Goal: Answer question/provide support

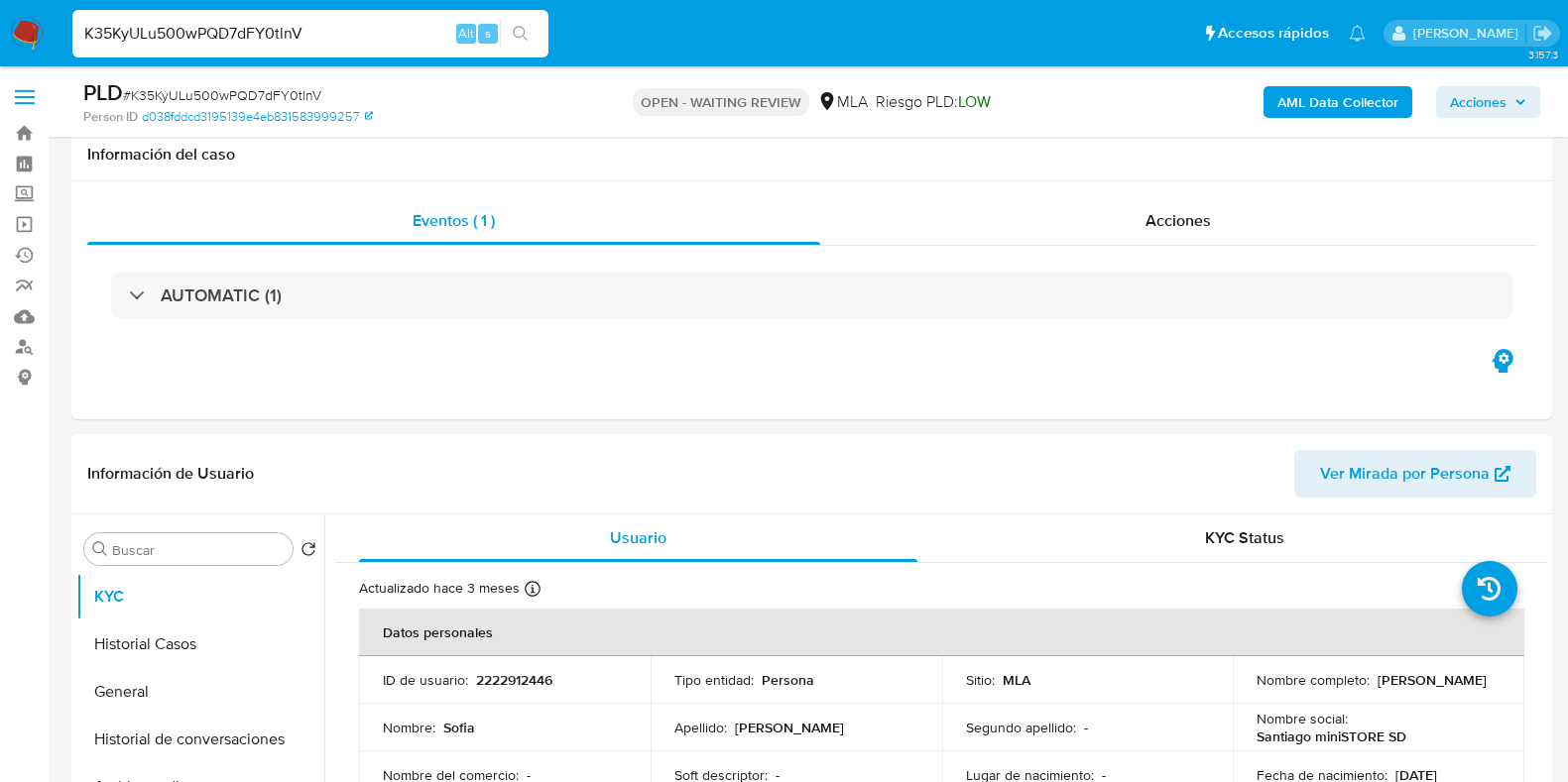
select select "10"
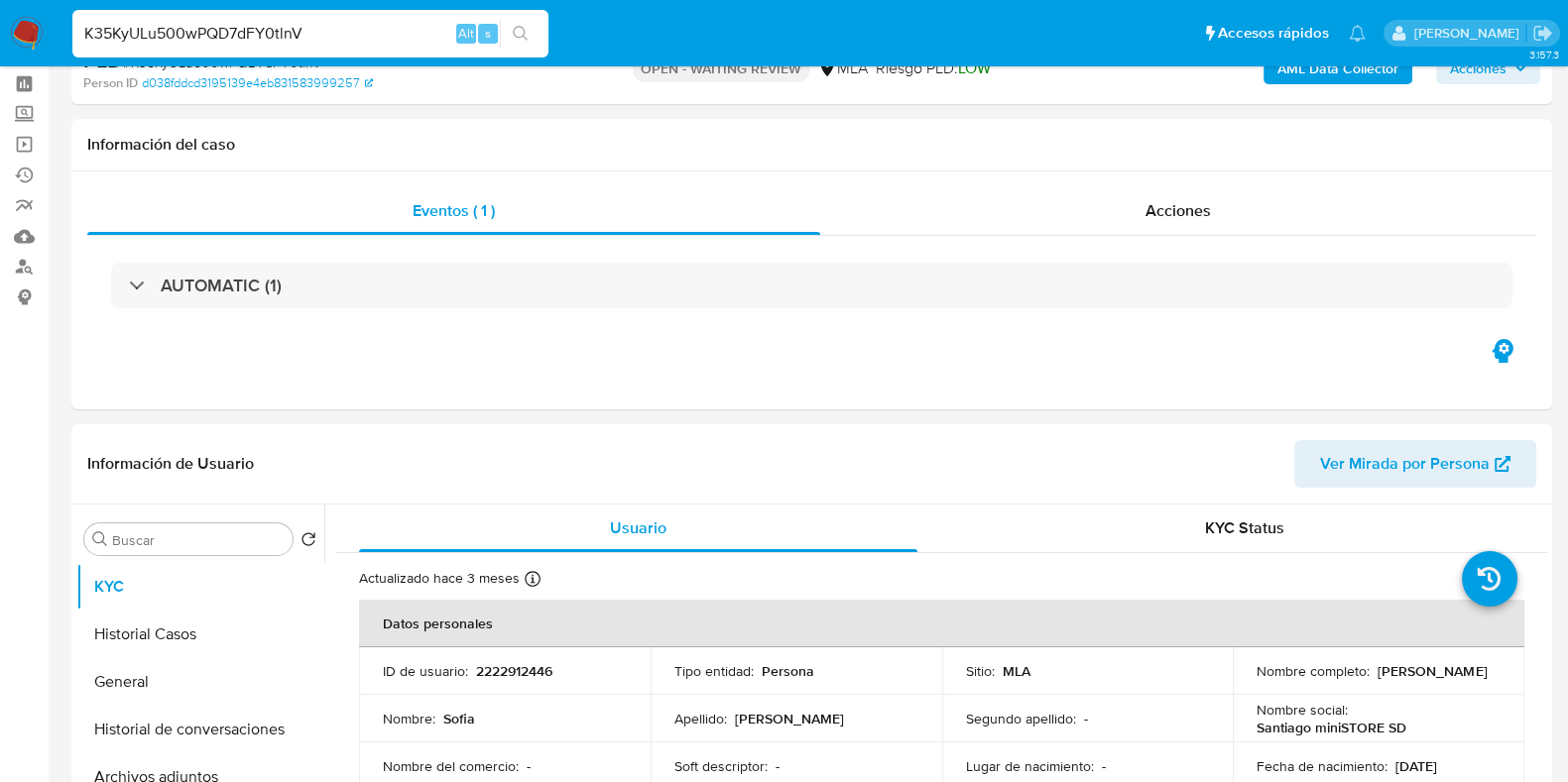
scroll to position [372, 0]
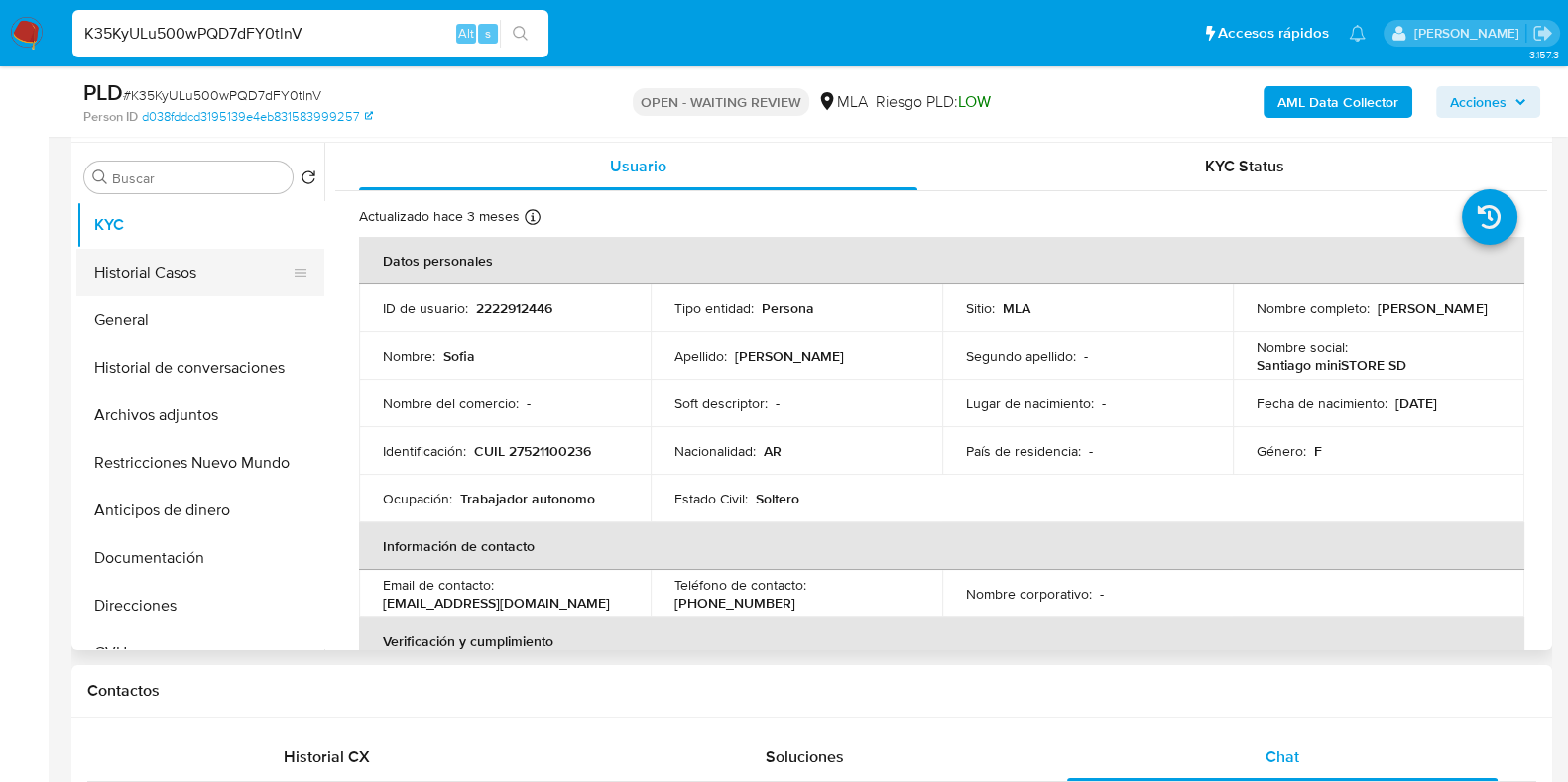
click at [192, 274] on button "Historial Casos" at bounding box center [192, 273] width 232 height 48
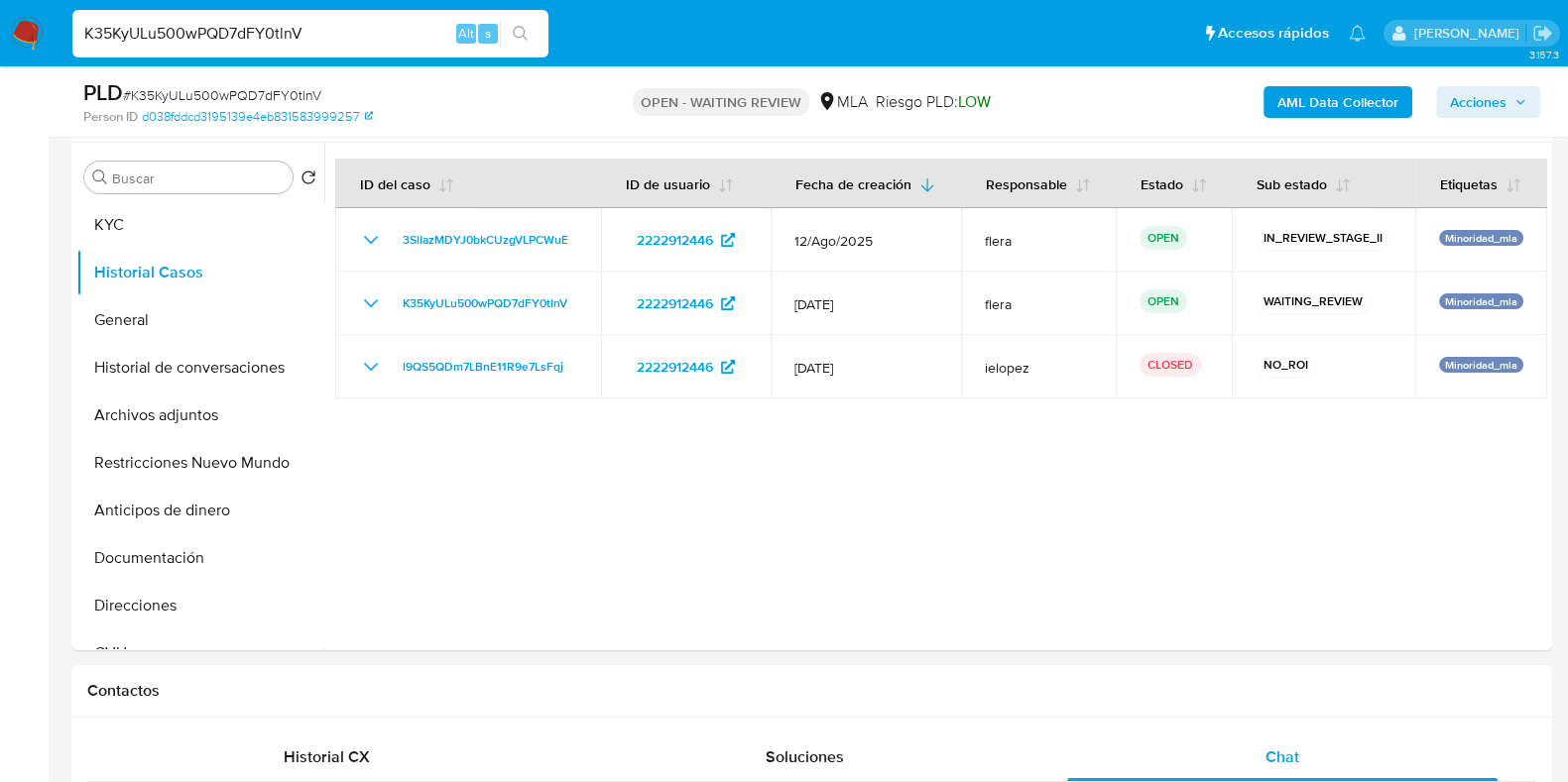
click at [248, 31] on input "K35KyULu500wPQD7dFY0tlnV" at bounding box center [310, 34] width 476 height 26
paste input "tfoWqZ9B2pIpyw51Qt8Es6aQ"
click at [327, 40] on input "tfoWqZ9B2pIpyw51Qt8Es6aQ" at bounding box center [310, 34] width 476 height 26
type input "tfoWqZ9B2pIpyw51Qt8Es6aQ"
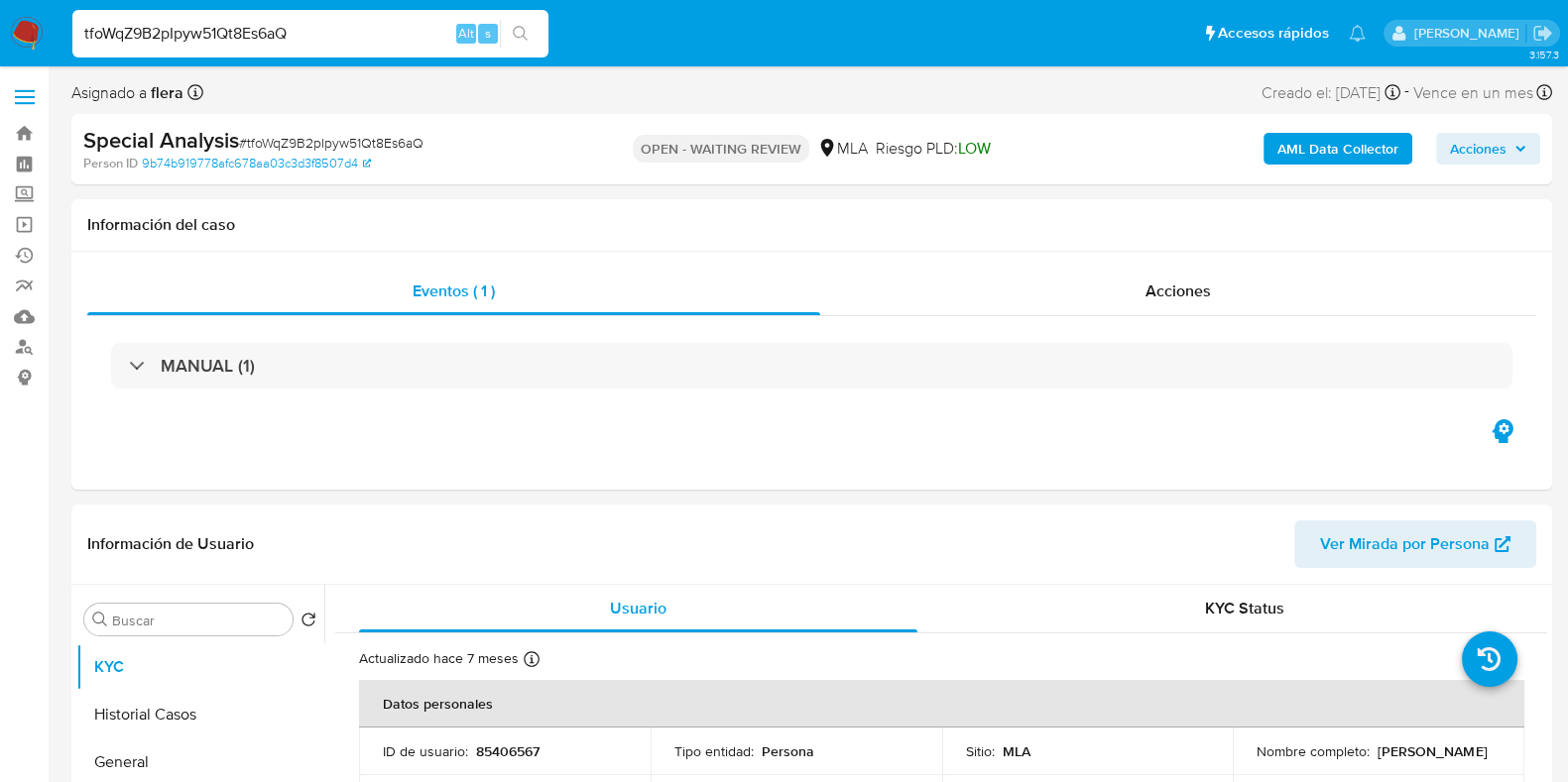
select select "10"
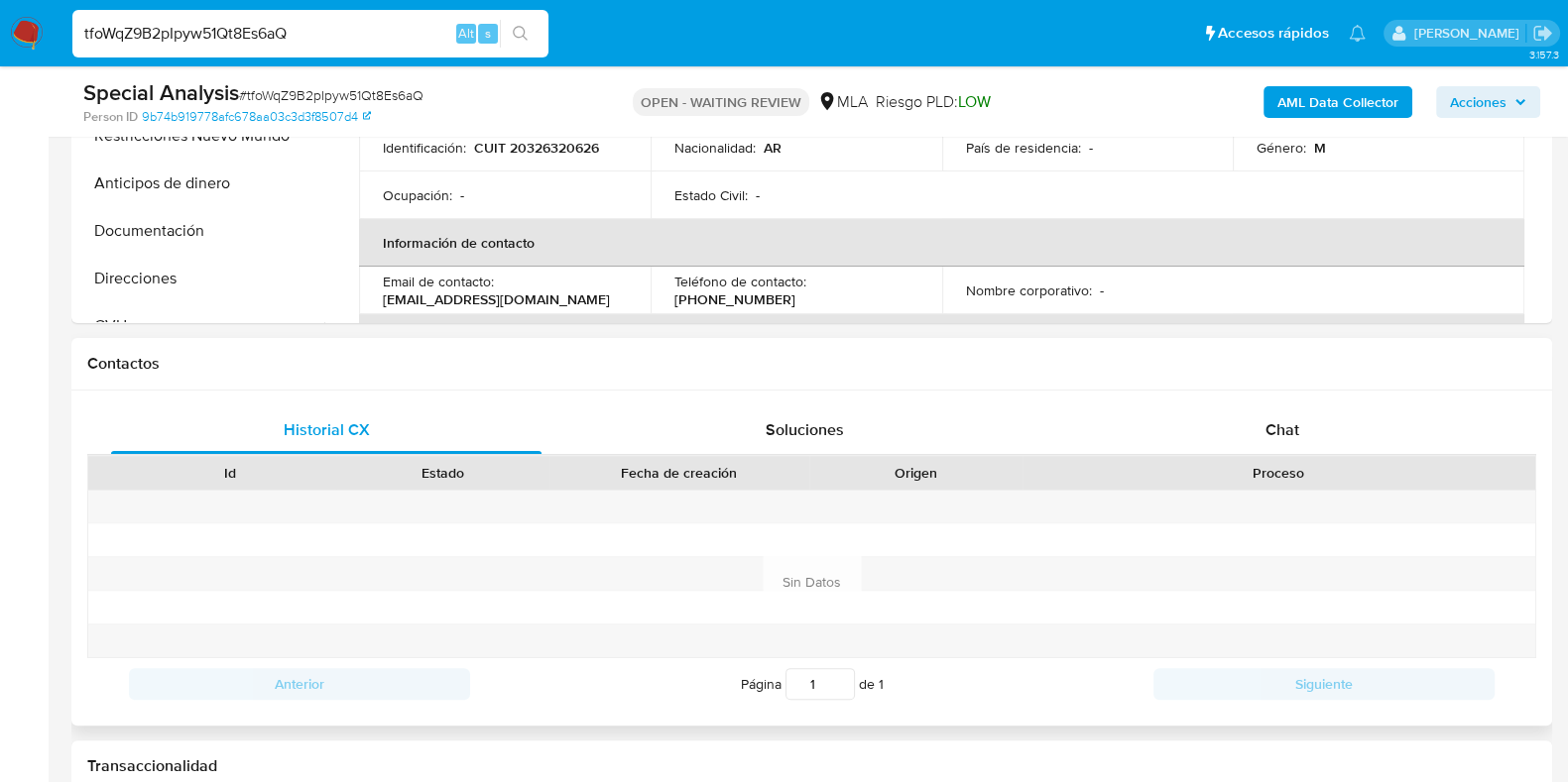
scroll to position [819, 0]
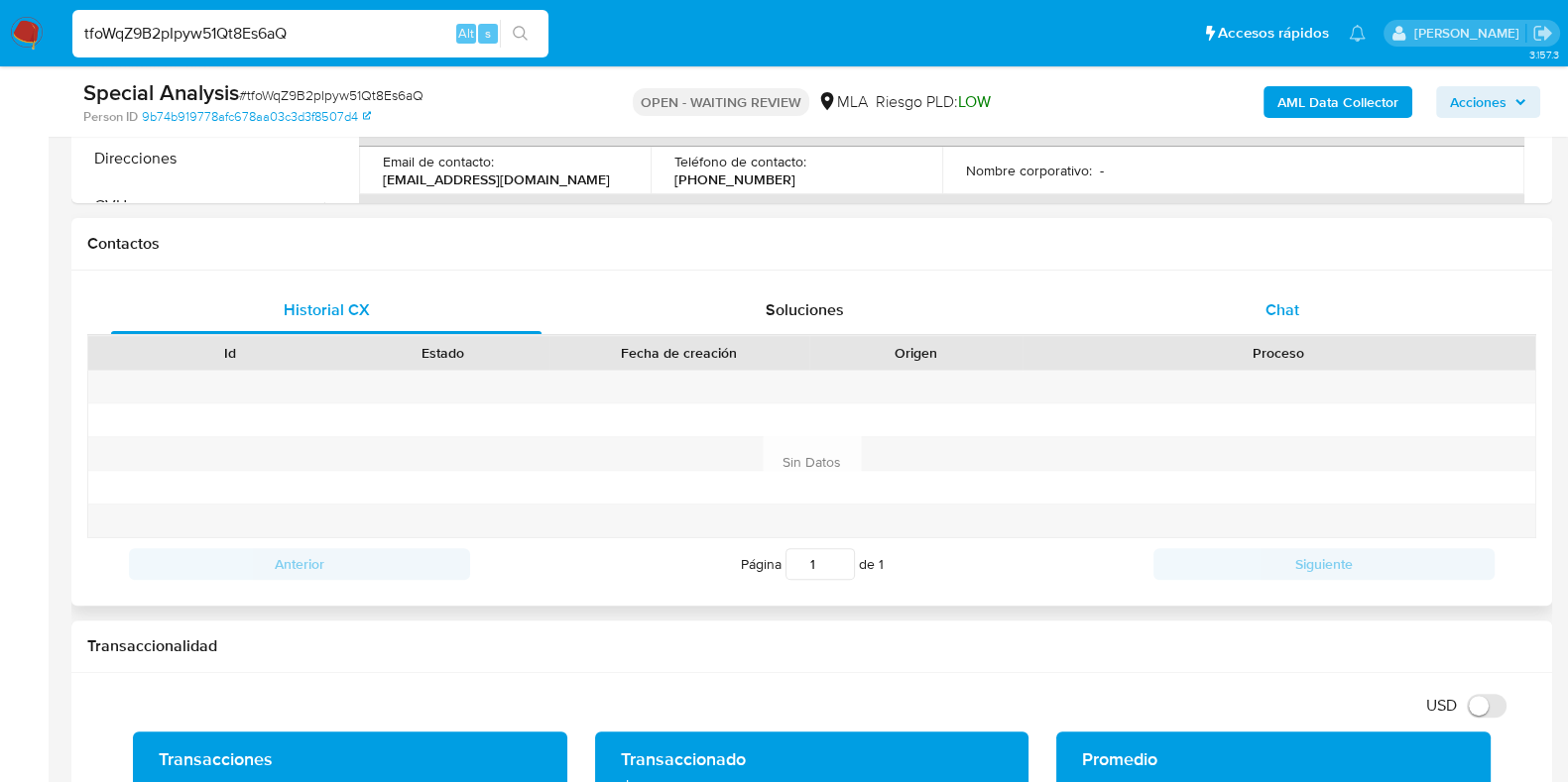
click at [1293, 315] on span "Chat" at bounding box center [1282, 309] width 34 height 23
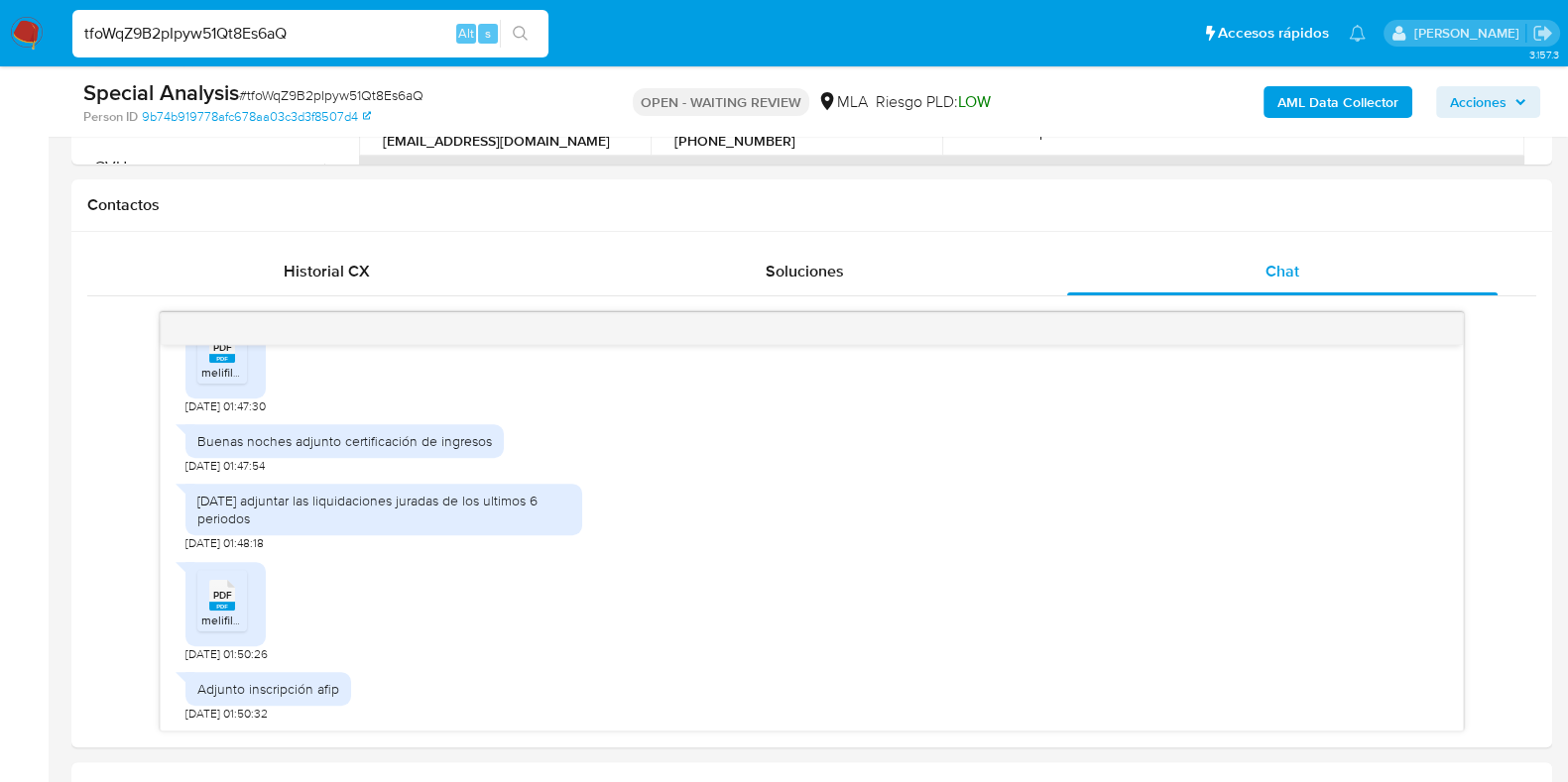
scroll to position [486, 0]
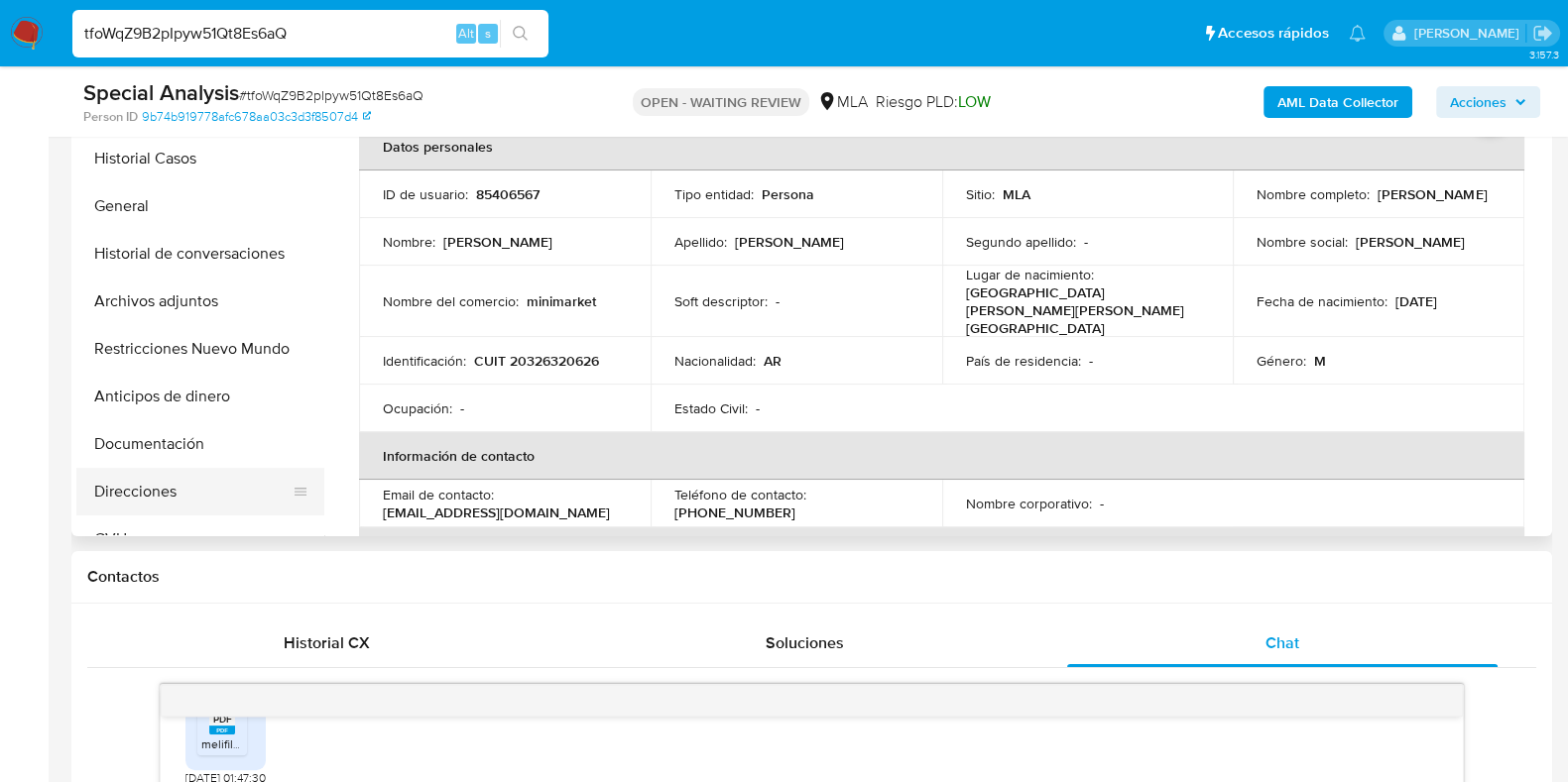
click at [143, 488] on button "Direcciones" at bounding box center [192, 491] width 232 height 48
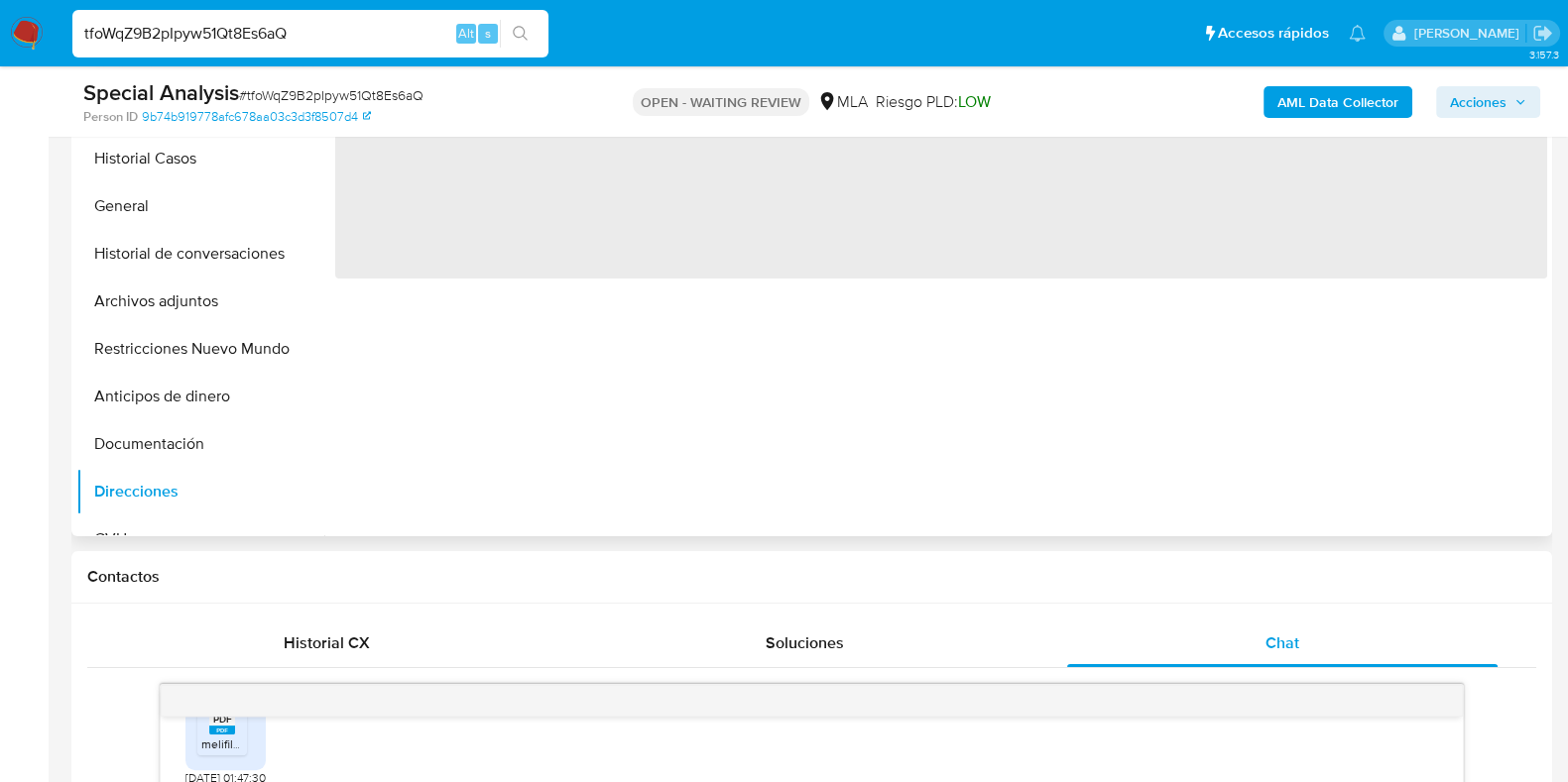
scroll to position [362, 0]
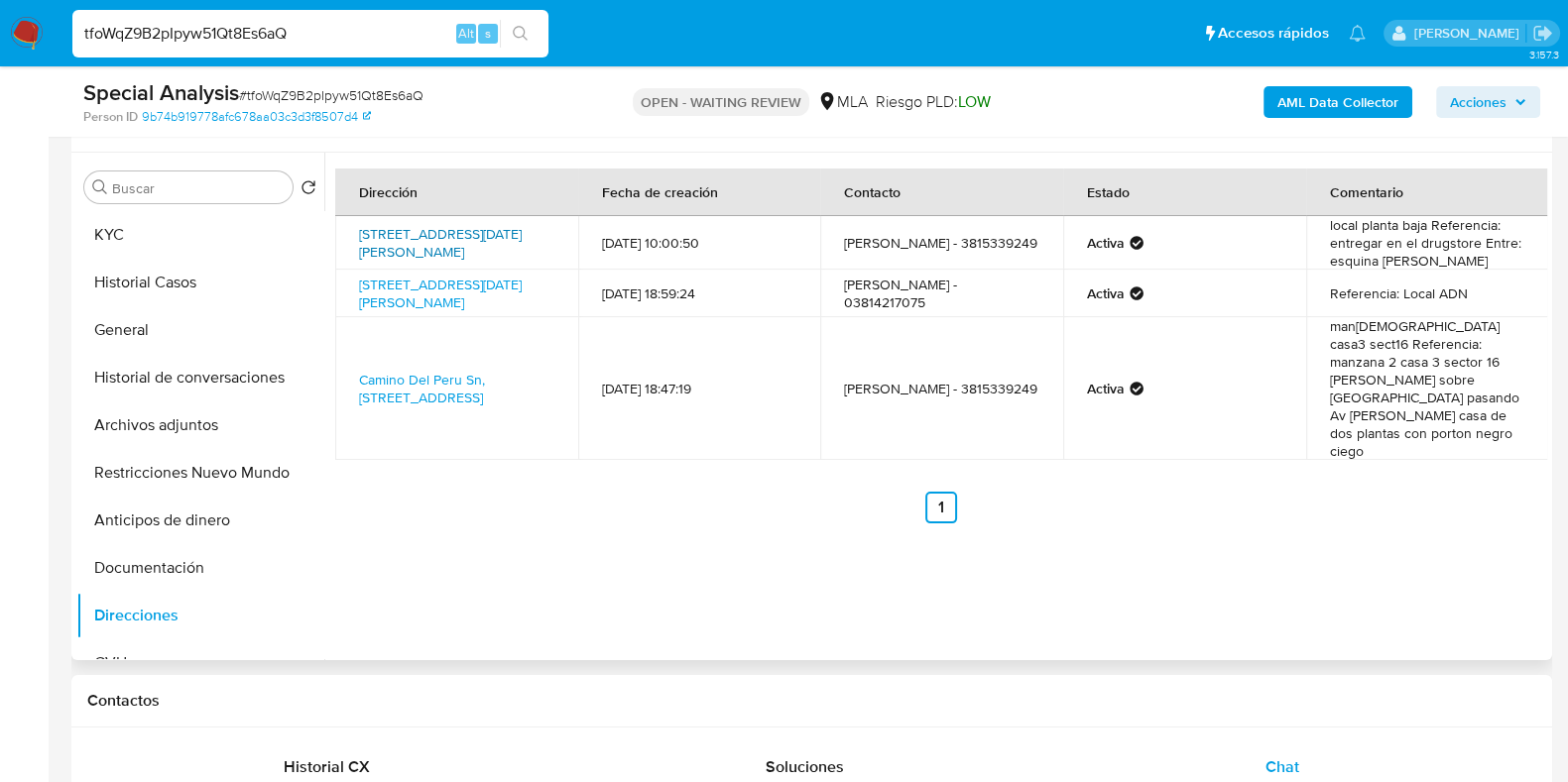
click at [461, 233] on link "Laprida 896, San Miguel De Tucumán, Tucumán, 4000, Argentina 896" at bounding box center [440, 243] width 162 height 38
click at [387, 278] on link "Calle Ejercito Del Norte 1011, San Miguel De Tucumán, Tucumán, 4000, Argentina …" at bounding box center [440, 293] width 162 height 38
click at [196, 222] on button "KYC" at bounding box center [192, 235] width 232 height 48
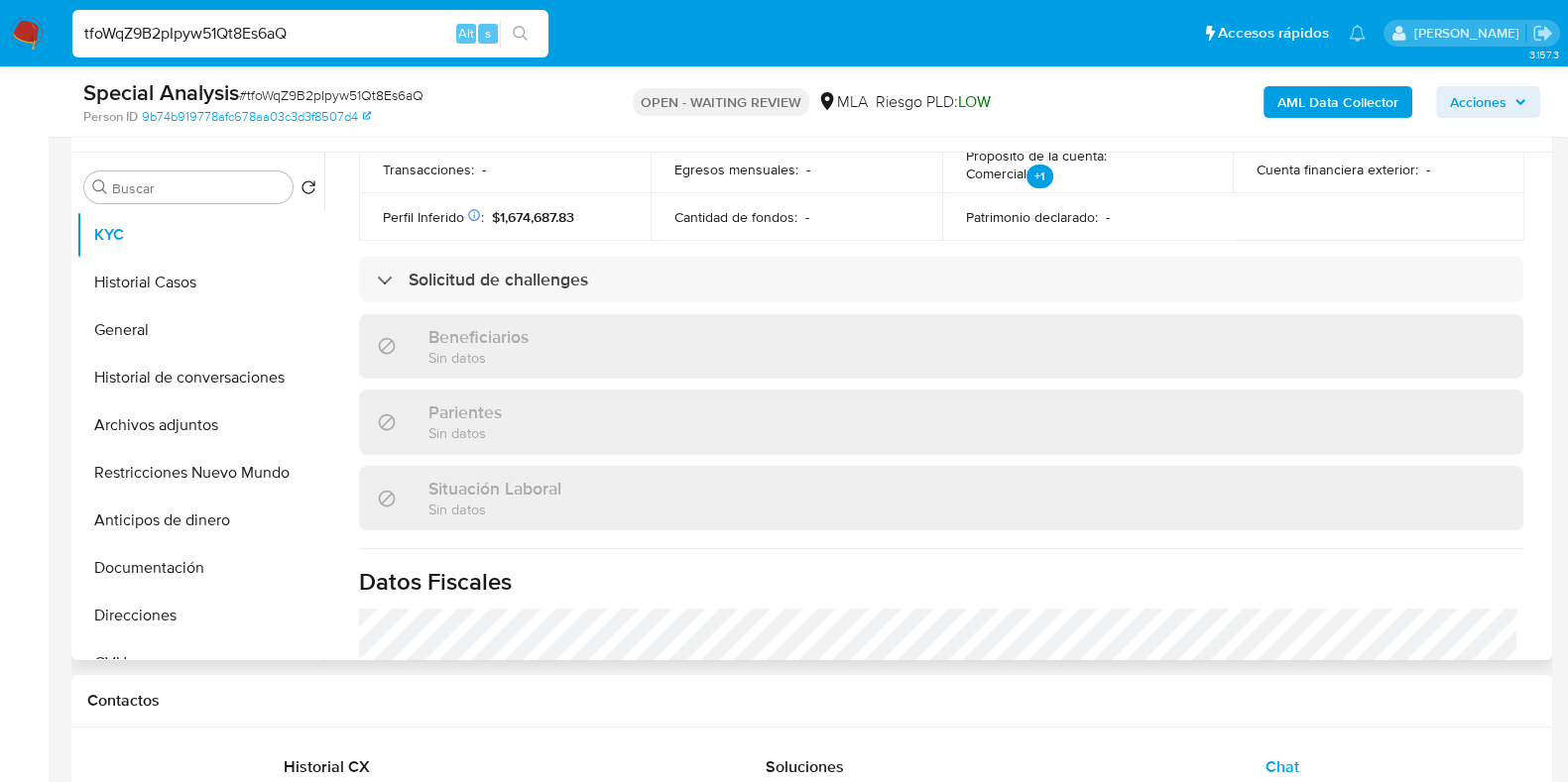
scroll to position [991, 0]
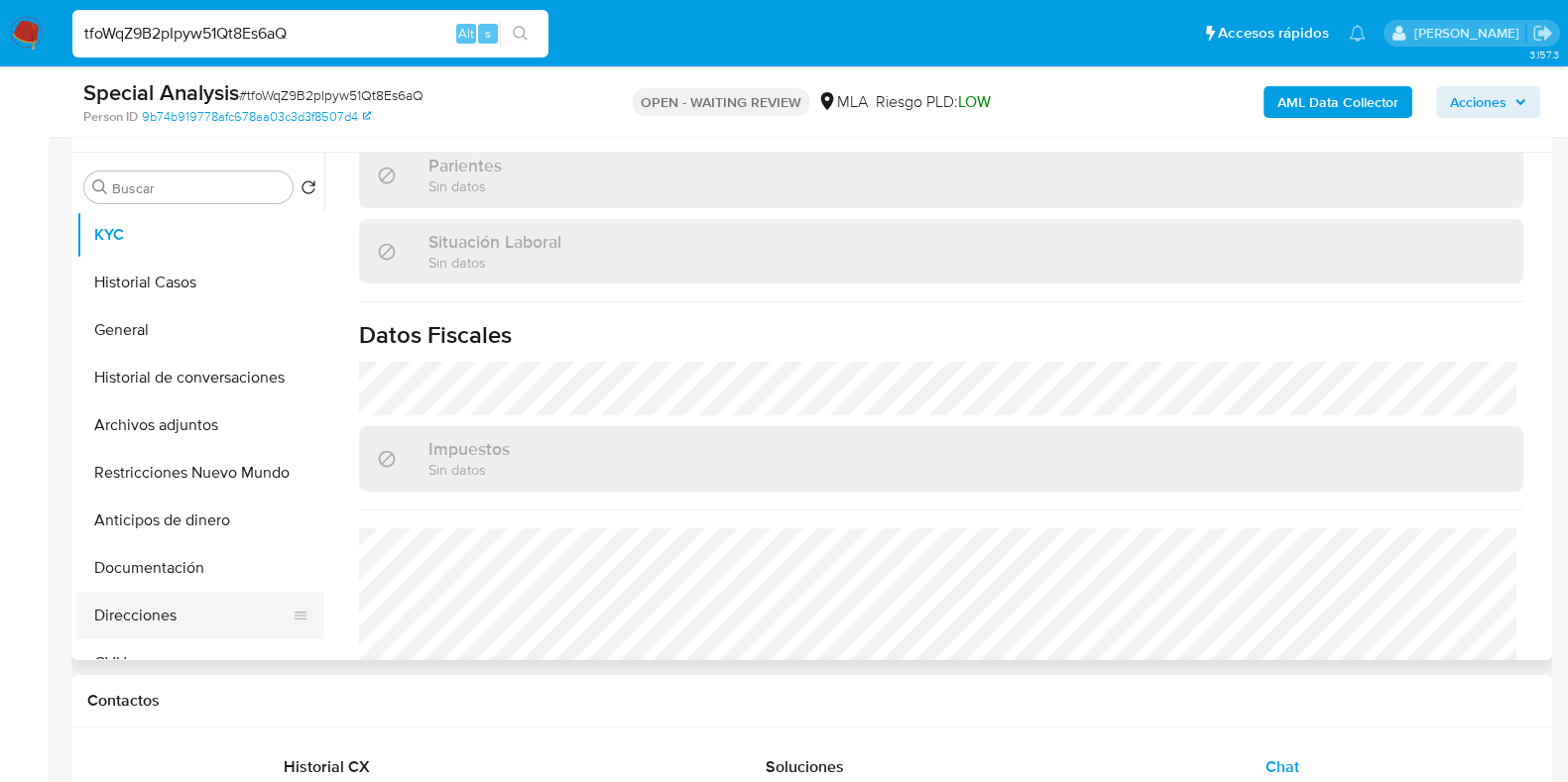
click at [146, 622] on button "Direcciones" at bounding box center [192, 616] width 232 height 48
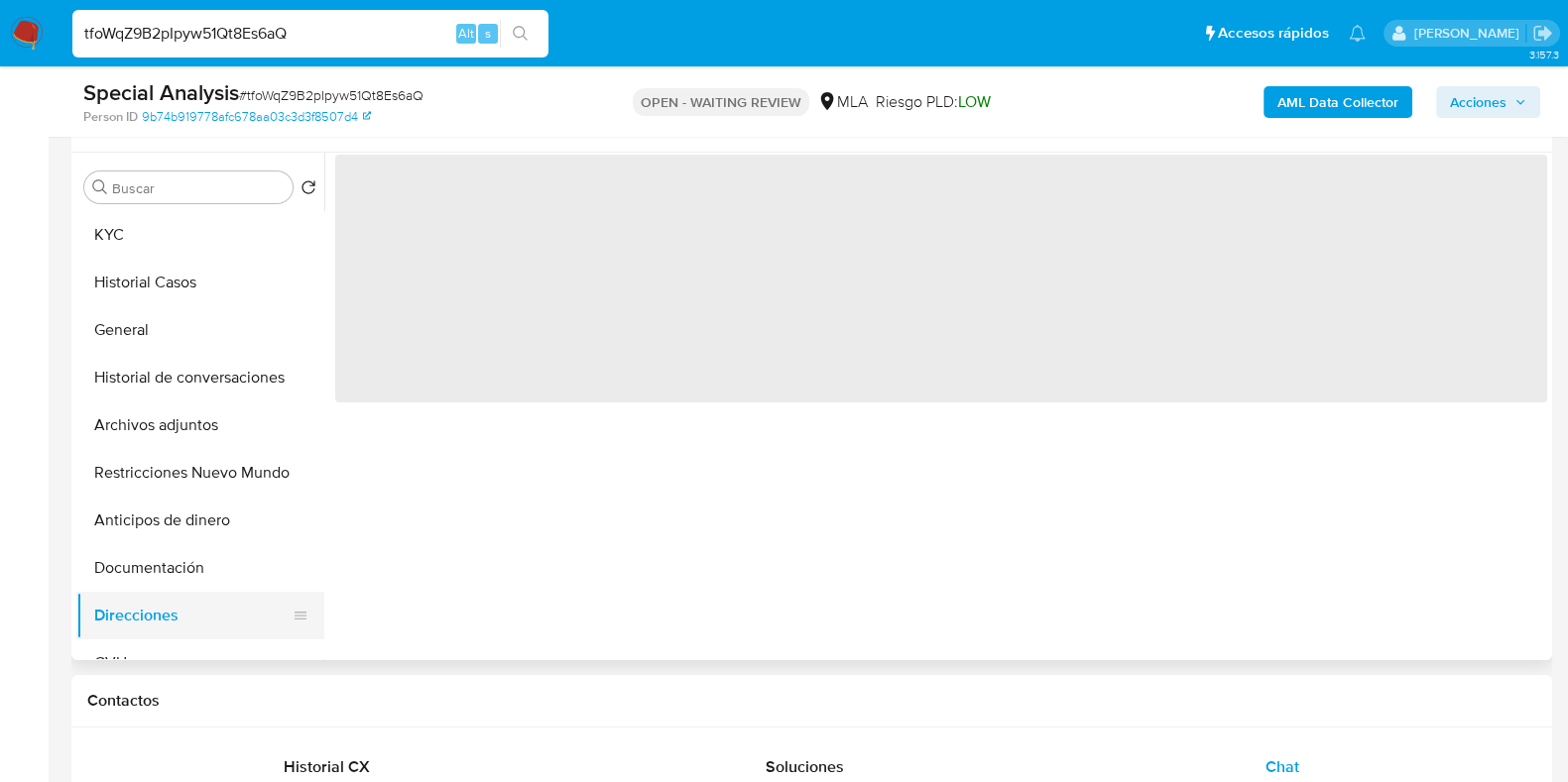
scroll to position [0, 0]
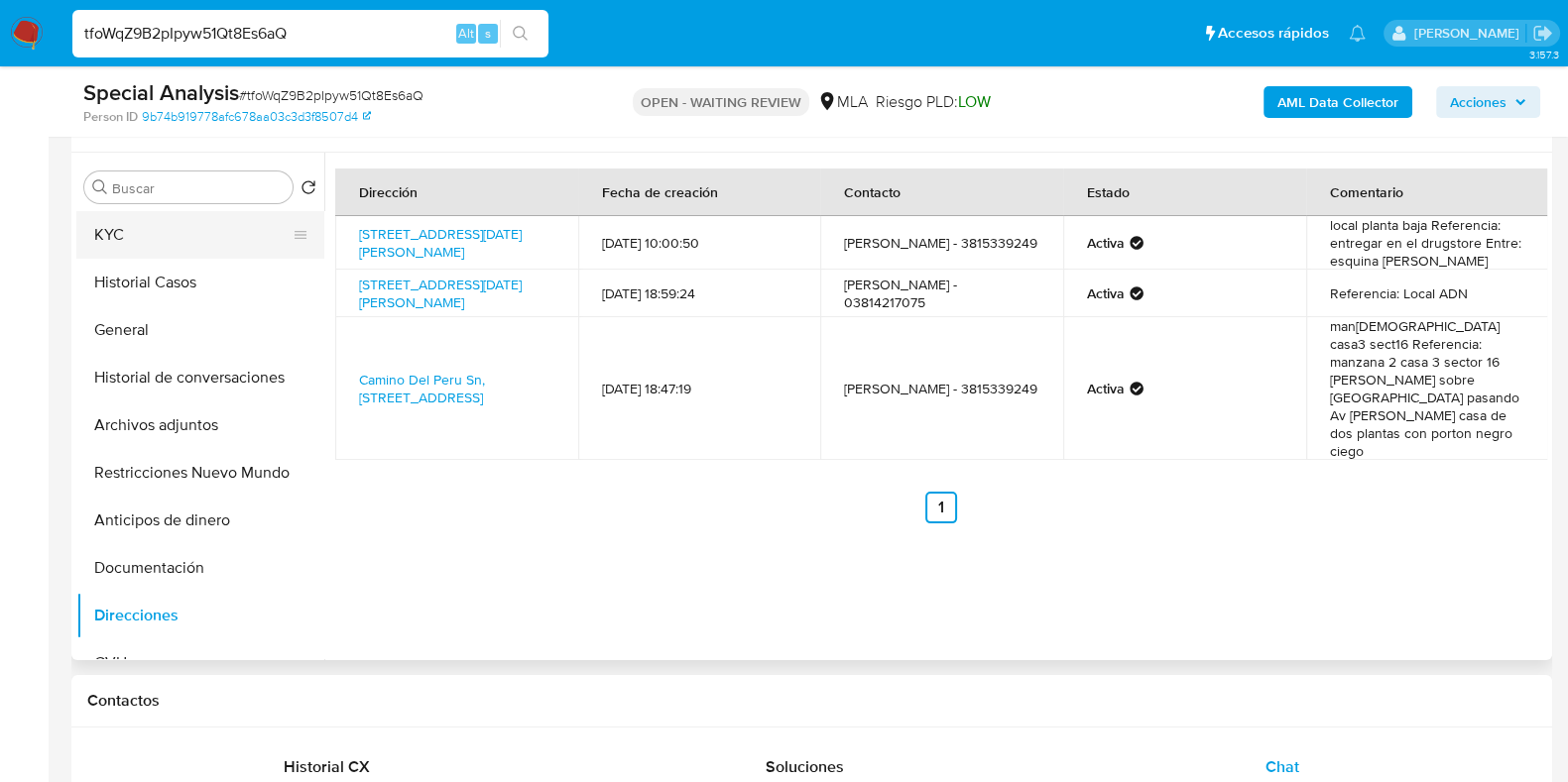
click at [153, 226] on button "KYC" at bounding box center [192, 235] width 232 height 48
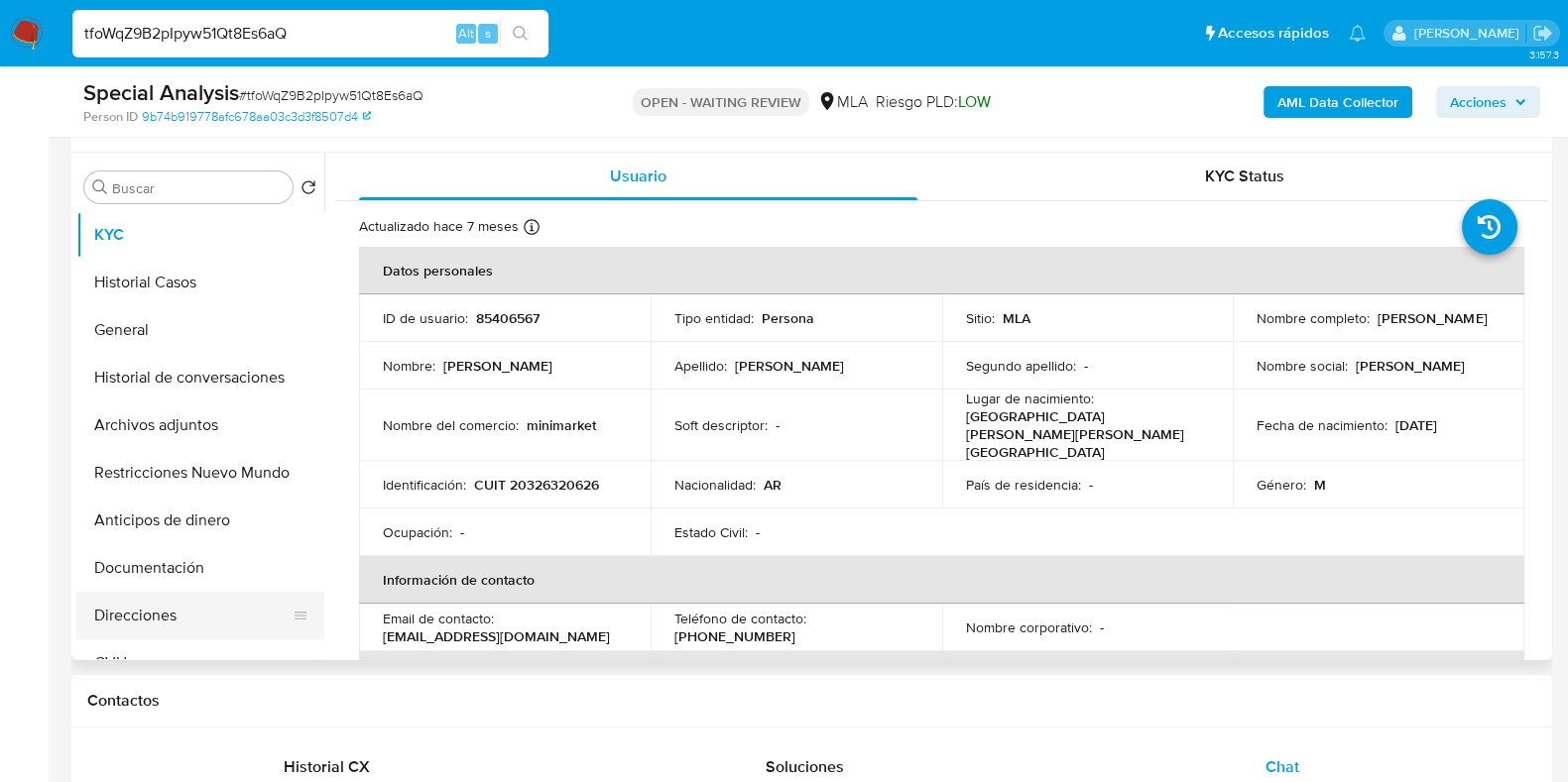
click at [136, 612] on button "Direcciones" at bounding box center [192, 616] width 232 height 48
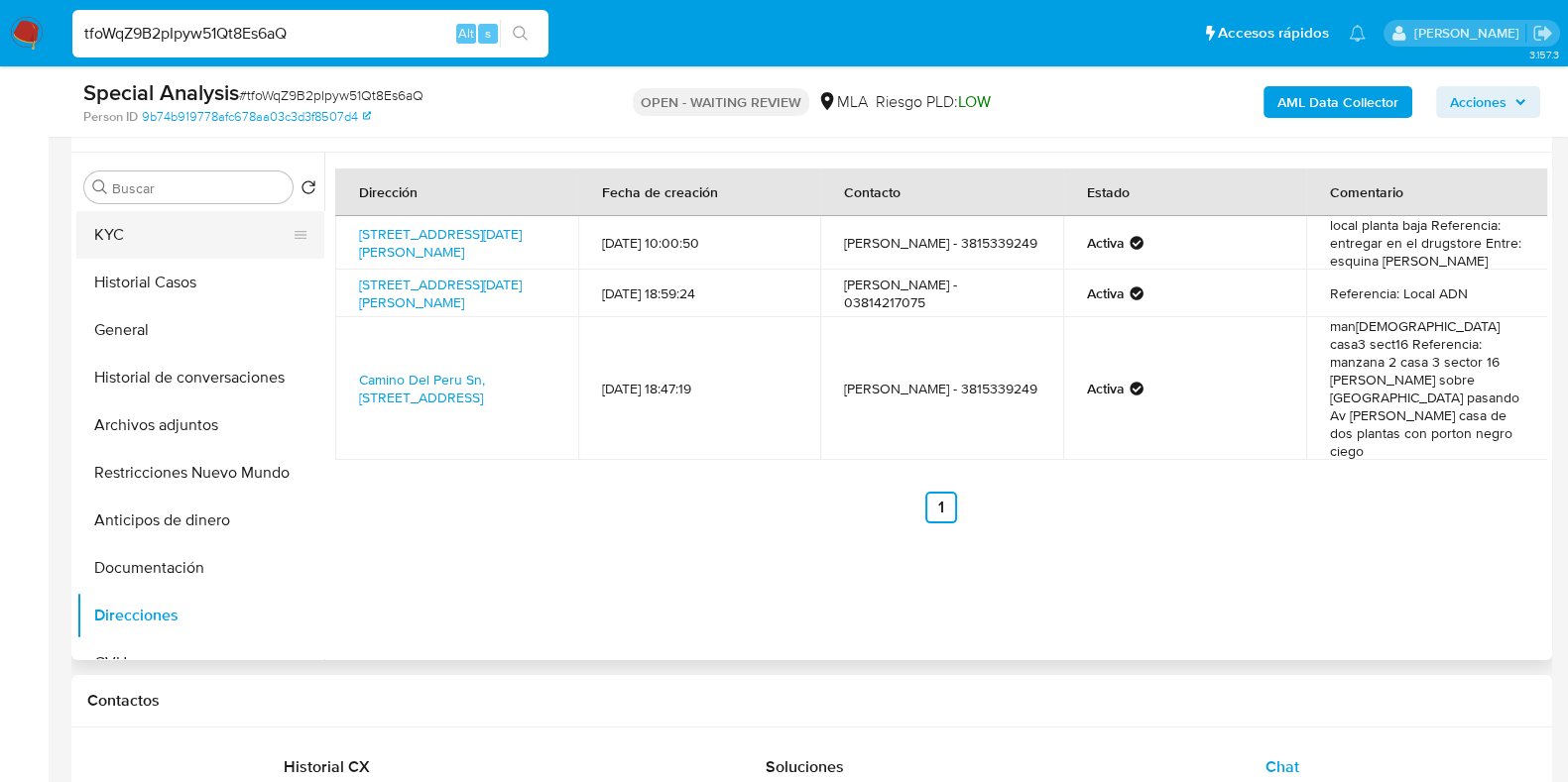
click at [182, 225] on button "KYC" at bounding box center [192, 235] width 232 height 48
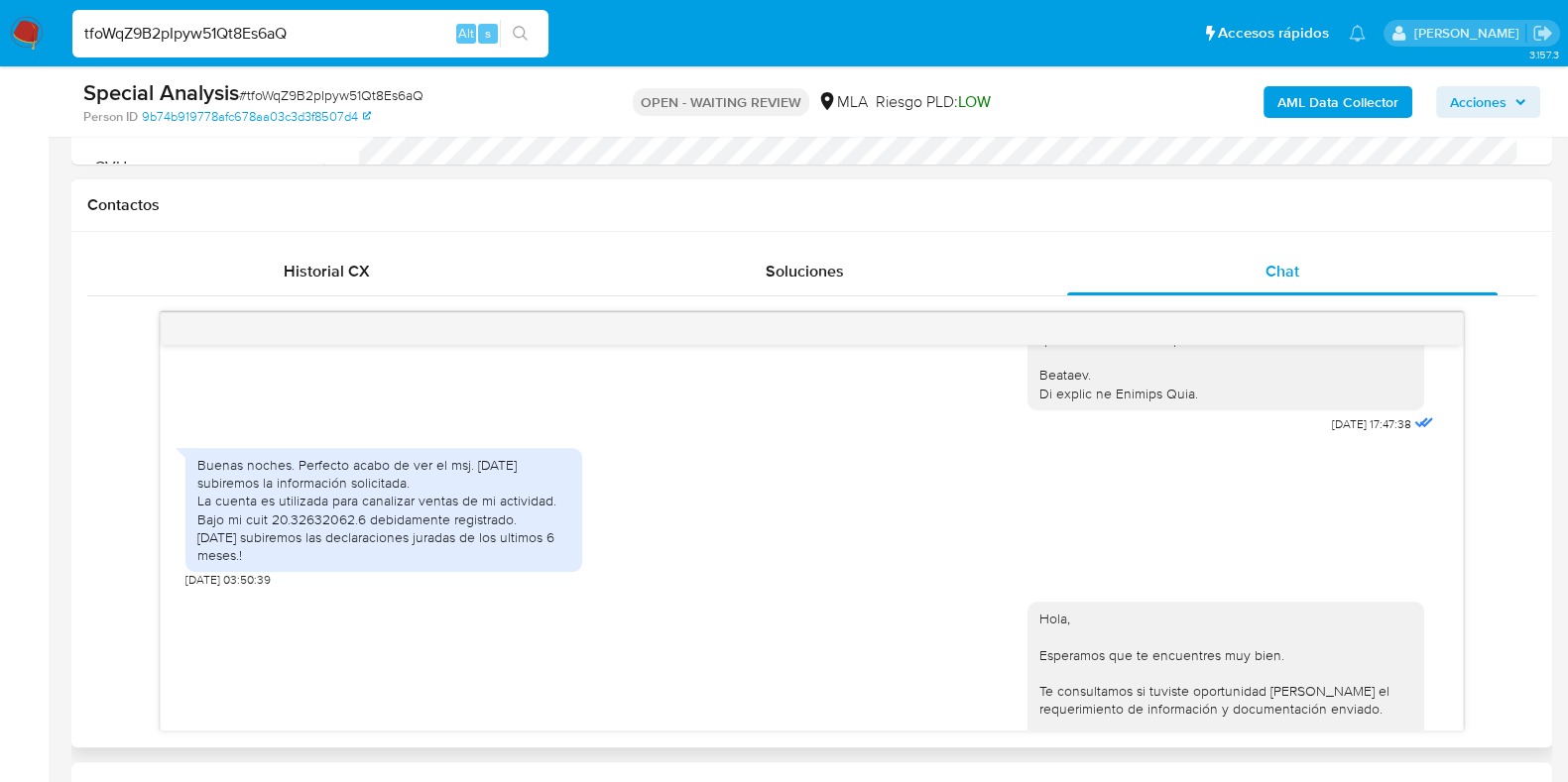
scroll to position [1067, 0]
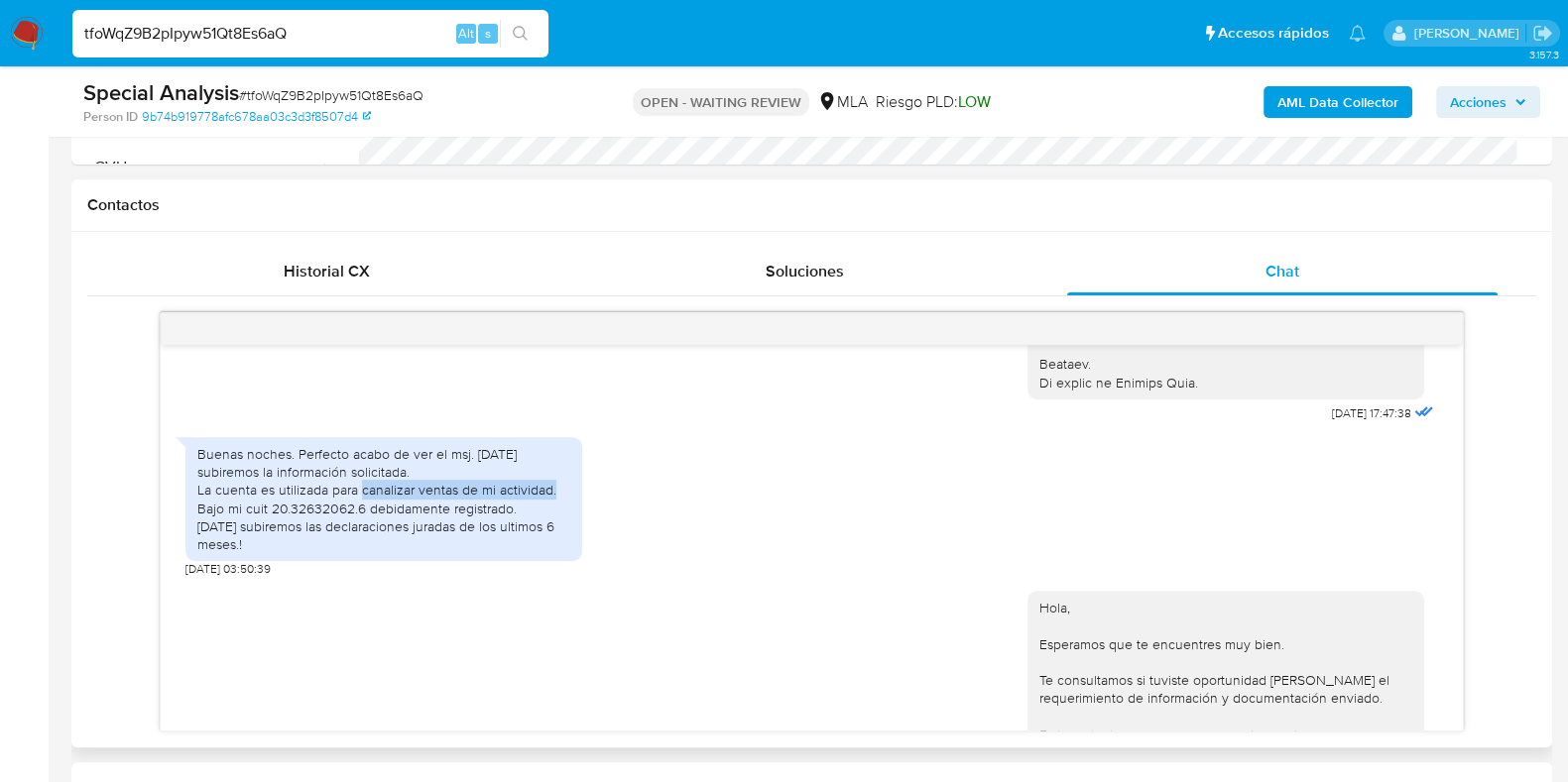
drag, startPoint x: 362, startPoint y: 486, endPoint x: 557, endPoint y: 486, distance: 195.0
click at [557, 486] on div "Buenas noches. Perfecto acabo de ver el msj. Mañana subiremos la información so…" at bounding box center [383, 498] width 373 height 108
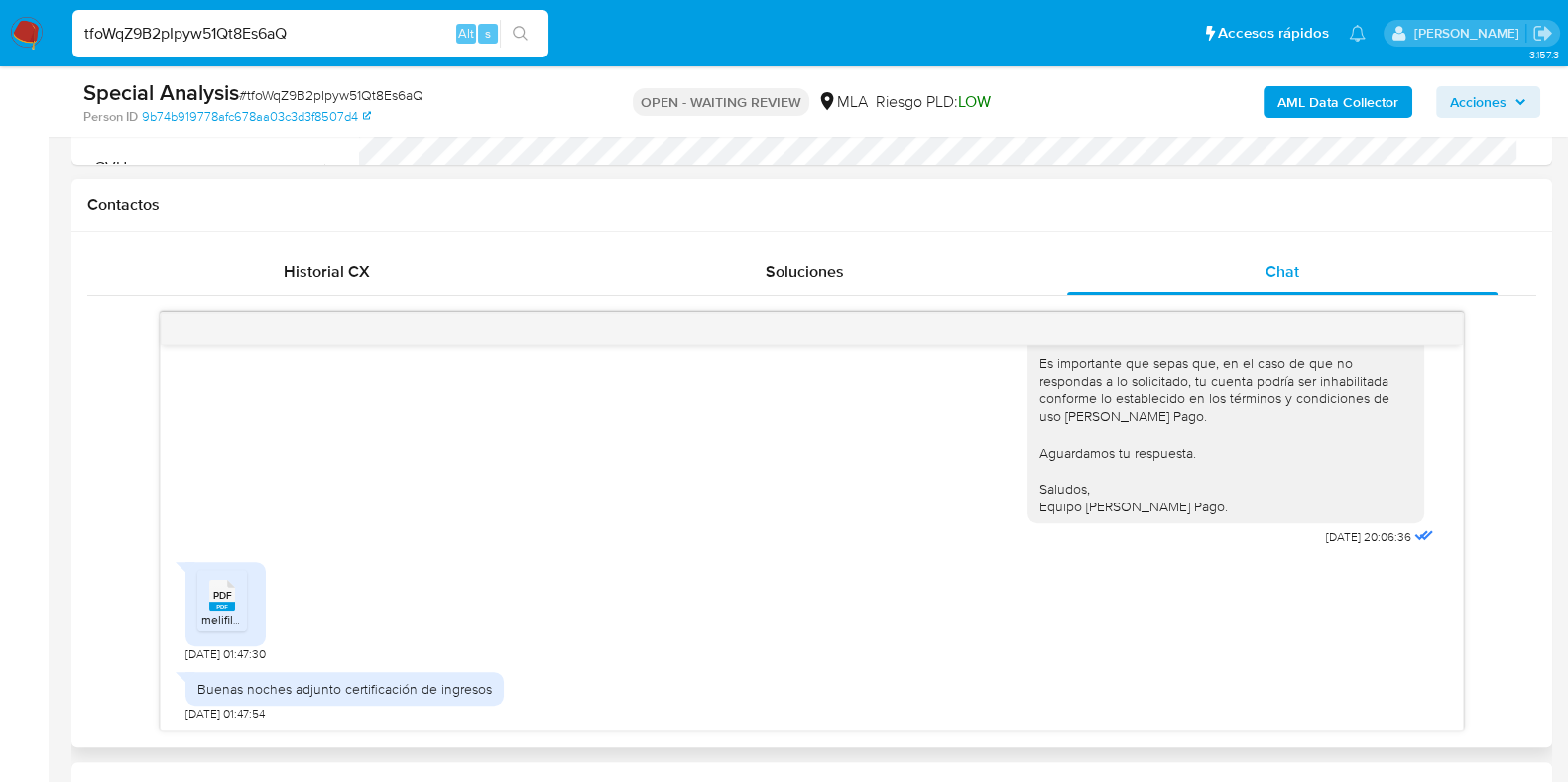
scroll to position [1686, 0]
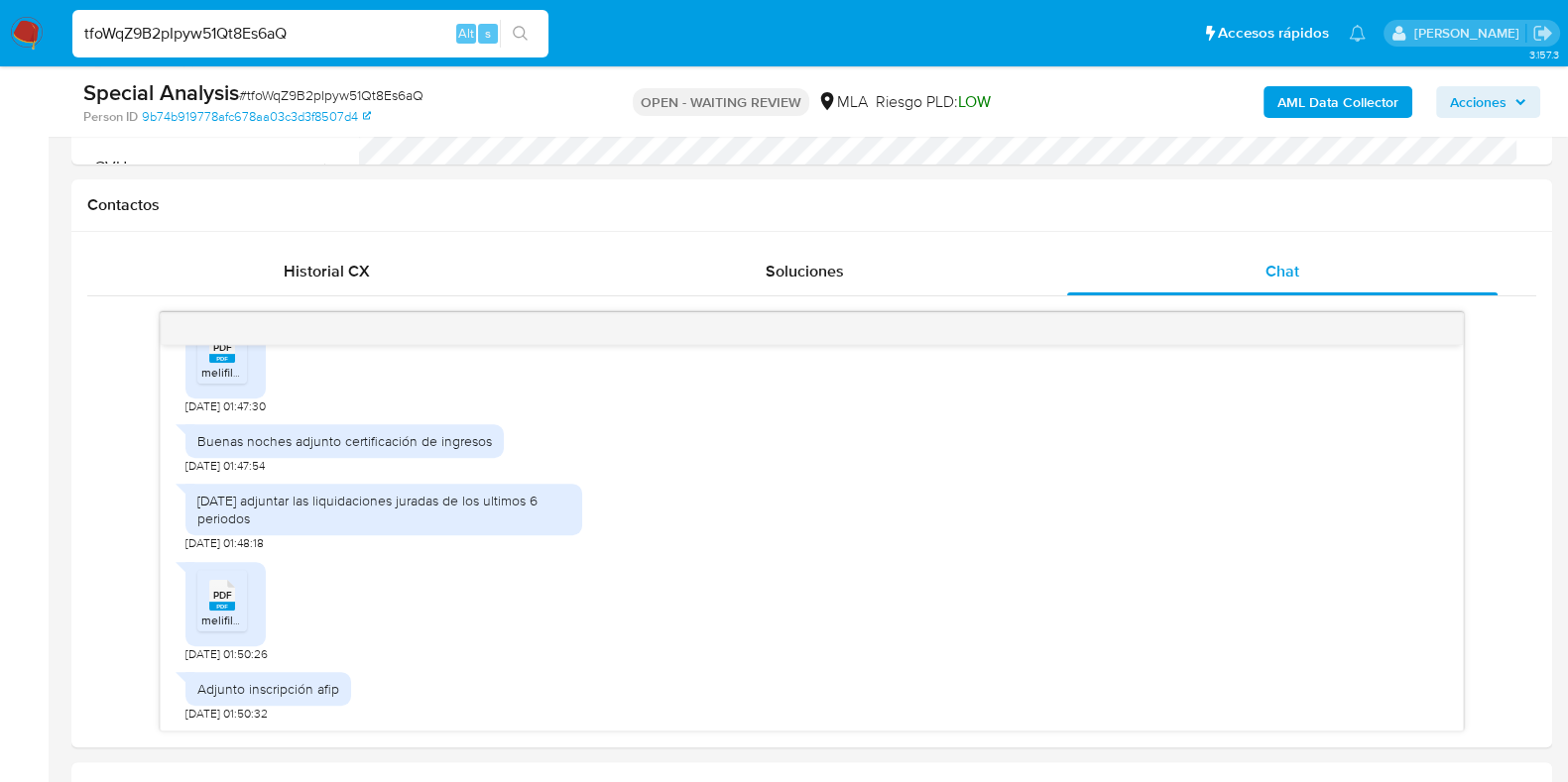
click at [352, 98] on span "# tfoWqZ9B2pIpyw51Qt8Es6aQ" at bounding box center [330, 96] width 184 height 20
copy span "tfoWqZ9B2pIpyw51Qt8Es6aQ"
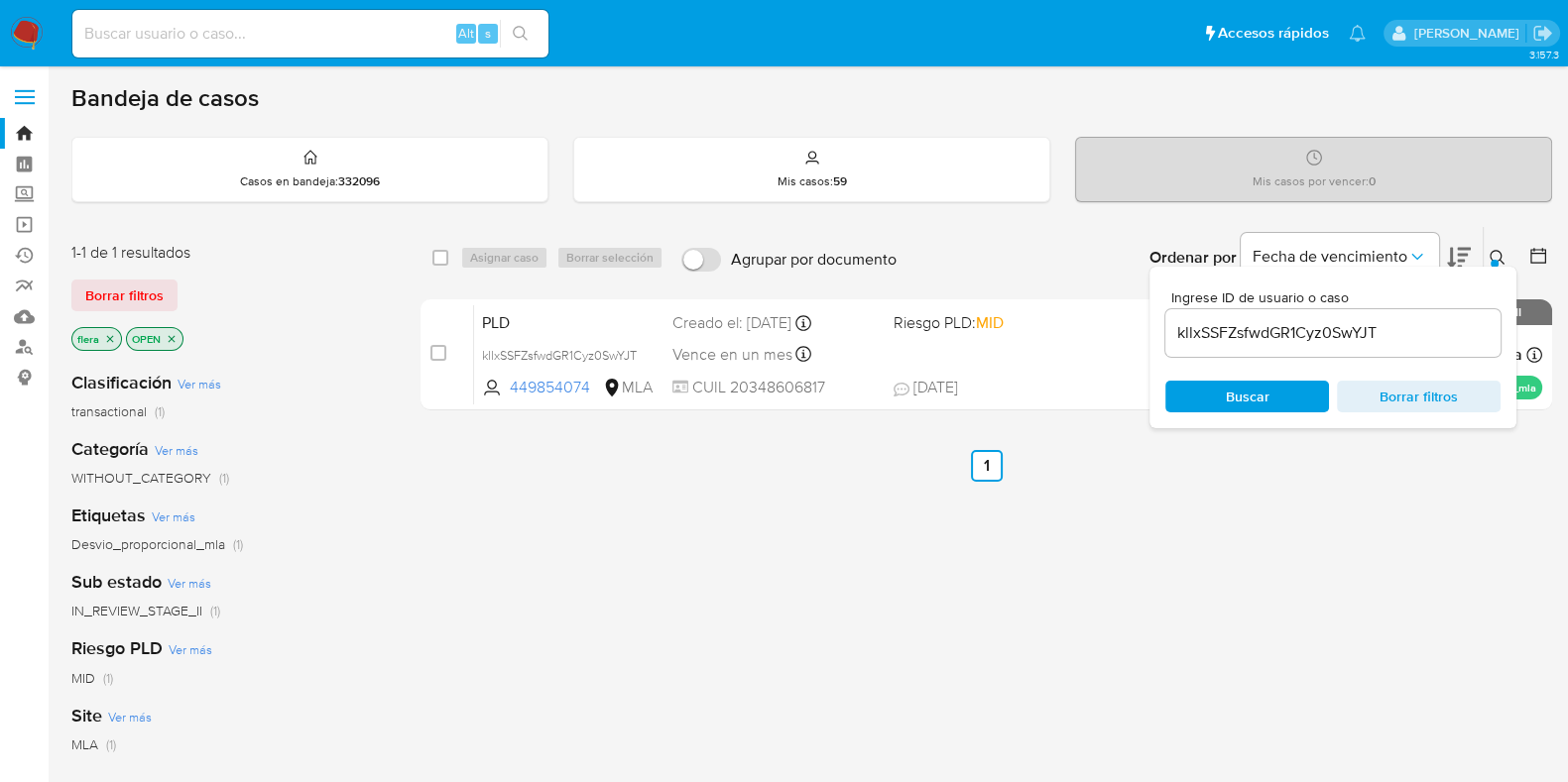
click at [1259, 339] on input "kllxSSFZsfwdGR1Cyz0SwYJT" at bounding box center [1332, 333] width 335 height 26
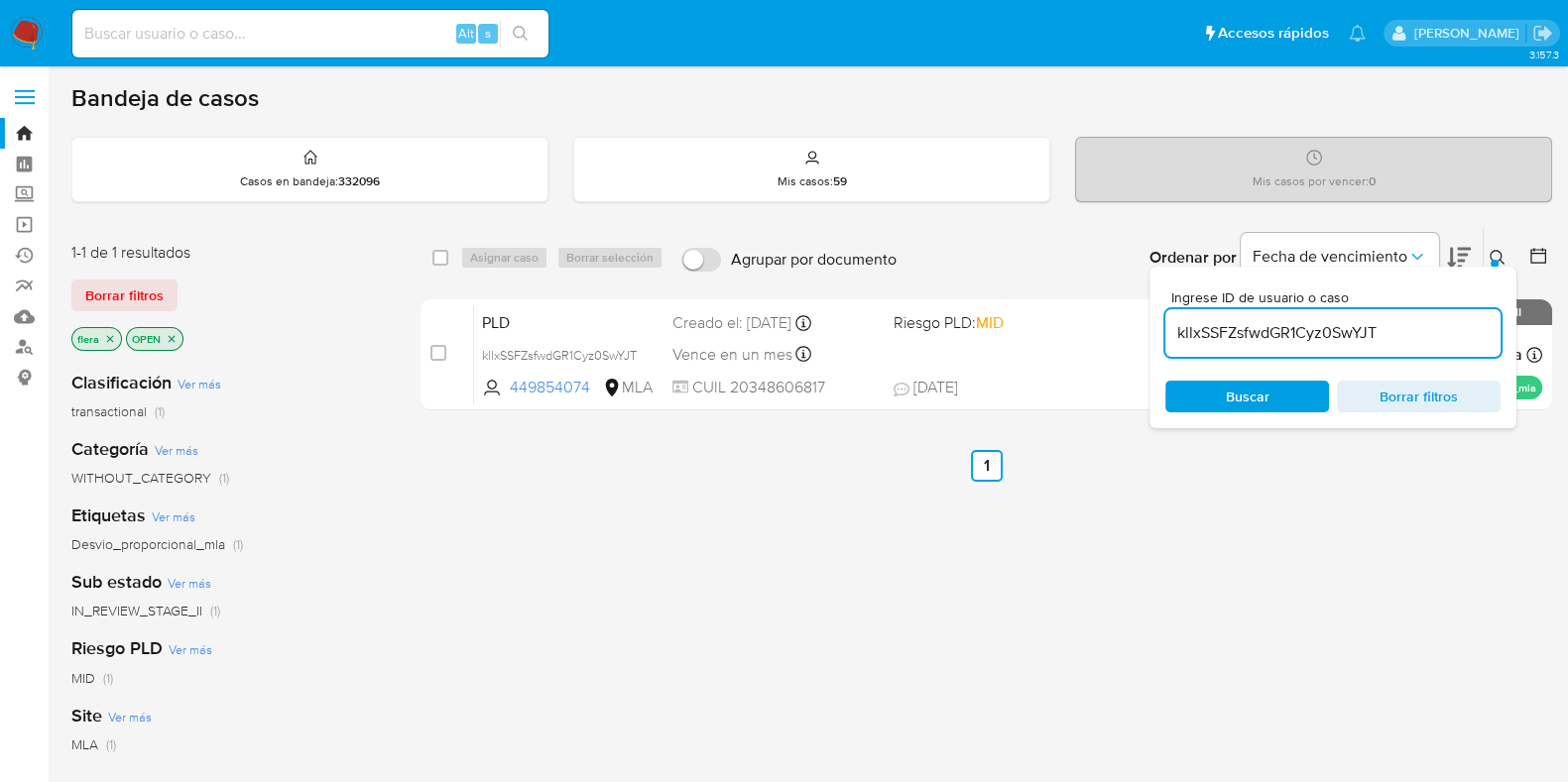
click at [1259, 338] on input "kllxSSFZsfwdGR1Cyz0SwYJT" at bounding box center [1332, 333] width 335 height 26
paste input "tfoWqZ9B2pIpyw51Qt8Es6aQ"
type input "tfoWqZ9B2pIpyw51Qt8Es6aQ"
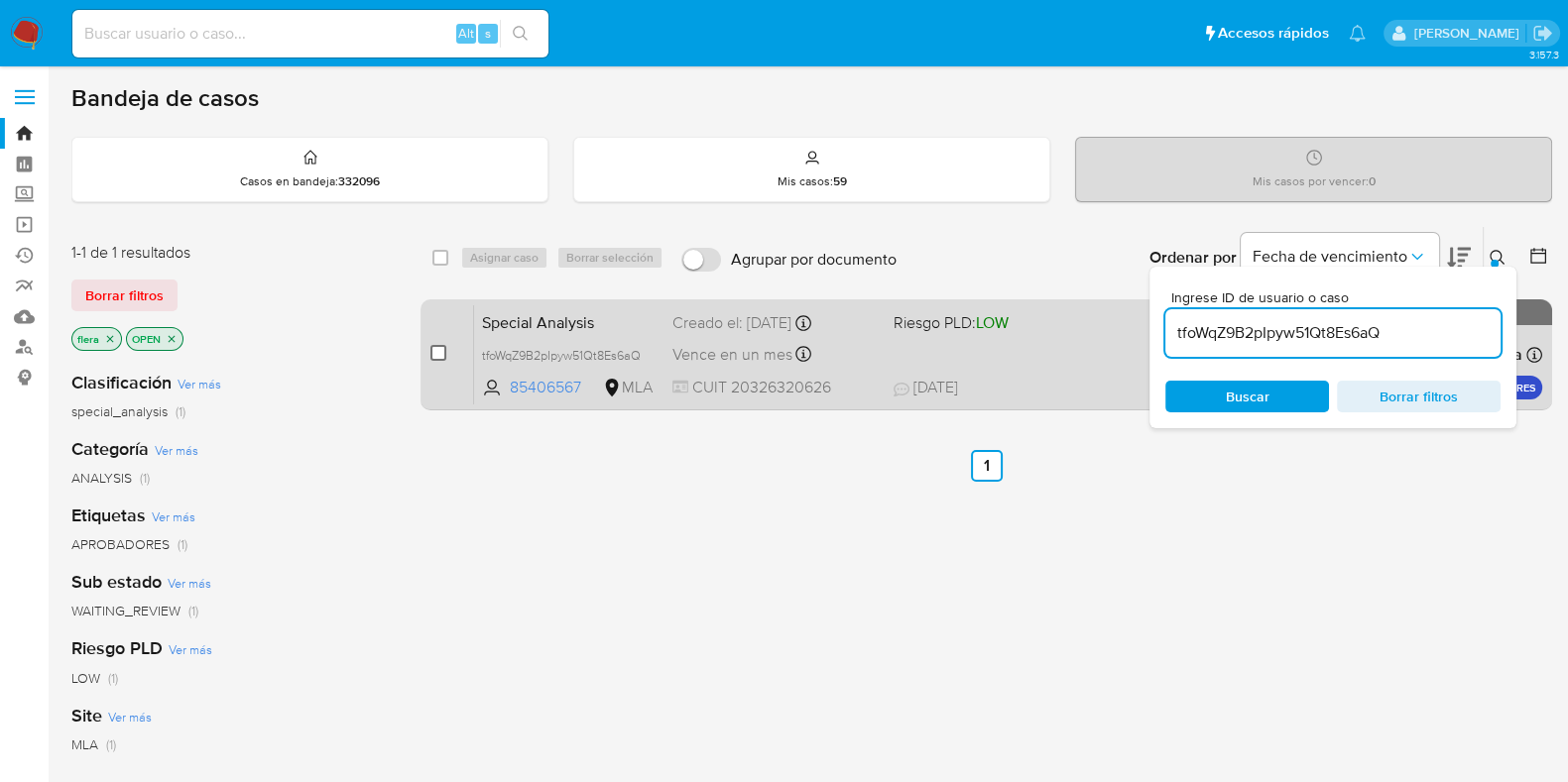
click at [432, 348] on input "checkbox" at bounding box center [439, 353] width 16 height 16
checkbox input "true"
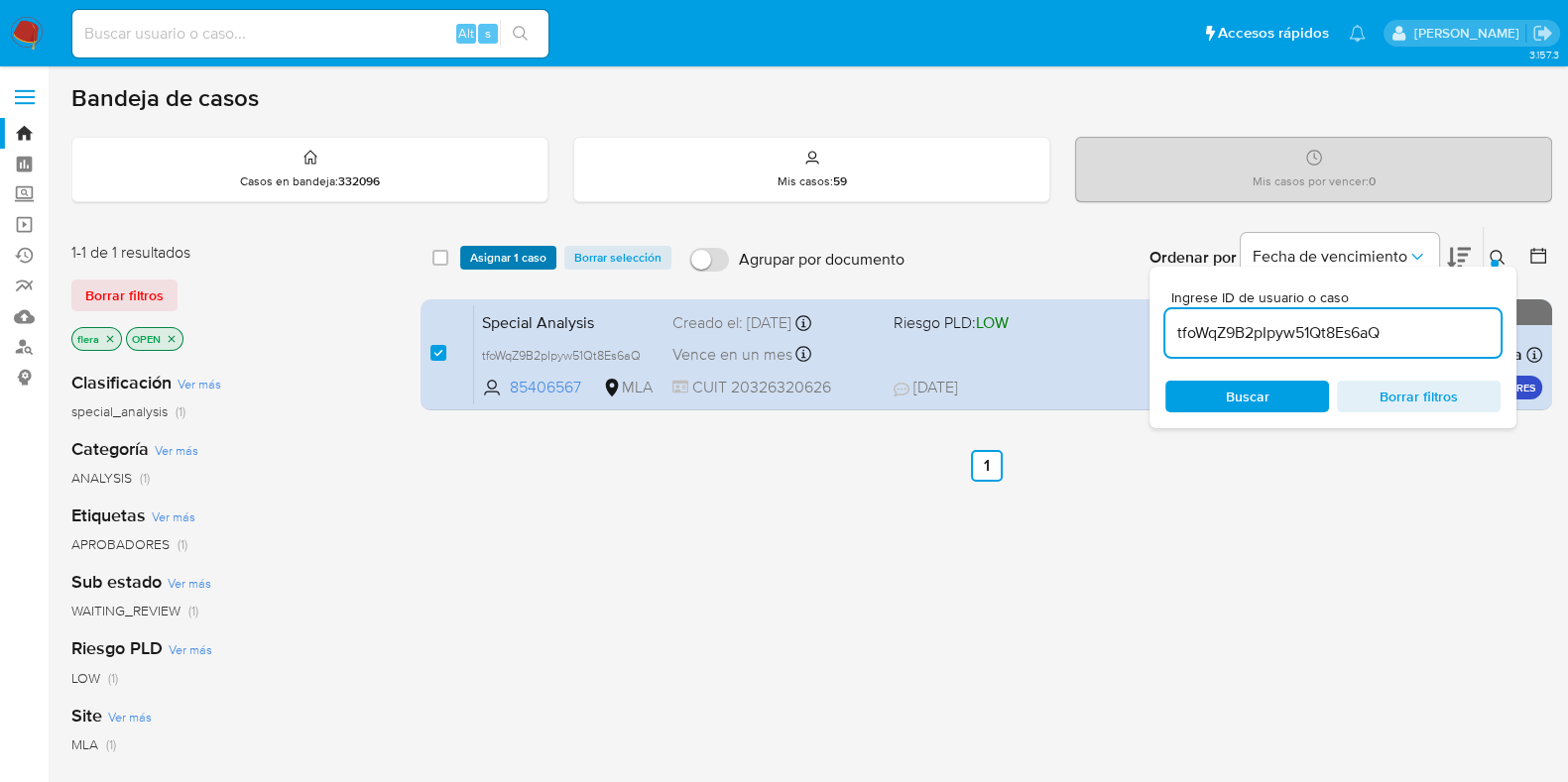
click at [515, 254] on span "Asignar 1 caso" at bounding box center [507, 258] width 77 height 20
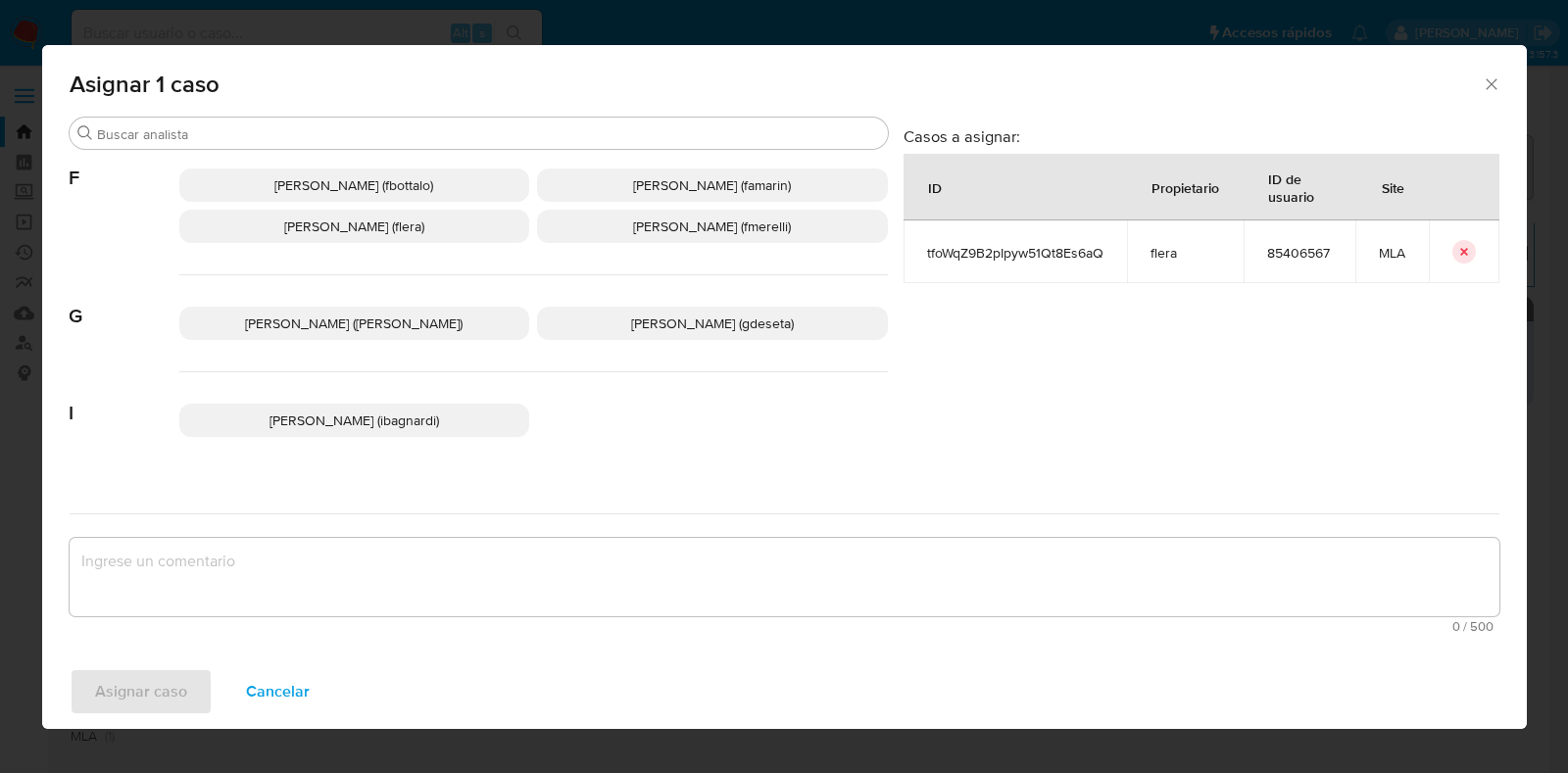
scroll to position [489, 0]
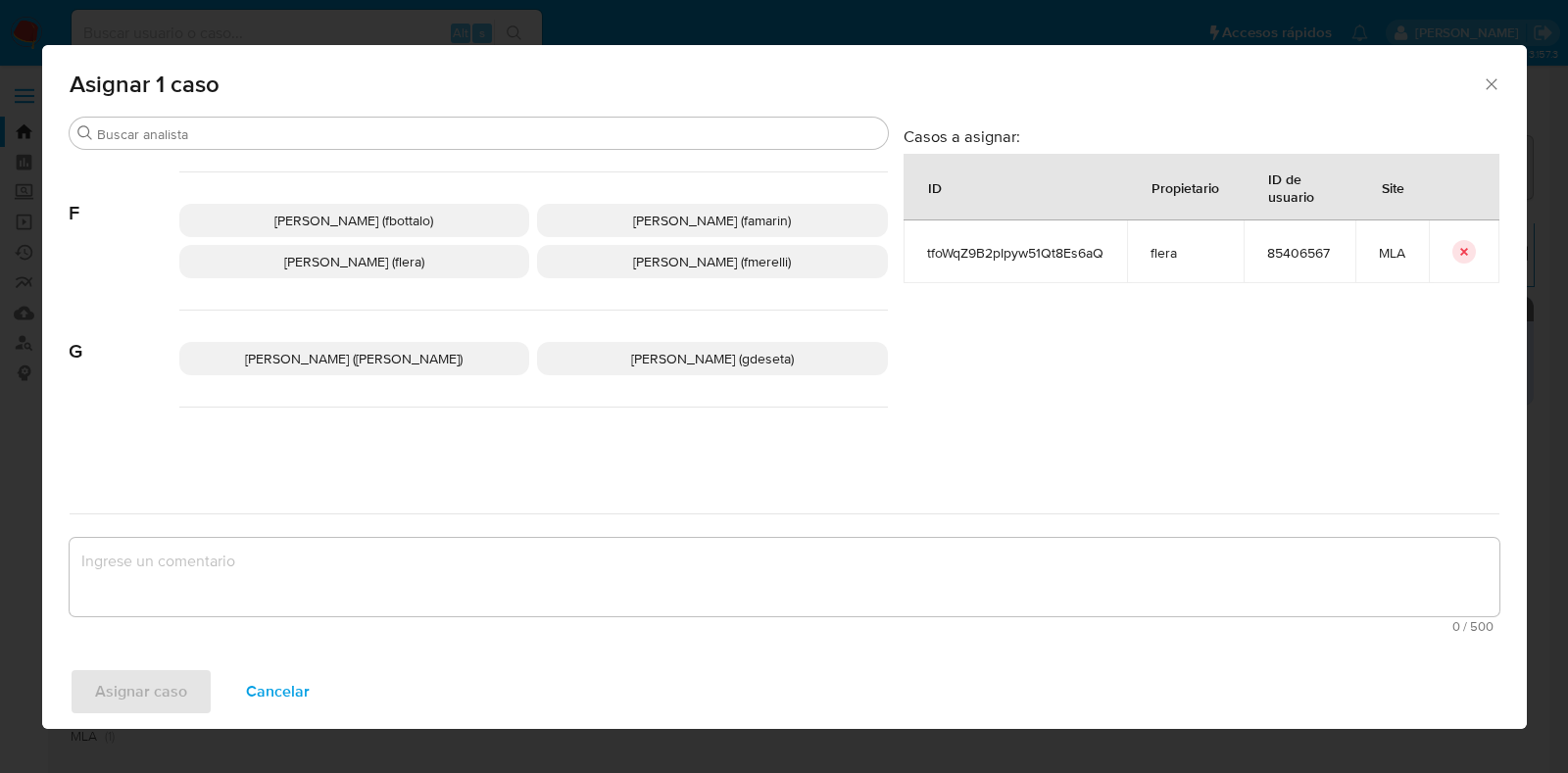
click at [425, 266] on span "Florencia Cecilia Lera (flera)" at bounding box center [354, 262] width 141 height 20
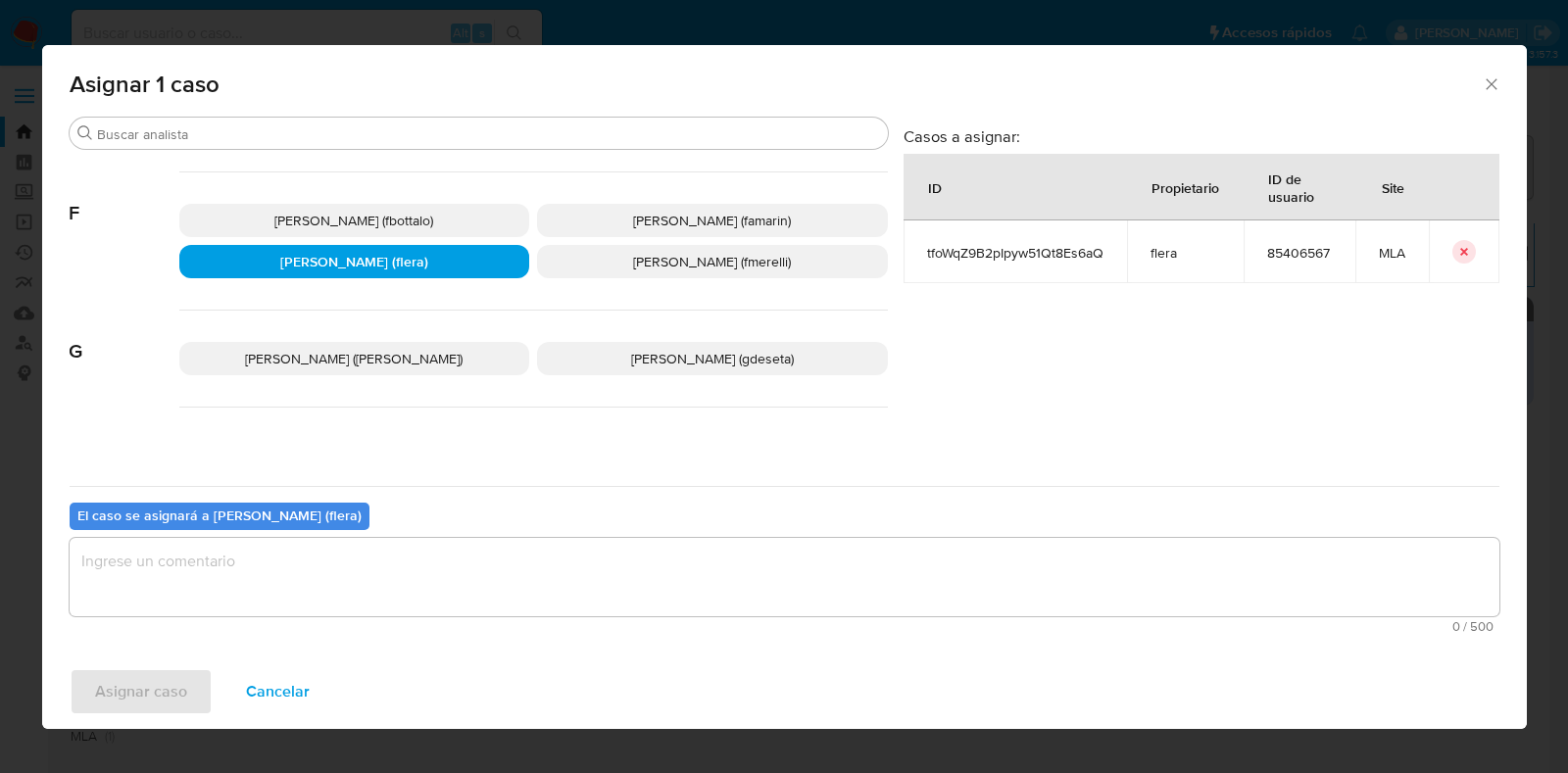
click at [435, 595] on textarea "assign-modal" at bounding box center [784, 577] width 1429 height 79
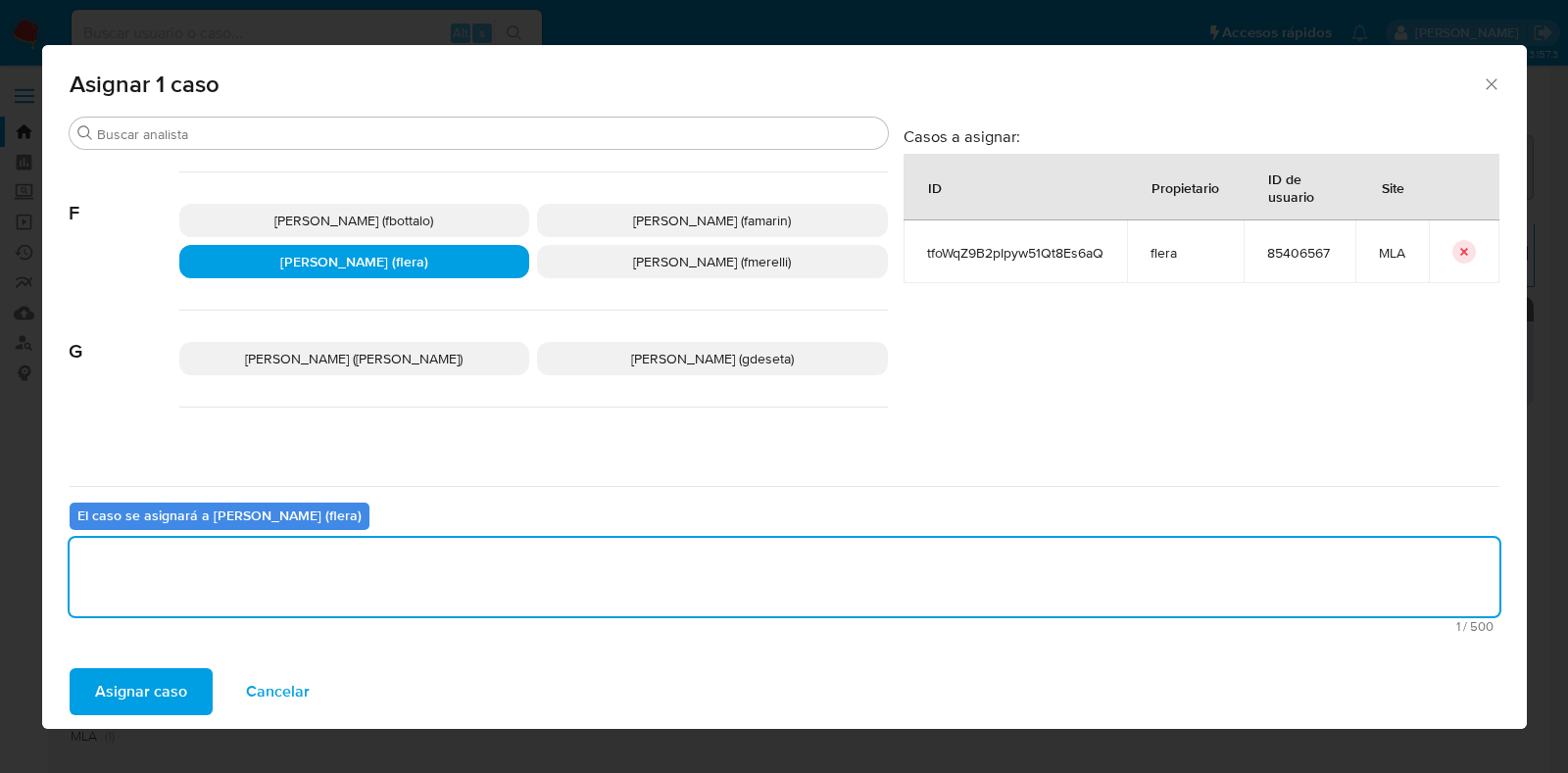
click at [118, 698] on span "Asignar caso" at bounding box center [142, 692] width 92 height 43
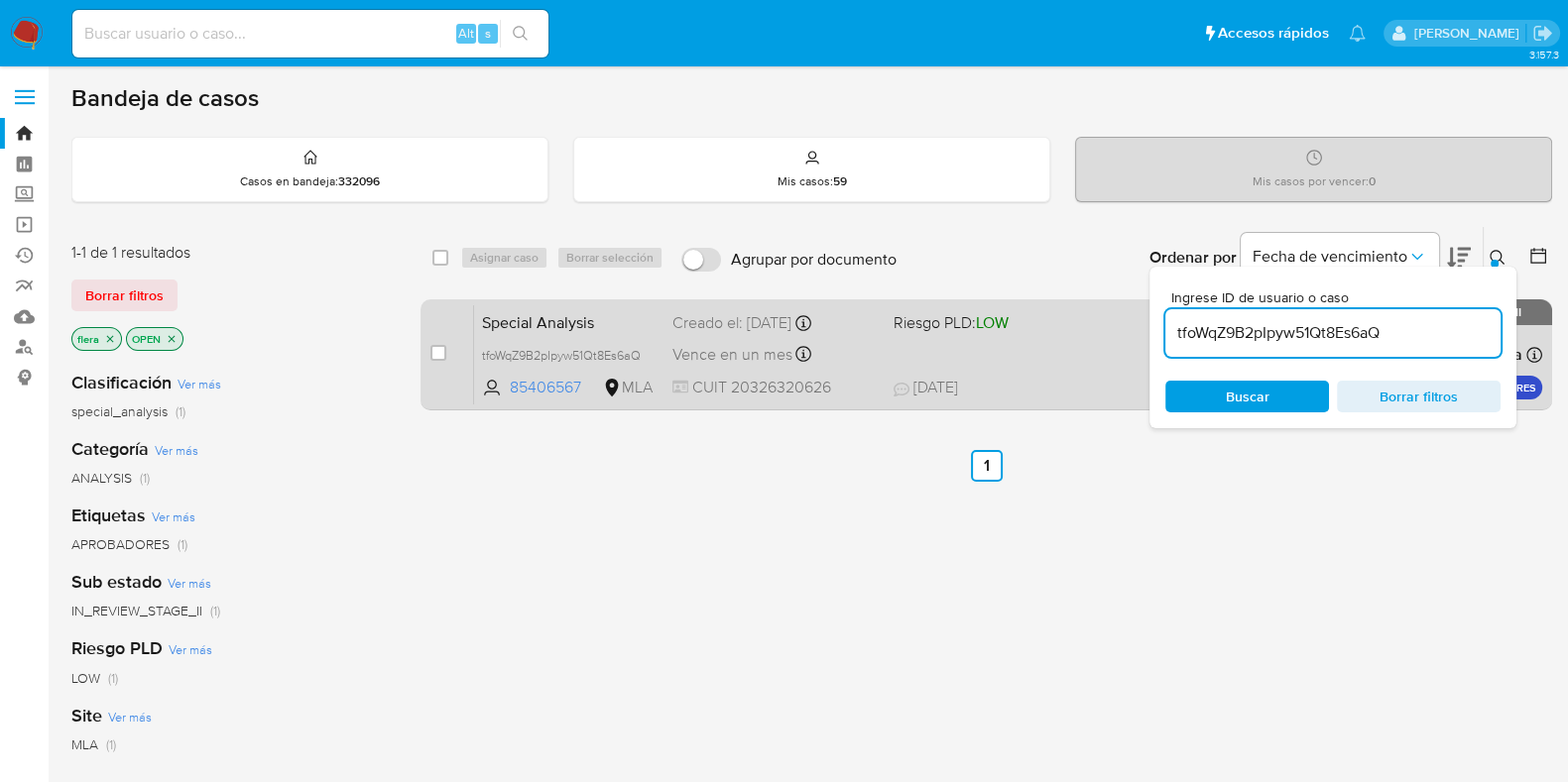
click at [620, 320] on span "Special Analysis" at bounding box center [568, 321] width 174 height 26
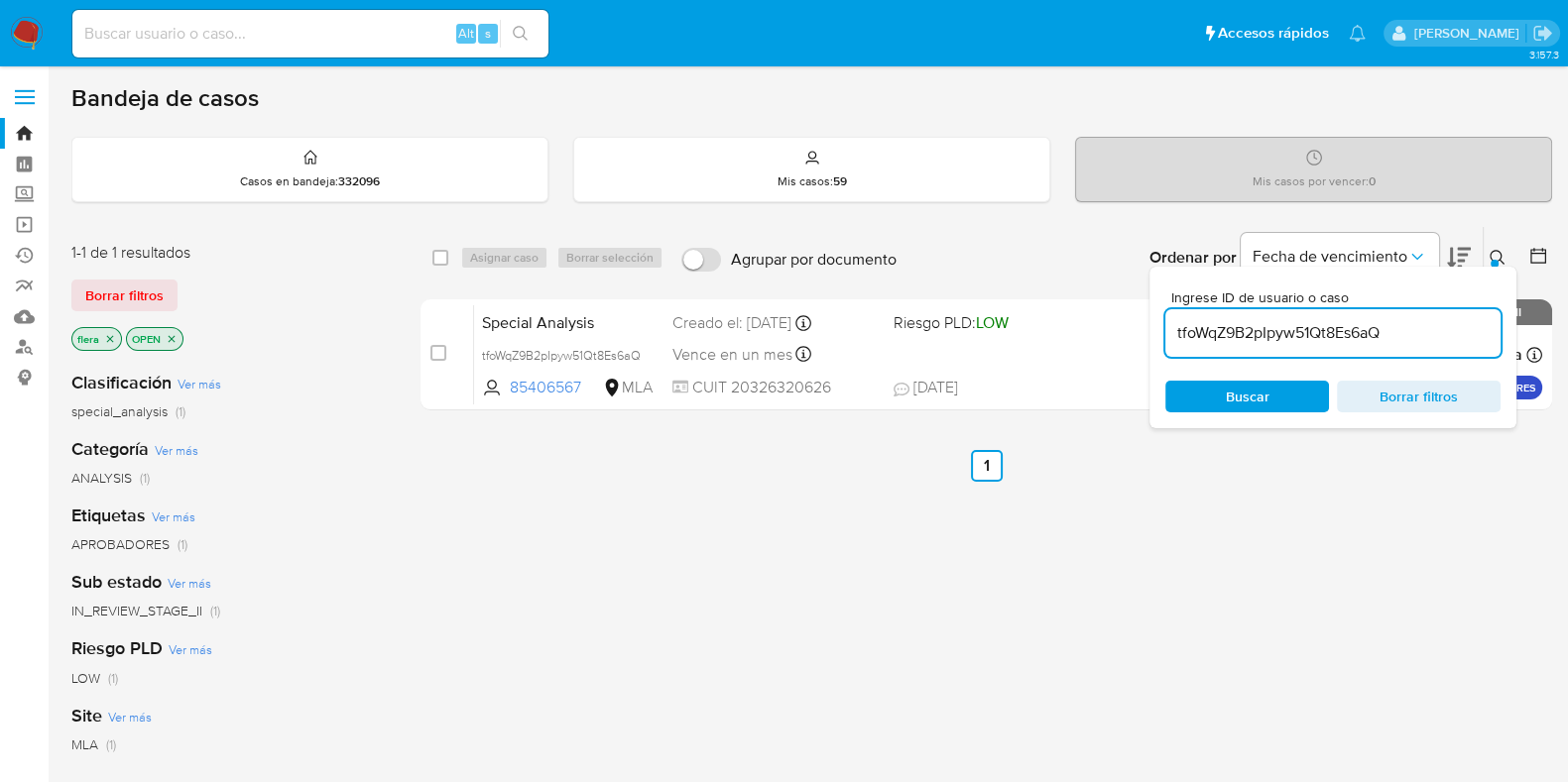
click at [1255, 326] on input "tfoWqZ9B2pIpyw51Qt8Es6aQ" at bounding box center [1332, 333] width 335 height 26
click at [1254, 328] on input "tfoWqZ9B2pIpyw51Qt8Es6aQ" at bounding box center [1332, 333] width 335 height 26
paste input "K35KyULu500wPQD7dFY0tlnV"
type input "K35KyULu500wPQD7dFY0tlnV"
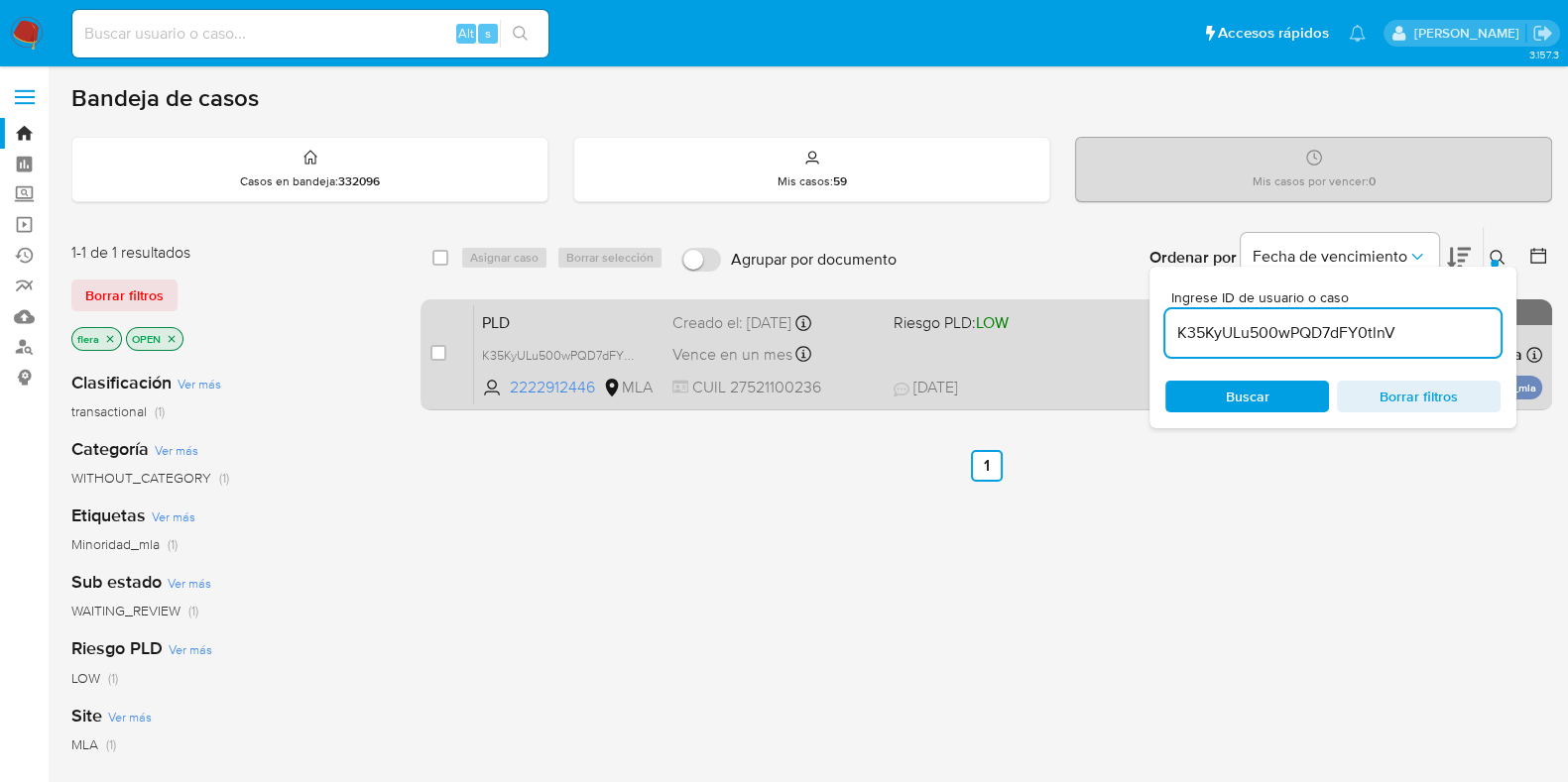
click at [431, 348] on input "checkbox" at bounding box center [439, 353] width 16 height 16
checkbox input "true"
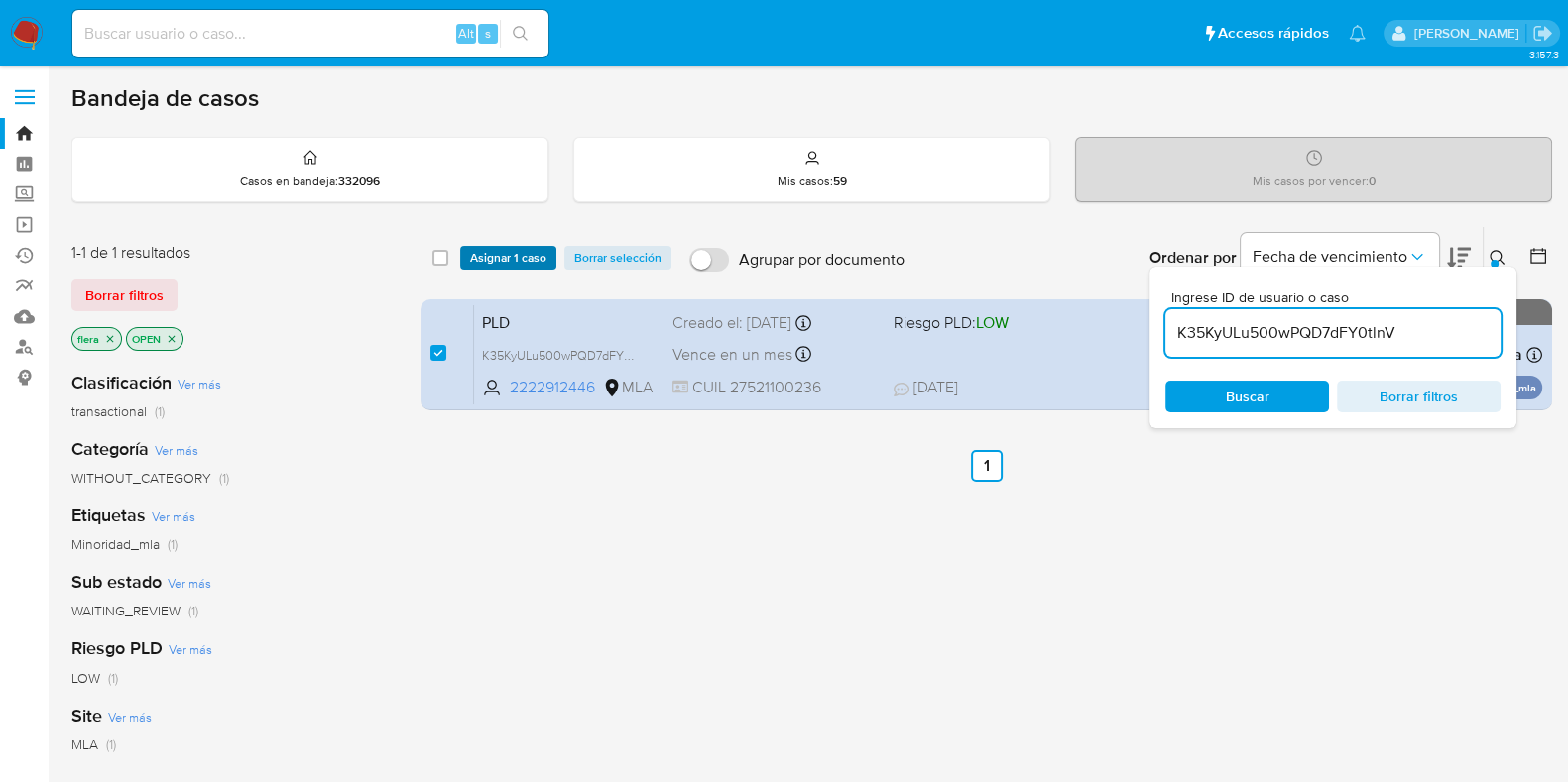
click at [519, 262] on span "Asignar 1 caso" at bounding box center [507, 258] width 77 height 20
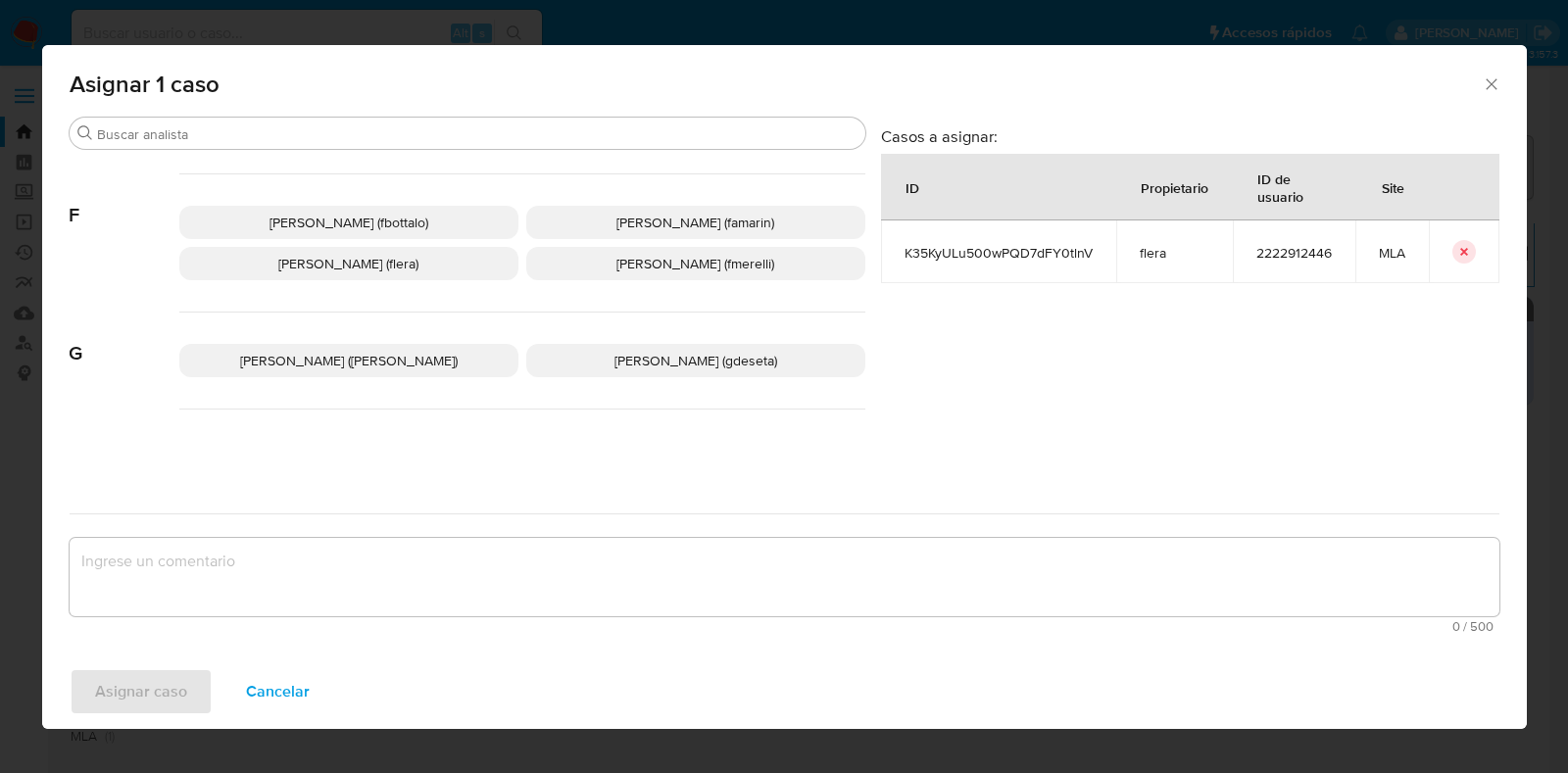
scroll to position [489, 0]
click at [427, 250] on p "Florencia Cecilia Lera (flera)" at bounding box center [348, 262] width 339 height 33
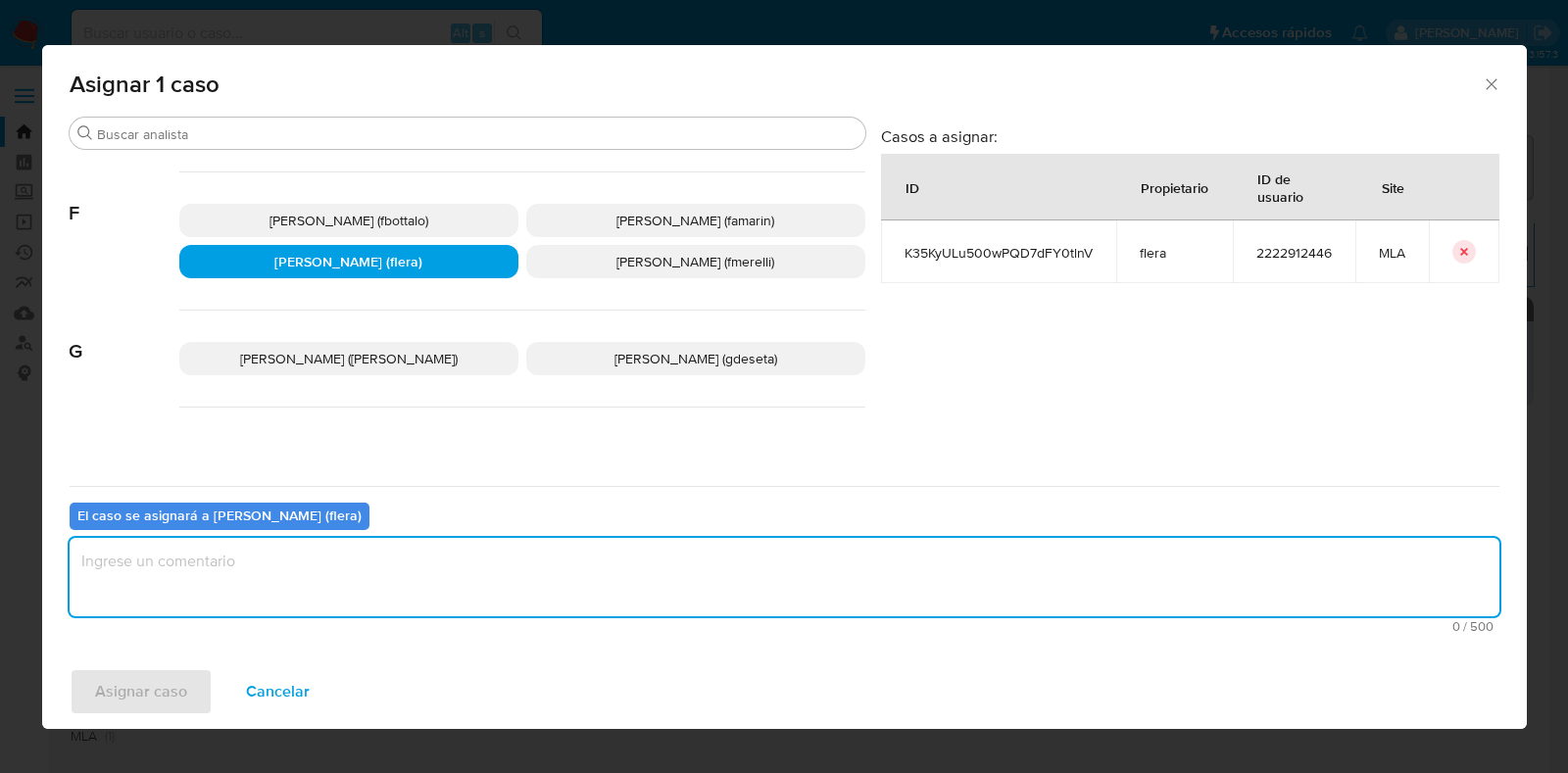
click at [335, 585] on textarea "assign-modal" at bounding box center [784, 577] width 1429 height 79
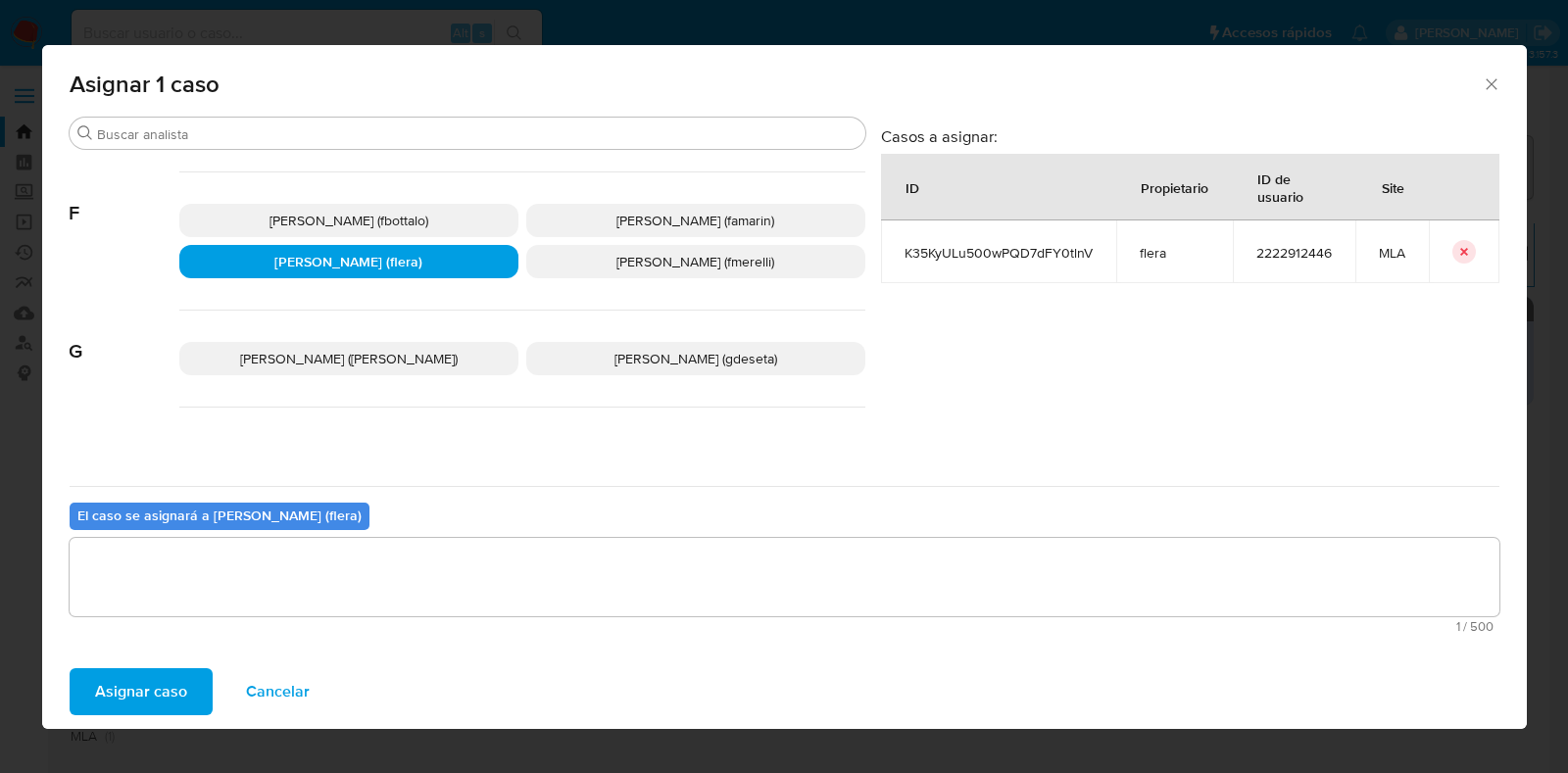
click at [98, 707] on span "Asignar caso" at bounding box center [142, 692] width 92 height 43
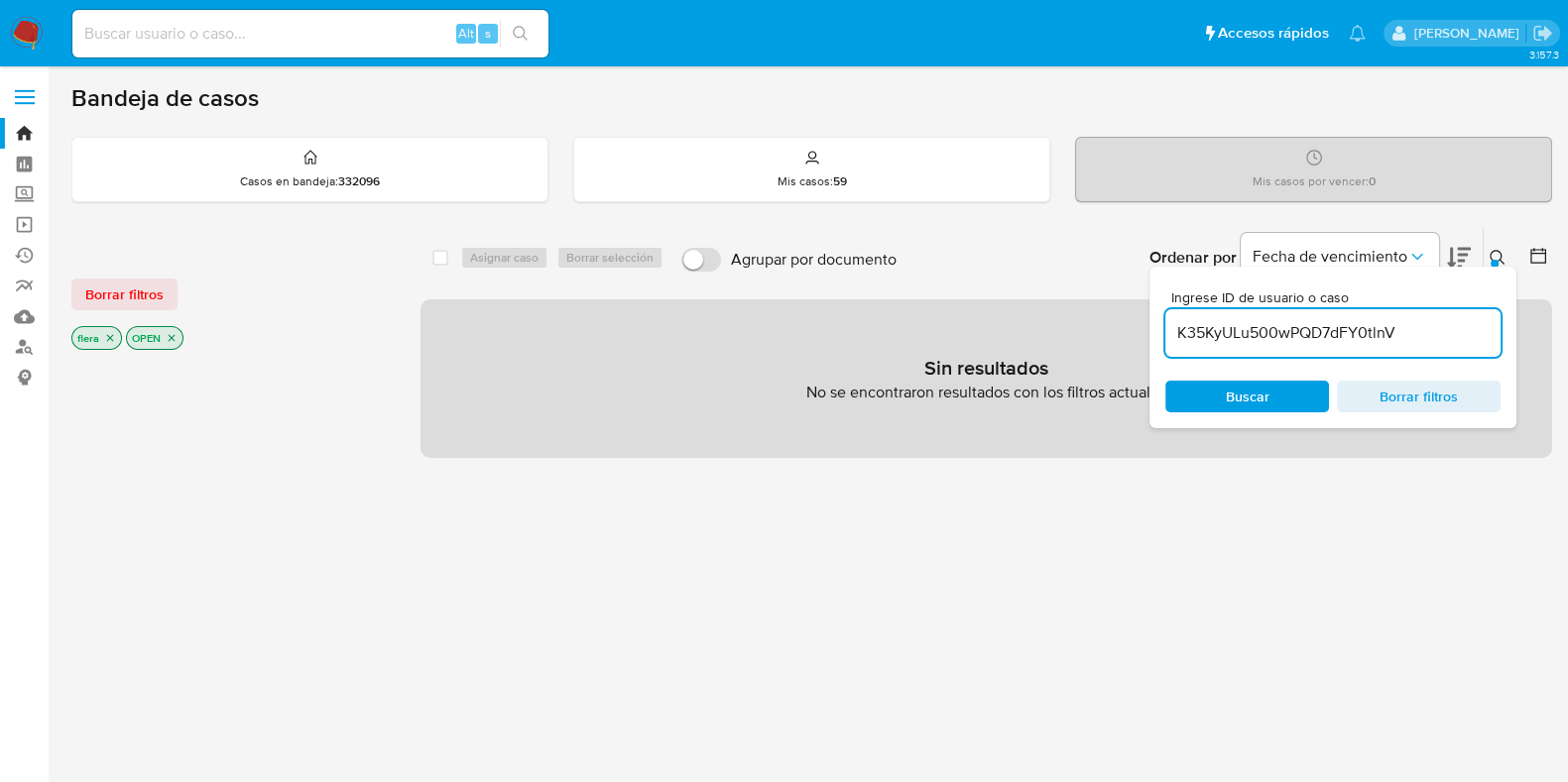
click at [171, 338] on icon "close-filter" at bounding box center [171, 338] width 12 height 12
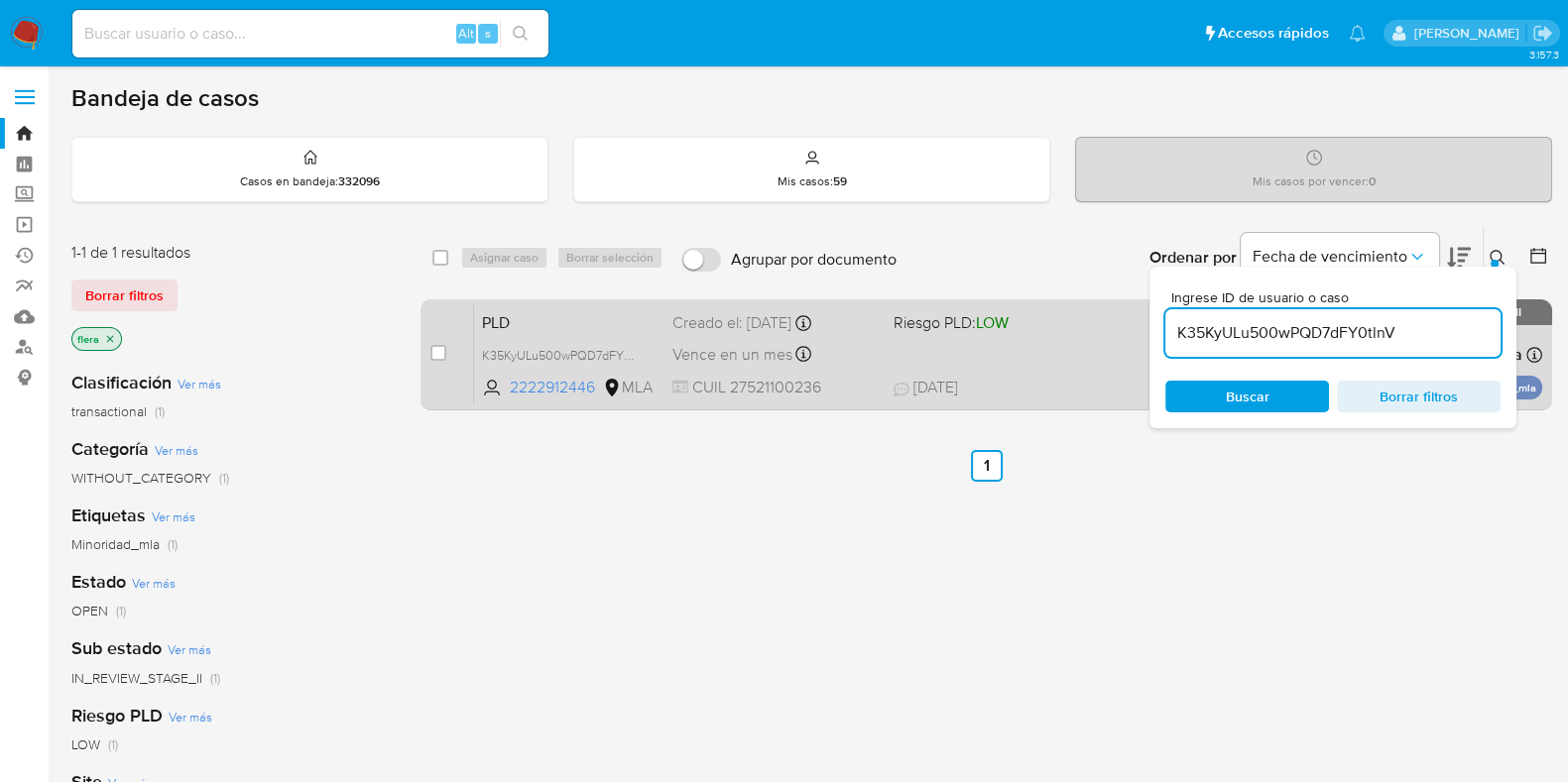
click at [559, 332] on div "PLD K35KyULu500wPQD7dFY0tlnV 2222912446 MLA Riesgo PLD: LOW Creado el: 12/07/20…" at bounding box center [1007, 354] width 1068 height 100
click at [437, 354] on input "checkbox" at bounding box center [439, 353] width 16 height 16
checkbox input "true"
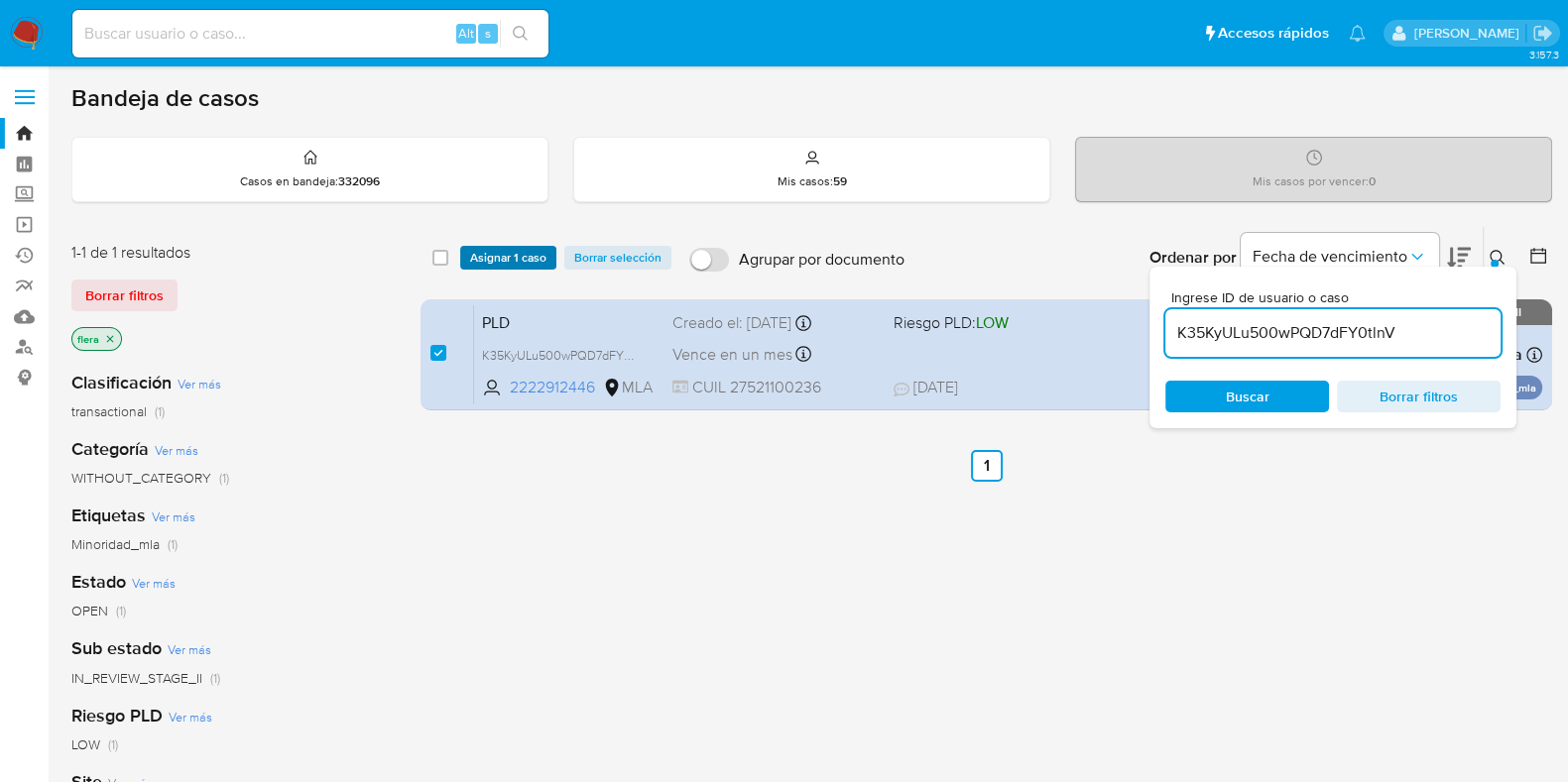
click at [517, 256] on span "Asignar 1 caso" at bounding box center [507, 258] width 77 height 20
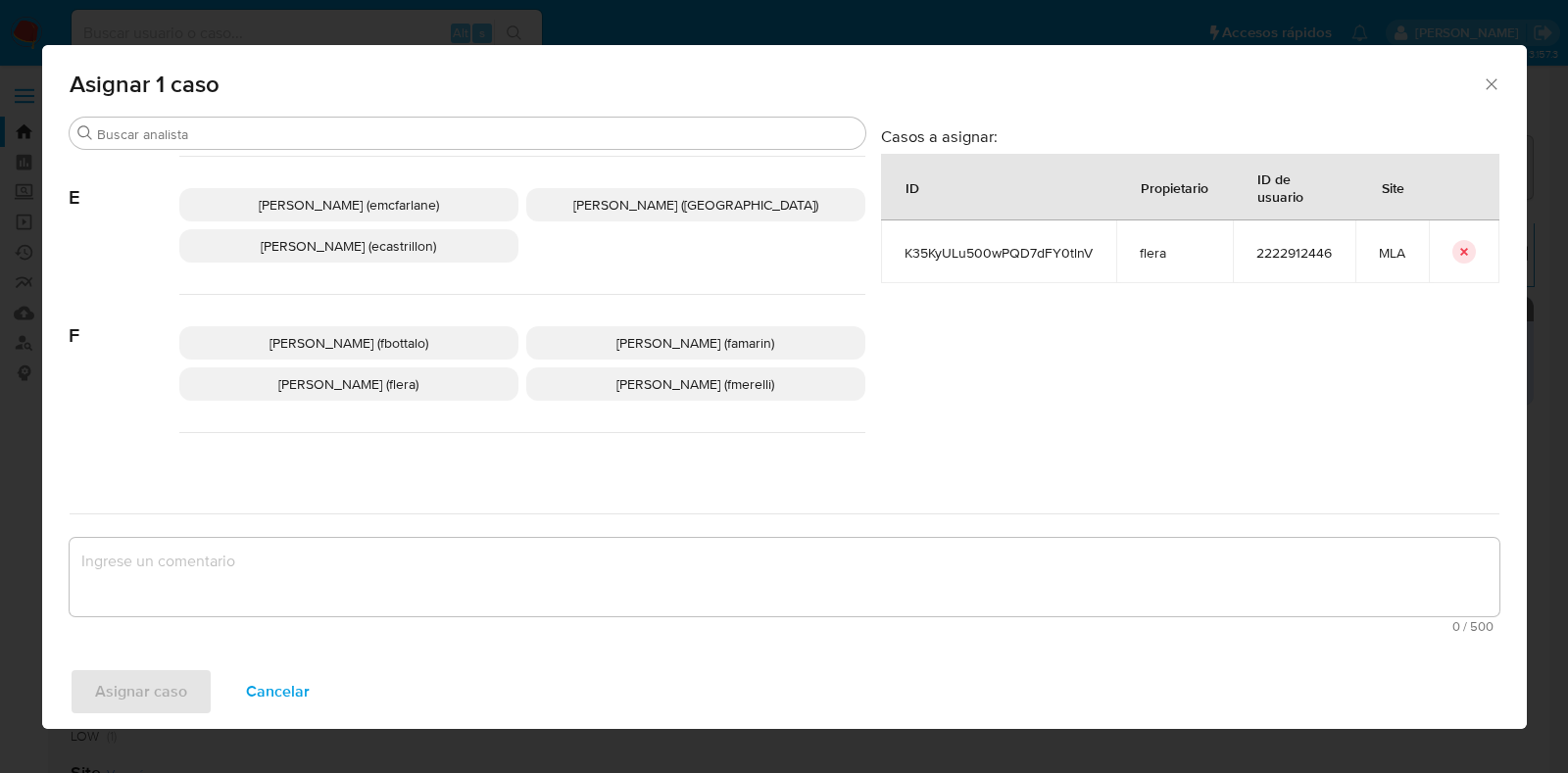
scroll to position [368, 0]
click at [410, 374] on span "Florencia Cecilia Lera (flera)" at bounding box center [348, 384] width 141 height 20
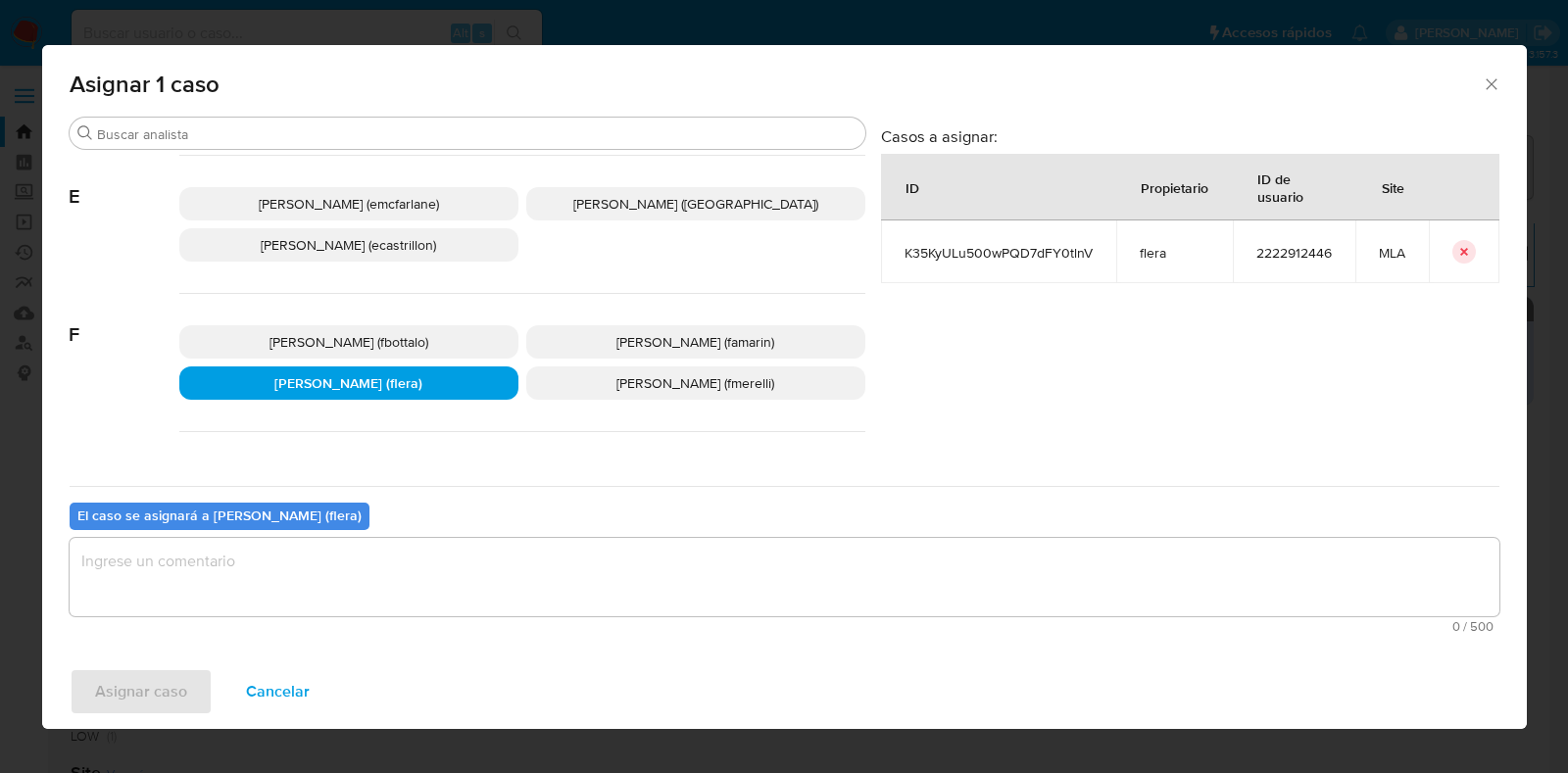
click at [377, 570] on textarea "assign-modal" at bounding box center [784, 577] width 1429 height 79
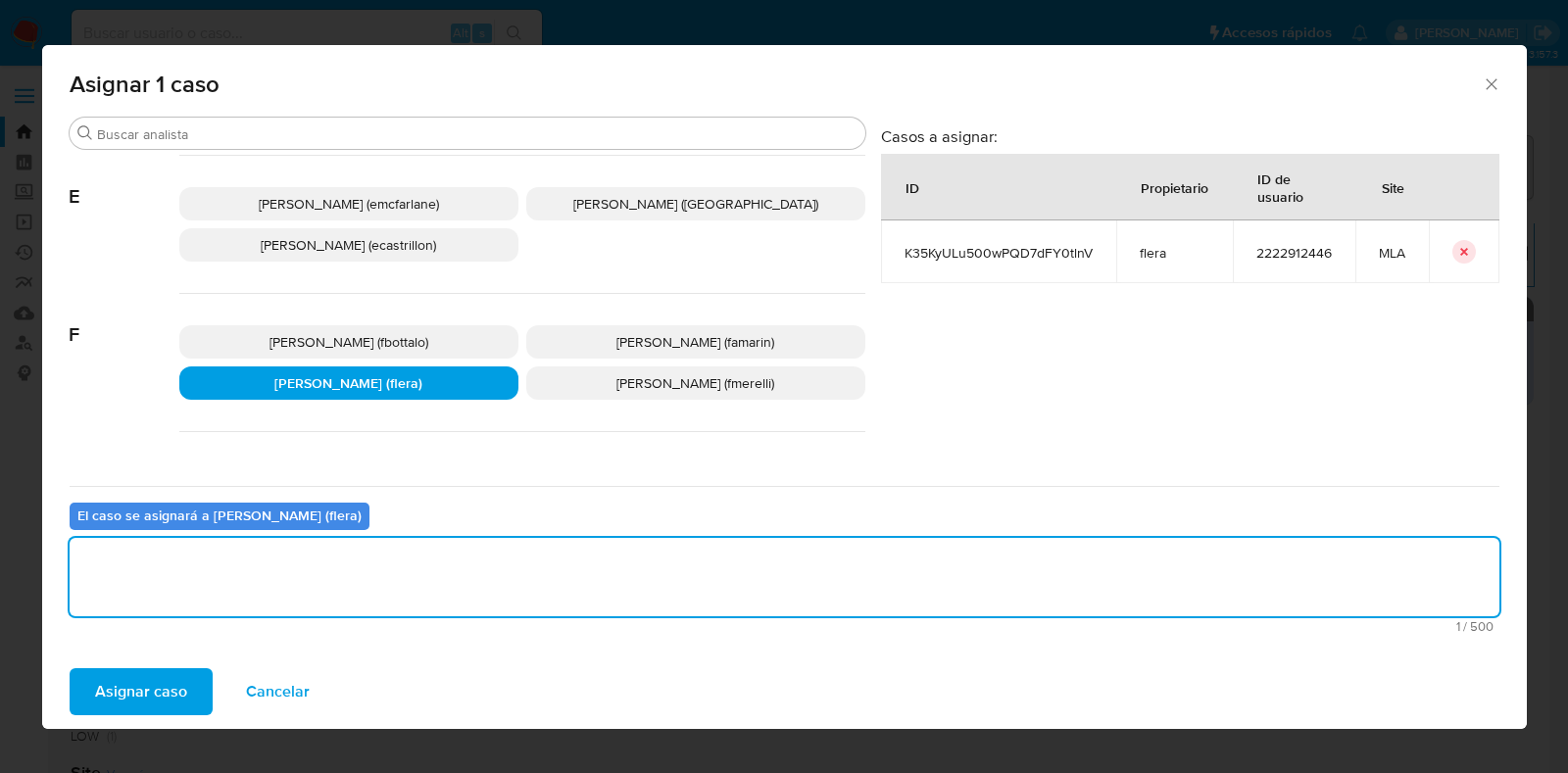
click at [125, 693] on span "Asignar caso" at bounding box center [142, 692] width 92 height 43
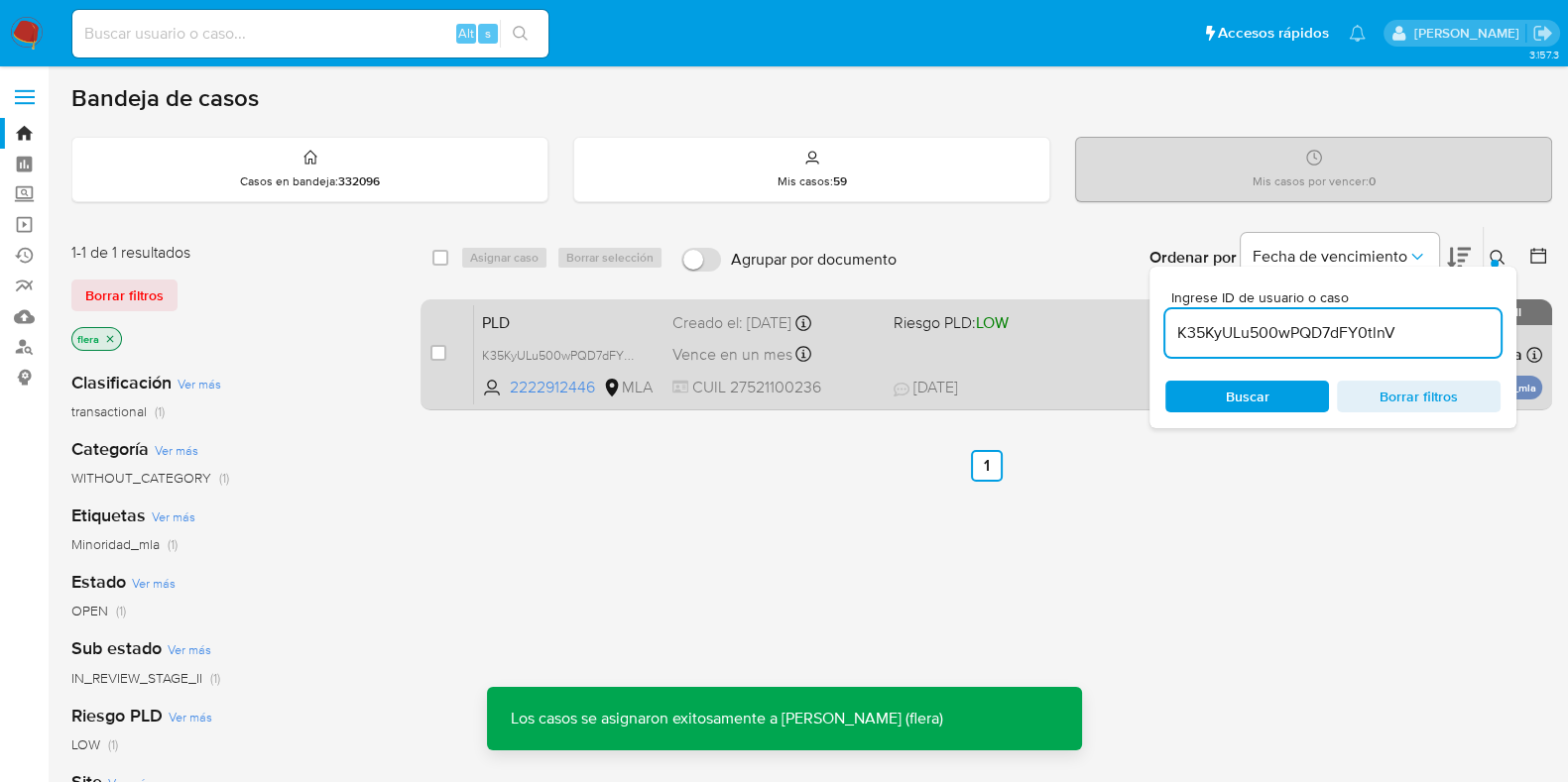
click at [554, 301] on div "case-item-checkbox No es posible asignar el caso PLD K35KyULu500wPQD7dFY0tlnV 2…" at bounding box center [986, 355] width 1131 height 111
click at [539, 311] on span "PLD" at bounding box center [568, 321] width 174 height 26
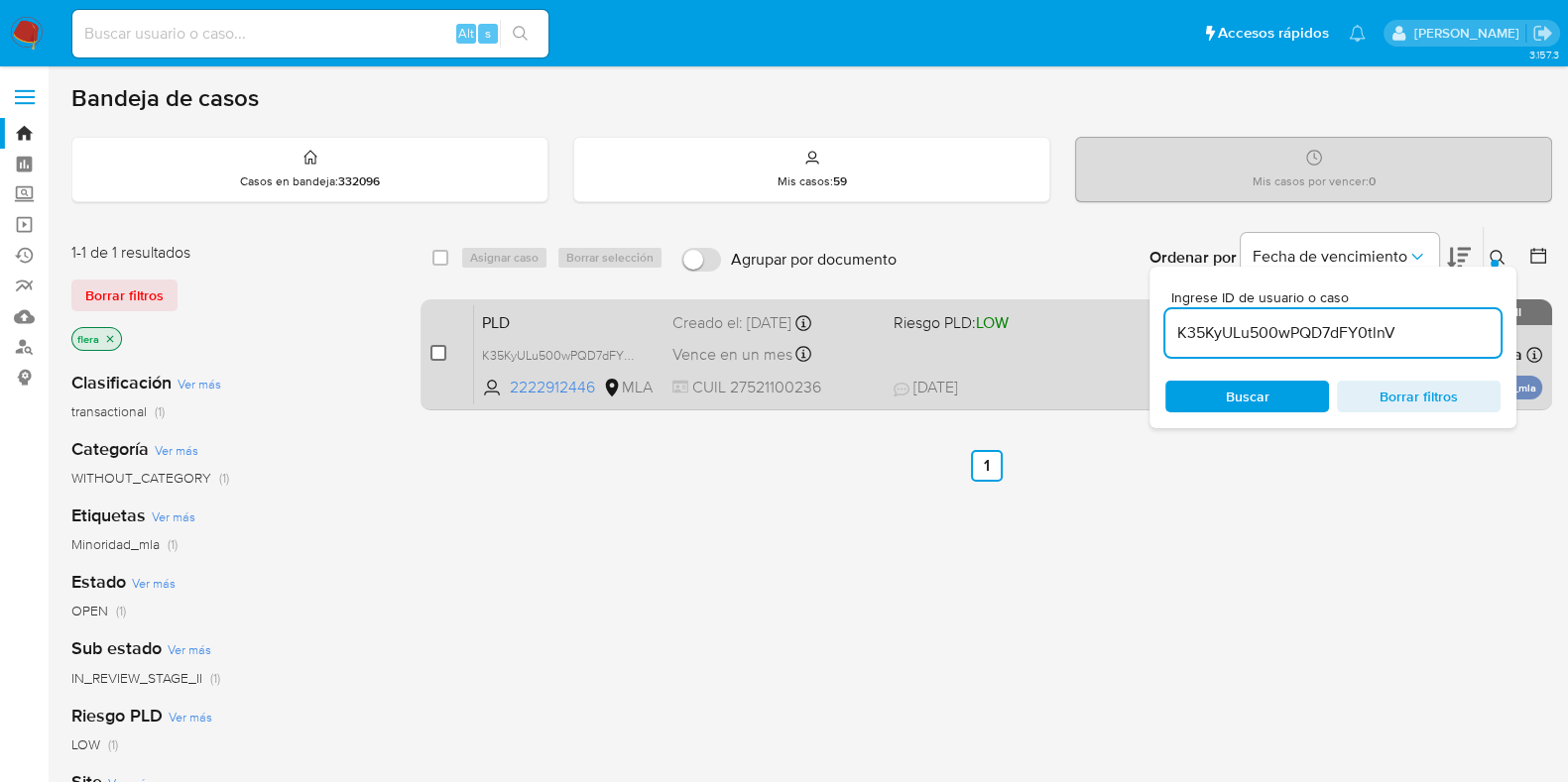
click at [432, 356] on input "checkbox" at bounding box center [439, 353] width 16 height 16
checkbox input "true"
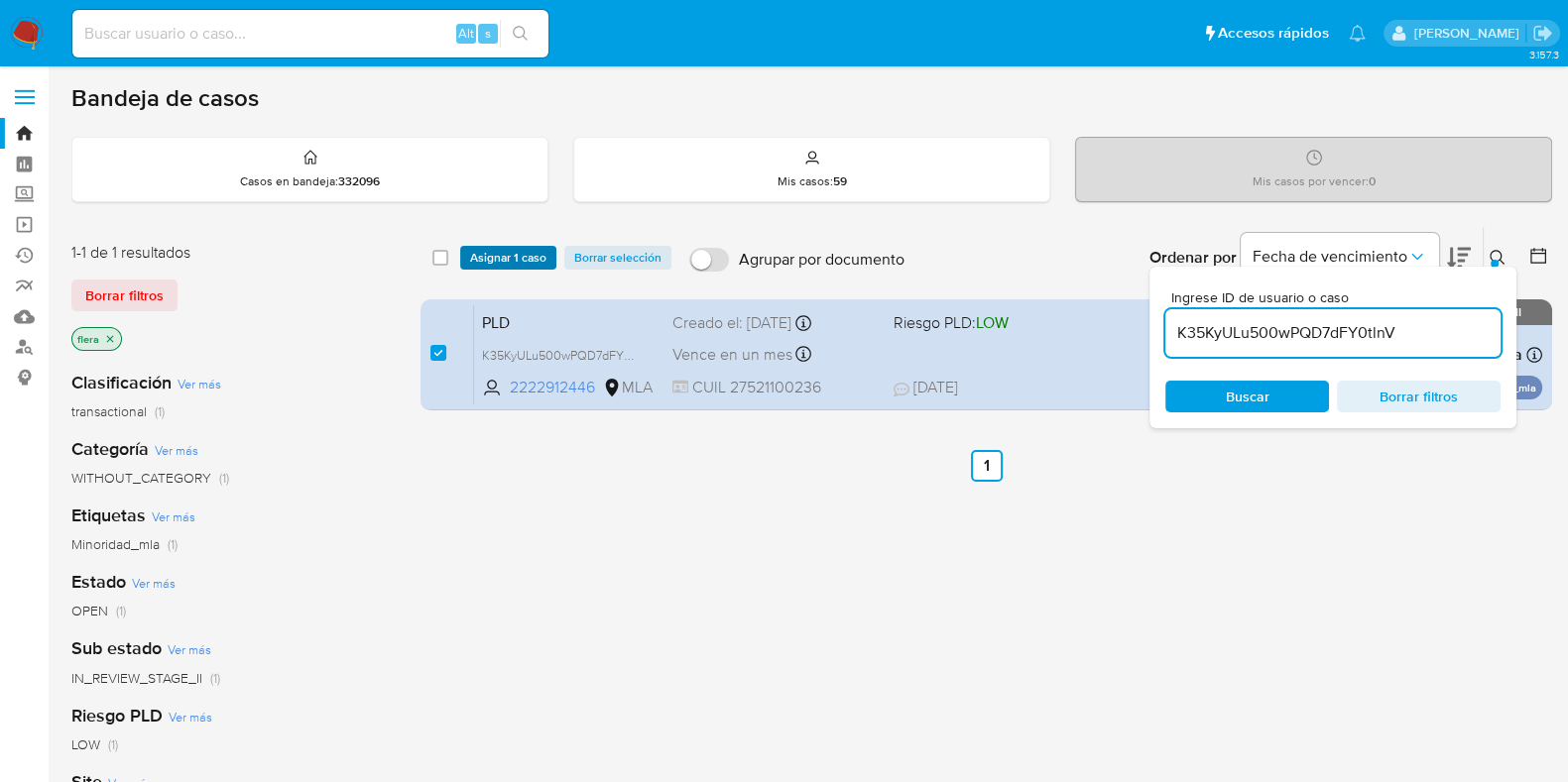
click at [495, 248] on span "Asignar 1 caso" at bounding box center [507, 258] width 77 height 20
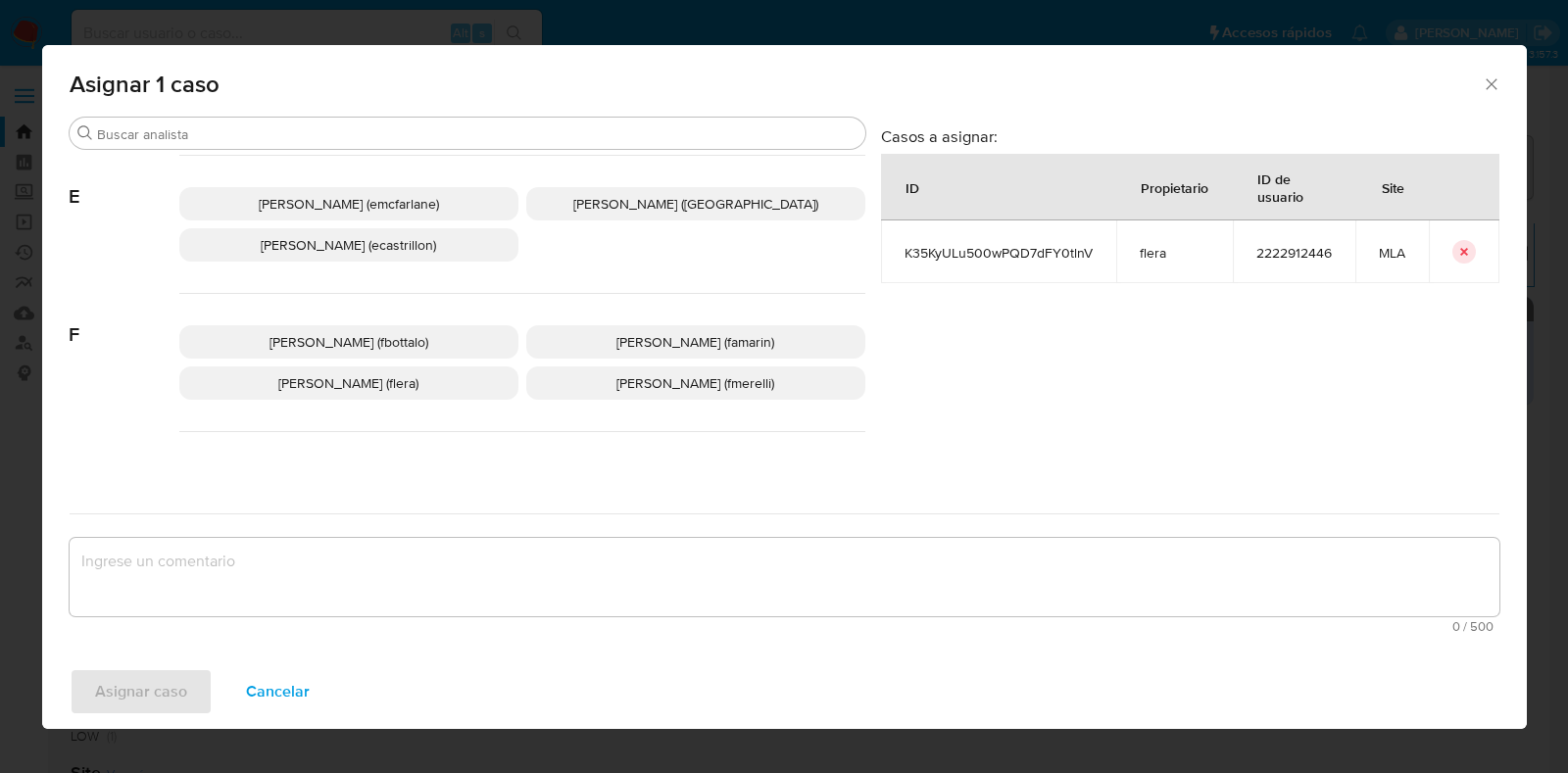
click at [397, 380] on span "Florencia Cecilia Lera (flera)" at bounding box center [348, 384] width 141 height 20
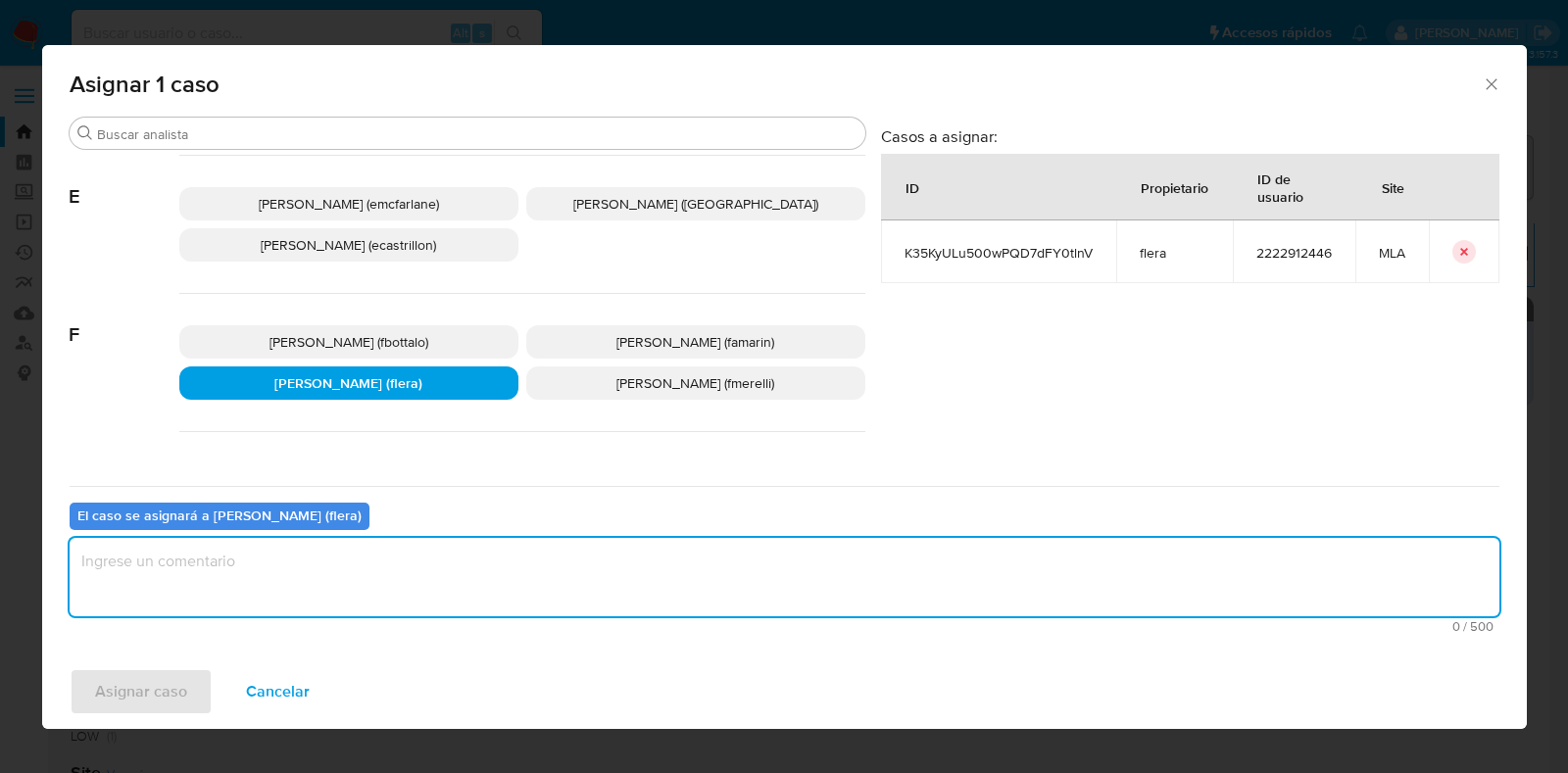
drag, startPoint x: 336, startPoint y: 579, endPoint x: 274, endPoint y: 624, distance: 76.6
click at [334, 585] on textarea "assign-modal" at bounding box center [784, 577] width 1429 height 79
click at [174, 682] on span "Asignar caso" at bounding box center [142, 692] width 92 height 43
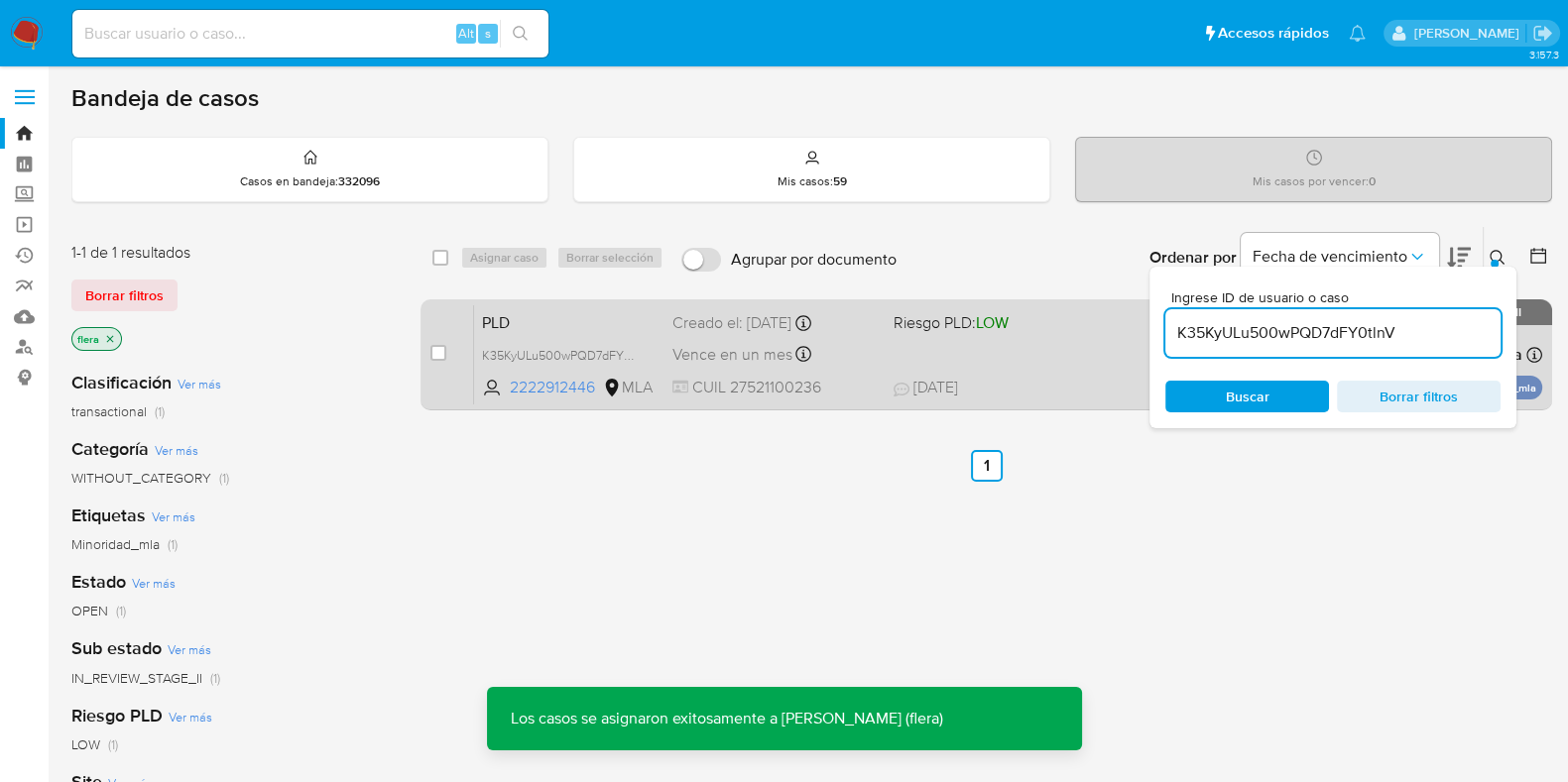
click at [574, 322] on span "PLD" at bounding box center [568, 321] width 174 height 26
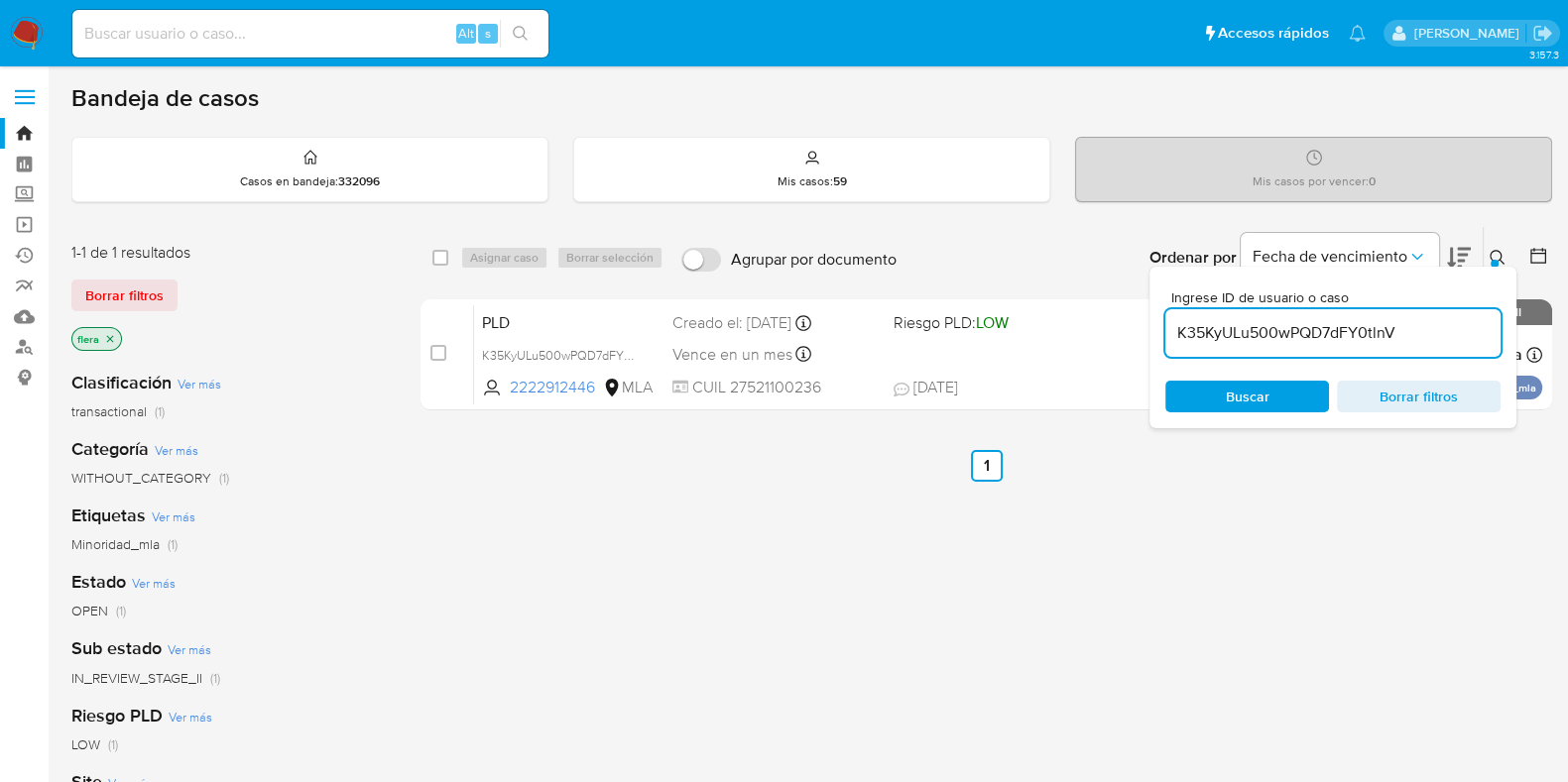
click at [1265, 326] on input "K35KyULu500wPQD7dFY0tlnV" at bounding box center [1332, 333] width 335 height 26
paste input "tfoWqZ9B2pIpyw51Qt8Es6aQ"
type input "tfoWqZ9B2pIpyw51Qt8Es6aQ"
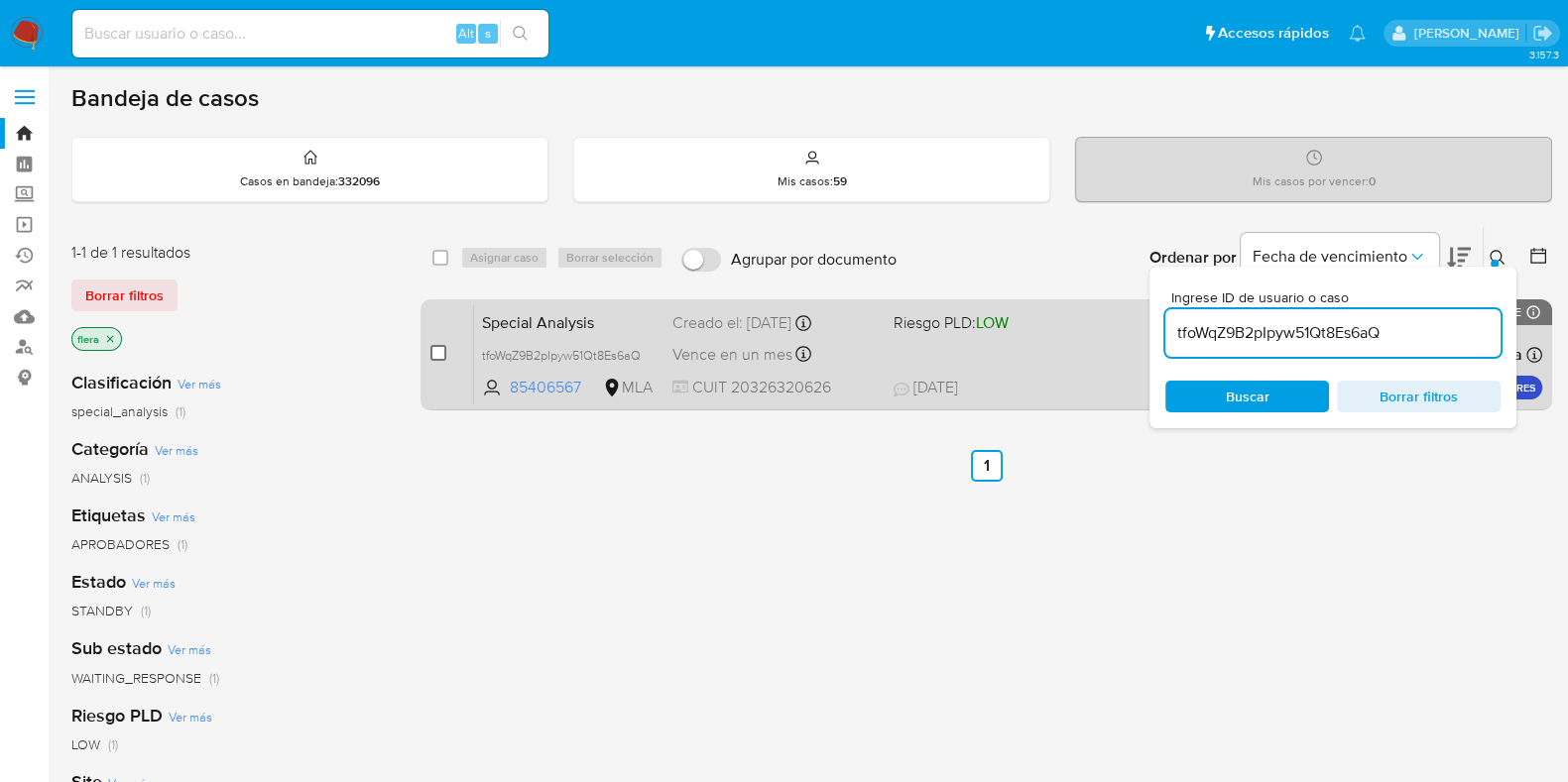
click at [436, 350] on input "checkbox" at bounding box center [439, 353] width 16 height 16
checkbox input "true"
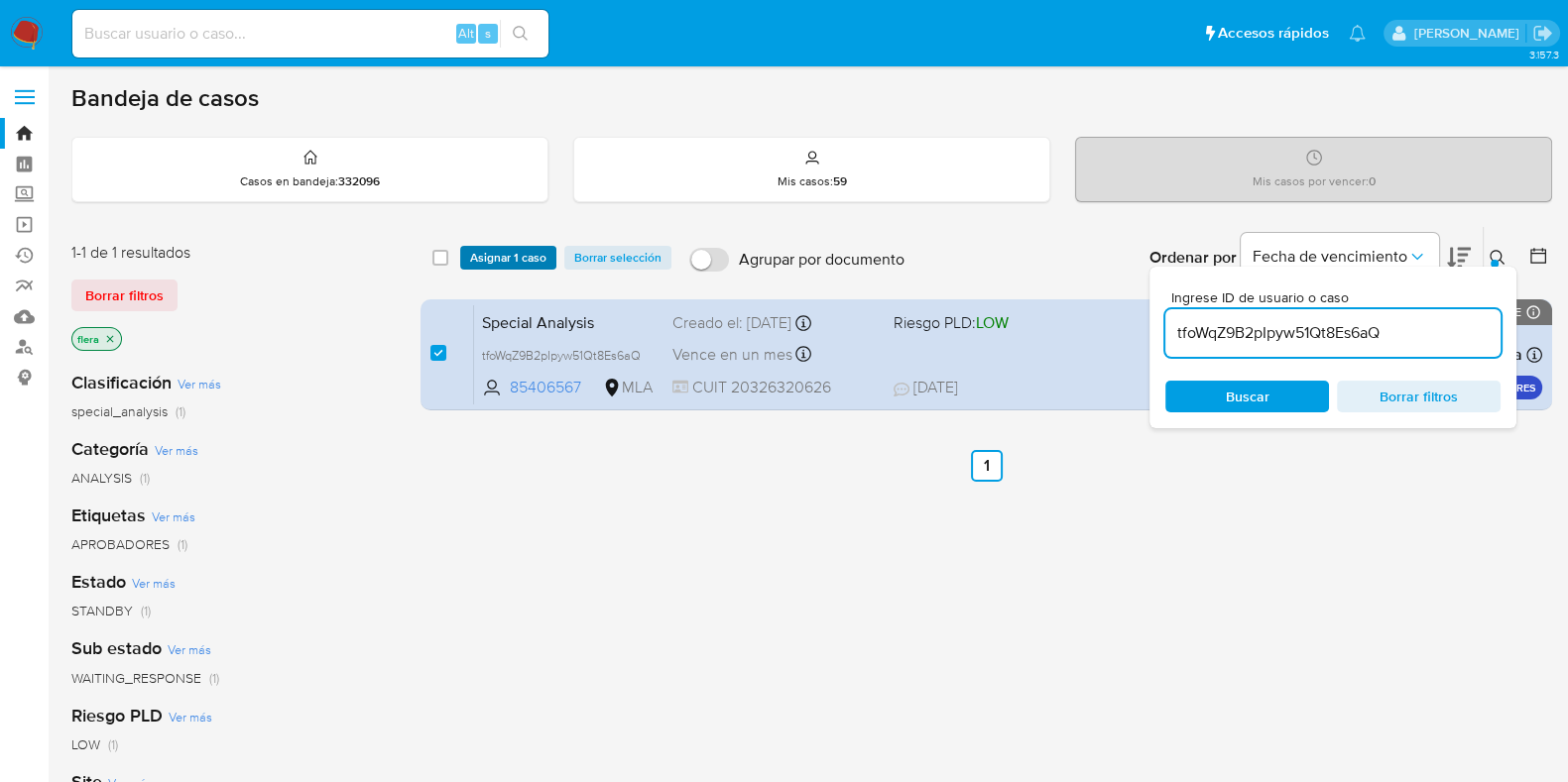
click at [476, 250] on span "Asignar 1 caso" at bounding box center [507, 258] width 77 height 20
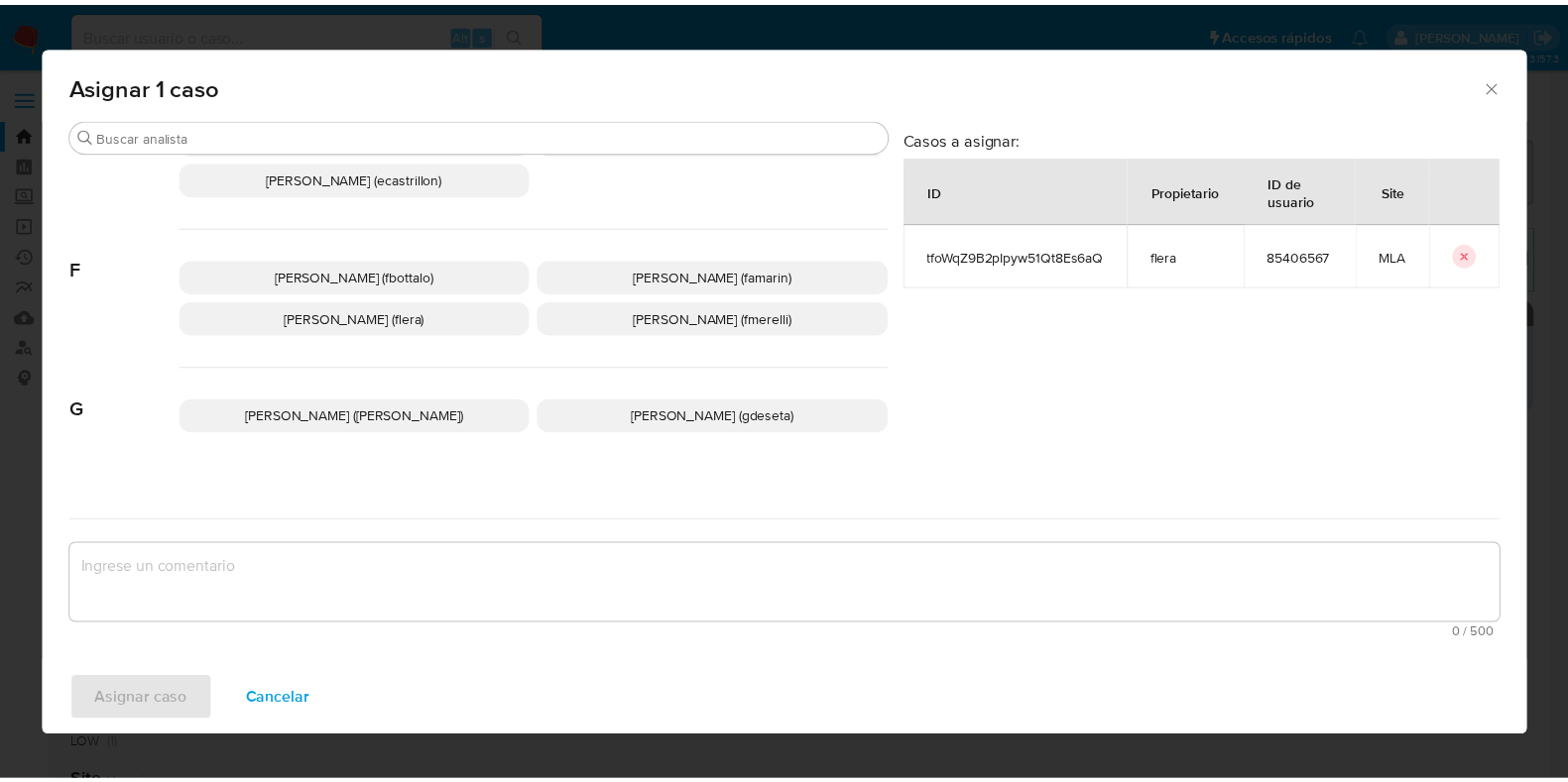
scroll to position [494, 0]
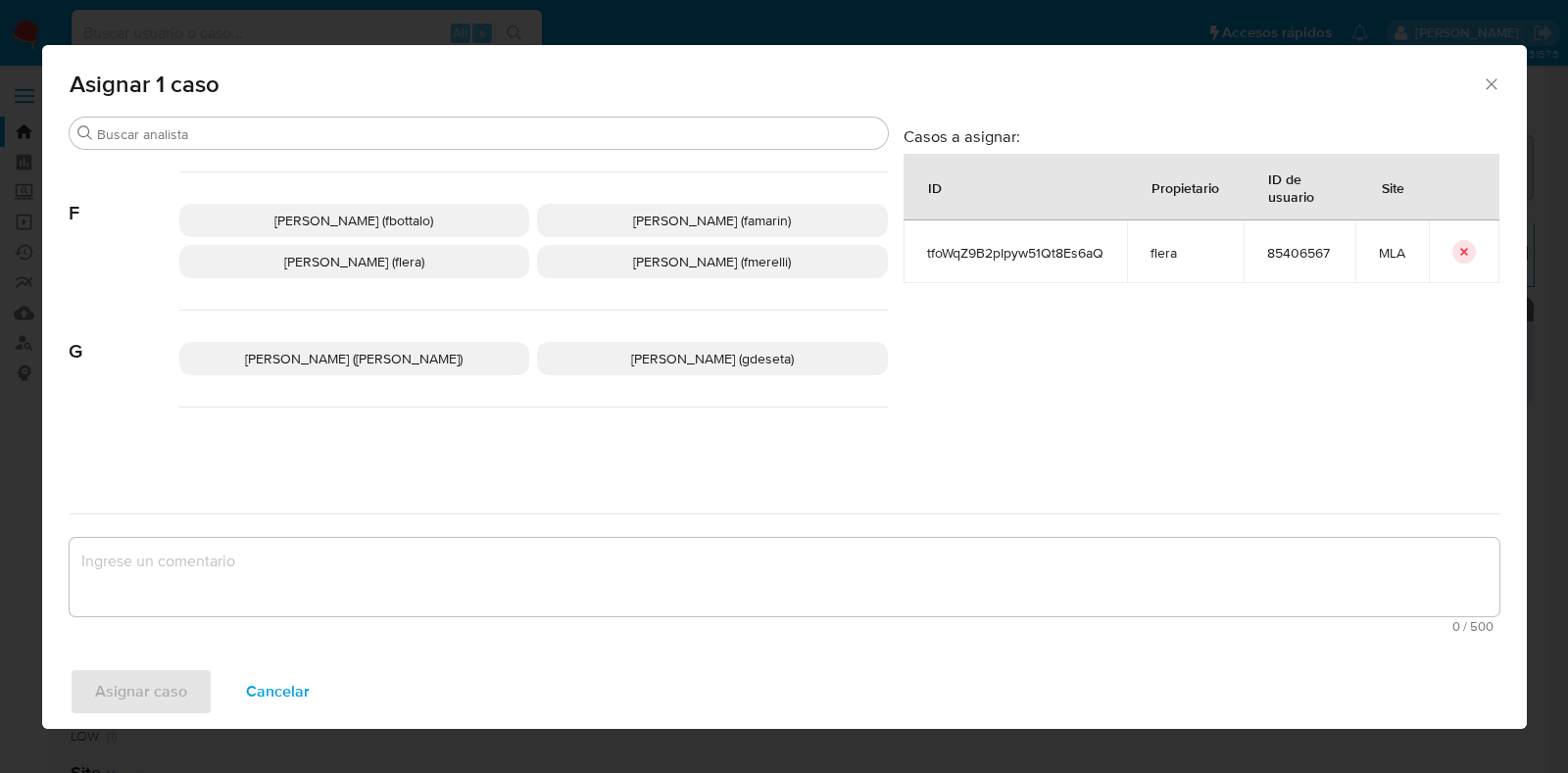
click at [373, 258] on span "Florencia Cecilia Lera (flera)" at bounding box center [354, 262] width 141 height 20
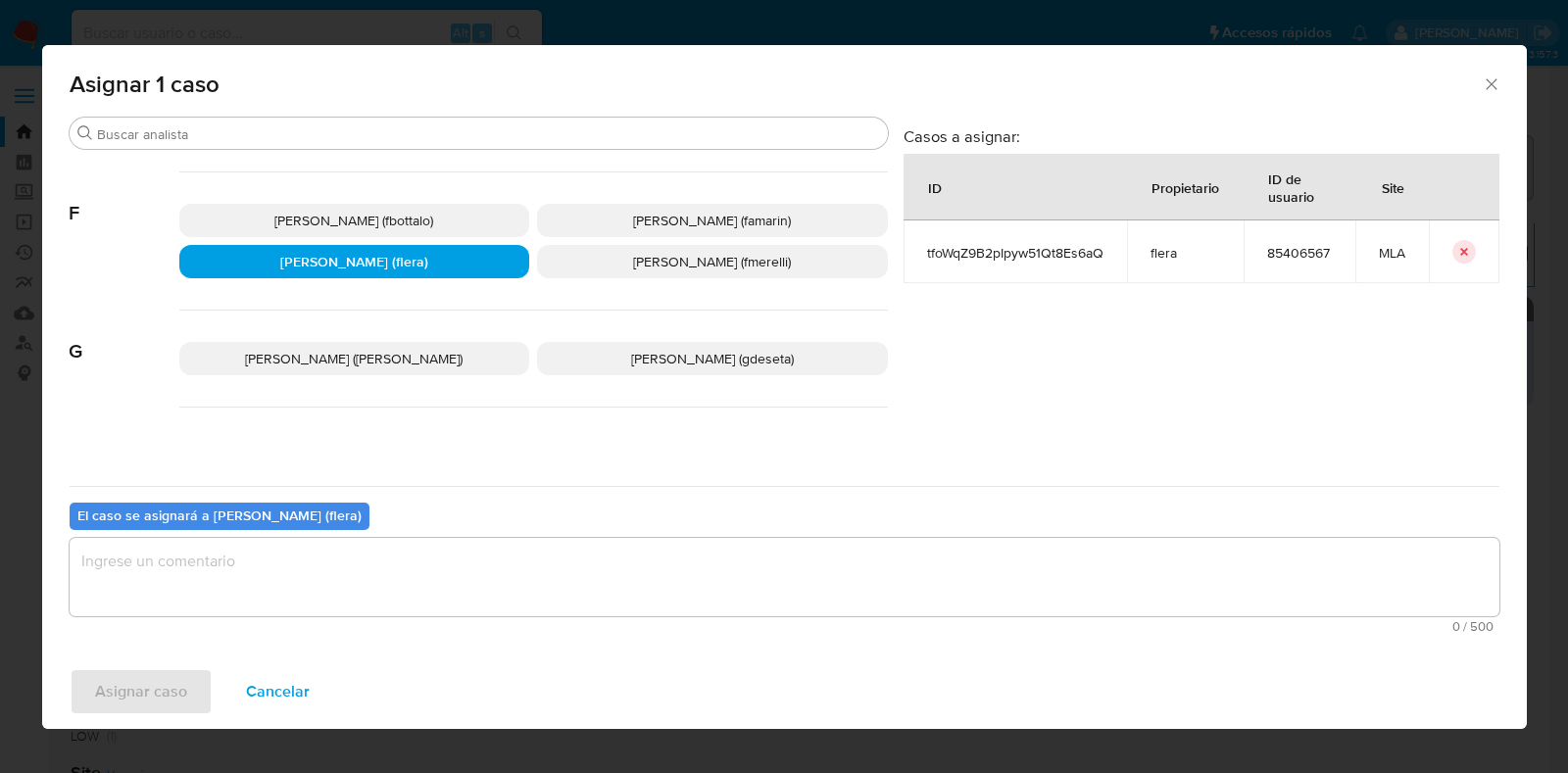
click at [361, 582] on textarea "assign-modal" at bounding box center [784, 577] width 1429 height 79
click at [134, 693] on span "Asignar caso" at bounding box center [142, 692] width 92 height 43
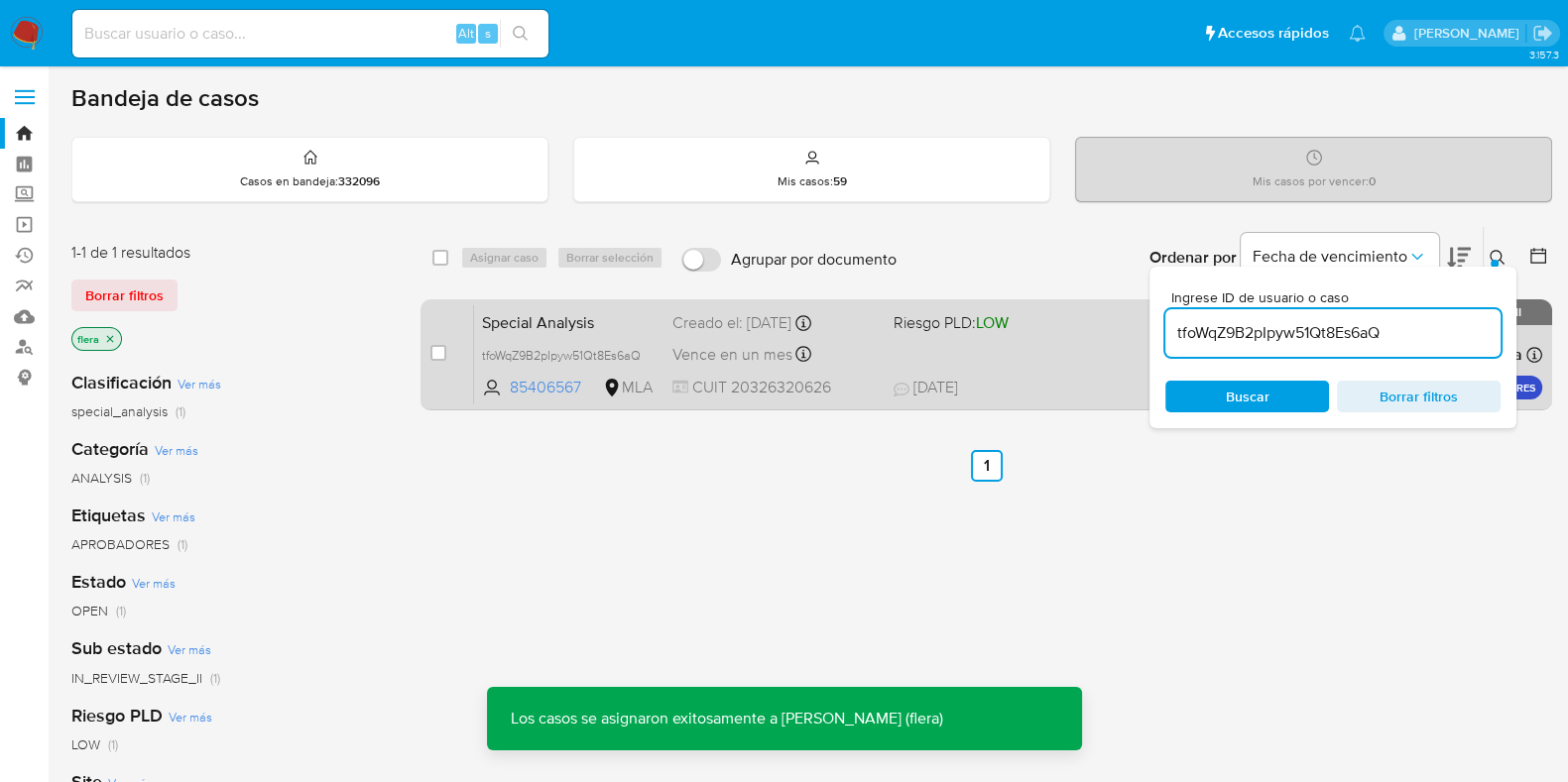
click at [585, 314] on span "Special Analysis" at bounding box center [568, 321] width 174 height 26
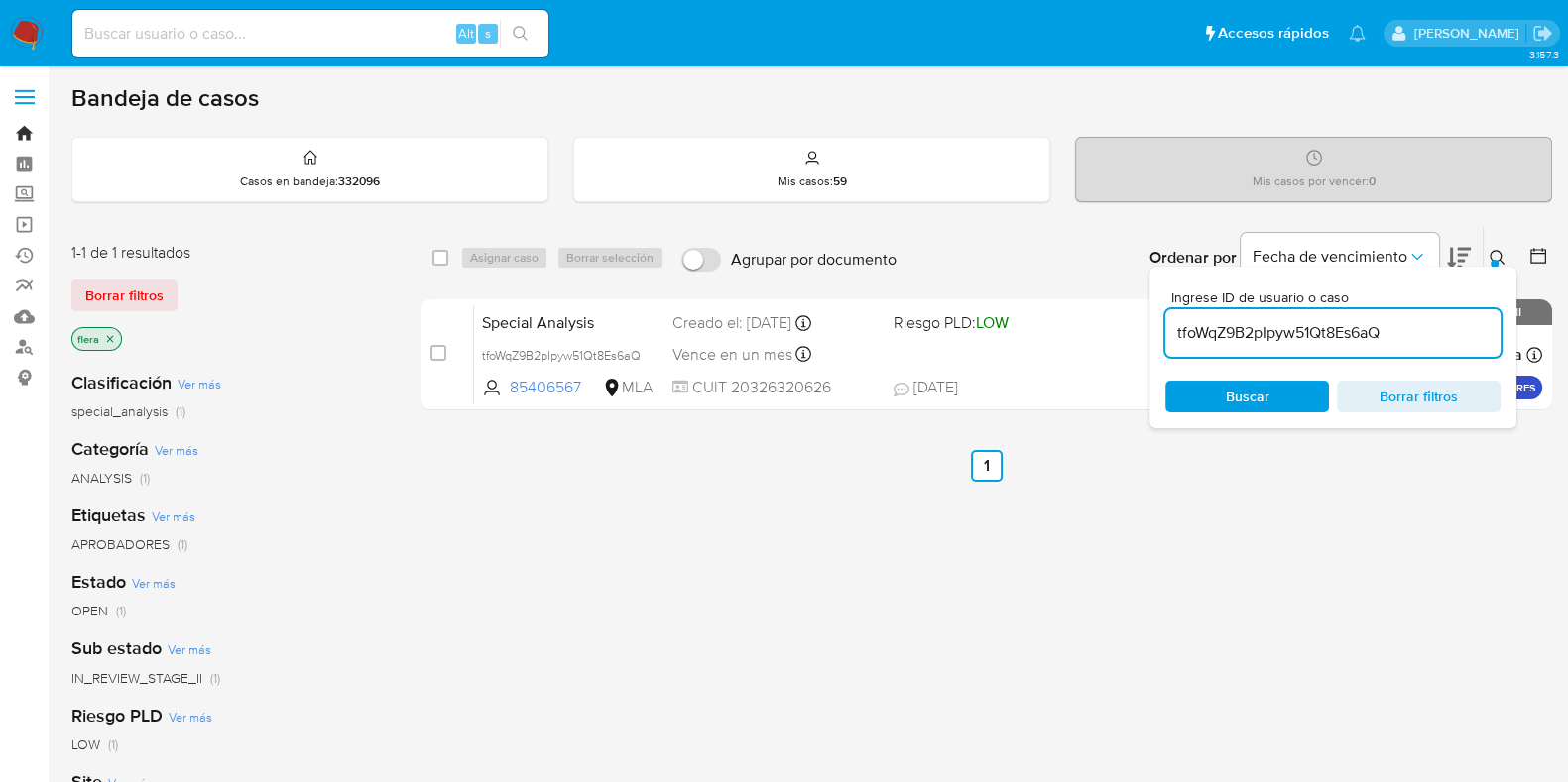
click at [20, 124] on link "Bandeja" at bounding box center [117, 133] width 236 height 31
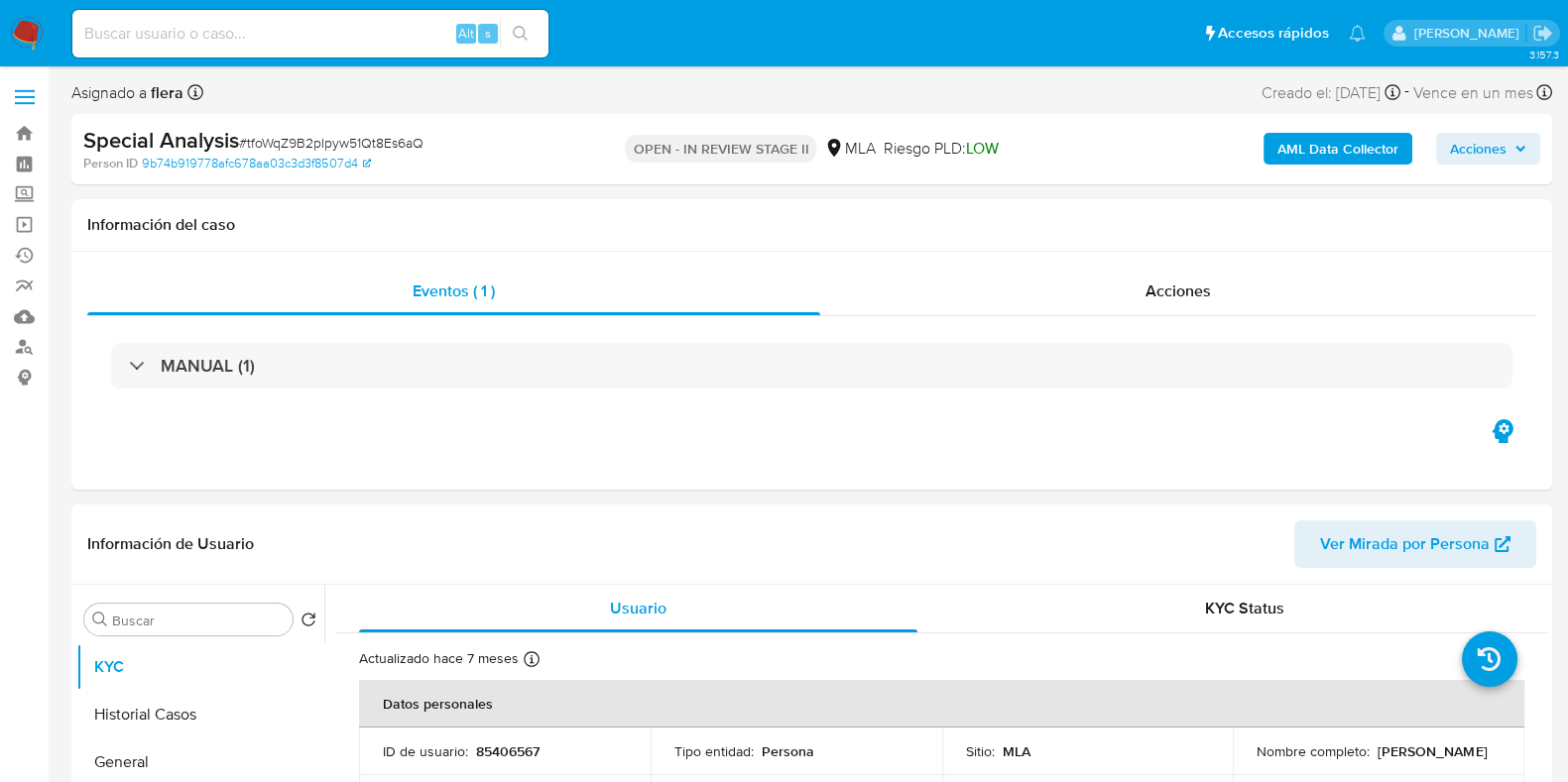
select select "10"
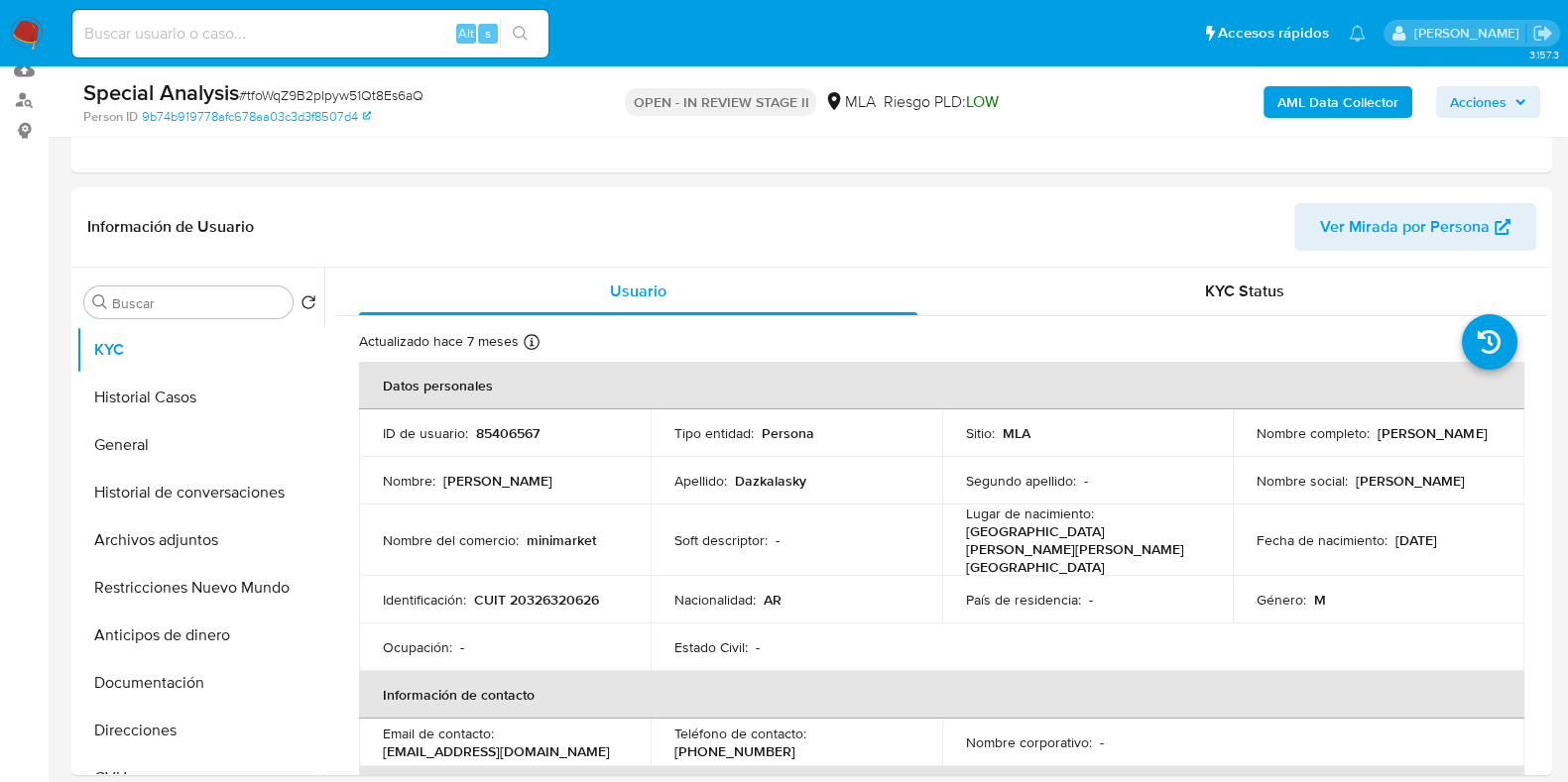
click at [271, 32] on input at bounding box center [310, 34] width 476 height 26
paste input "K35KyULu500wPQD7dFY0tlnV"
type input "K35KyULu500wPQD7dFY0tlnV"
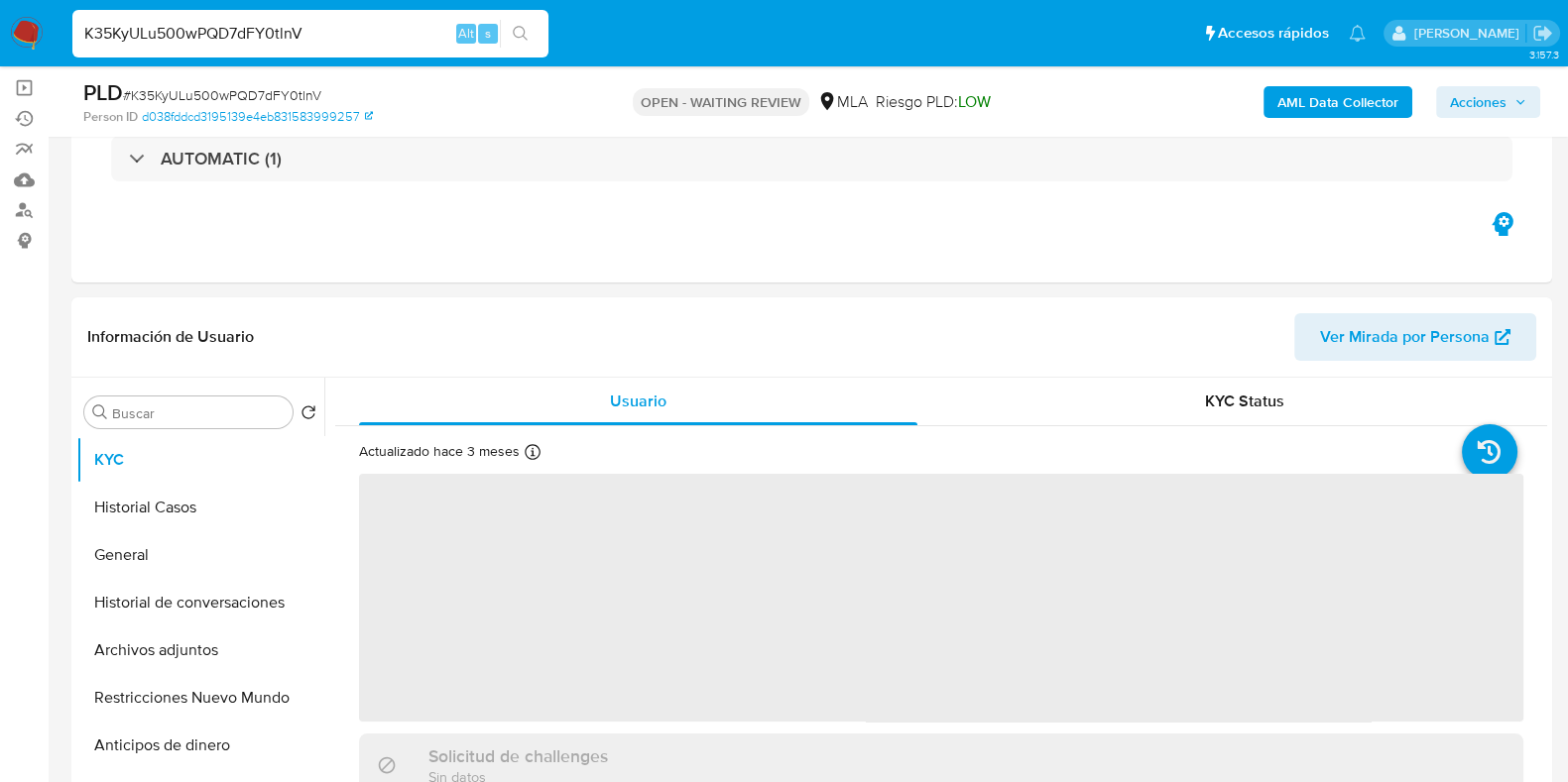
scroll to position [372, 0]
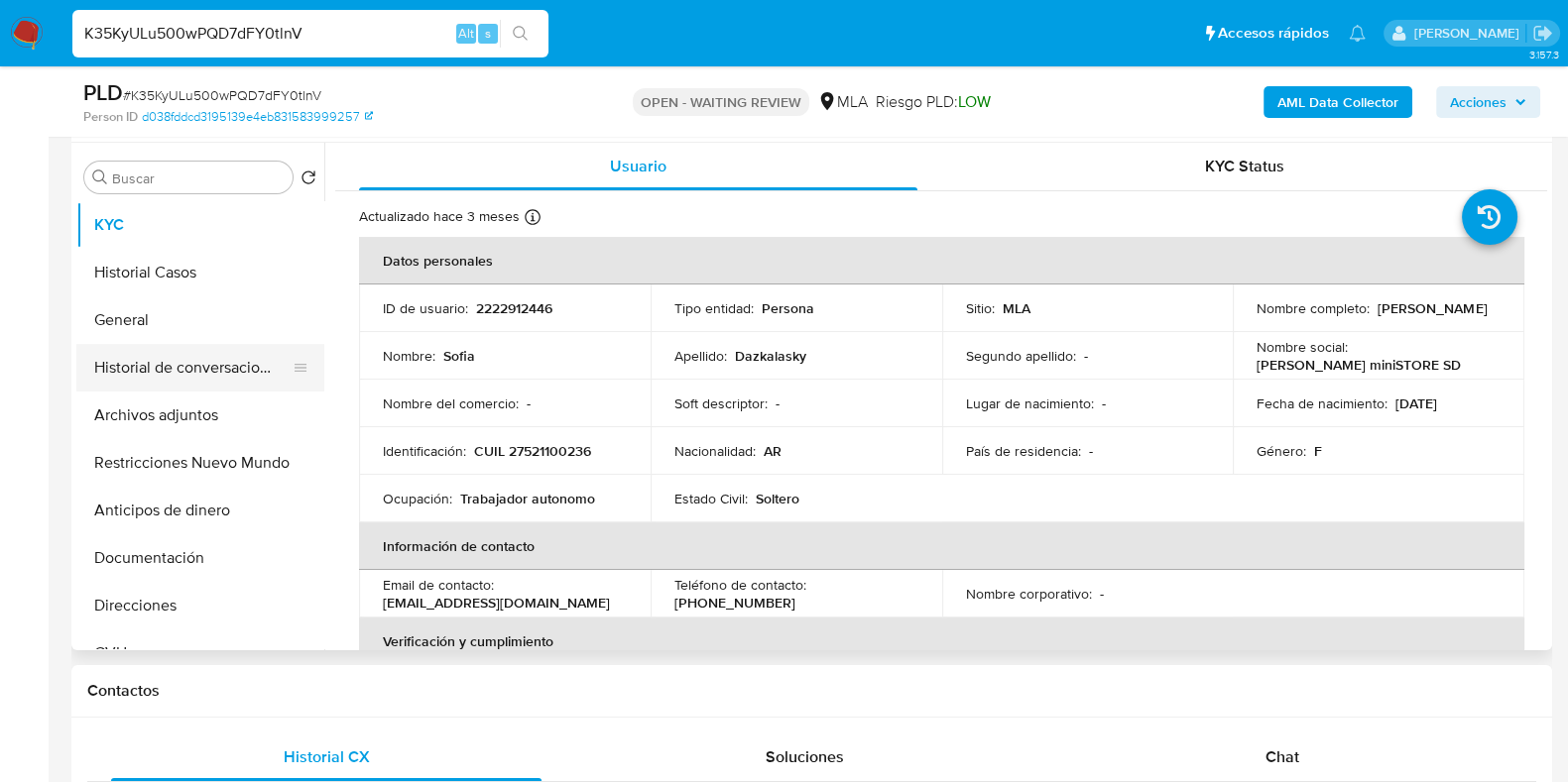
select select "10"
click at [173, 265] on button "Historial Casos" at bounding box center [192, 273] width 232 height 48
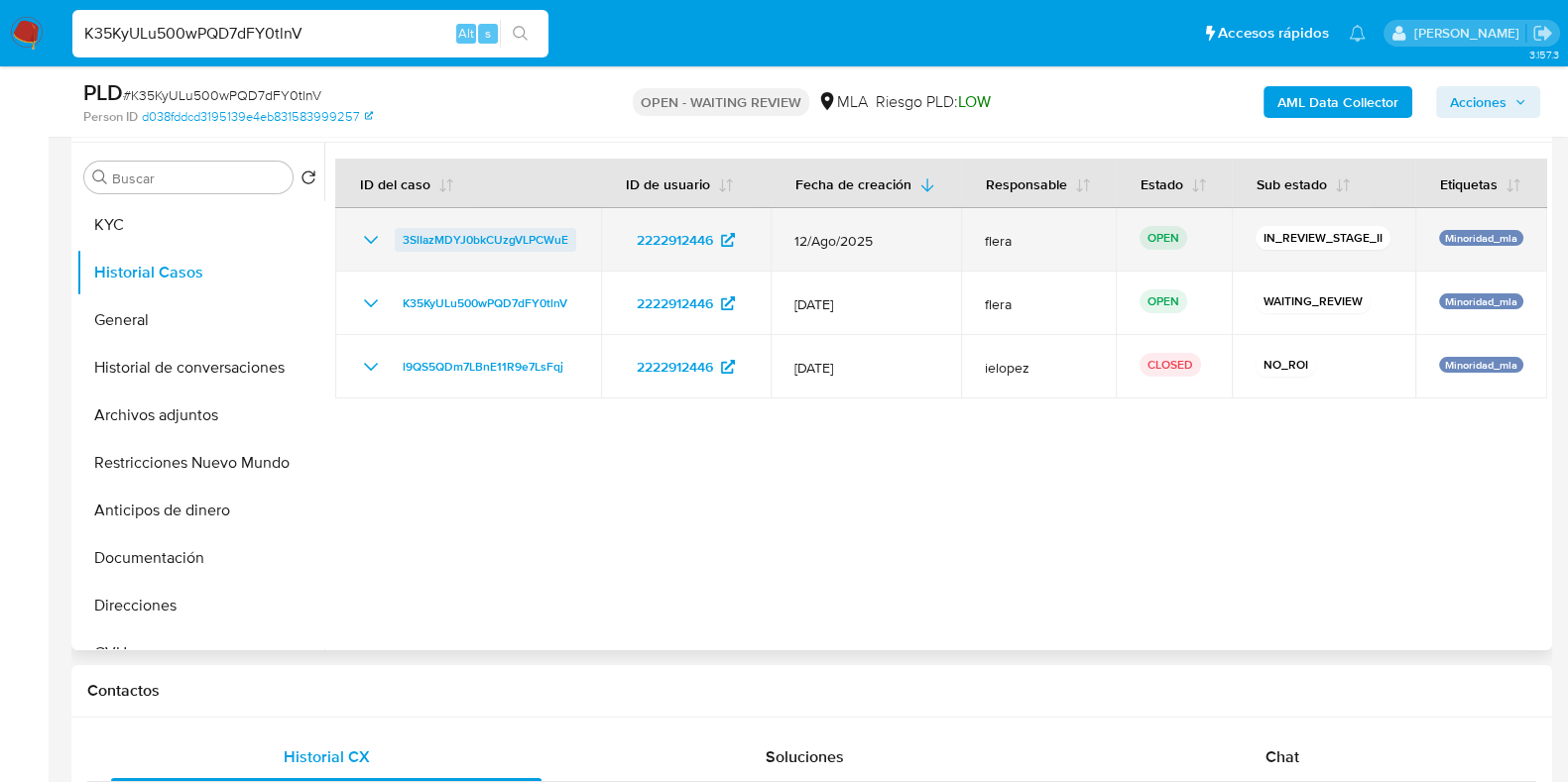
drag, startPoint x: 579, startPoint y: 255, endPoint x: 402, endPoint y: 263, distance: 177.2
click at [402, 263] on td "3SlIazMDYJ0bkCUzgVLPCWuE" at bounding box center [468, 240] width 266 height 64
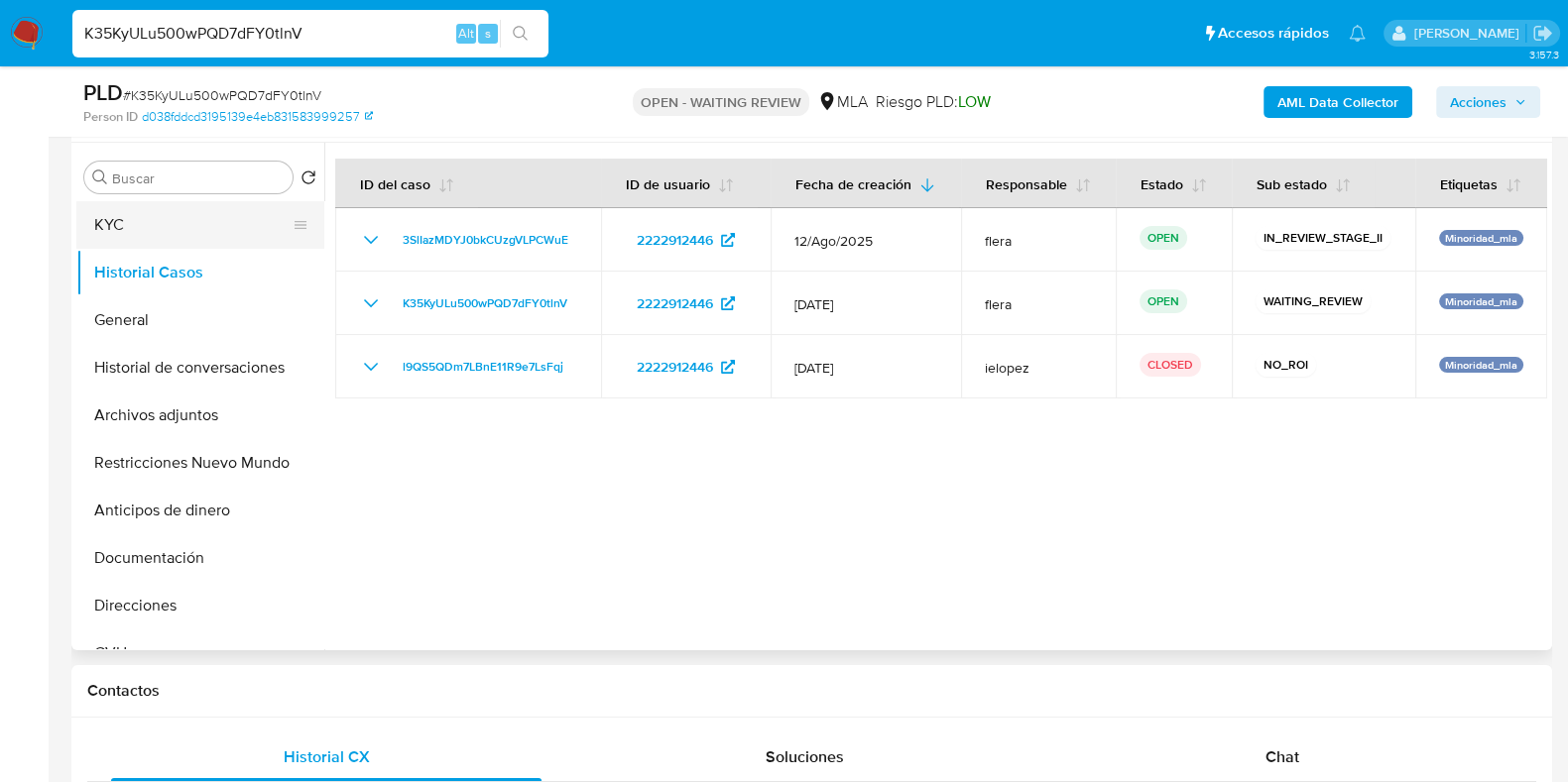
click at [139, 230] on button "KYC" at bounding box center [192, 225] width 232 height 48
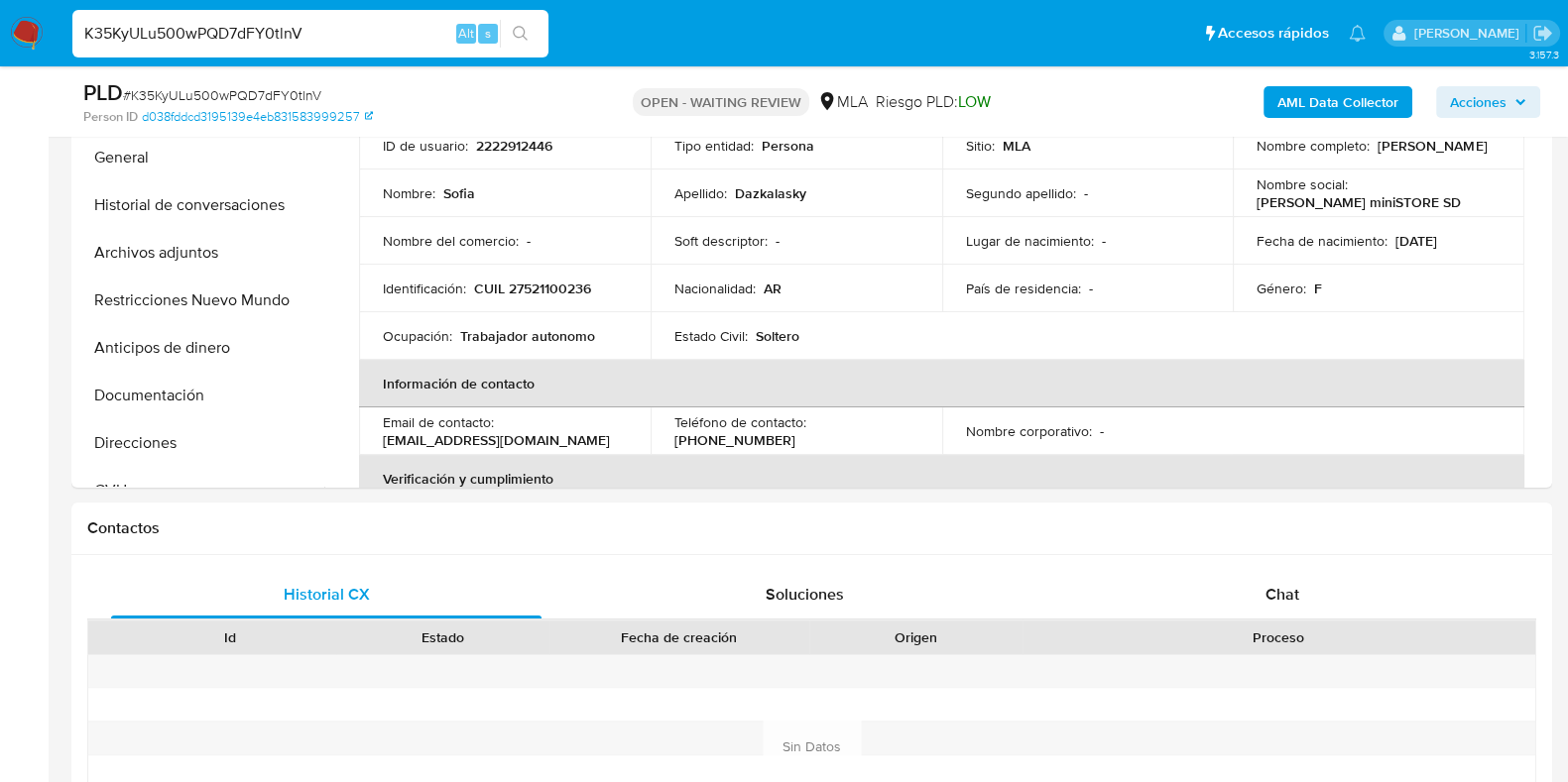
scroll to position [743, 0]
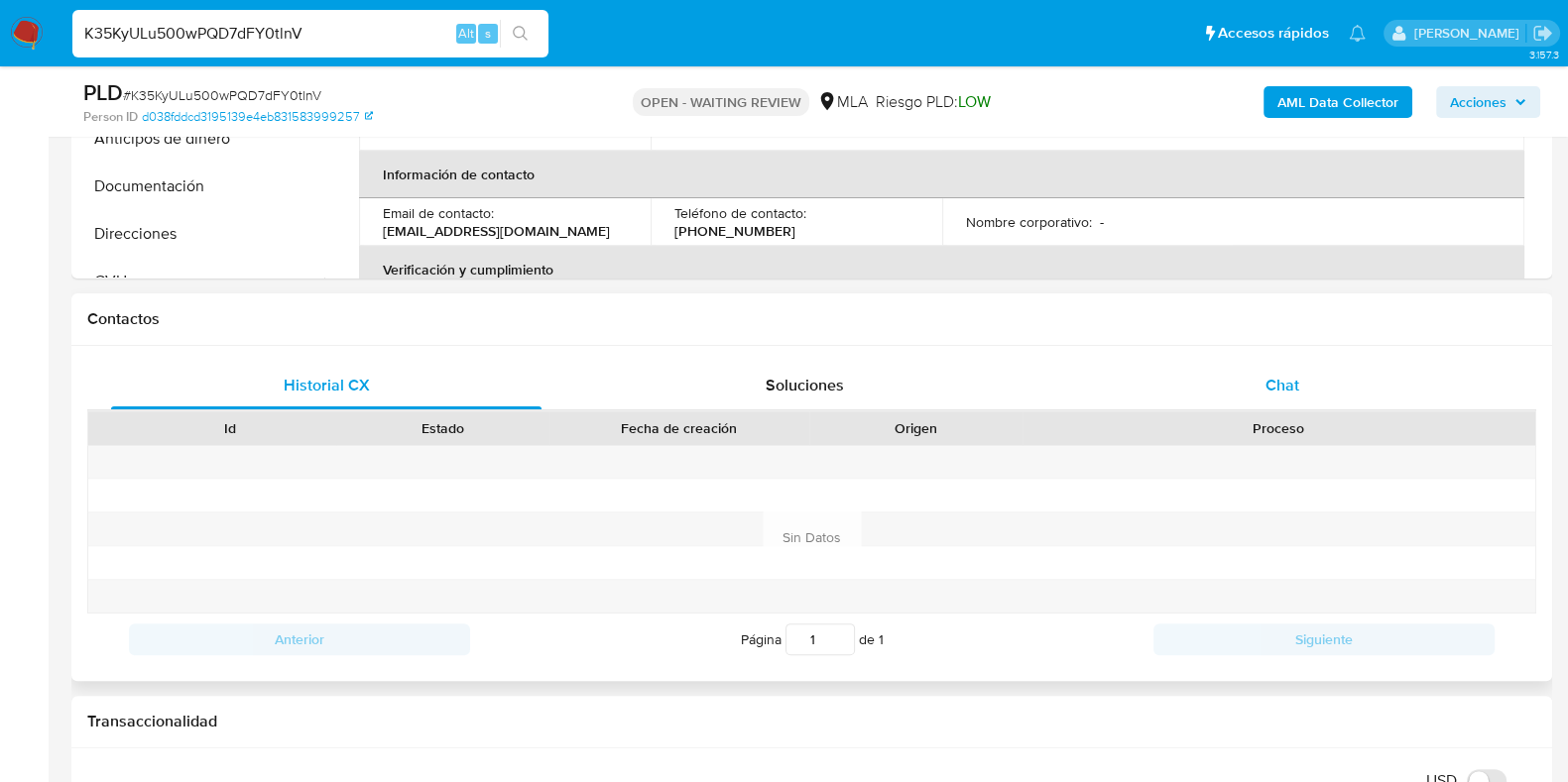
click at [1295, 391] on span "Chat" at bounding box center [1282, 385] width 34 height 23
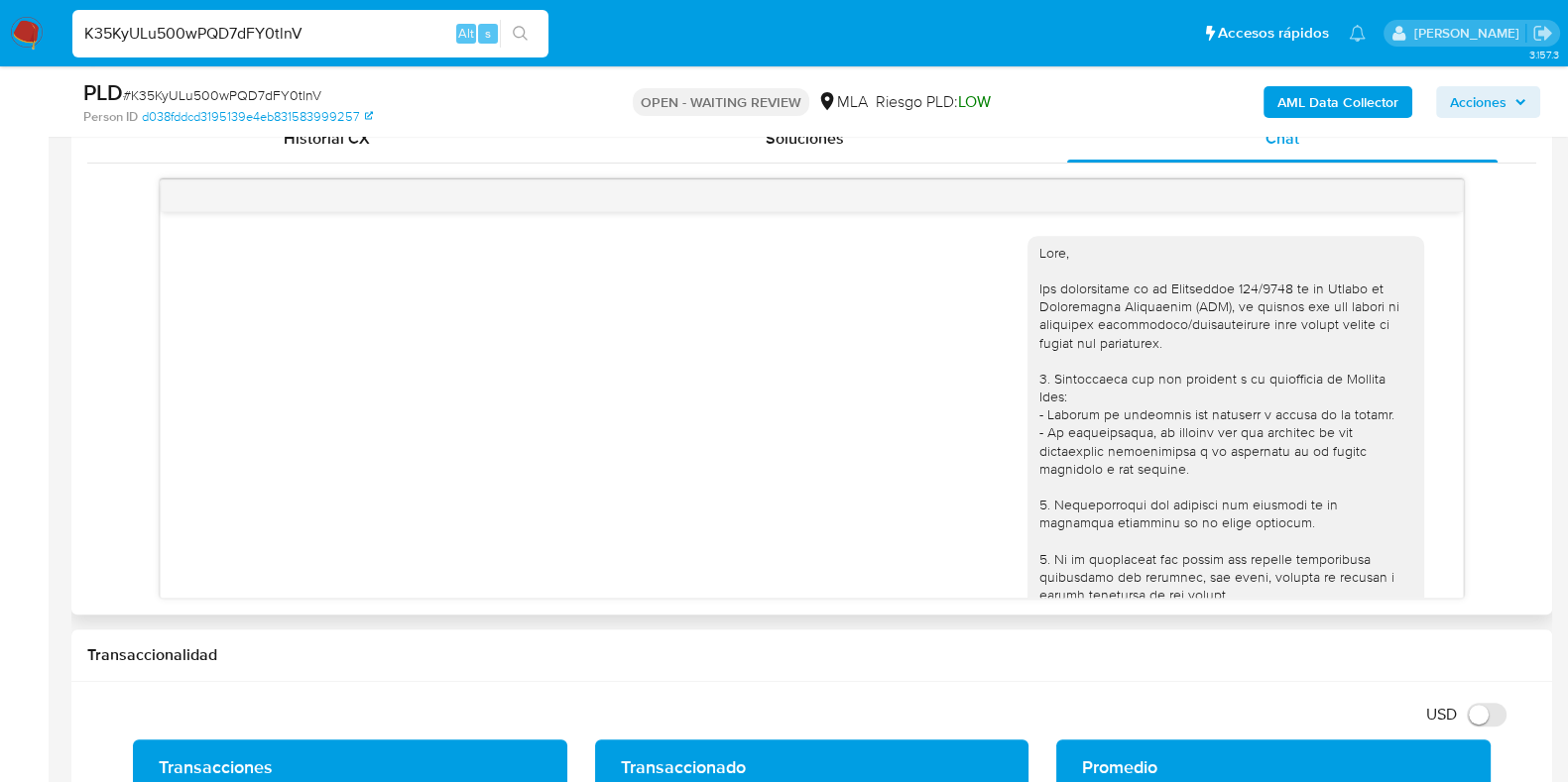
scroll to position [1148, 0]
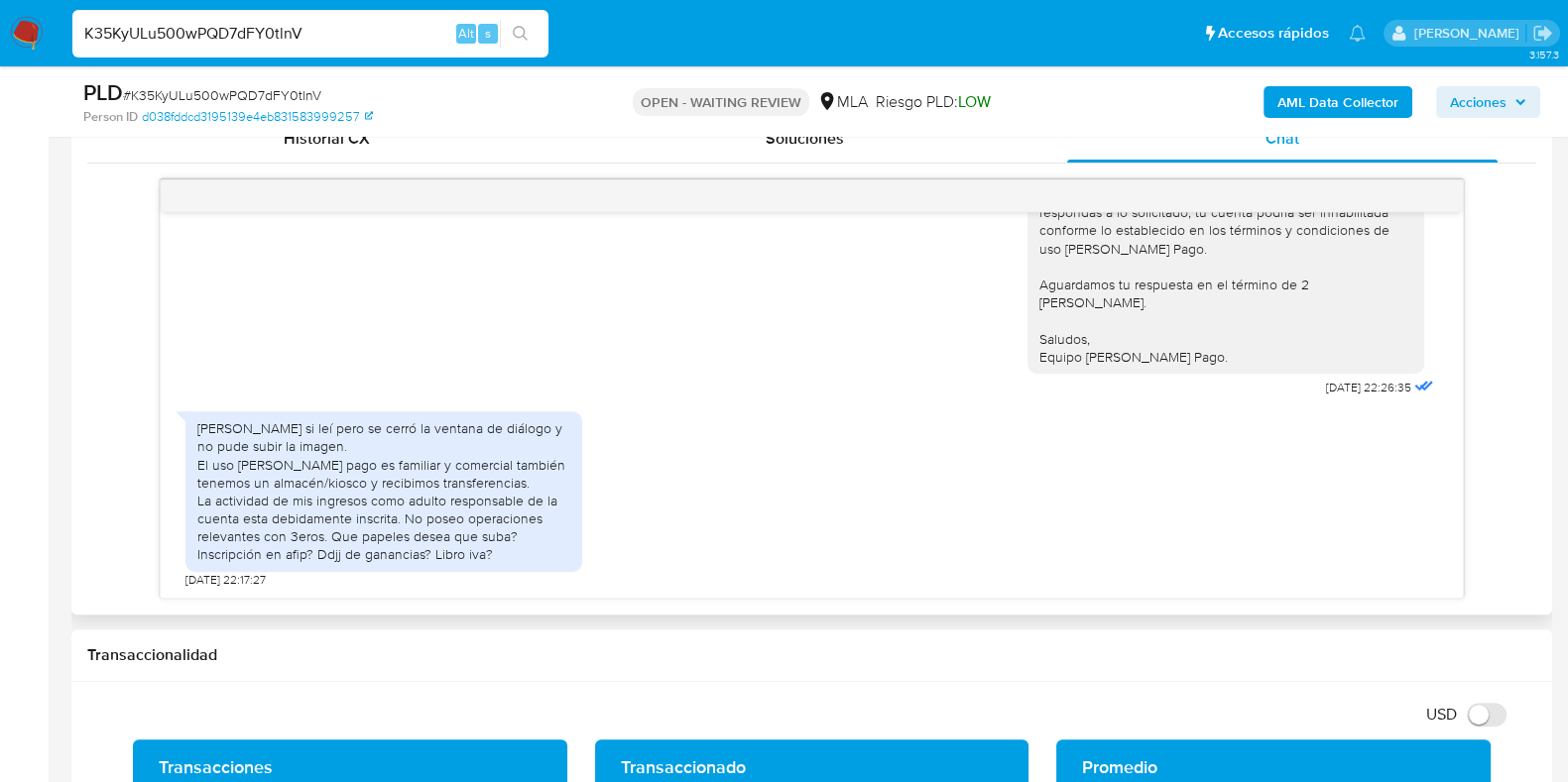
click at [278, 93] on span "# K35KyULu500wPQD7dFY0tlnV" at bounding box center [222, 96] width 198 height 20
copy span "K35KyULu500wPQD7dFY0tlnV"
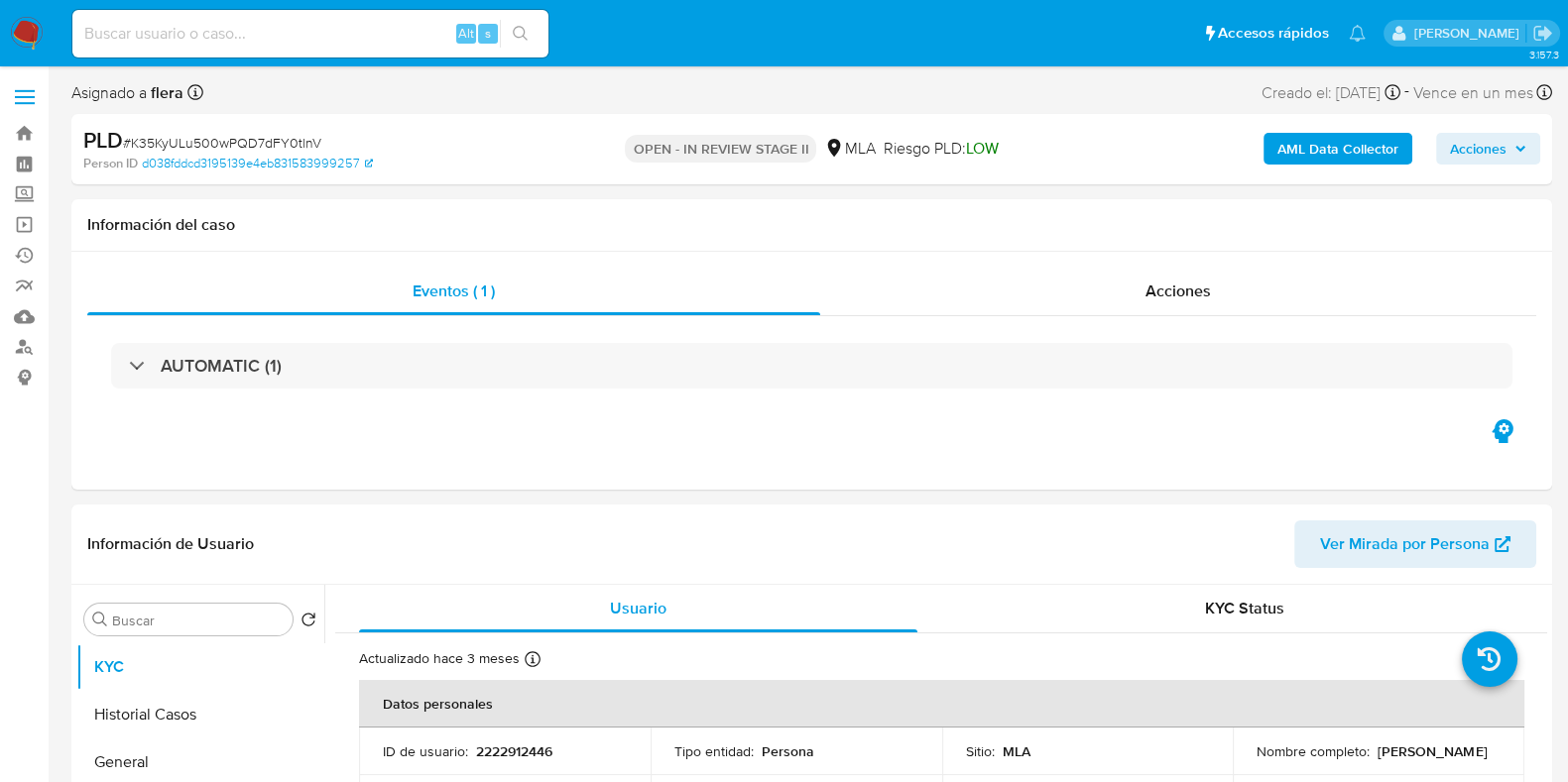
select select "10"
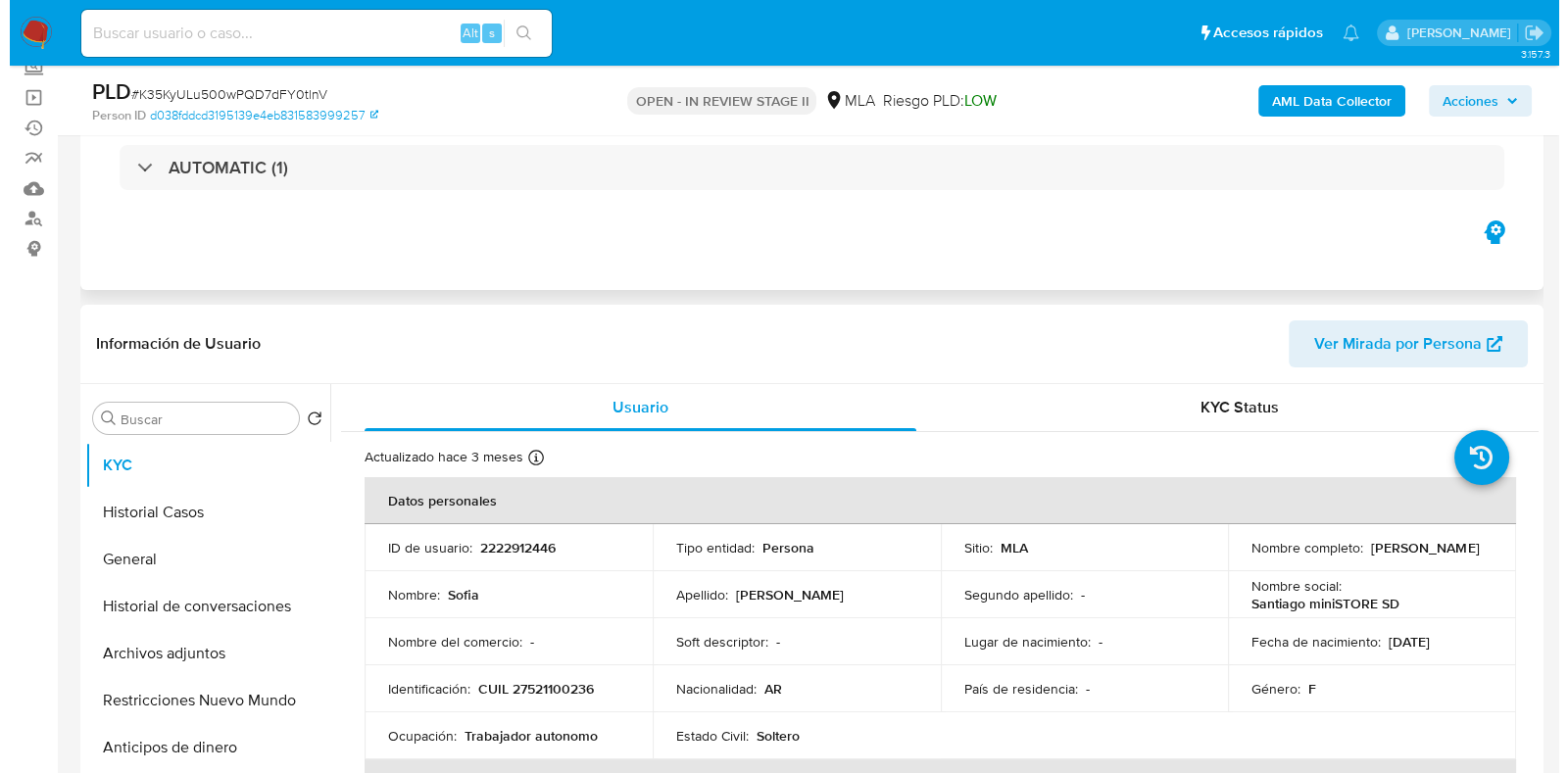
scroll to position [368, 0]
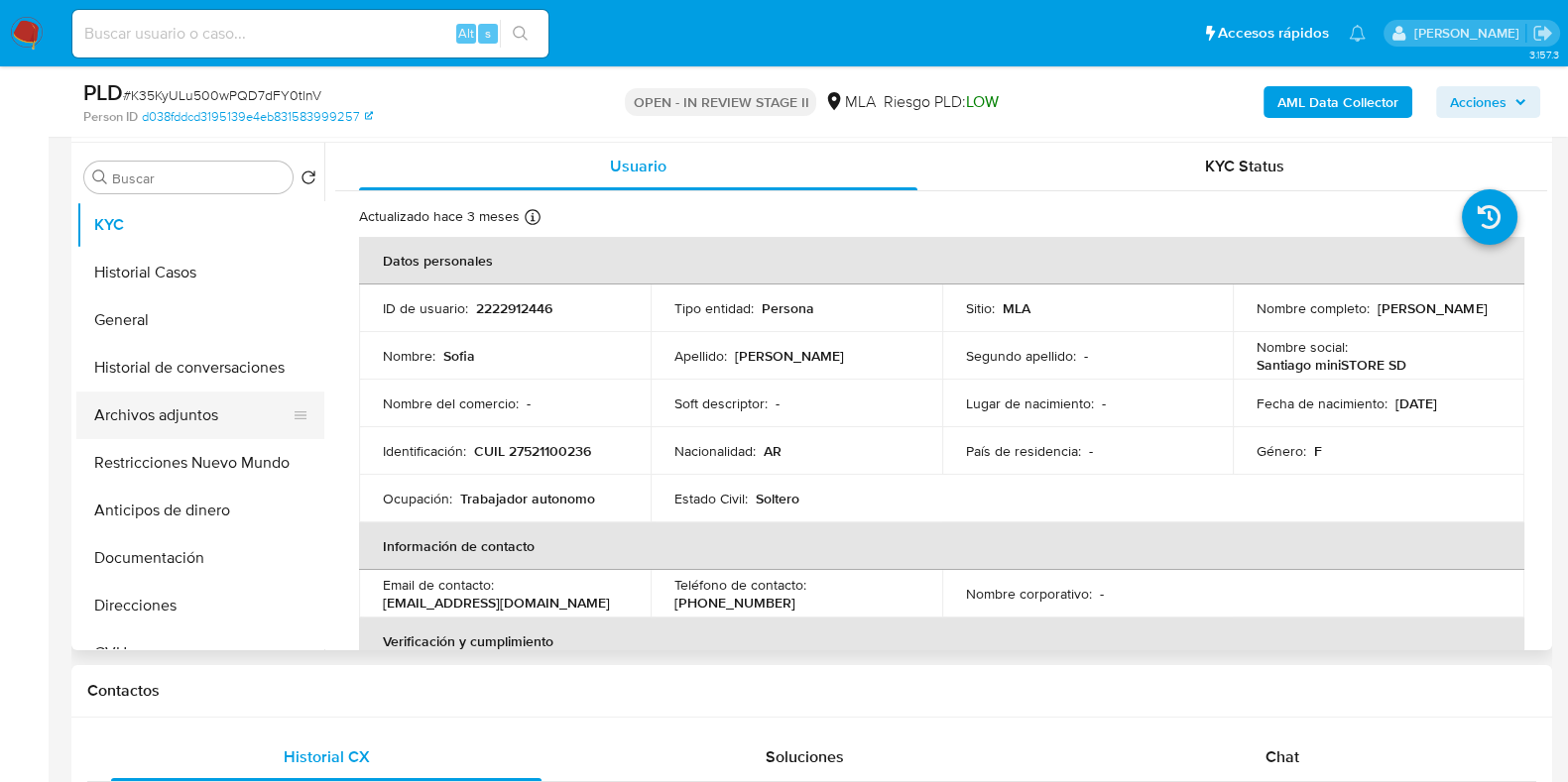
click at [160, 413] on button "Archivos adjuntos" at bounding box center [192, 416] width 232 height 48
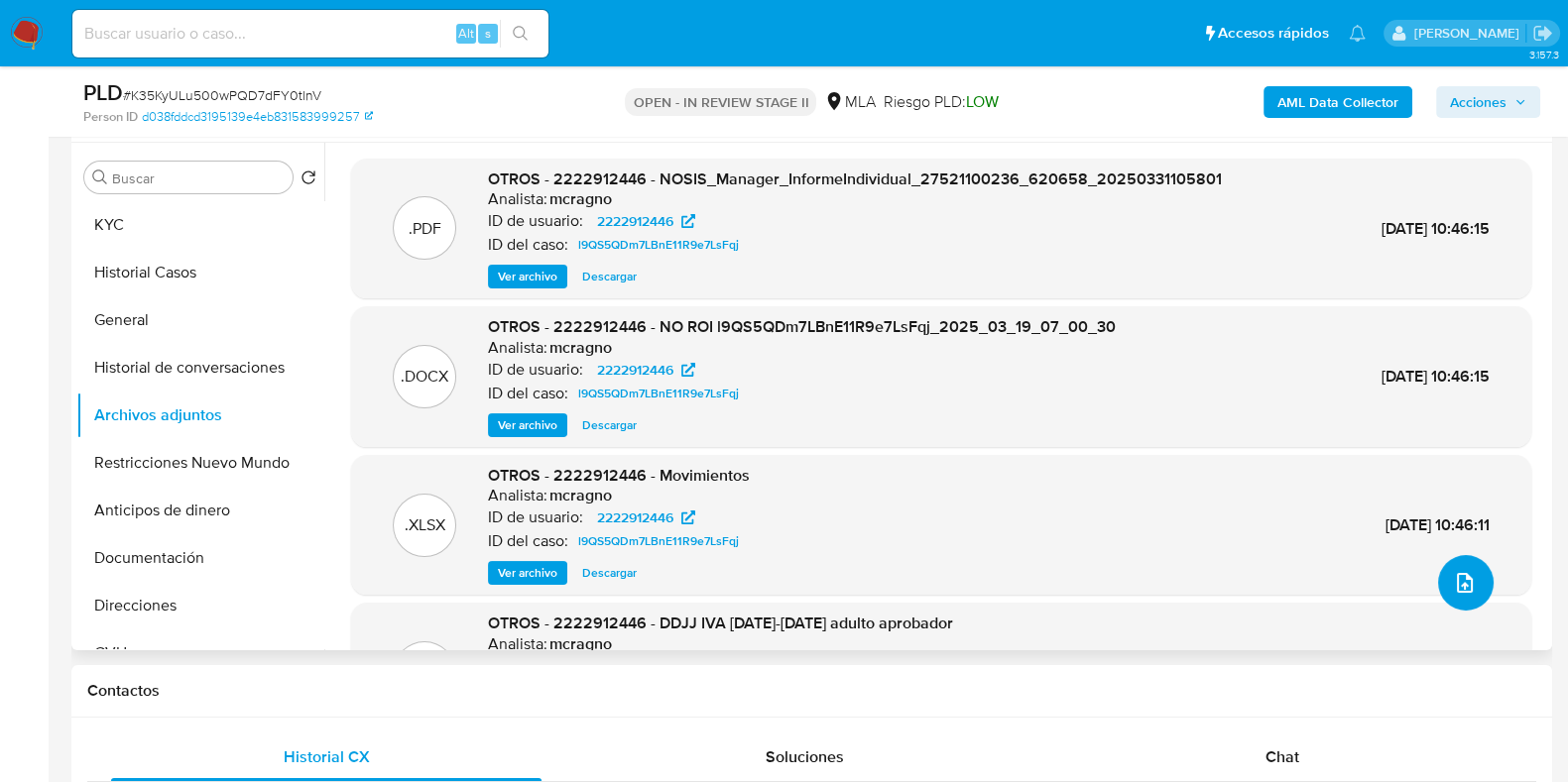
click at [1453, 586] on icon "upload-file" at bounding box center [1465, 583] width 24 height 24
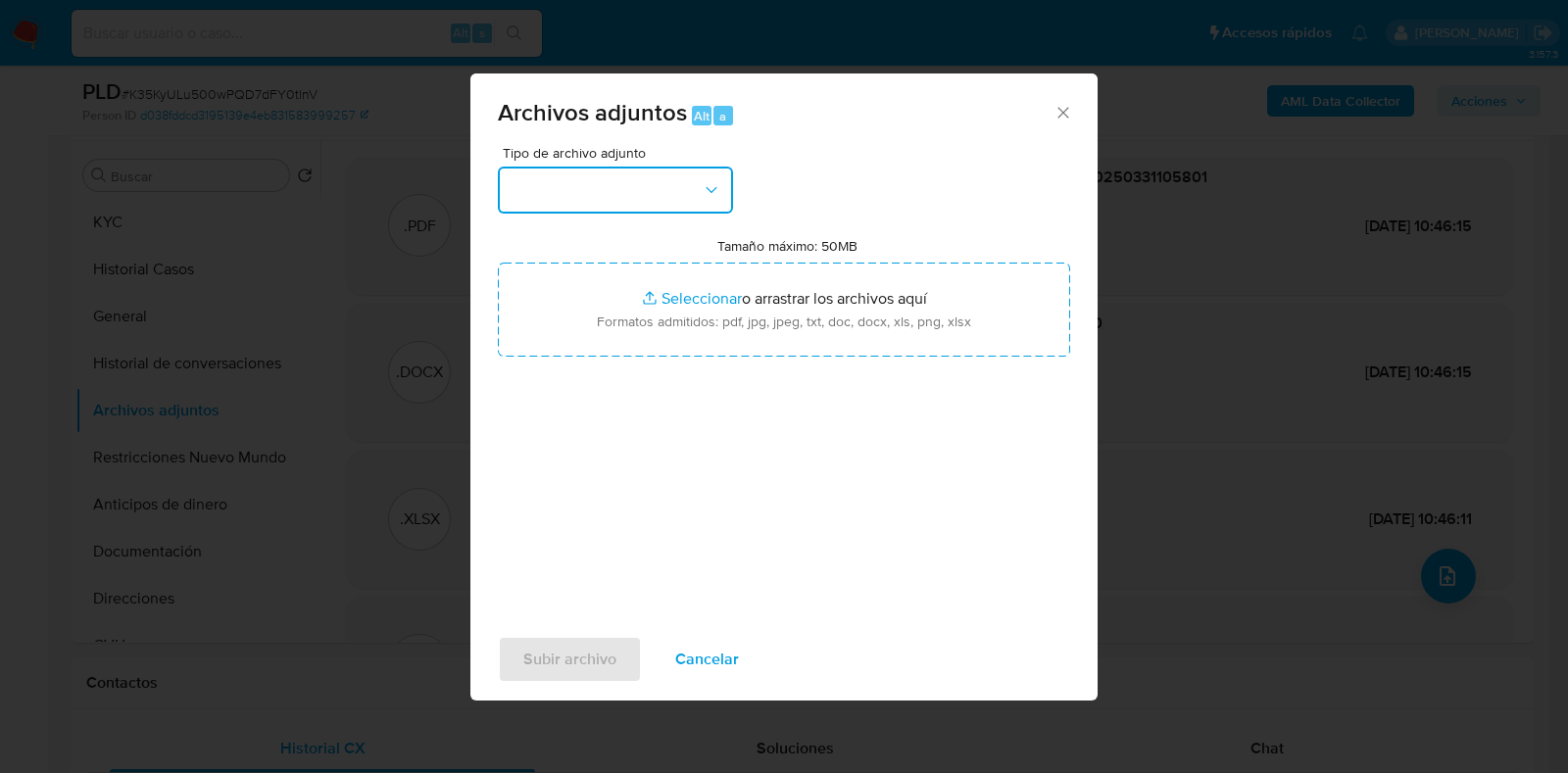
click at [681, 188] on button "button" at bounding box center [614, 190] width 235 height 47
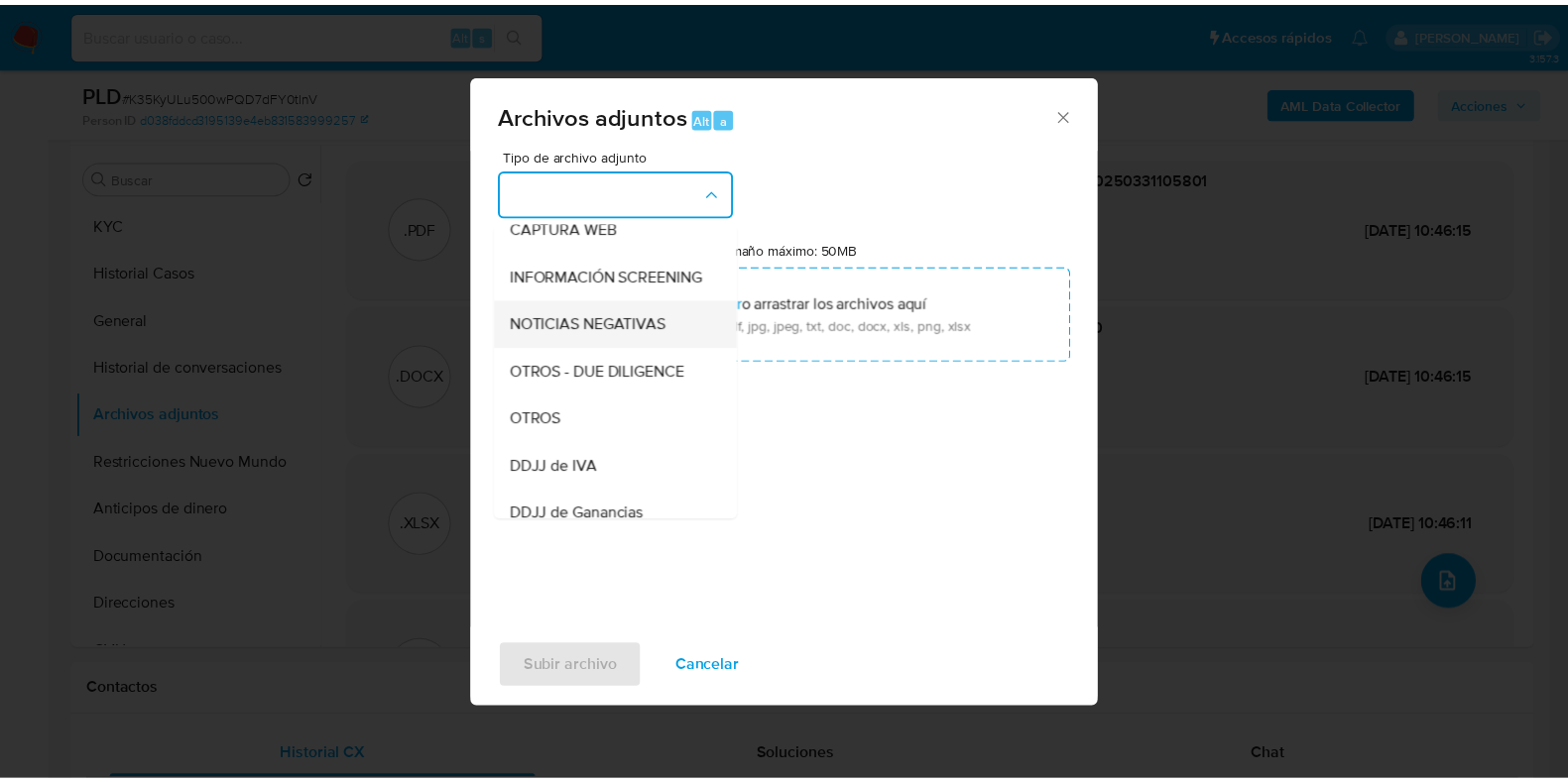
scroll to position [247, 0]
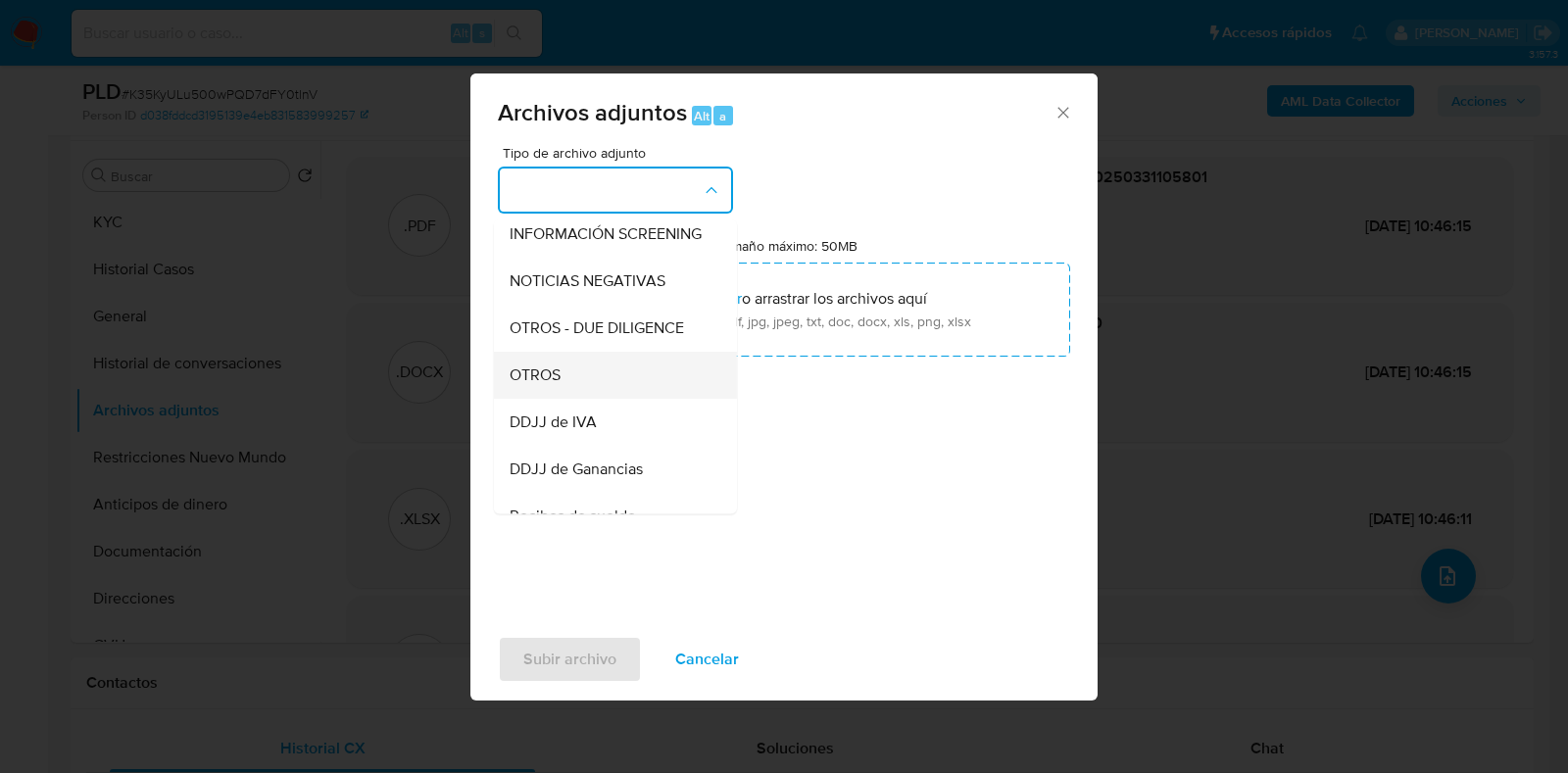
click at [588, 399] on div "OTROS" at bounding box center [609, 376] width 200 height 47
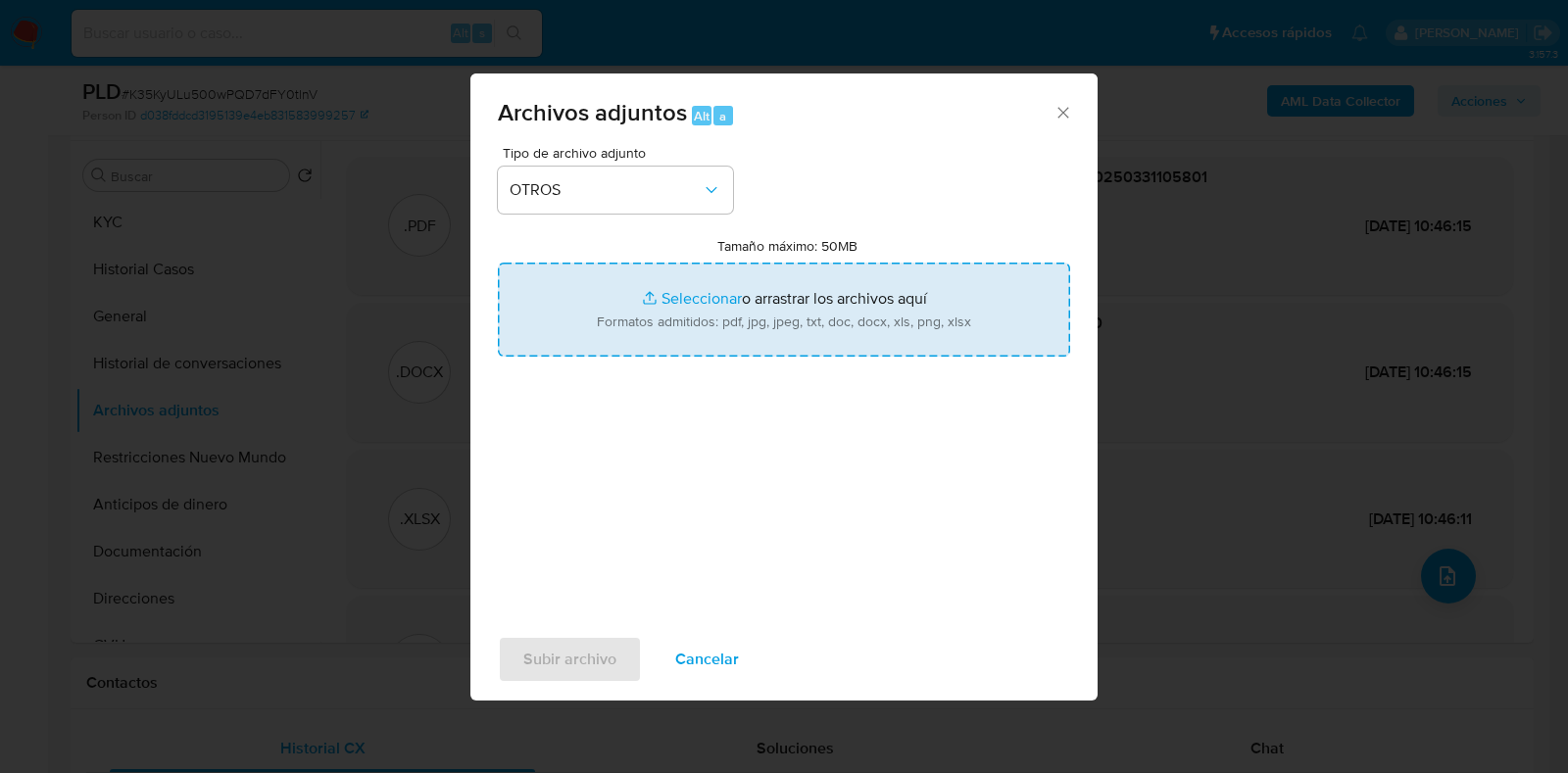
type input "C:\fakepath\Movimientos-Aladdin- Sofia Dazkalasky.xlsx"
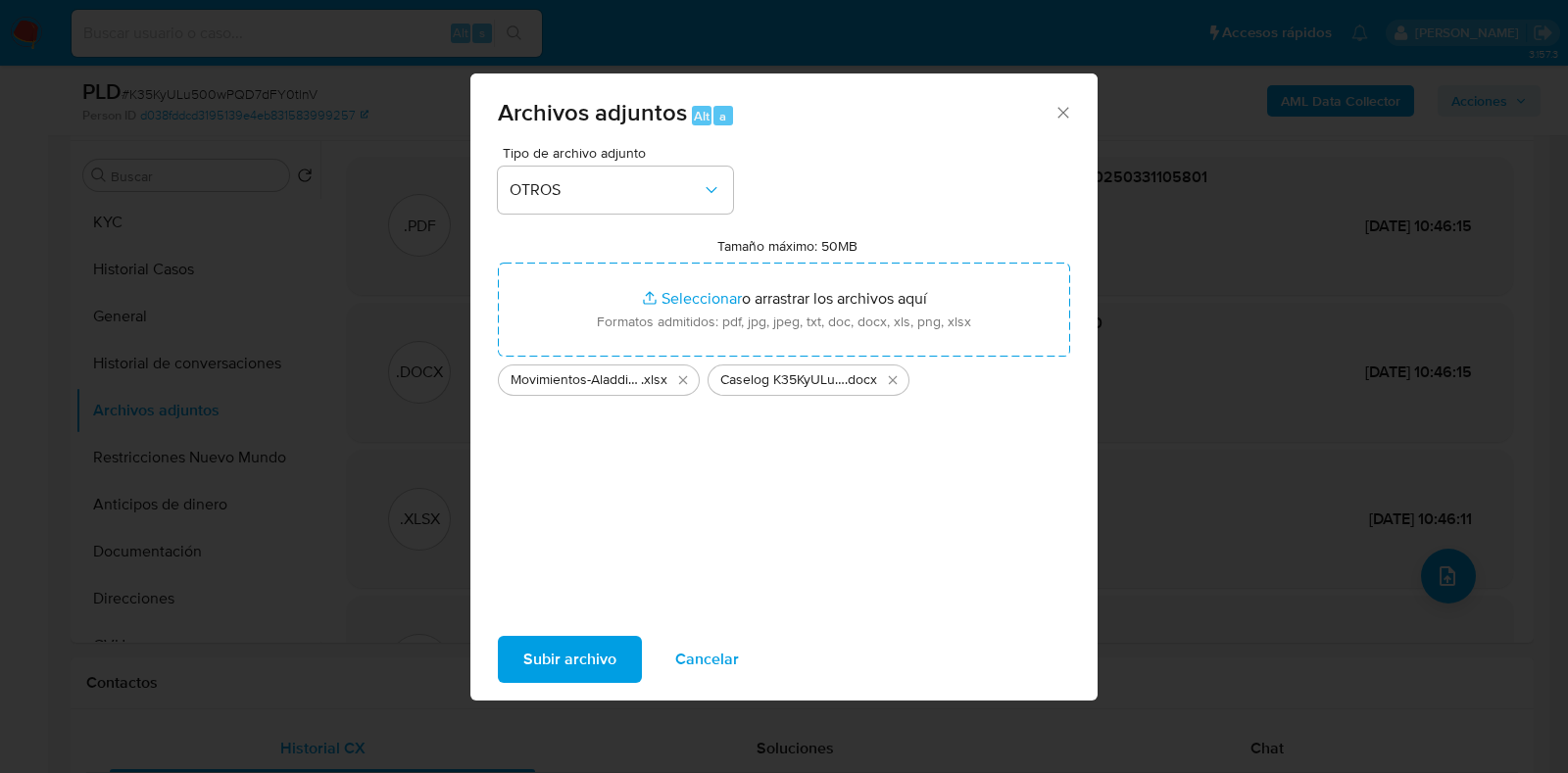
click at [558, 655] on span "Subir archivo" at bounding box center [569, 660] width 93 height 43
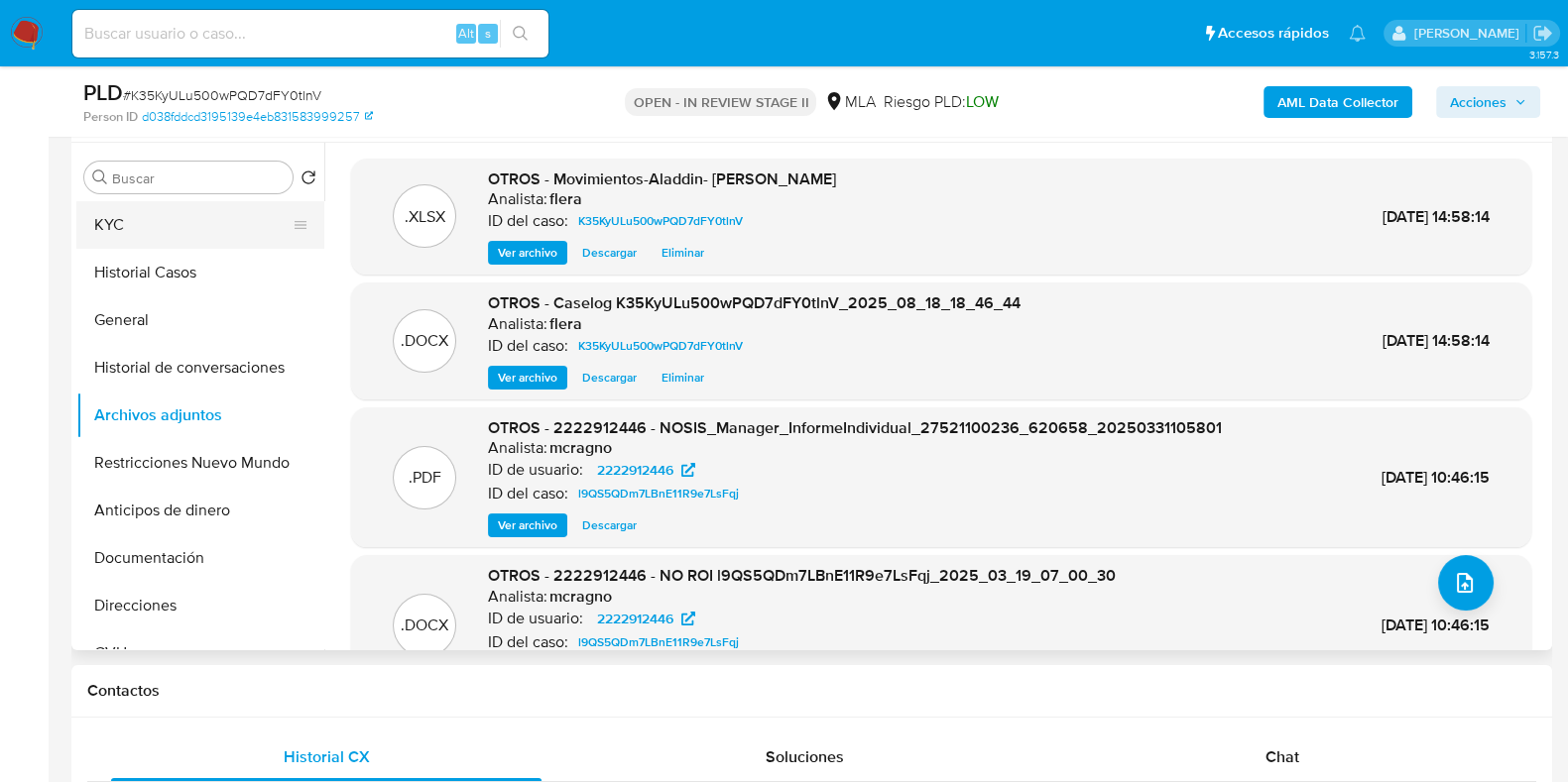
click at [144, 225] on button "KYC" at bounding box center [192, 225] width 232 height 48
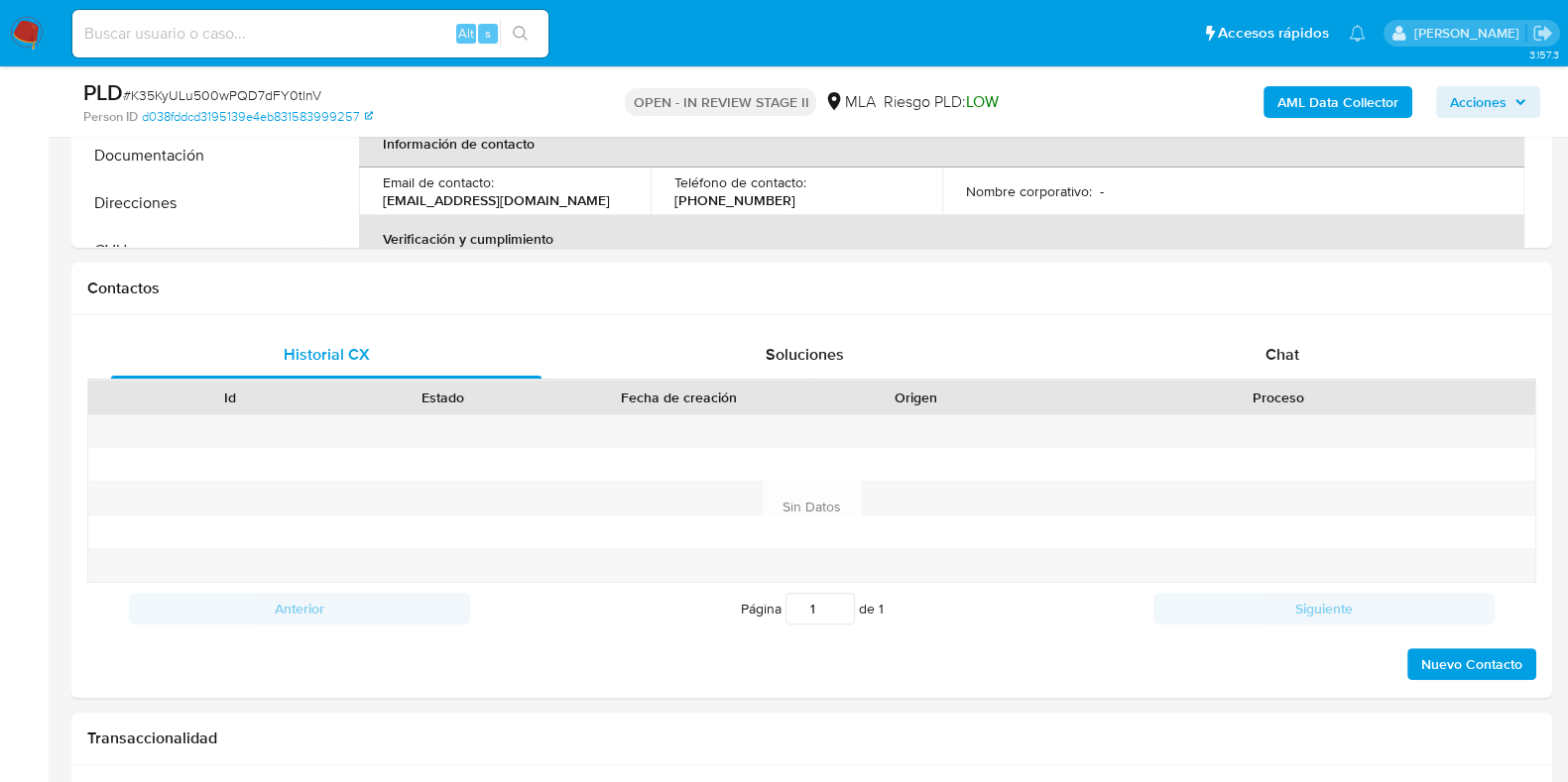
scroll to position [757, 0]
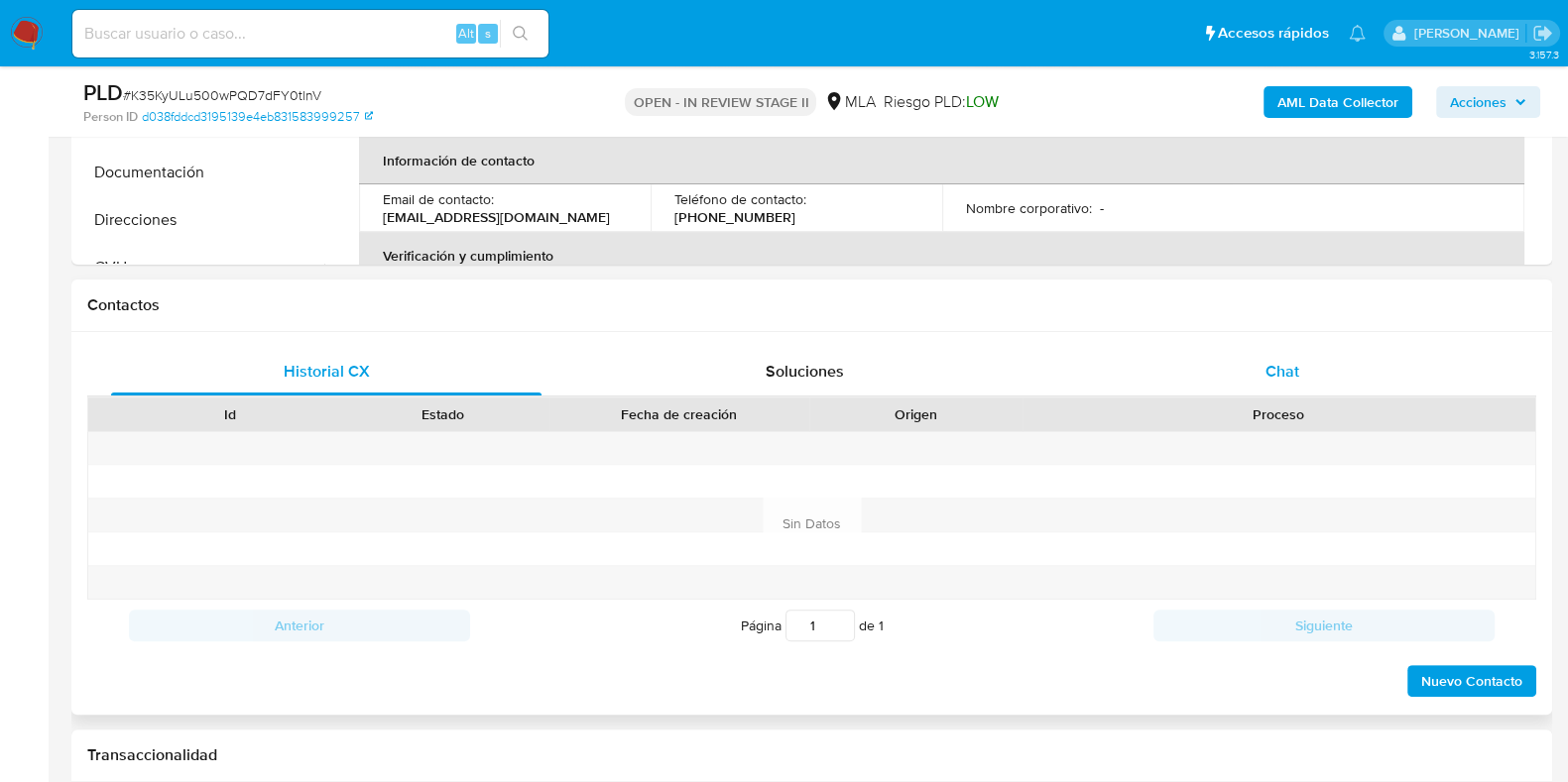
click at [1288, 369] on span "Chat" at bounding box center [1282, 371] width 34 height 23
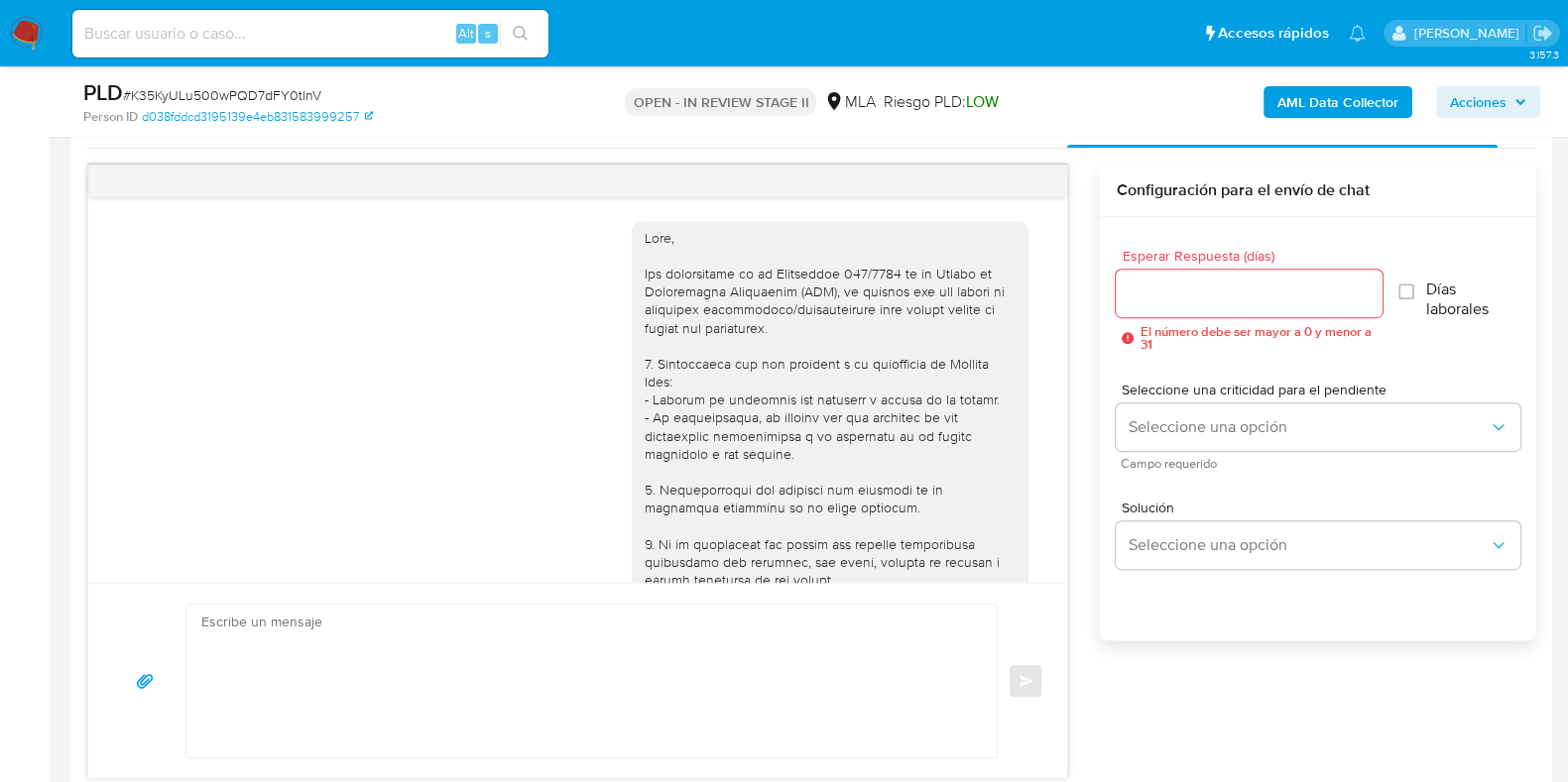
scroll to position [1148, 0]
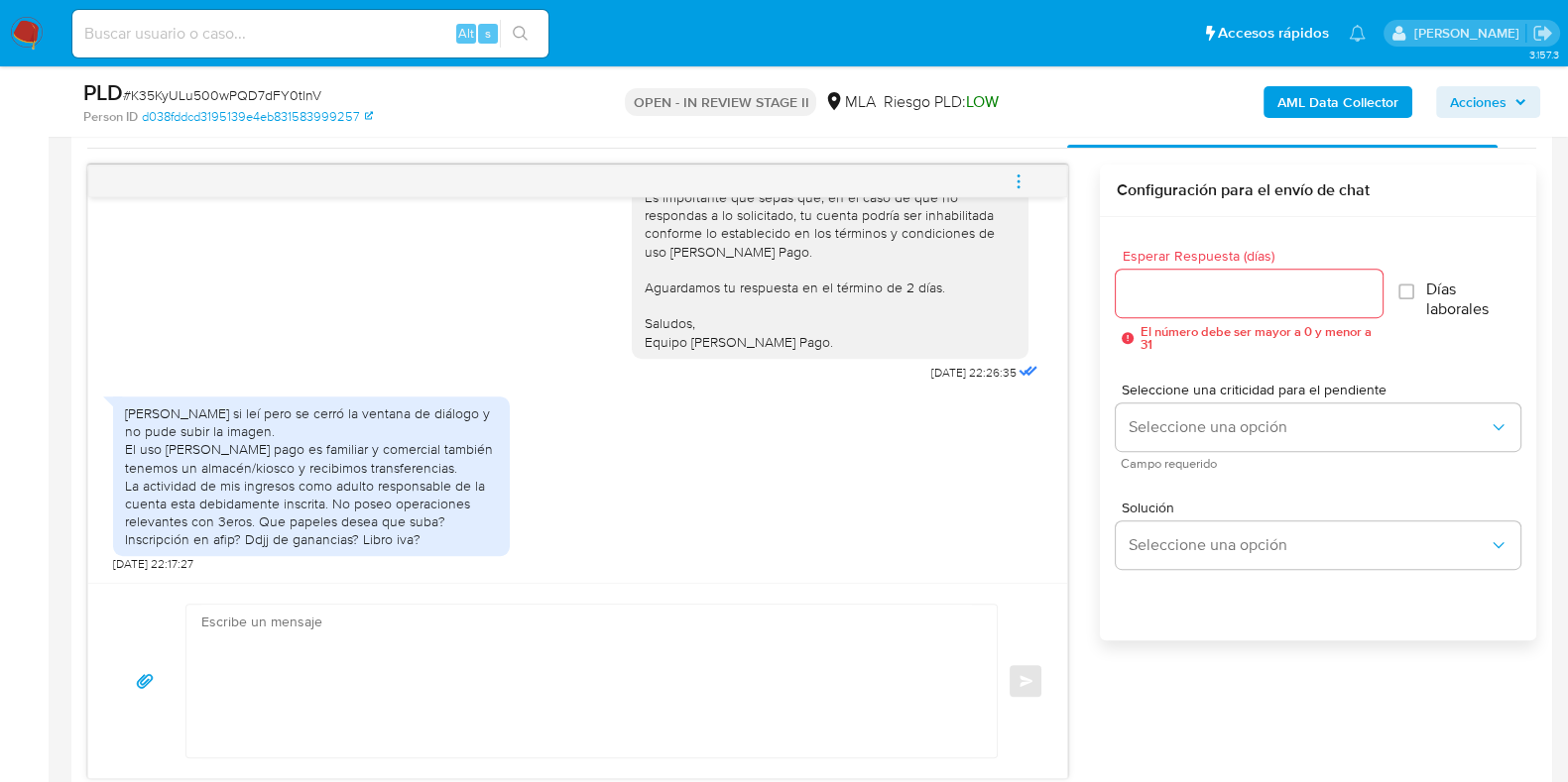
click at [624, 639] on textarea at bounding box center [586, 681] width 770 height 152
paste textarea "Hola XXX, ¡Gracias por tu respuesta! Queremos informarte que el uso de la cuent…"
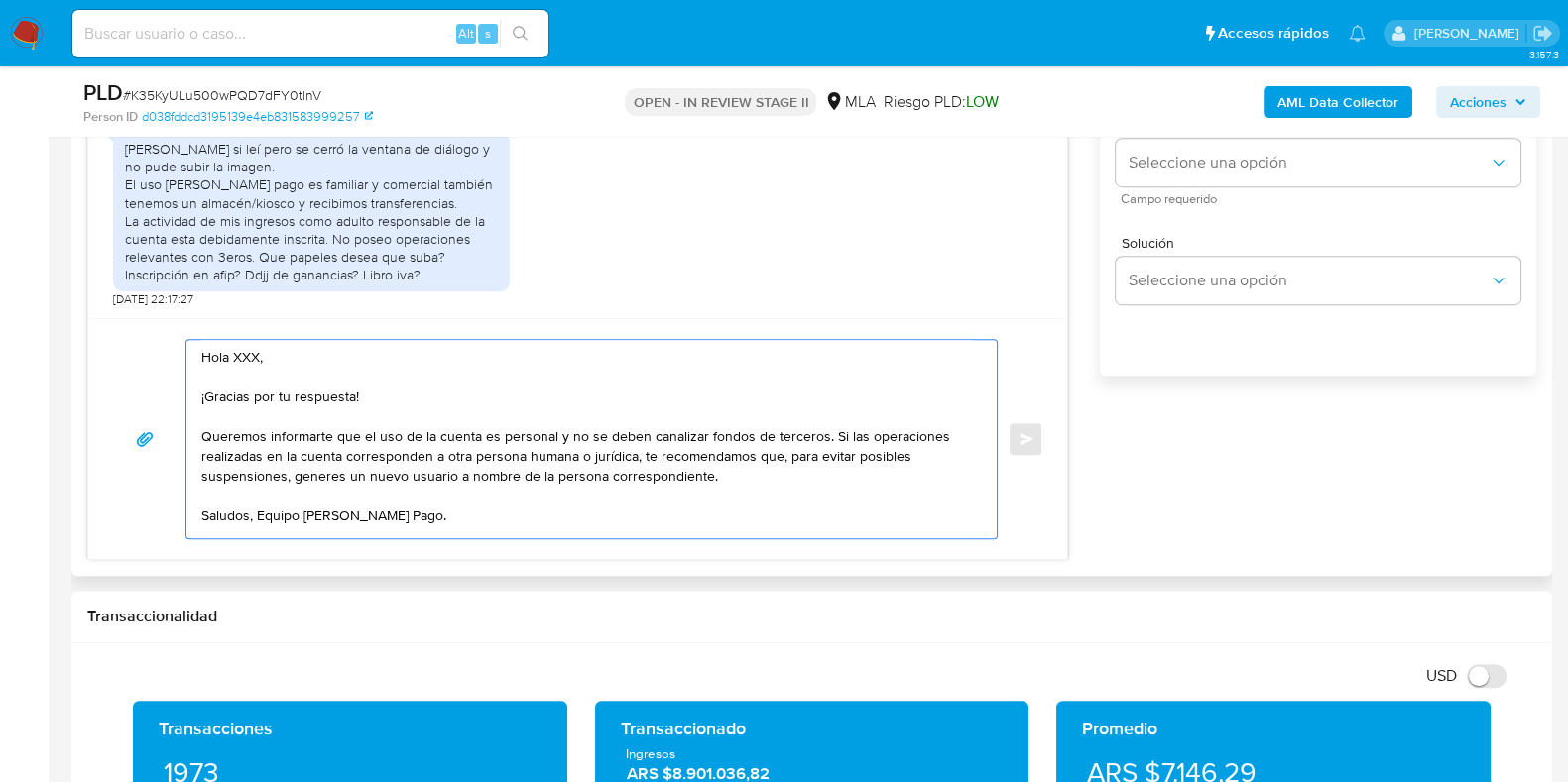
scroll to position [1272, 0]
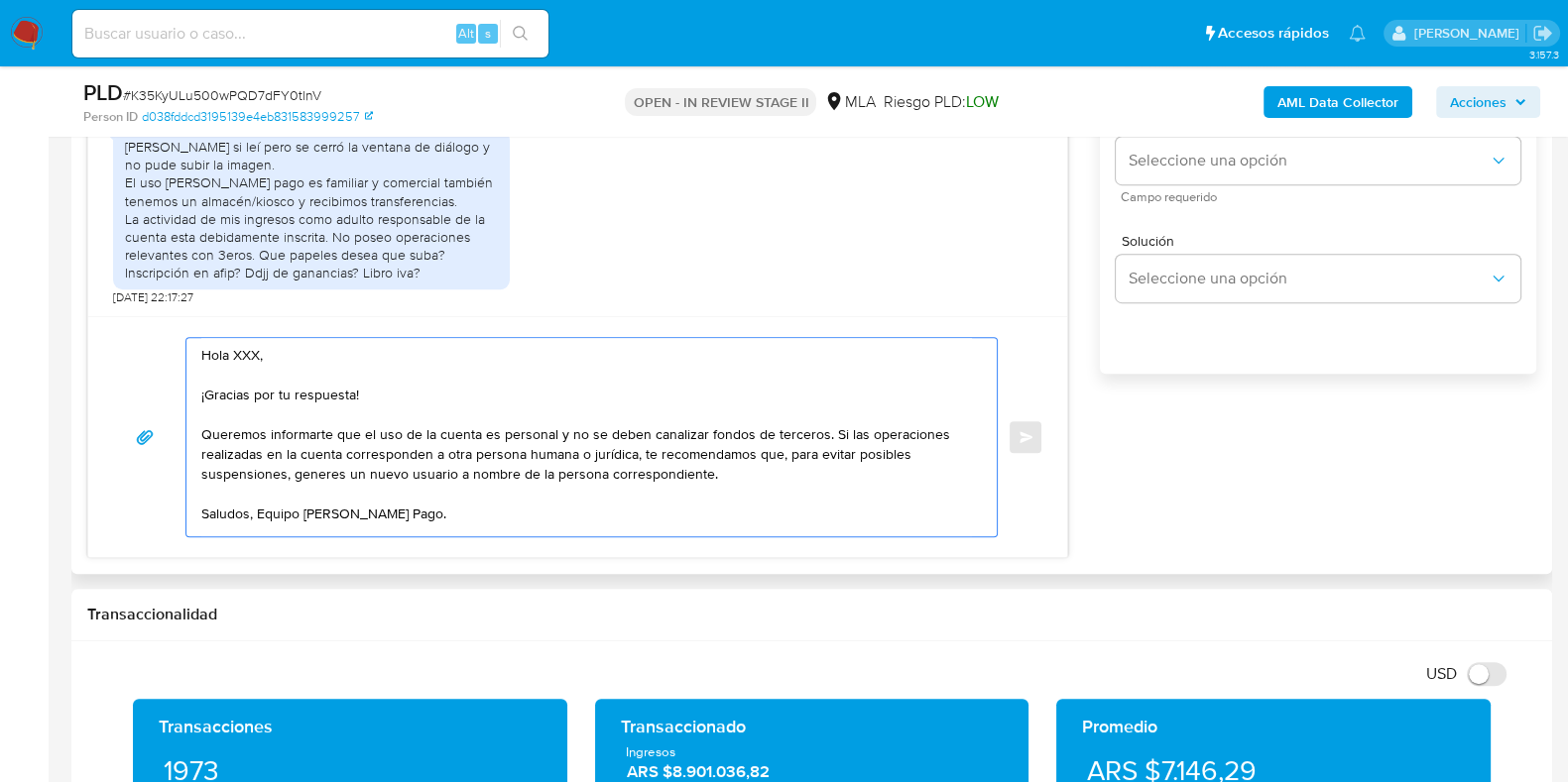
click at [256, 340] on textarea "Hola XXX, ¡Gracias por tu respuesta! Queremos informarte que el uso de la cuent…" at bounding box center [586, 437] width 770 height 198
click at [208, 382] on textarea "Hola, ¡Gracias por tu respuesta! Queremos informarte que el uso de la cuenta es…" at bounding box center [586, 437] width 770 height 198
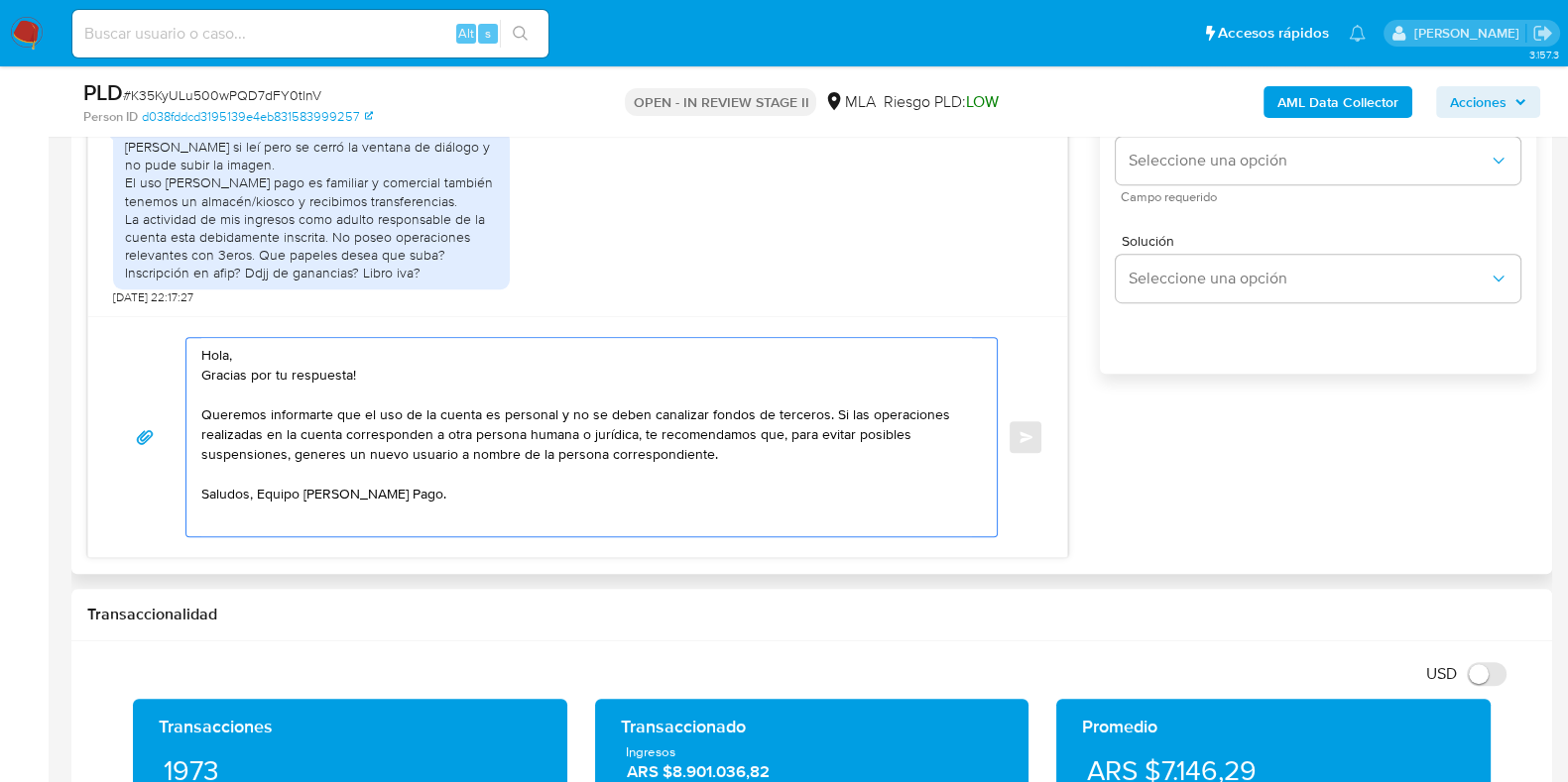
scroll to position [0, 0]
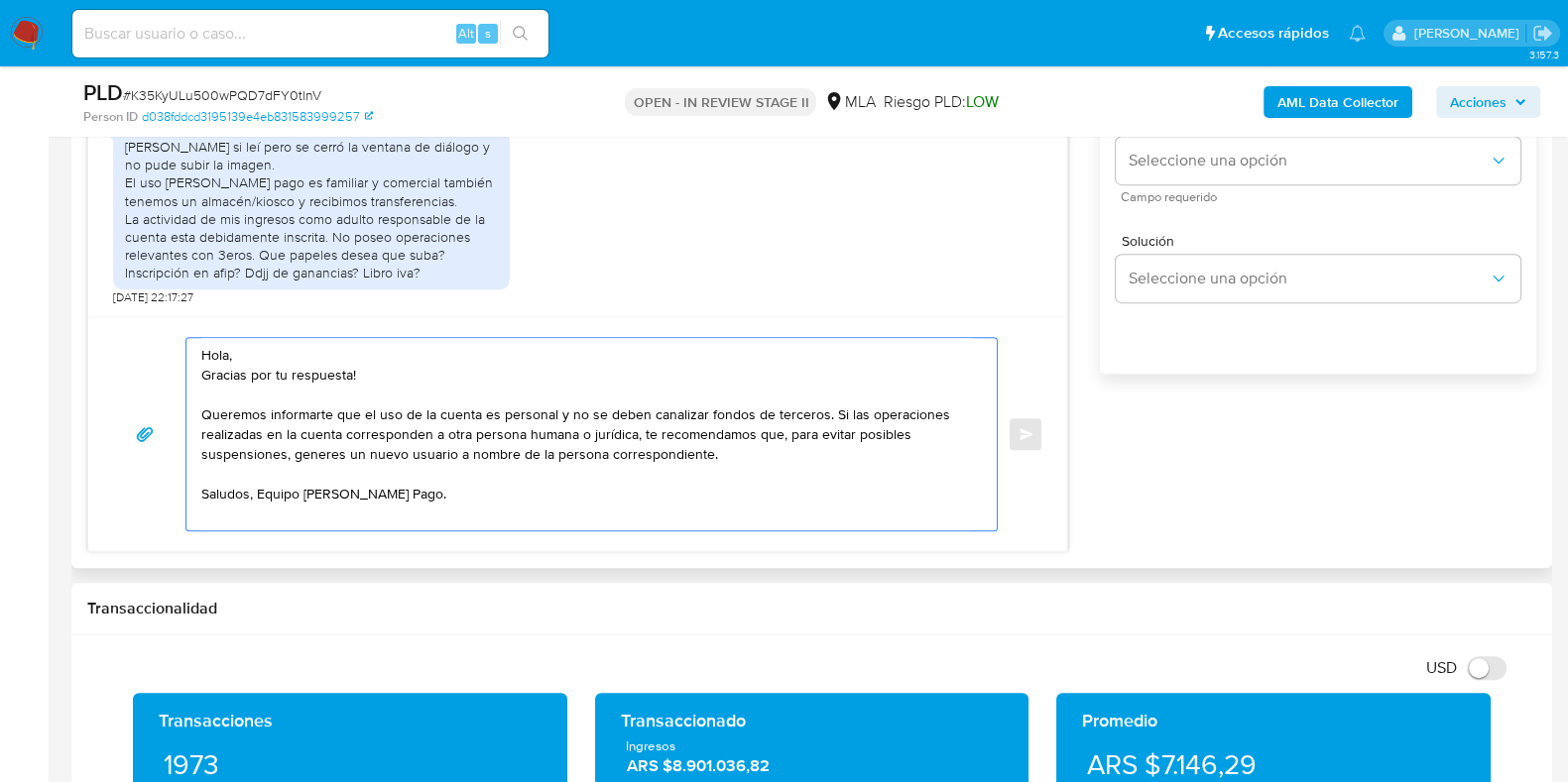
click at [536, 366] on textarea "Hola, Gracias por tu respuesta! Queremos informarte que el uso de la cuenta es …" at bounding box center [586, 434] width 770 height 192
click at [418, 392] on textarea "Hola, Gracias por tu respuesta Queremos informarte que el uso de la cuenta es p…" at bounding box center [586, 434] width 770 height 192
drag, startPoint x: 748, startPoint y: 457, endPoint x: 822, endPoint y: 419, distance: 83.2
click at [822, 419] on textarea "Hola, Gracias por tu respuesta Queremos informarte que el uso de la cuenta es p…" at bounding box center [586, 434] width 770 height 192
paste textarea "Analizamos tu caso y verificamos que no te encontrás registrado impositivamente…"
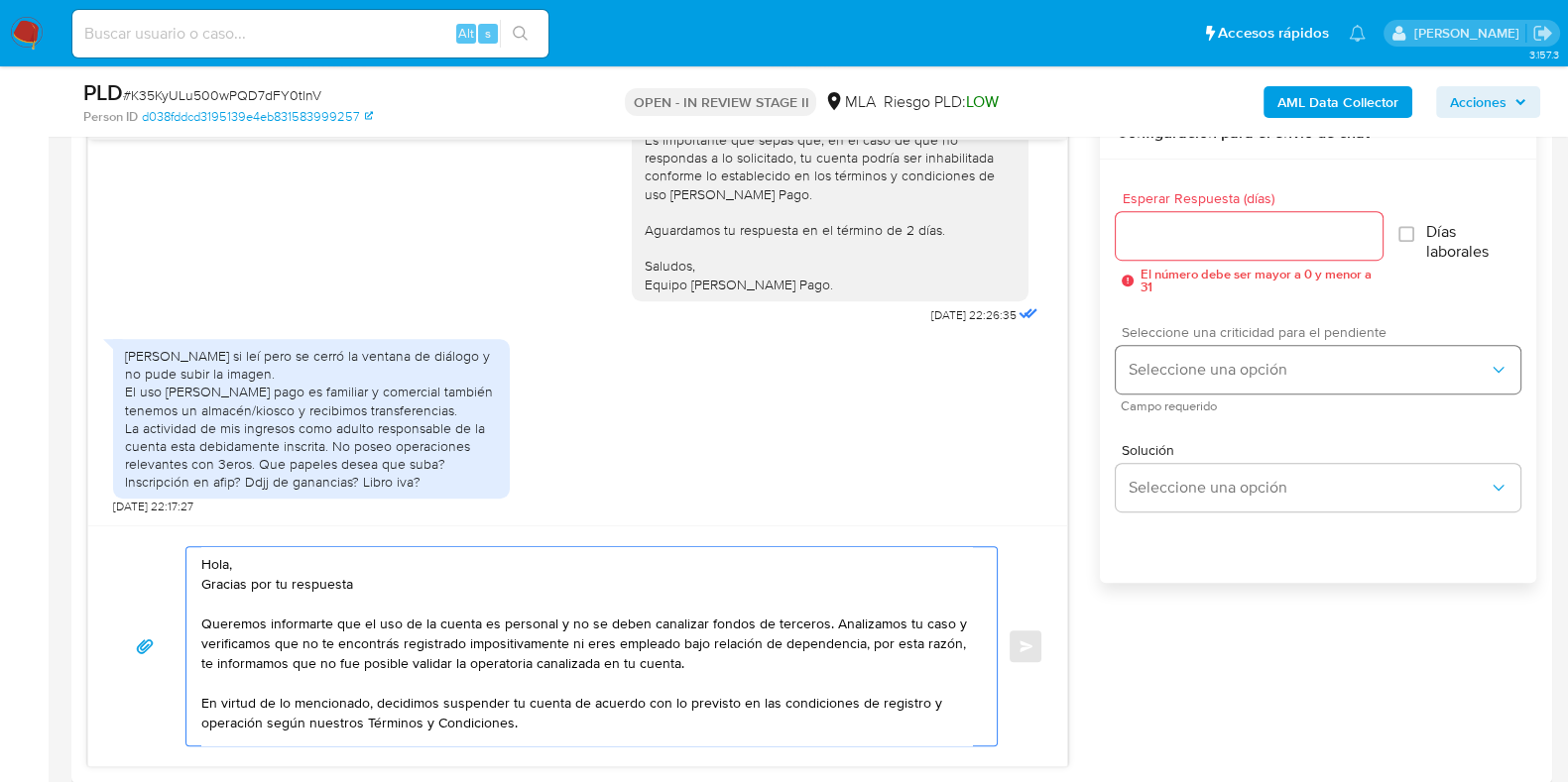
scroll to position [1024, 0]
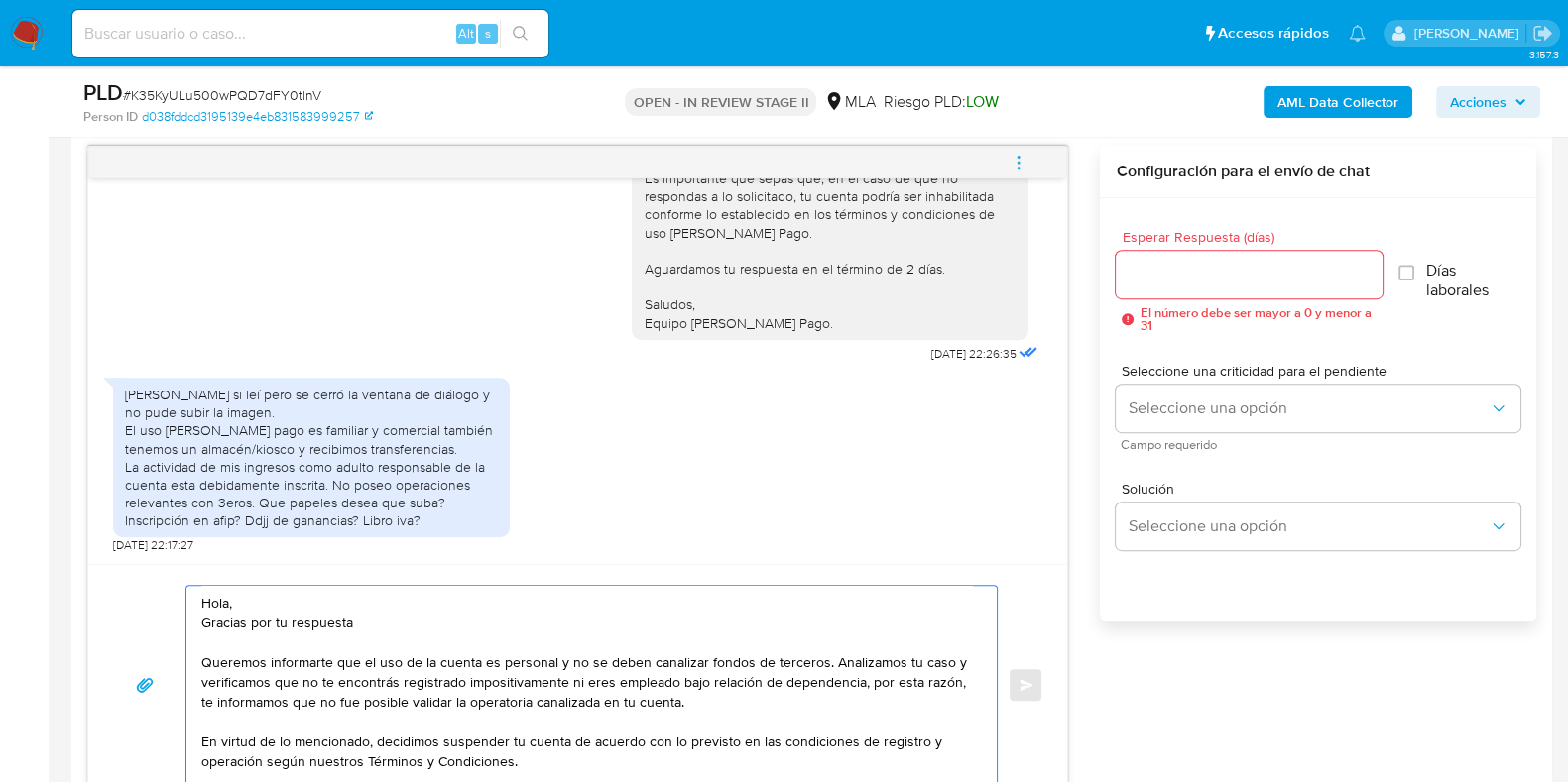
type textarea "Hola, Gracias por tu respuesta Queremos informarte que el uso de la cuenta es p…"
click at [1163, 270] on input "Esperar Respuesta (días)" at bounding box center [1248, 275] width 266 height 26
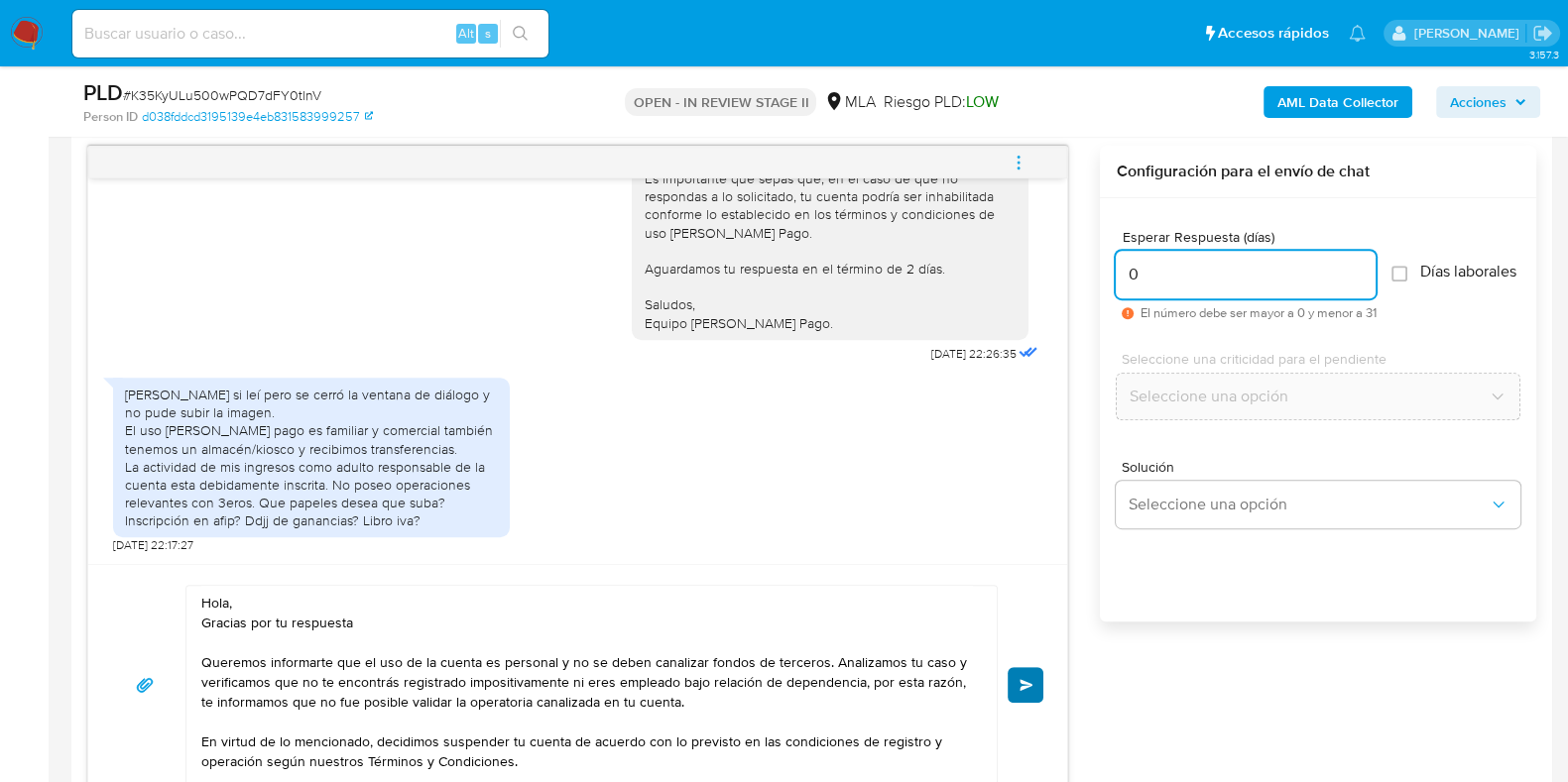
type input "0"
click at [1026, 685] on span "Enviar" at bounding box center [1027, 685] width 14 height 12
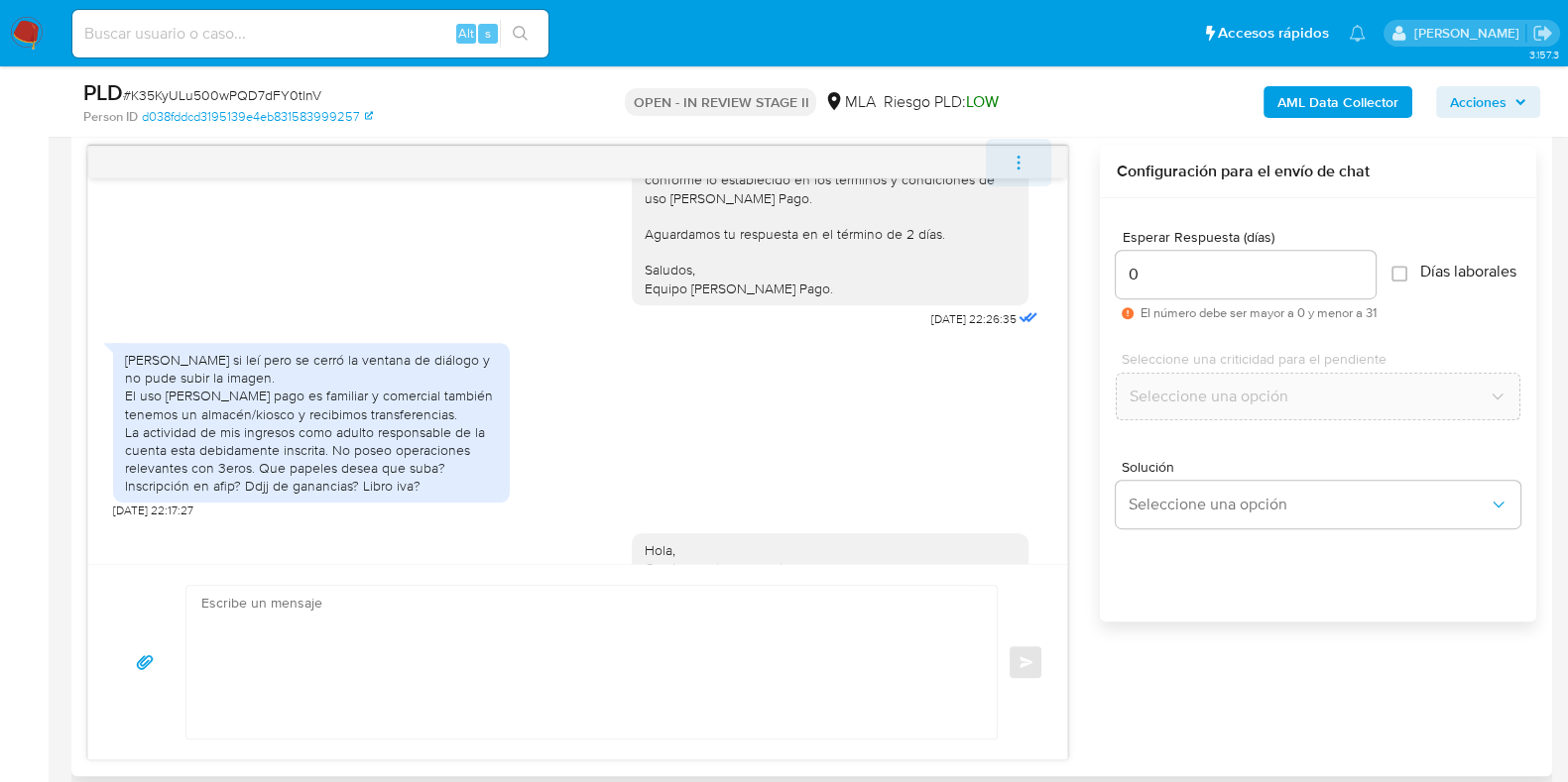
scroll to position [1585, 0]
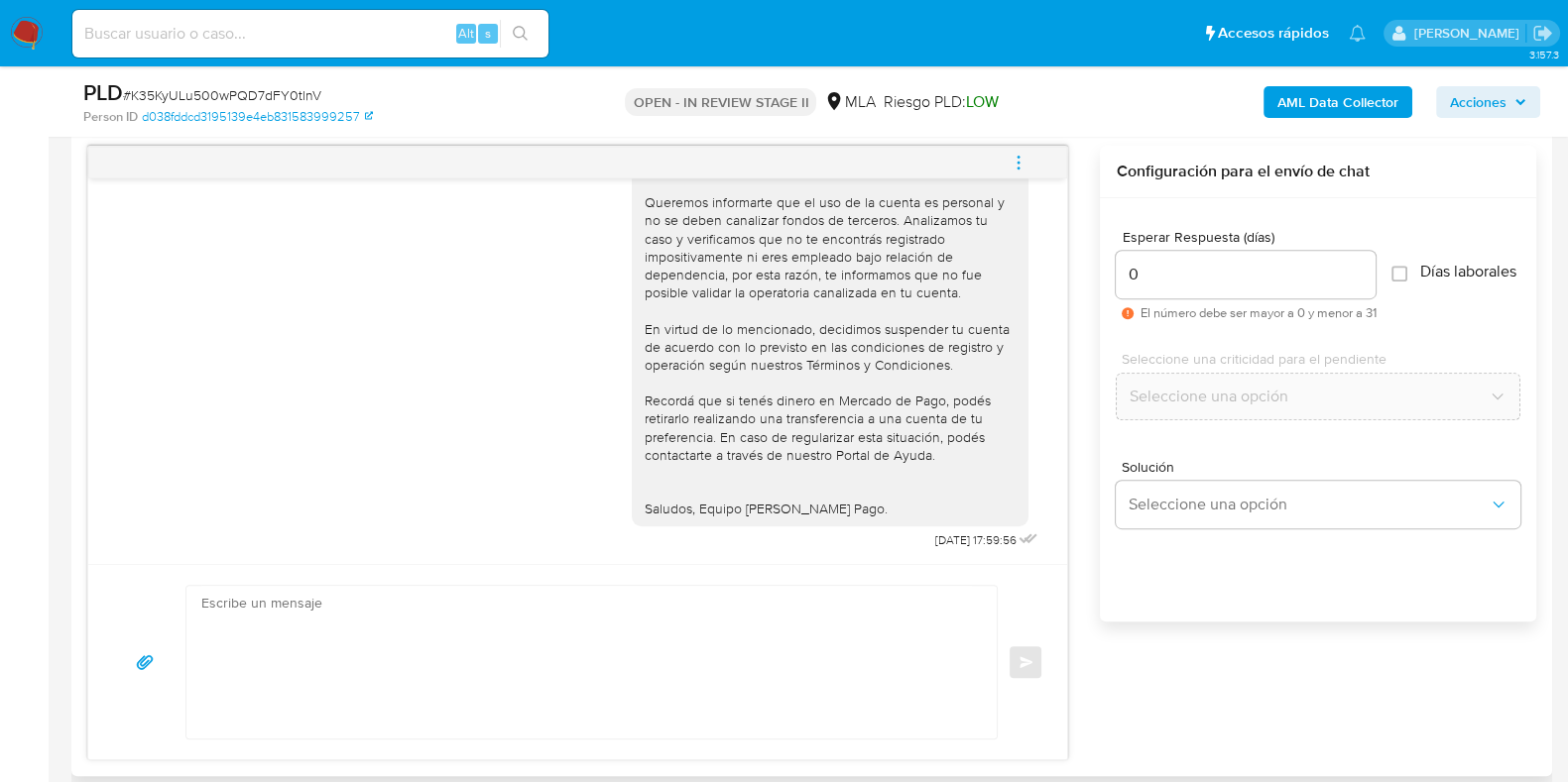
click at [1022, 160] on icon "menu-action" at bounding box center [1019, 162] width 18 height 18
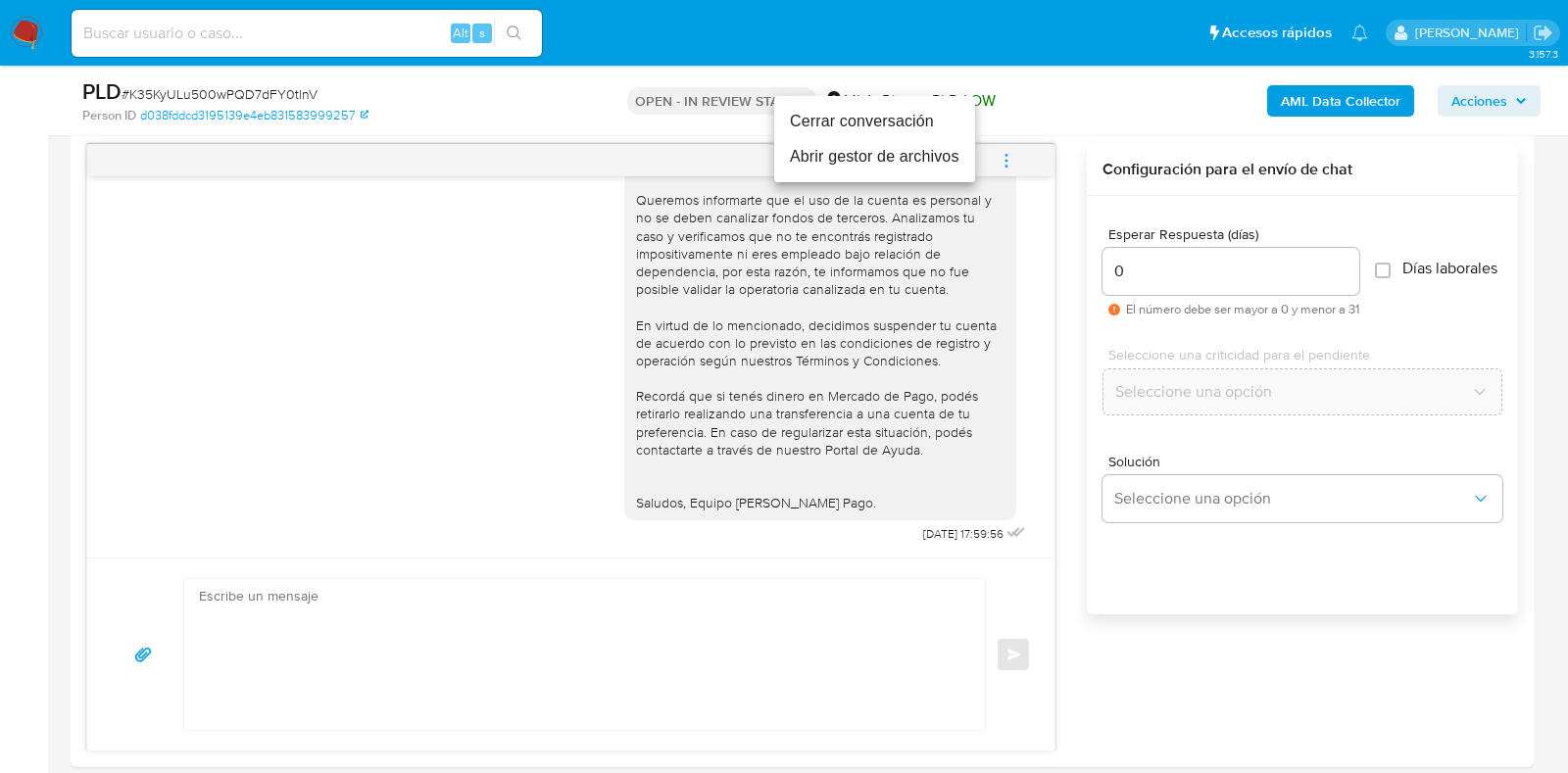
click at [856, 125] on li "Cerrar conversación" at bounding box center [874, 122] width 201 height 35
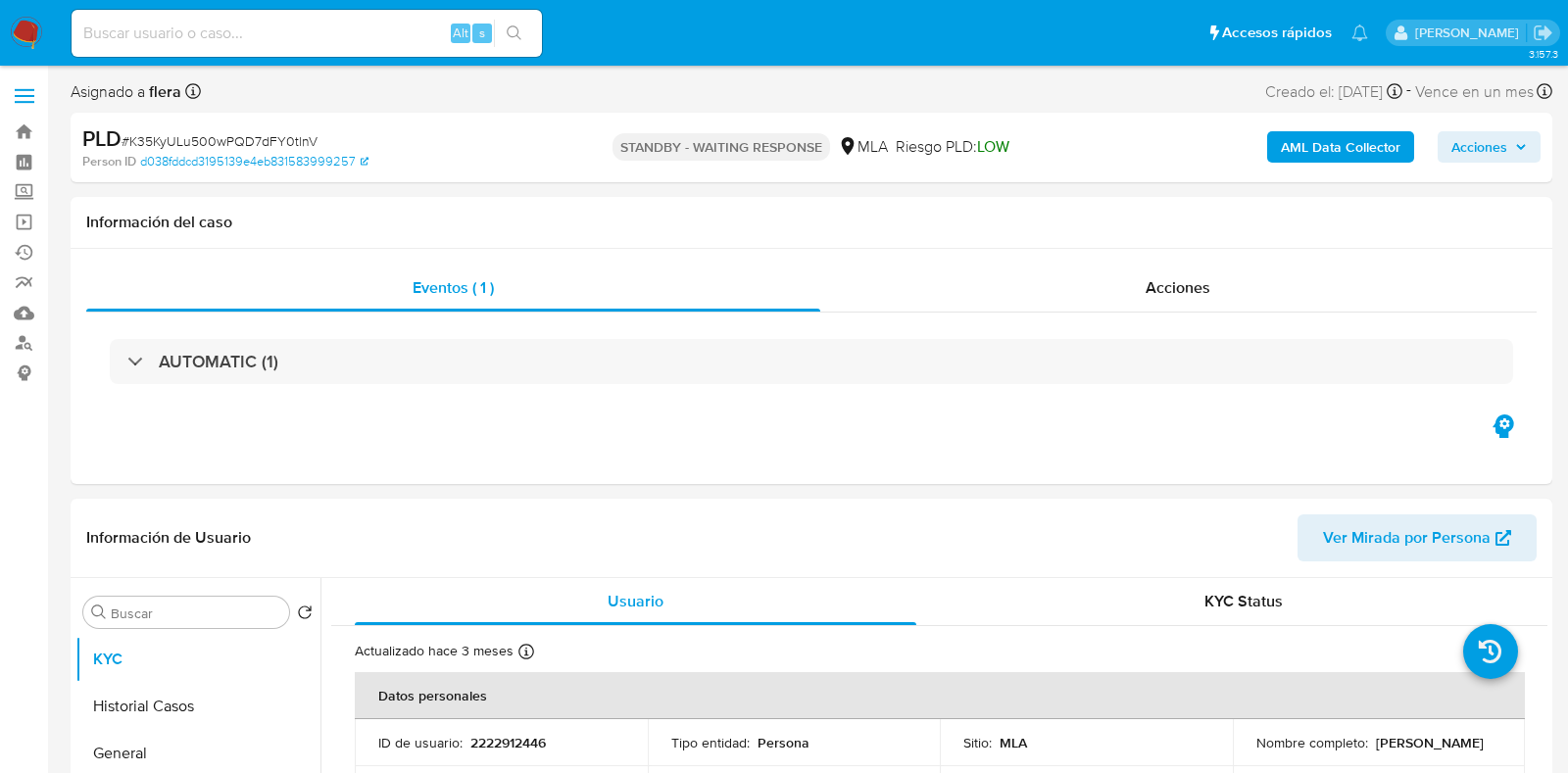
select select "10"
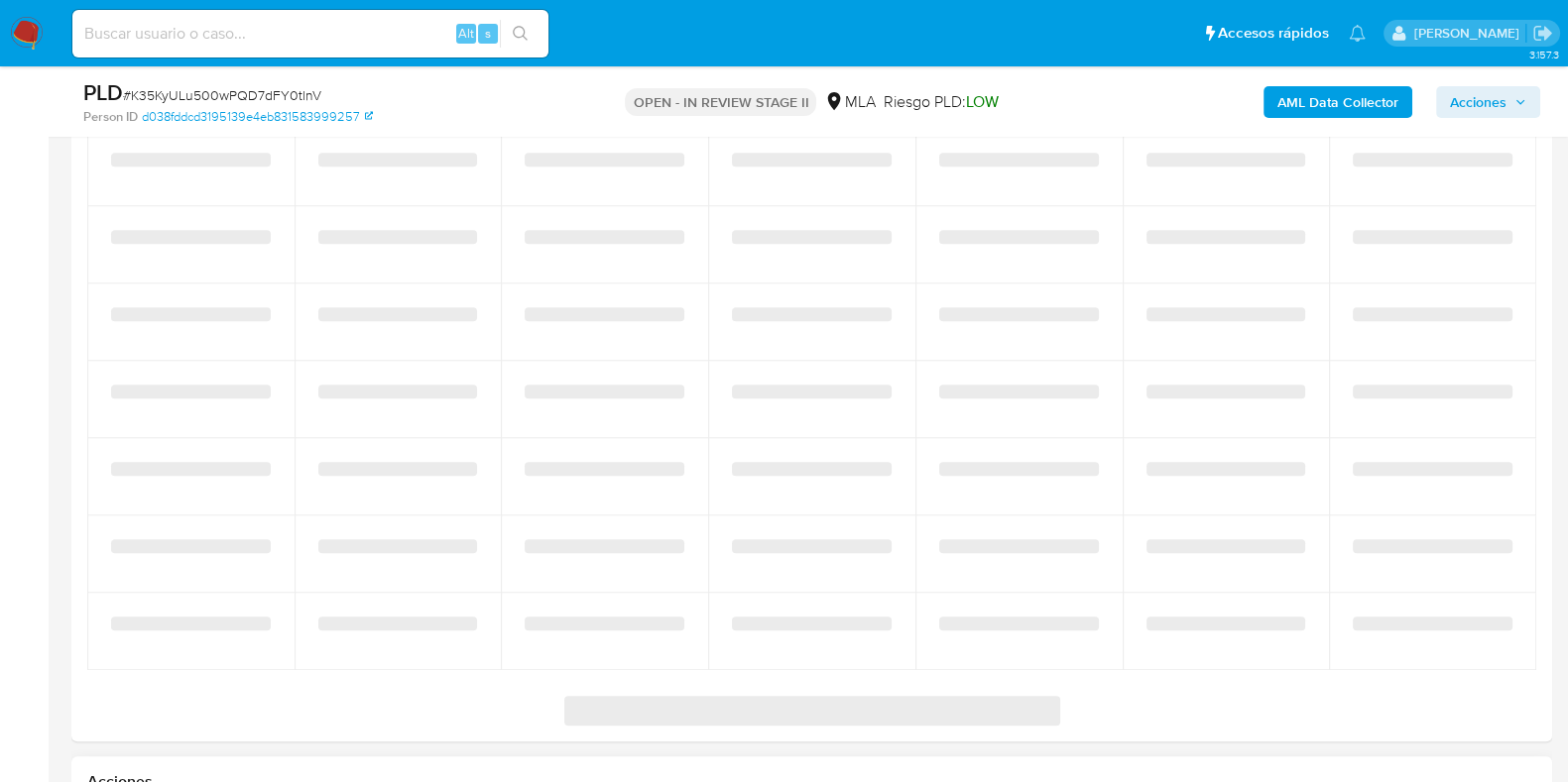
select select "10"
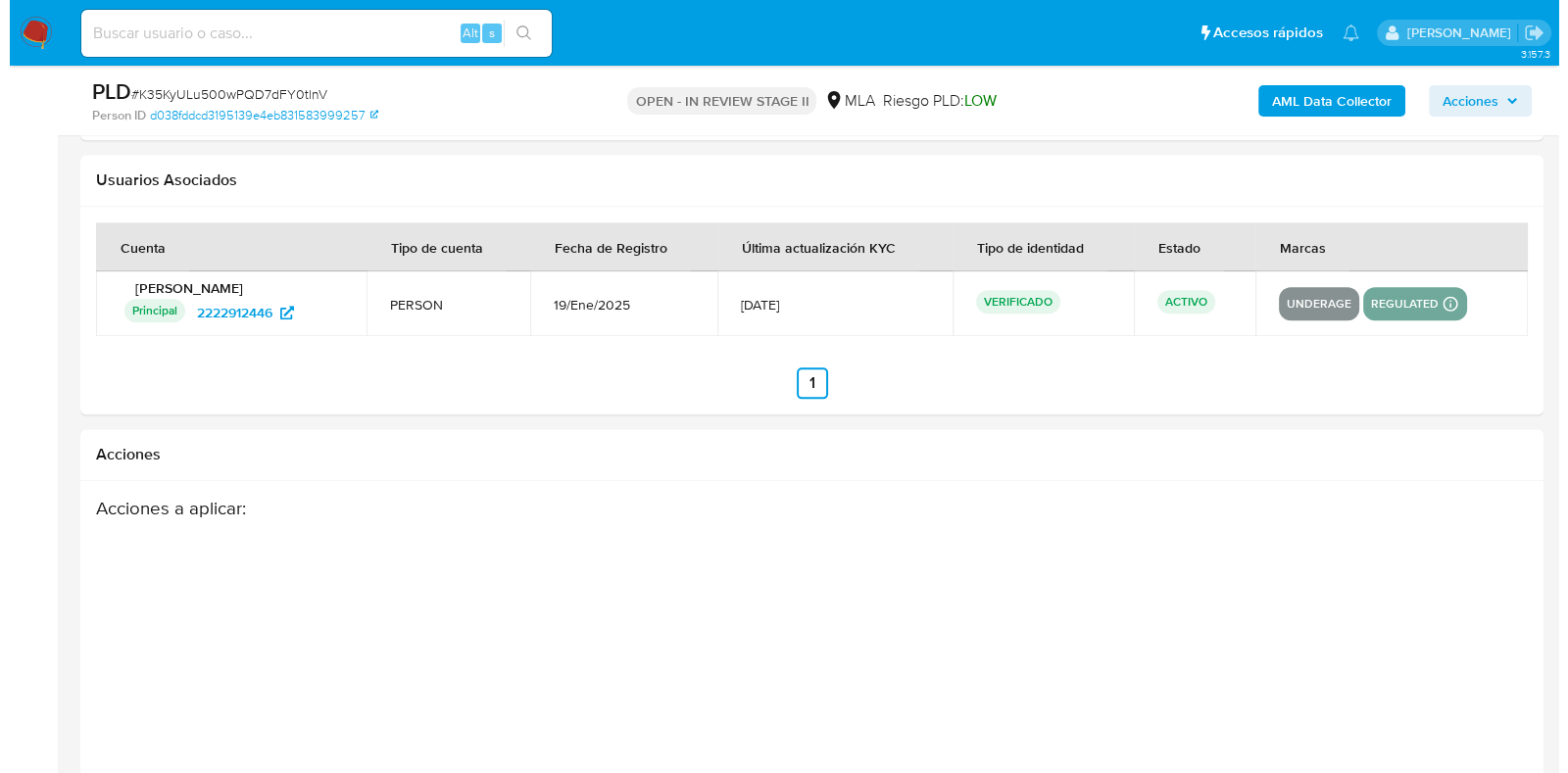
scroll to position [3118, 0]
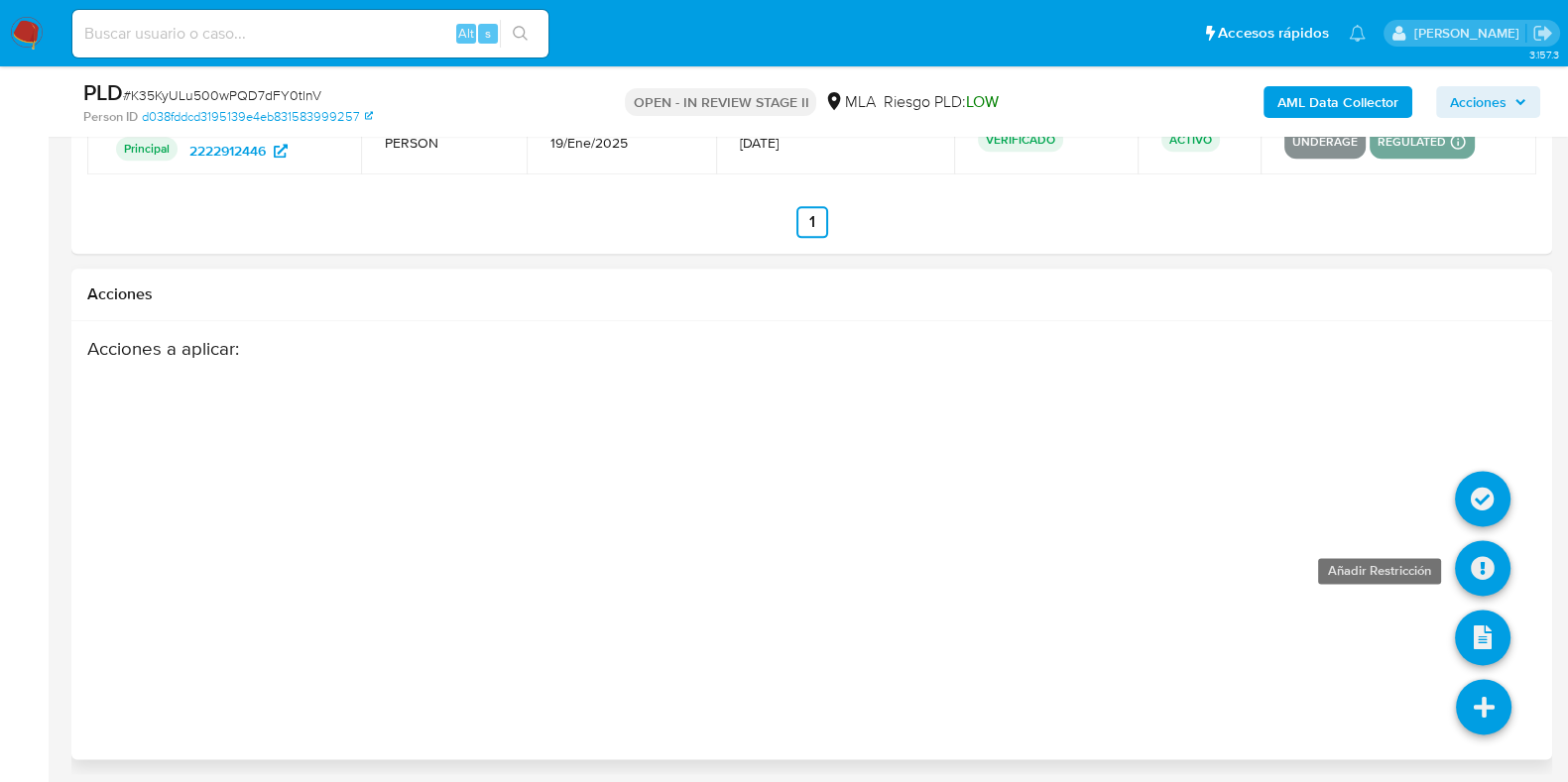
click at [1480, 567] on icon at bounding box center [1482, 568] width 56 height 56
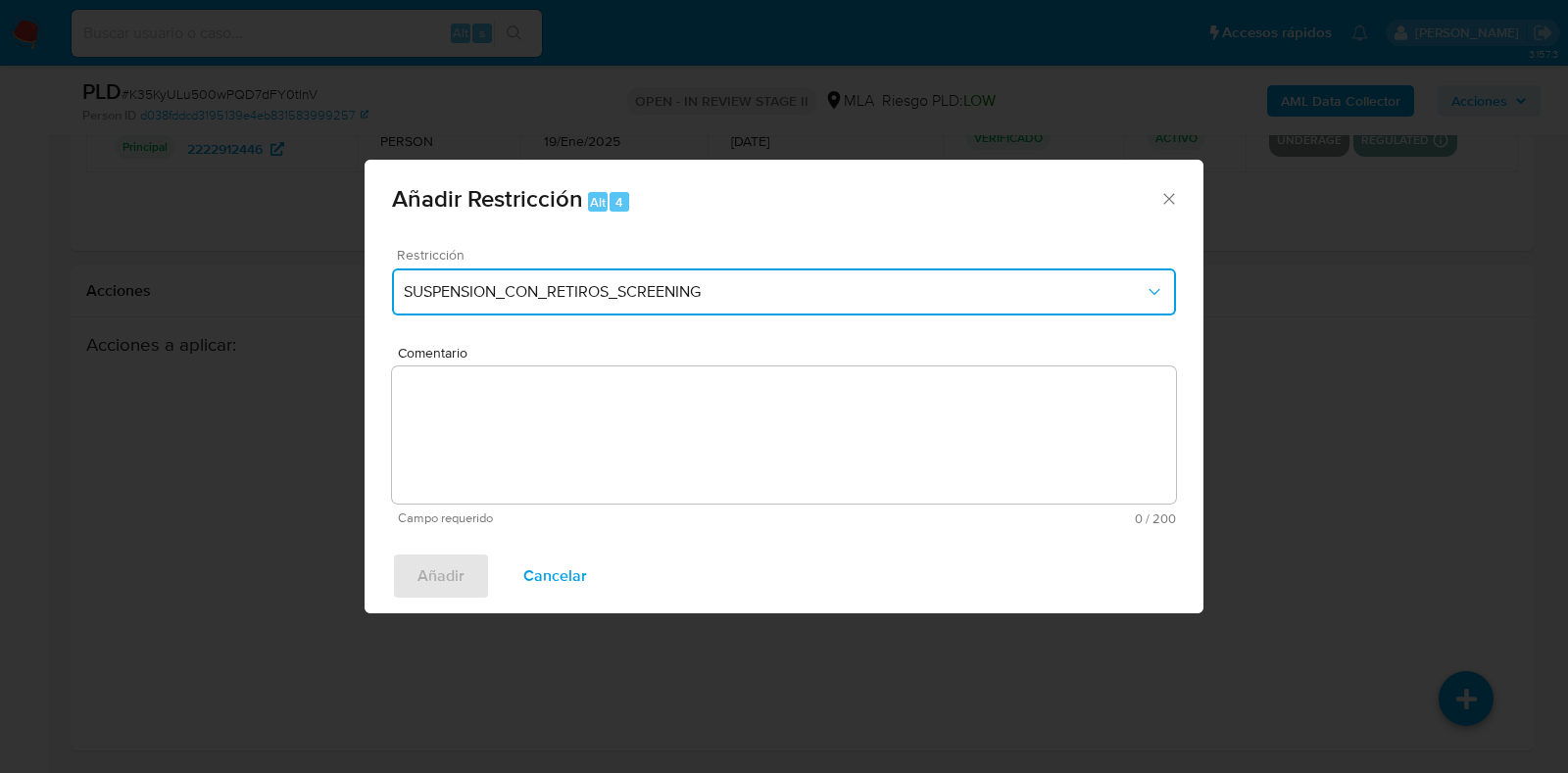
click at [617, 313] on button "SUSPENSION_CON_RETIROS_SCREENING" at bounding box center [784, 292] width 784 height 47
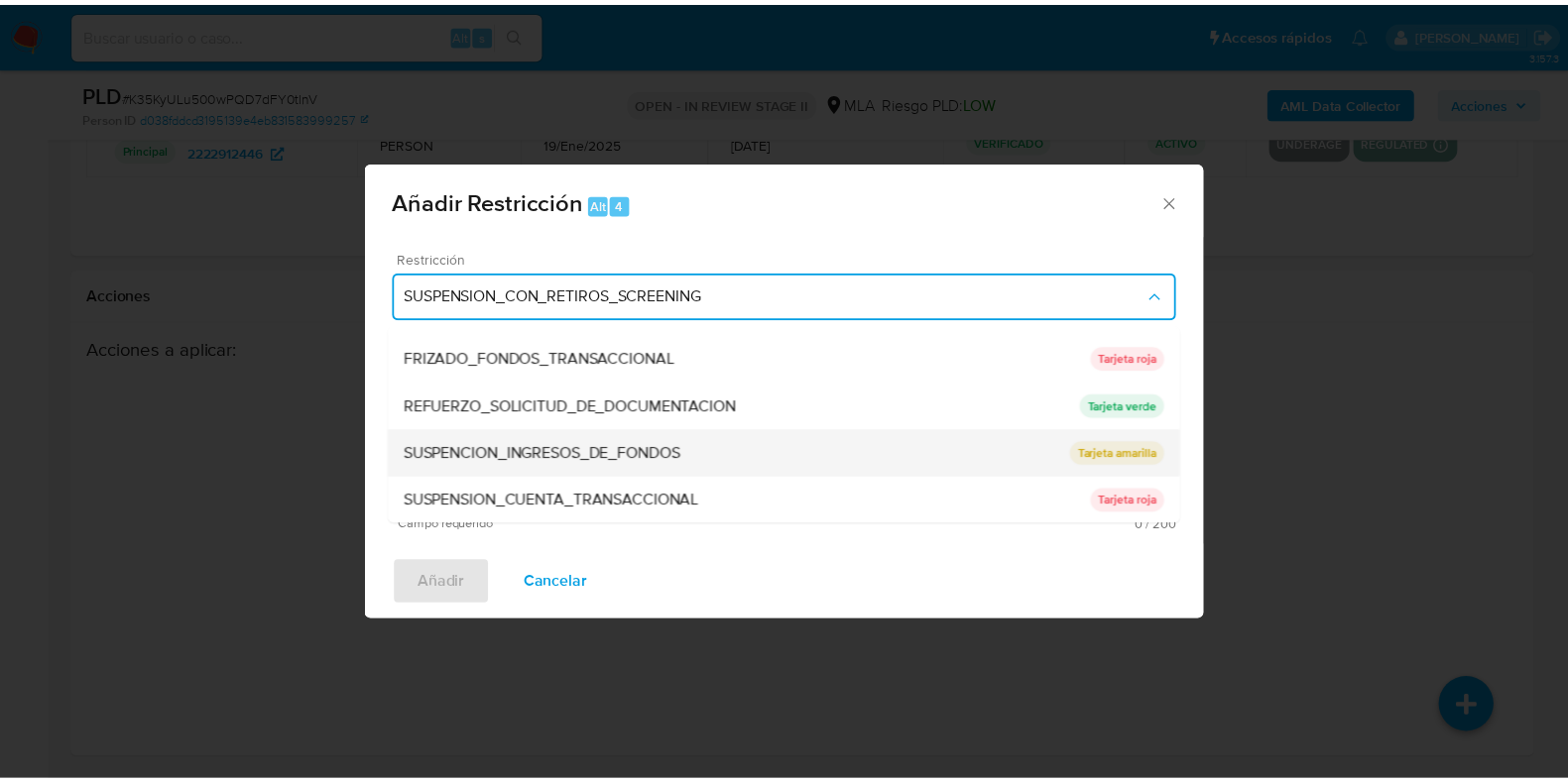
scroll to position [421, 0]
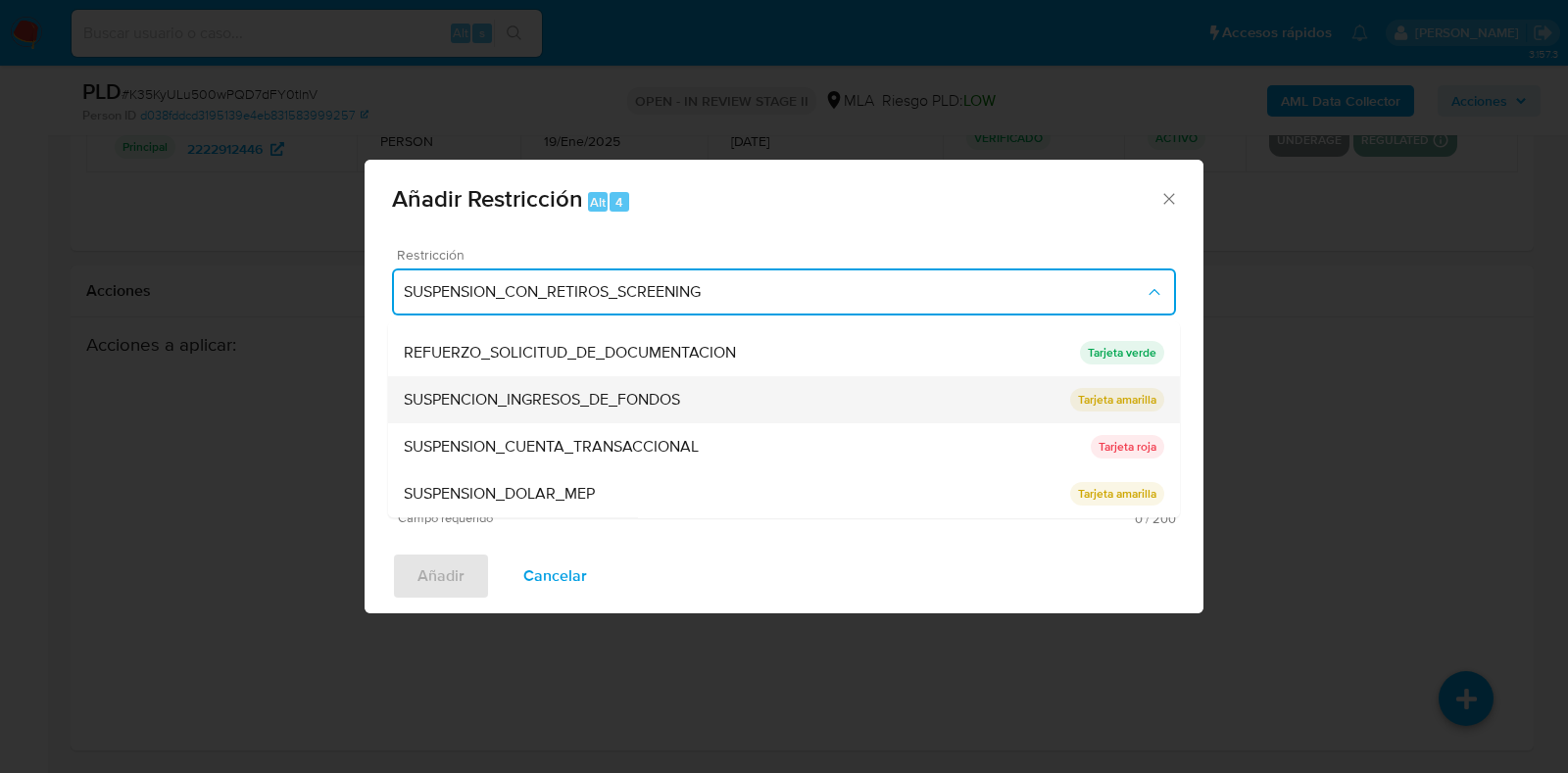
click at [621, 445] on span "SUSPENSION_CUENTA_TRANSACCIONAL" at bounding box center [552, 447] width 295 height 20
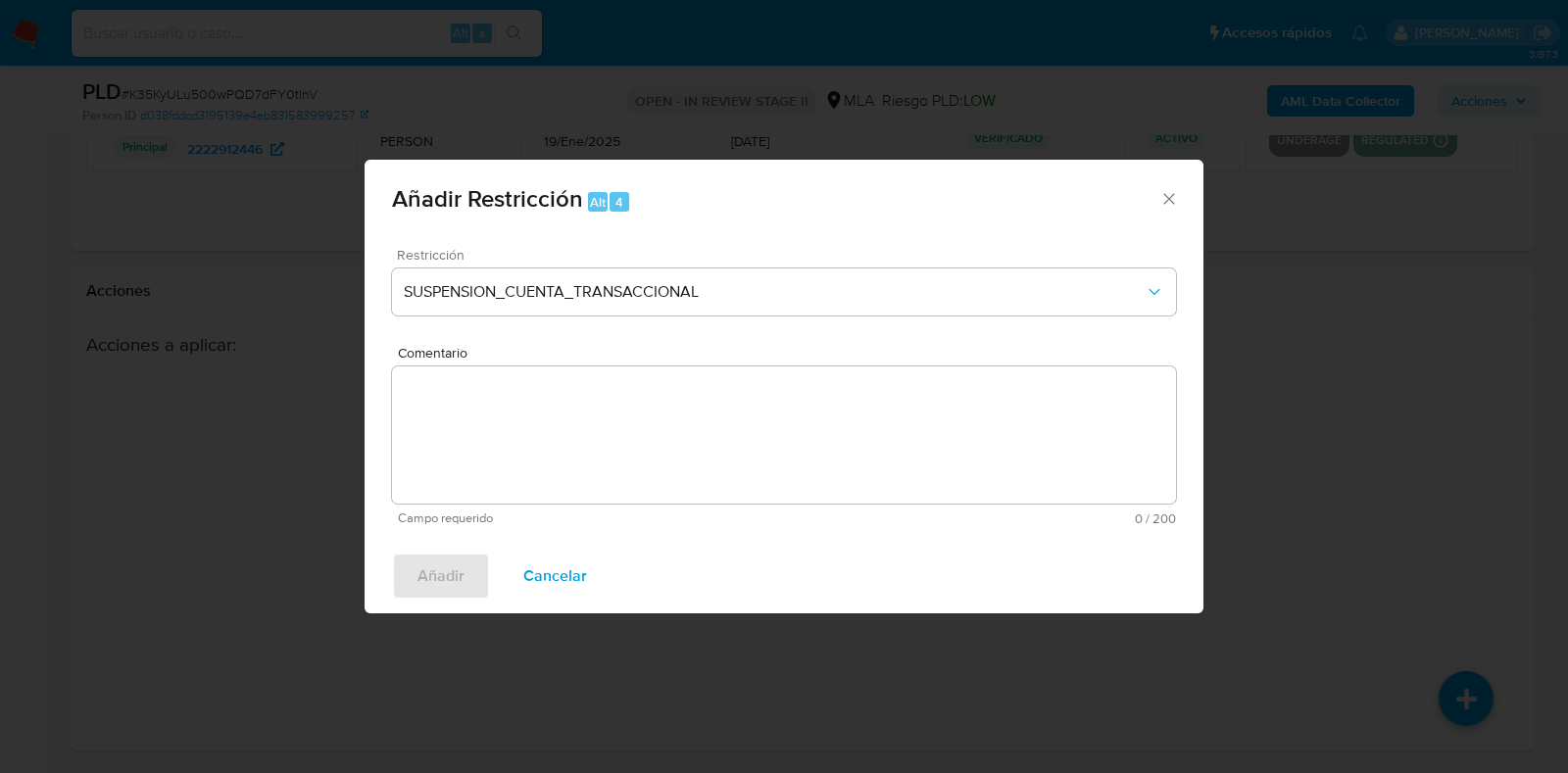
click at [622, 444] on textarea "Comentario" at bounding box center [784, 436] width 784 height 138
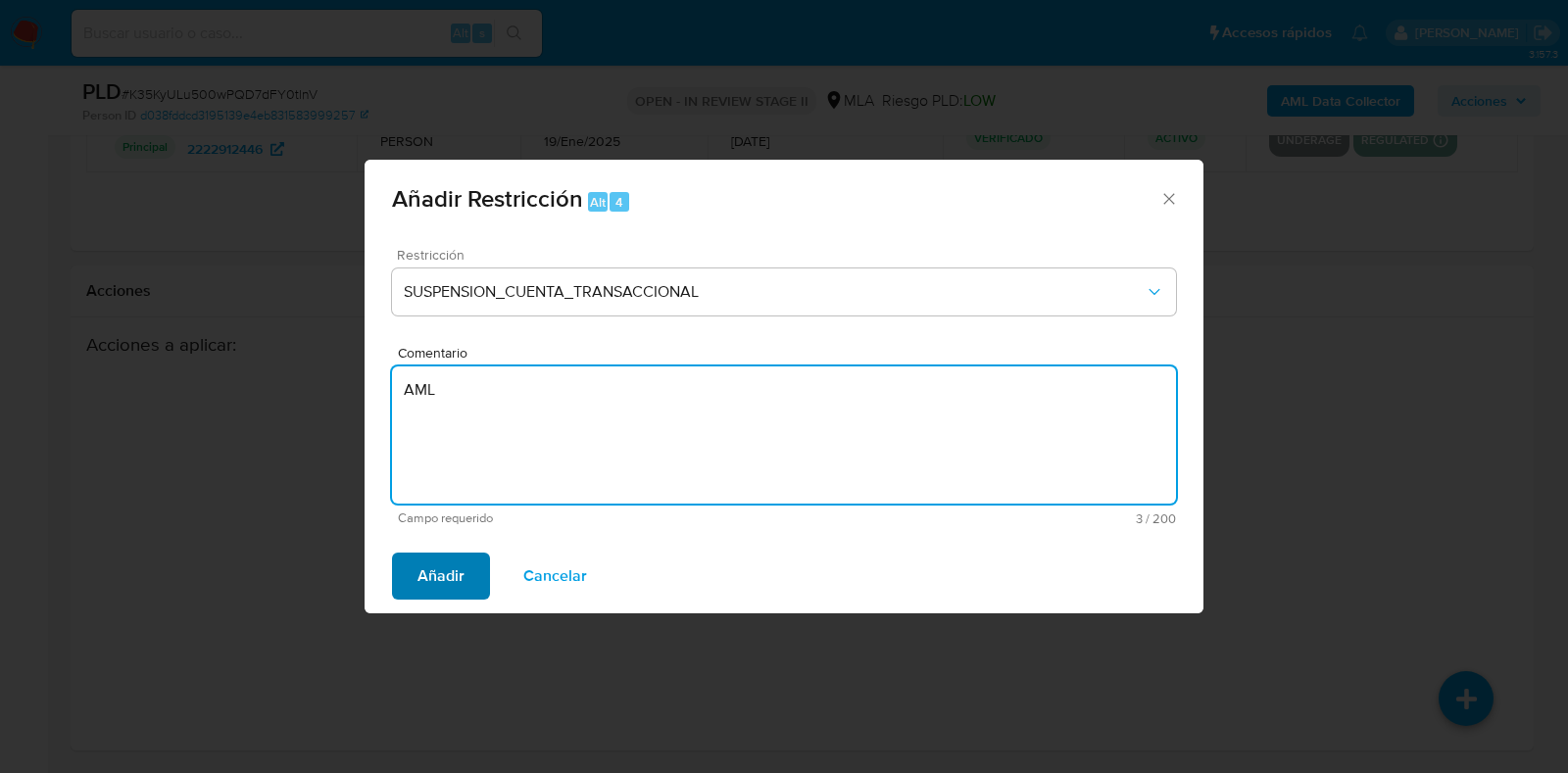
type textarea "AML"
click at [436, 580] on span "Añadir" at bounding box center [441, 576] width 47 height 43
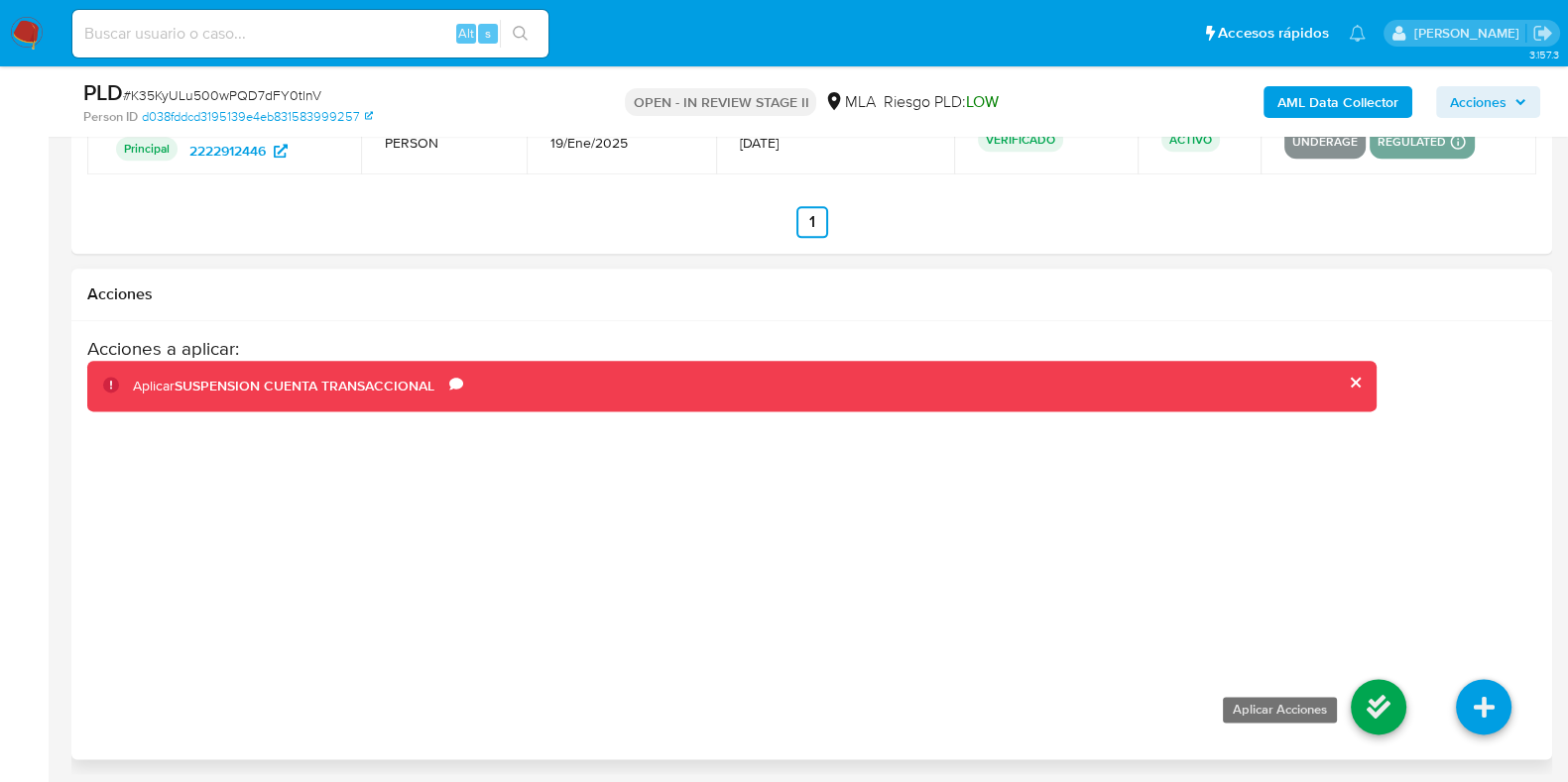
click at [1373, 703] on icon at bounding box center [1378, 707] width 56 height 56
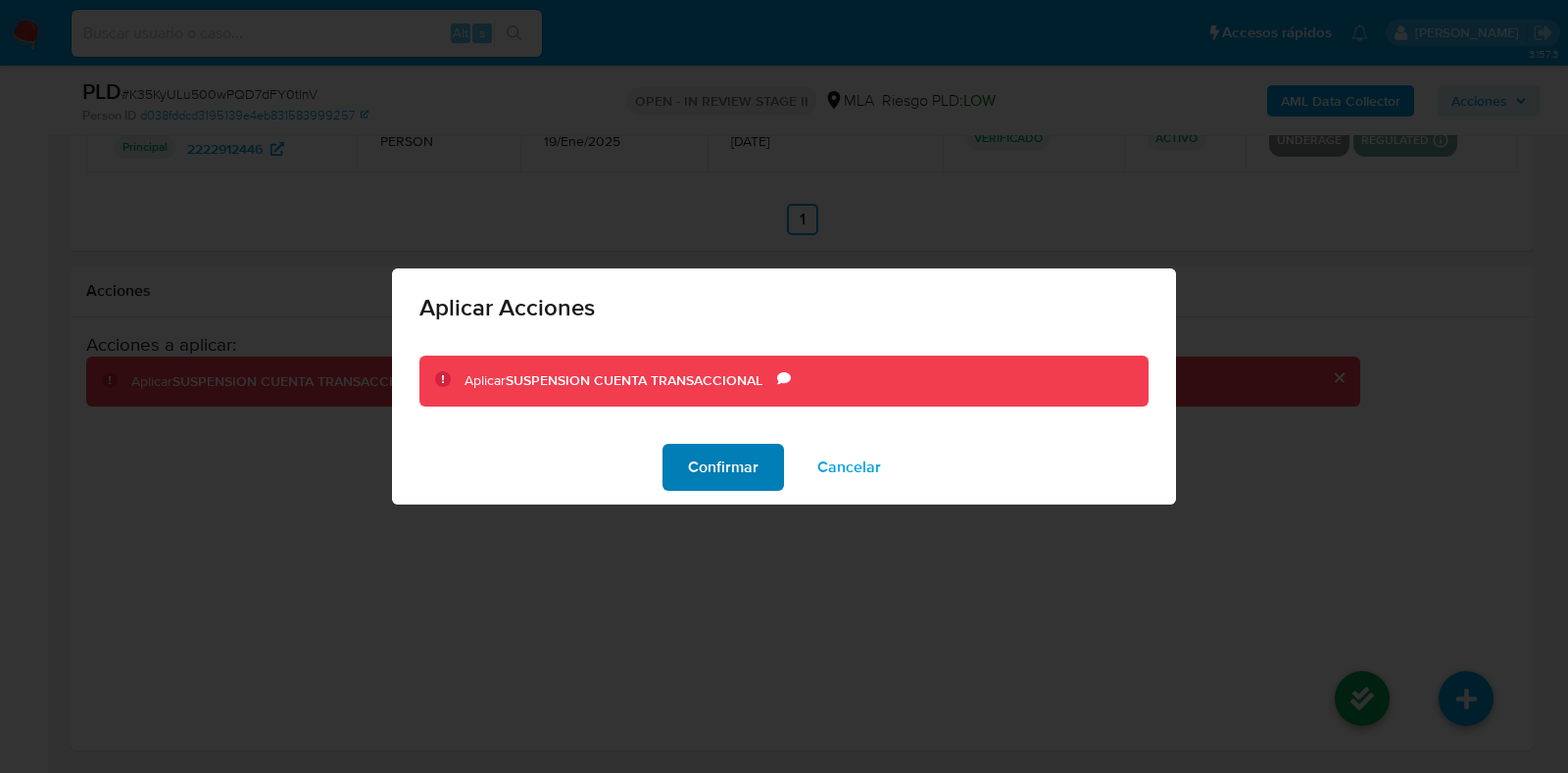
click at [716, 464] on span "Confirmar" at bounding box center [724, 467] width 71 height 43
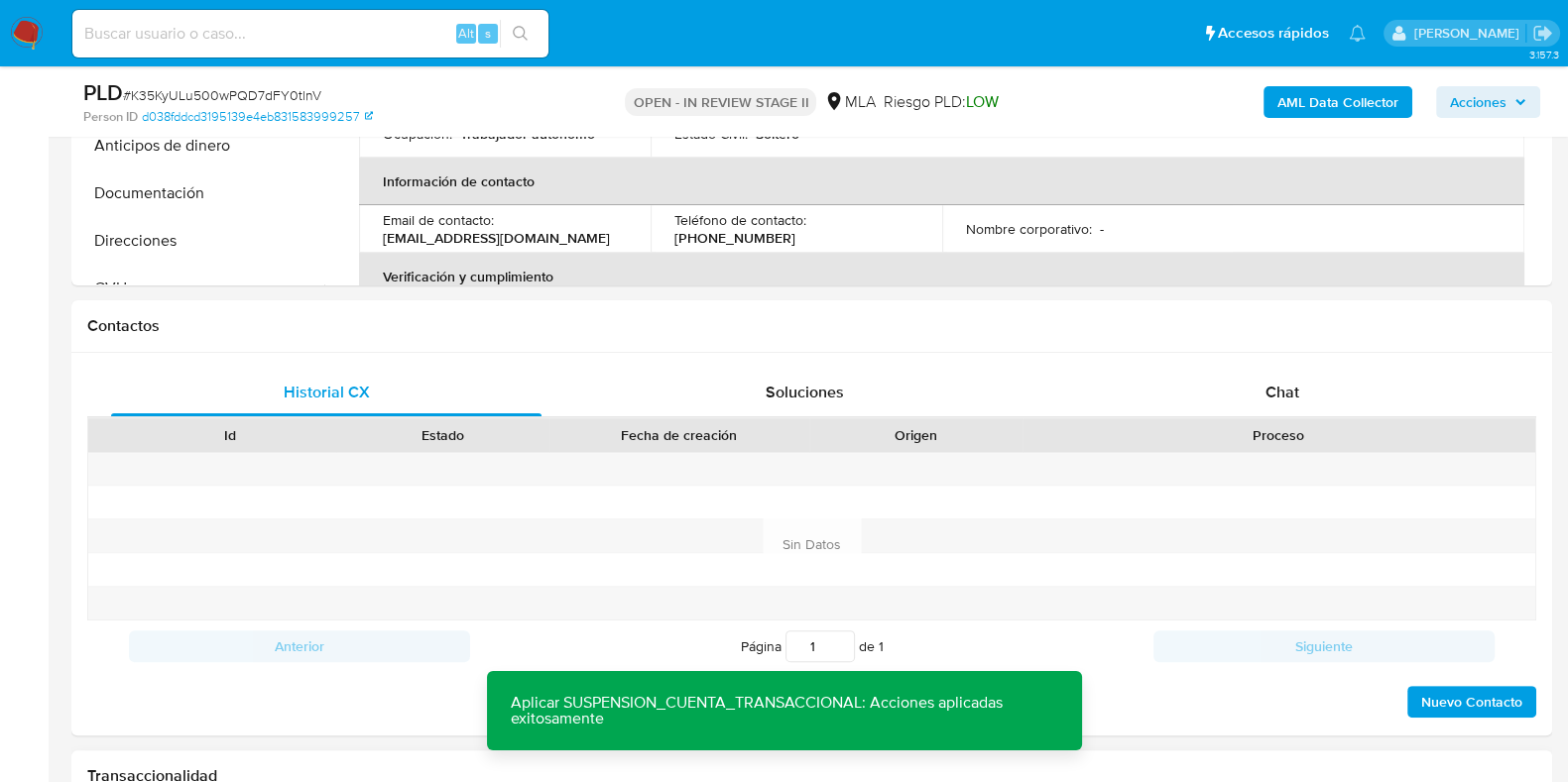
scroll to position [676, 0]
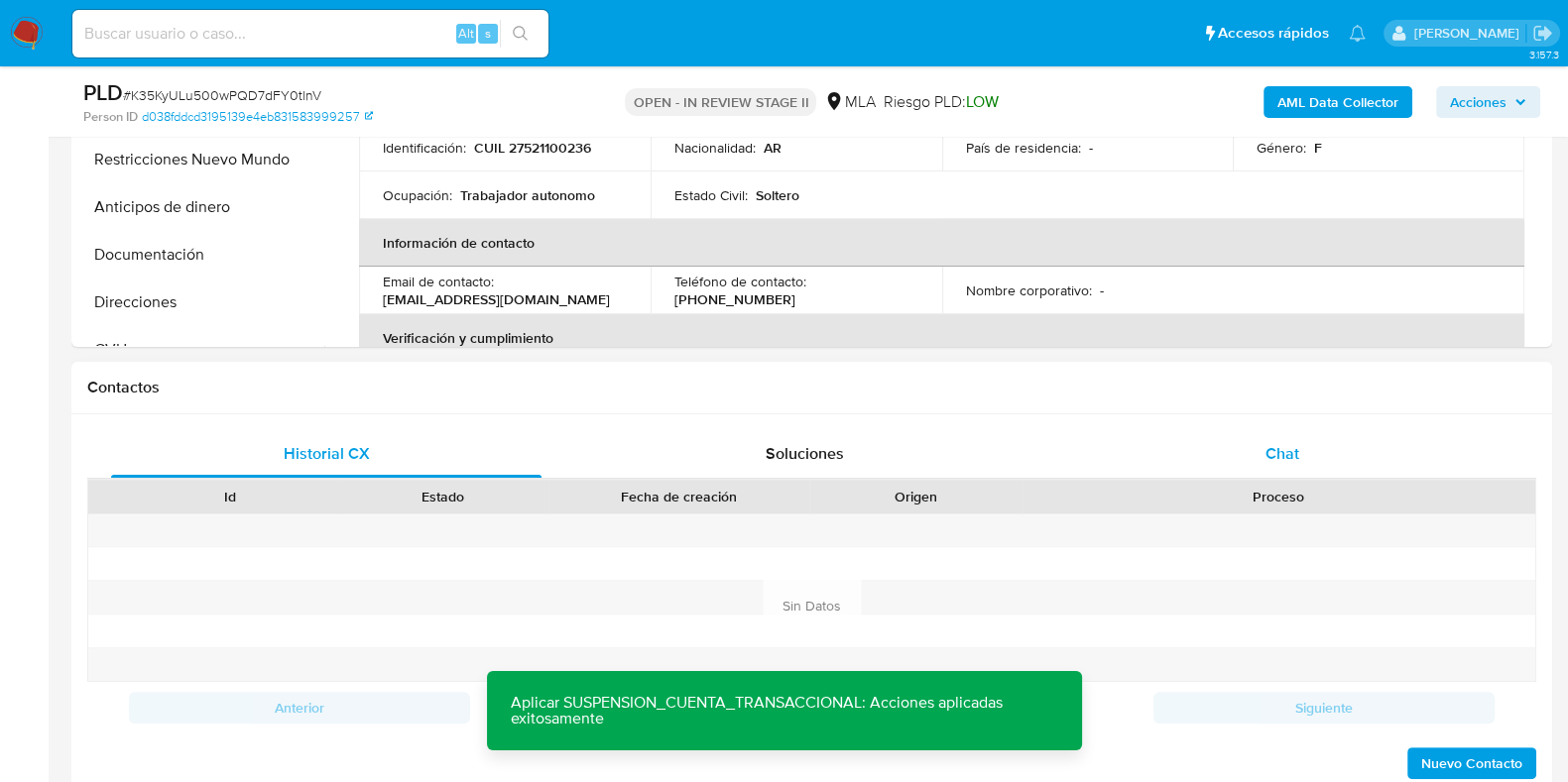
click at [1284, 458] on span "Chat" at bounding box center [1282, 453] width 34 height 23
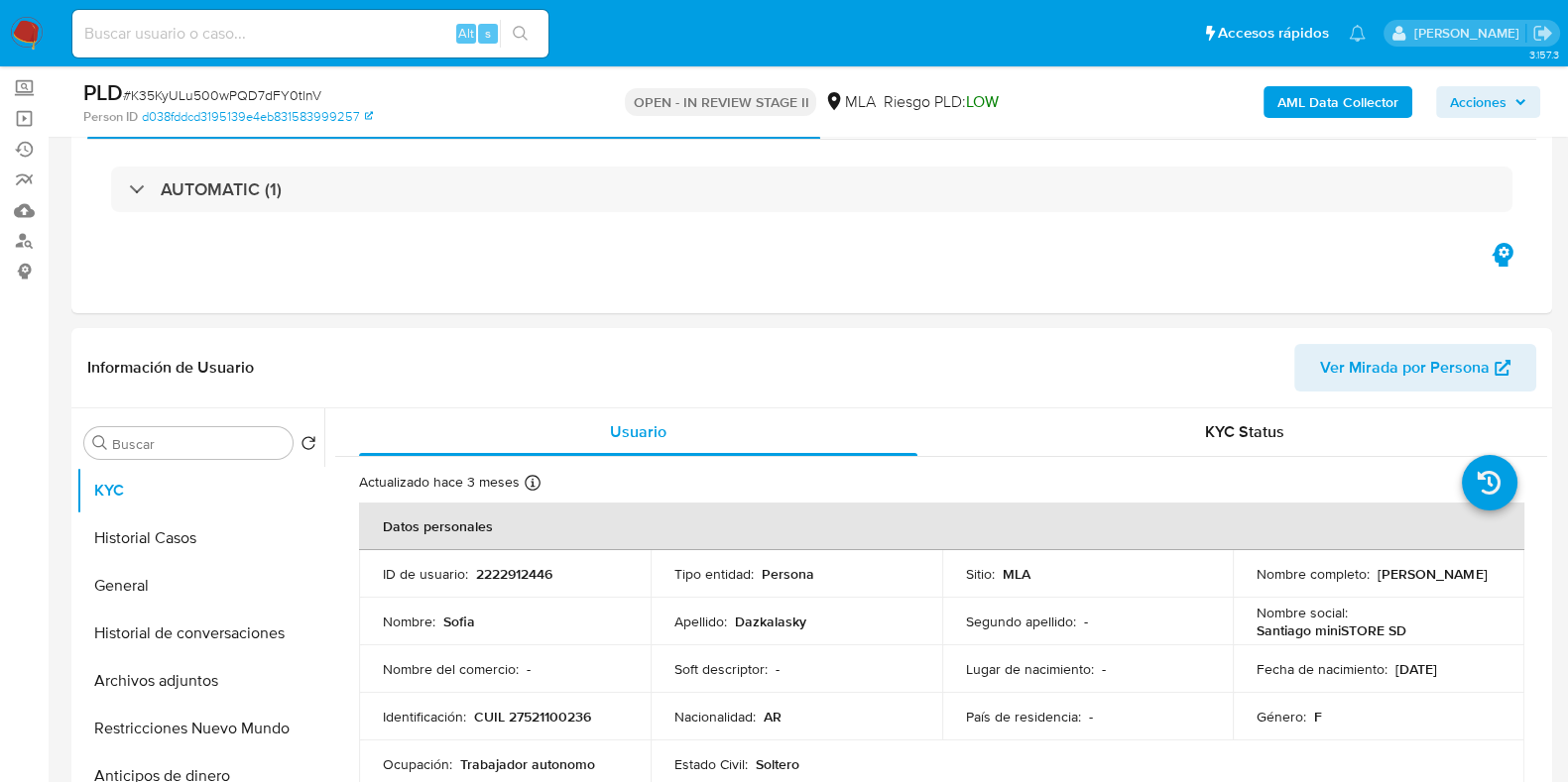
scroll to position [56, 0]
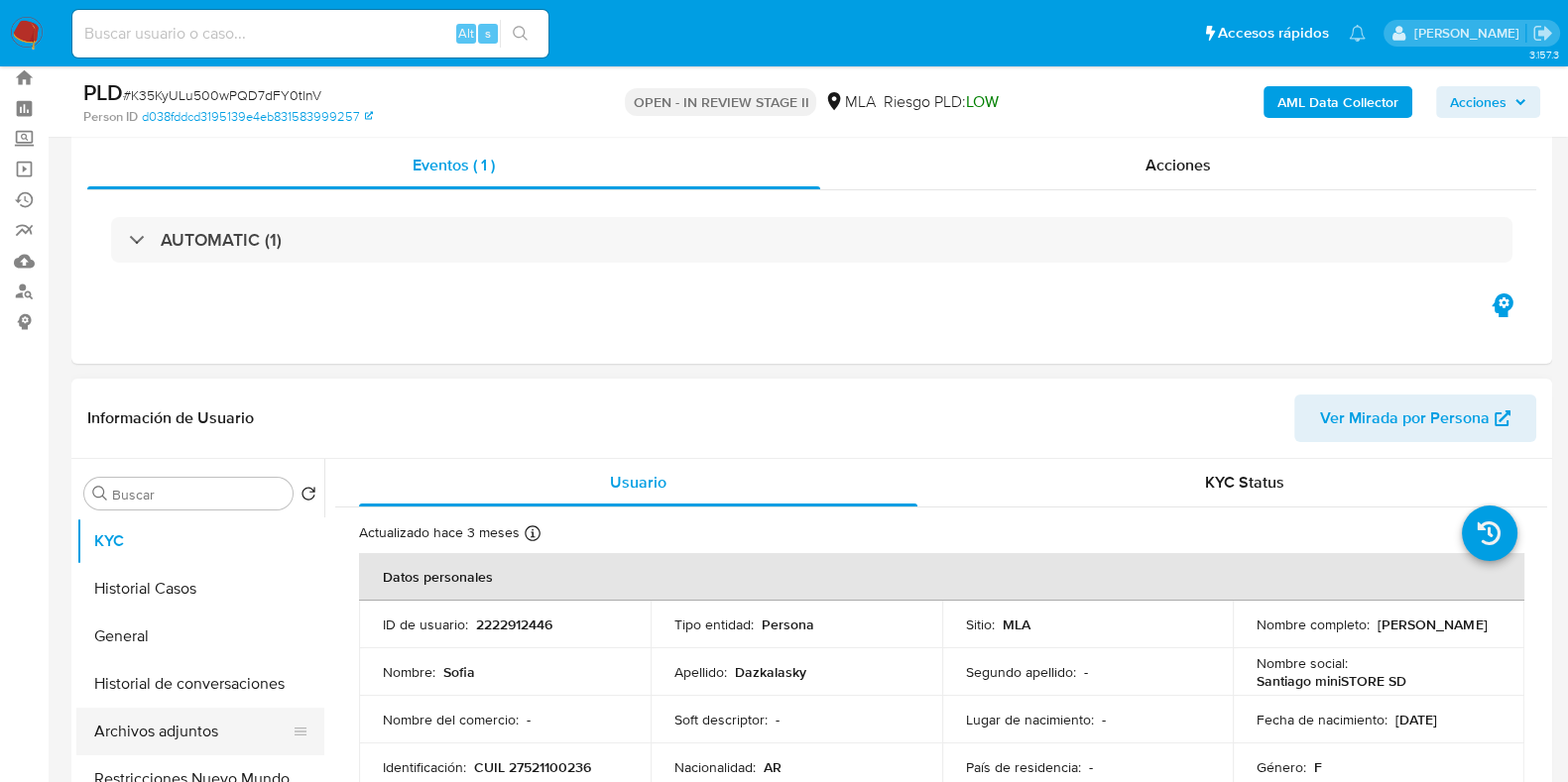
click at [139, 727] on button "Archivos adjuntos" at bounding box center [192, 732] width 232 height 48
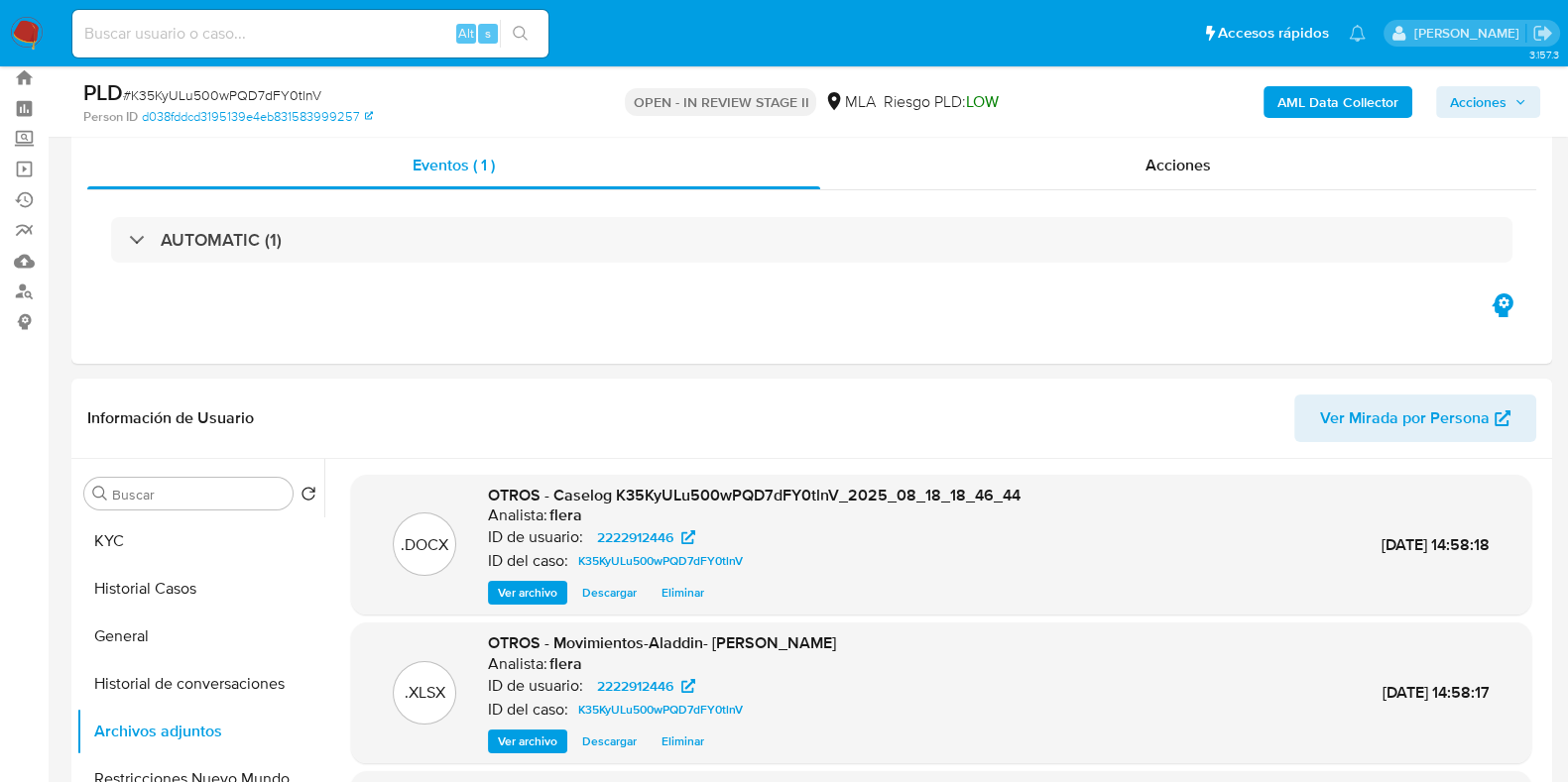
click at [1501, 102] on span "Acciones" at bounding box center [1477, 102] width 57 height 32
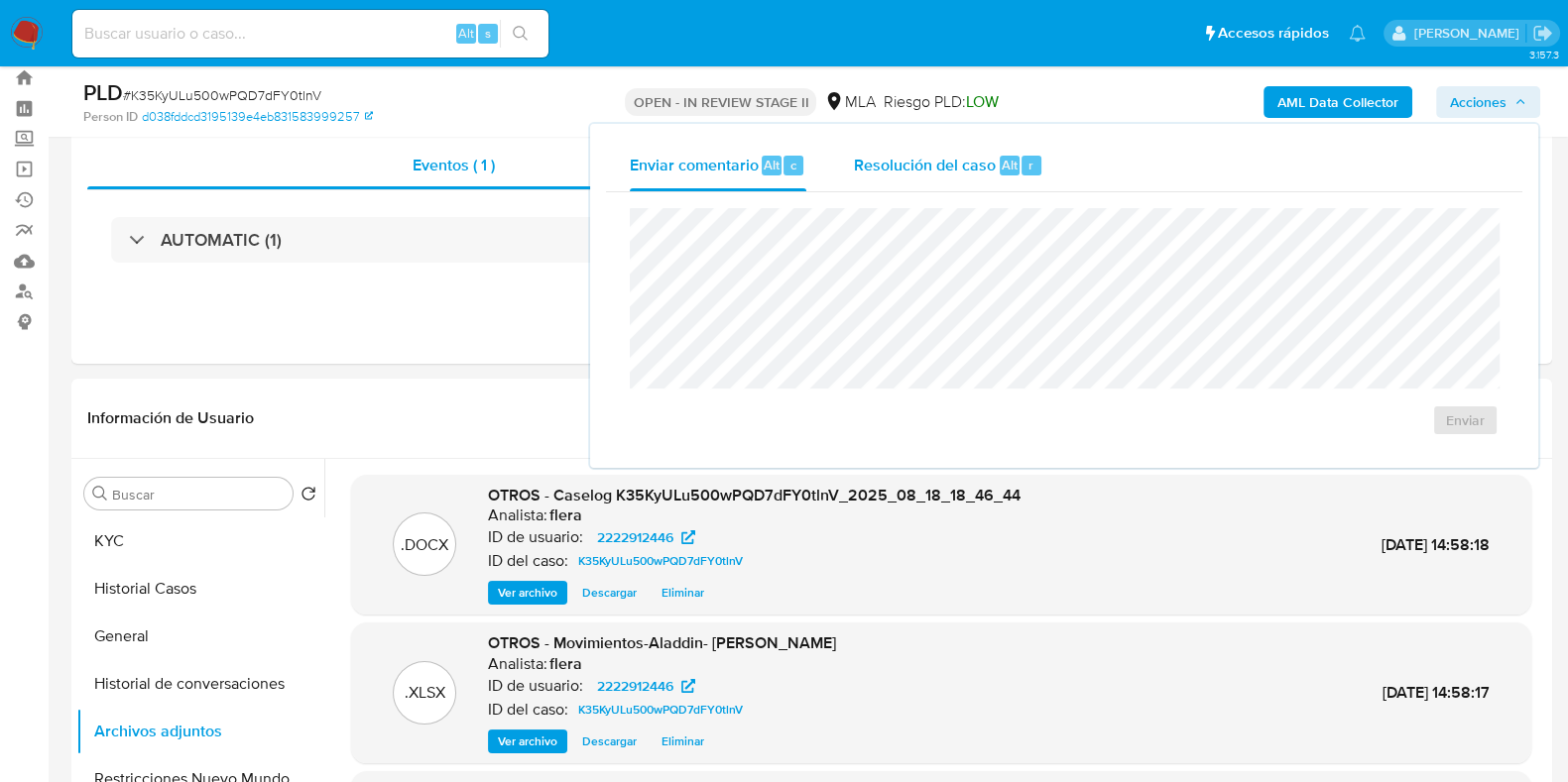
click at [1022, 162] on div "r" at bounding box center [1032, 165] width 20 height 20
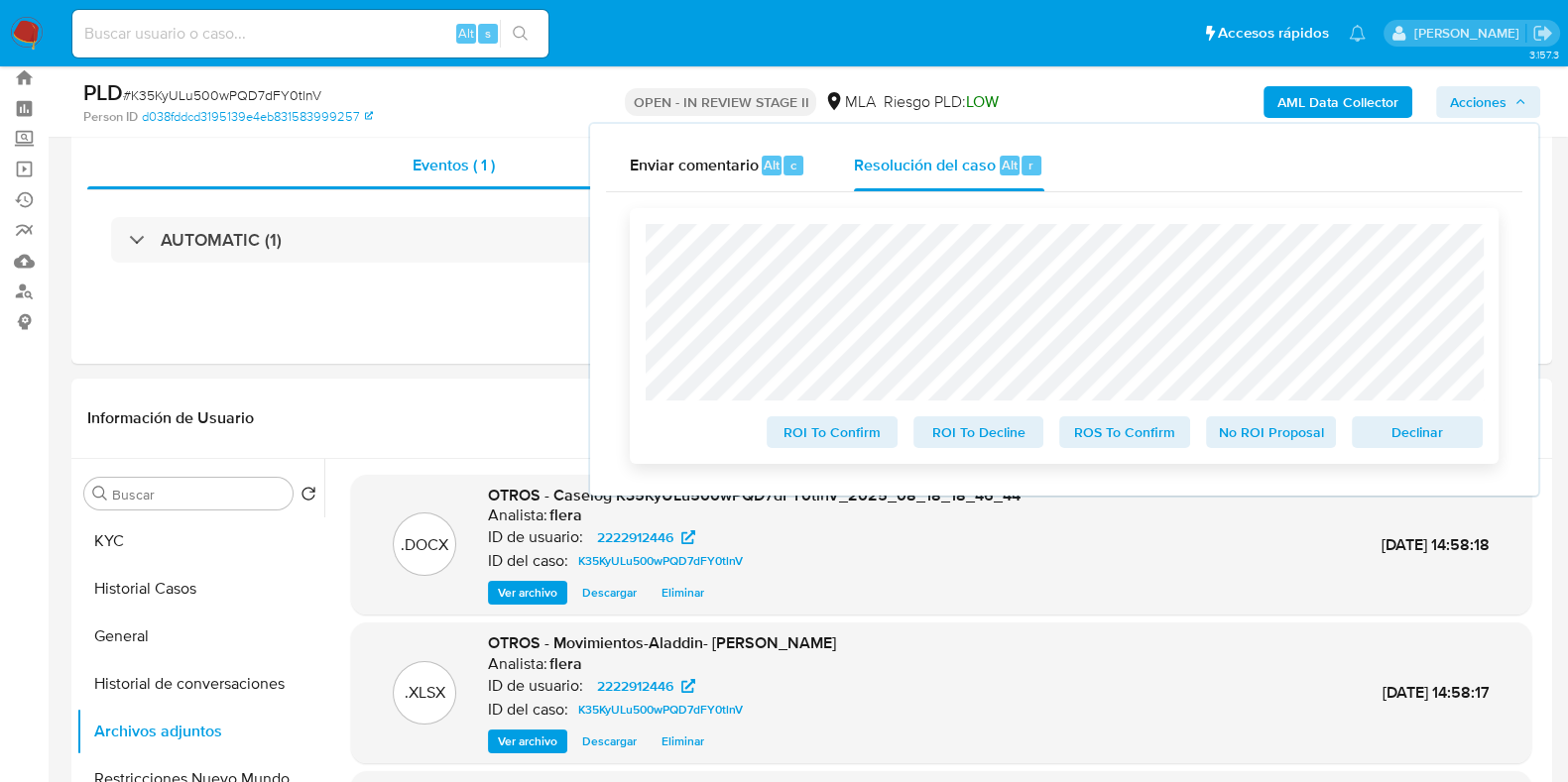
click at [1428, 435] on span "Declinar" at bounding box center [1417, 433] width 103 height 28
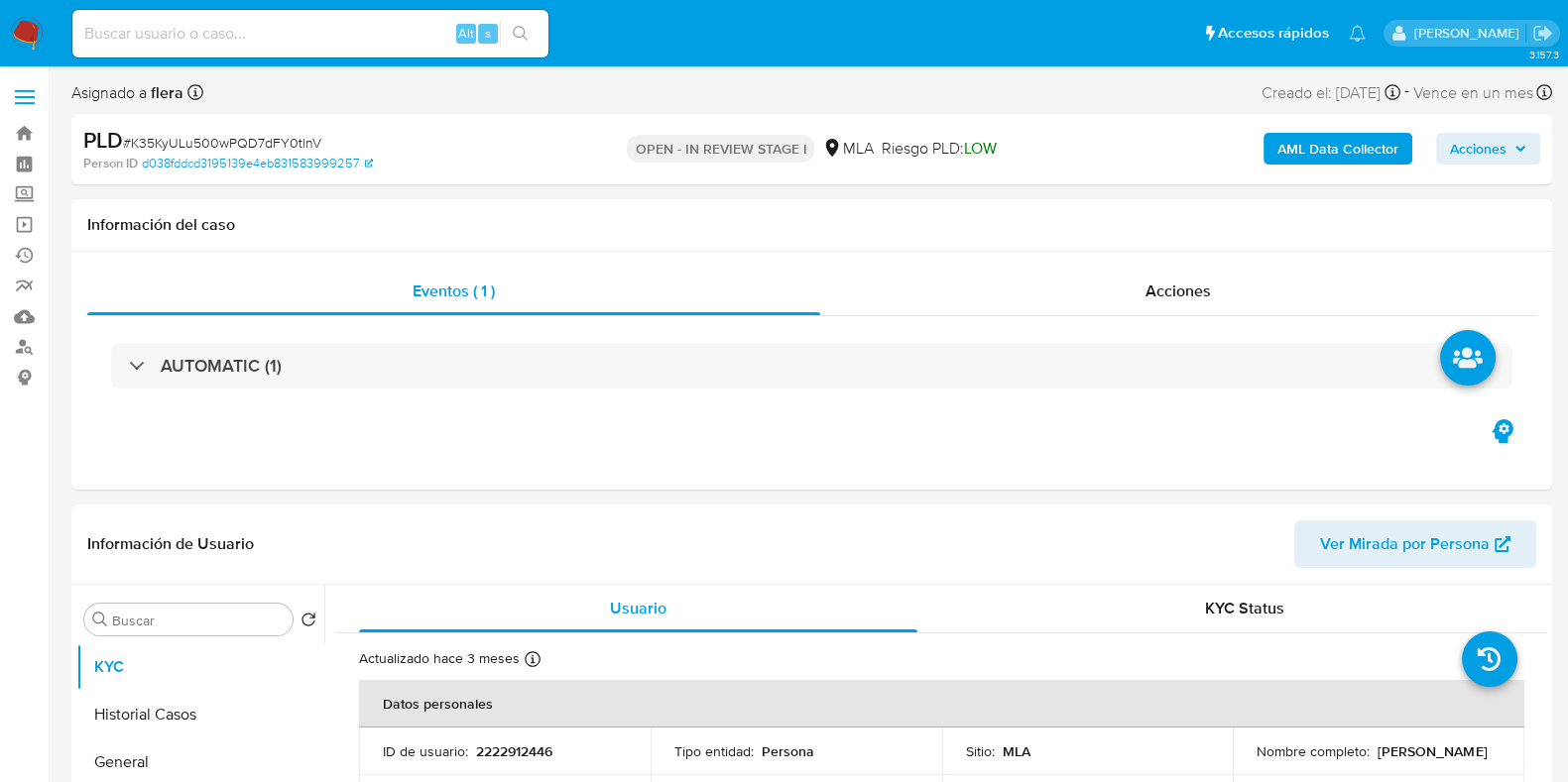
click at [1497, 146] on span "Acciones" at bounding box center [1477, 149] width 57 height 32
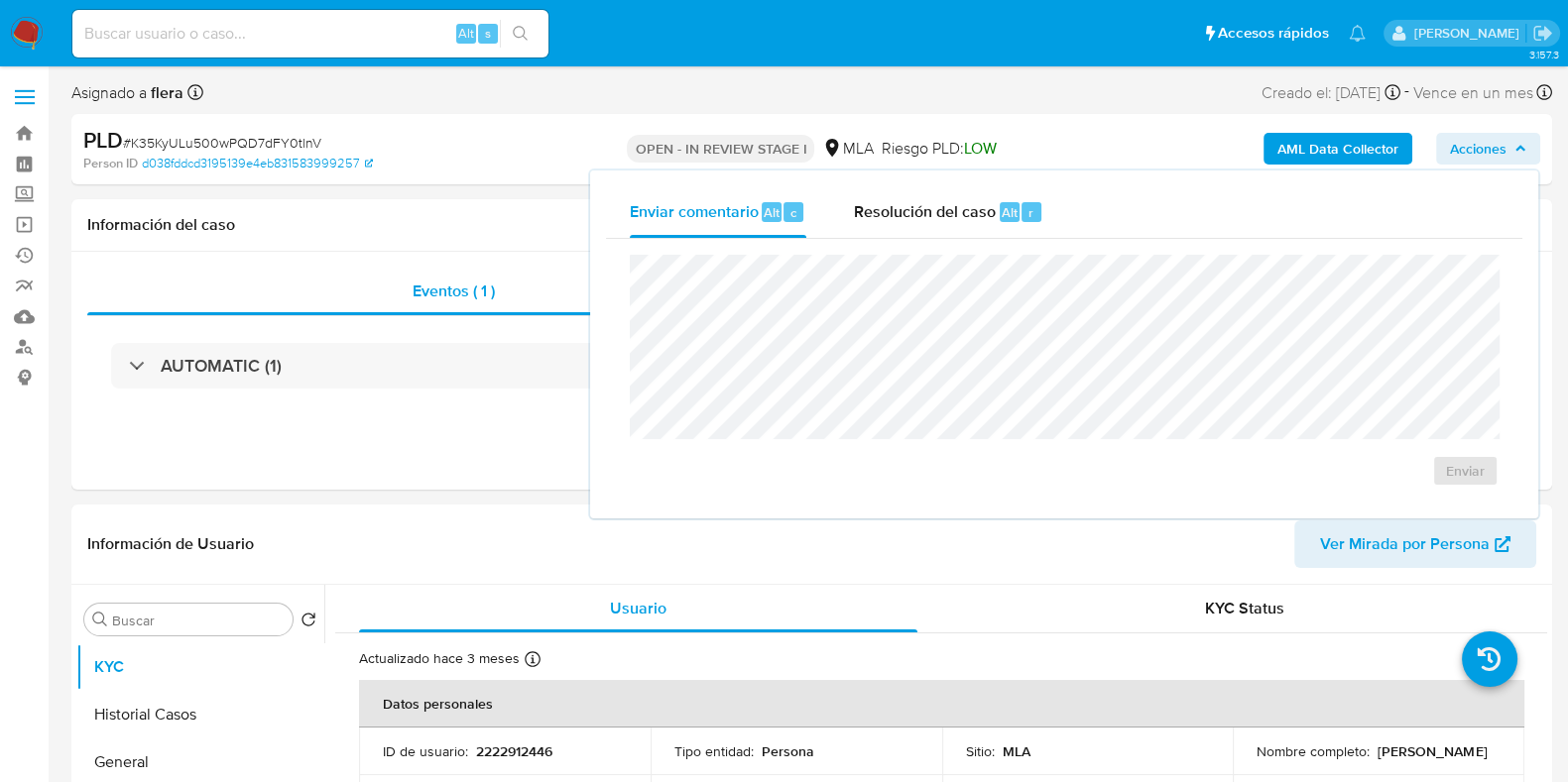
select select "10"
click at [1013, 210] on span "Alt" at bounding box center [1010, 212] width 16 height 19
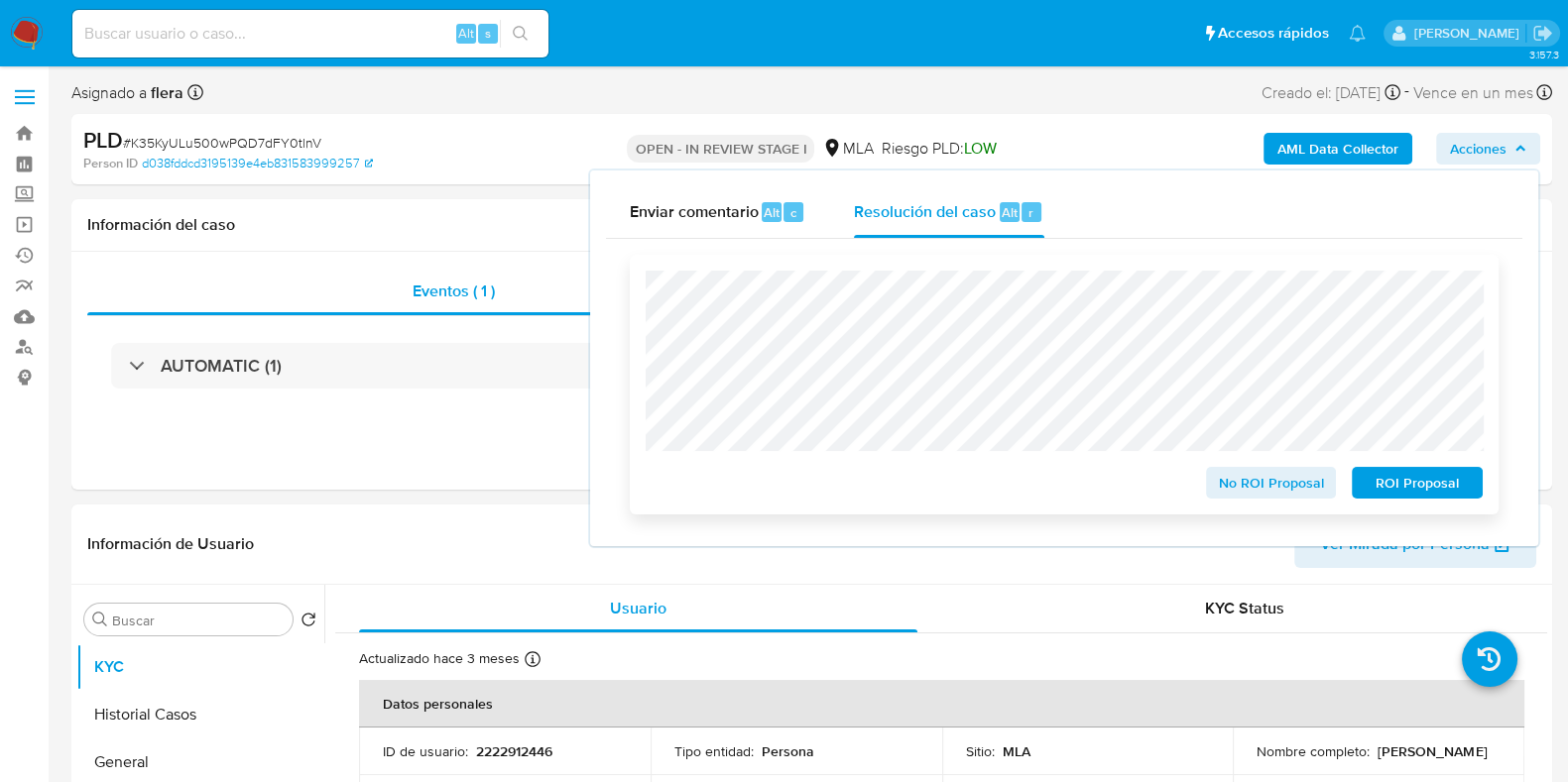
click at [1453, 485] on span "ROI Proposal" at bounding box center [1417, 483] width 103 height 28
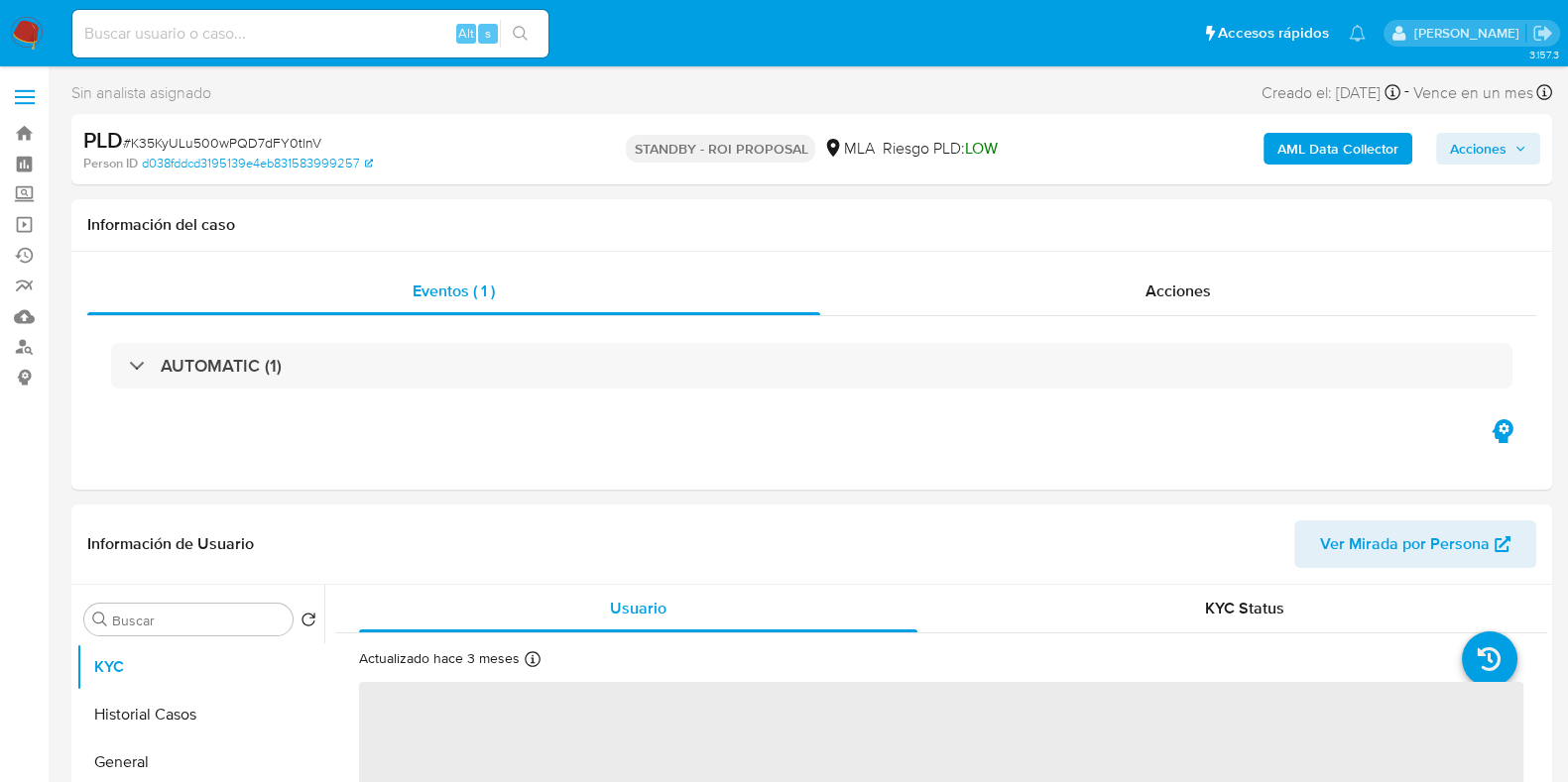
select select "10"
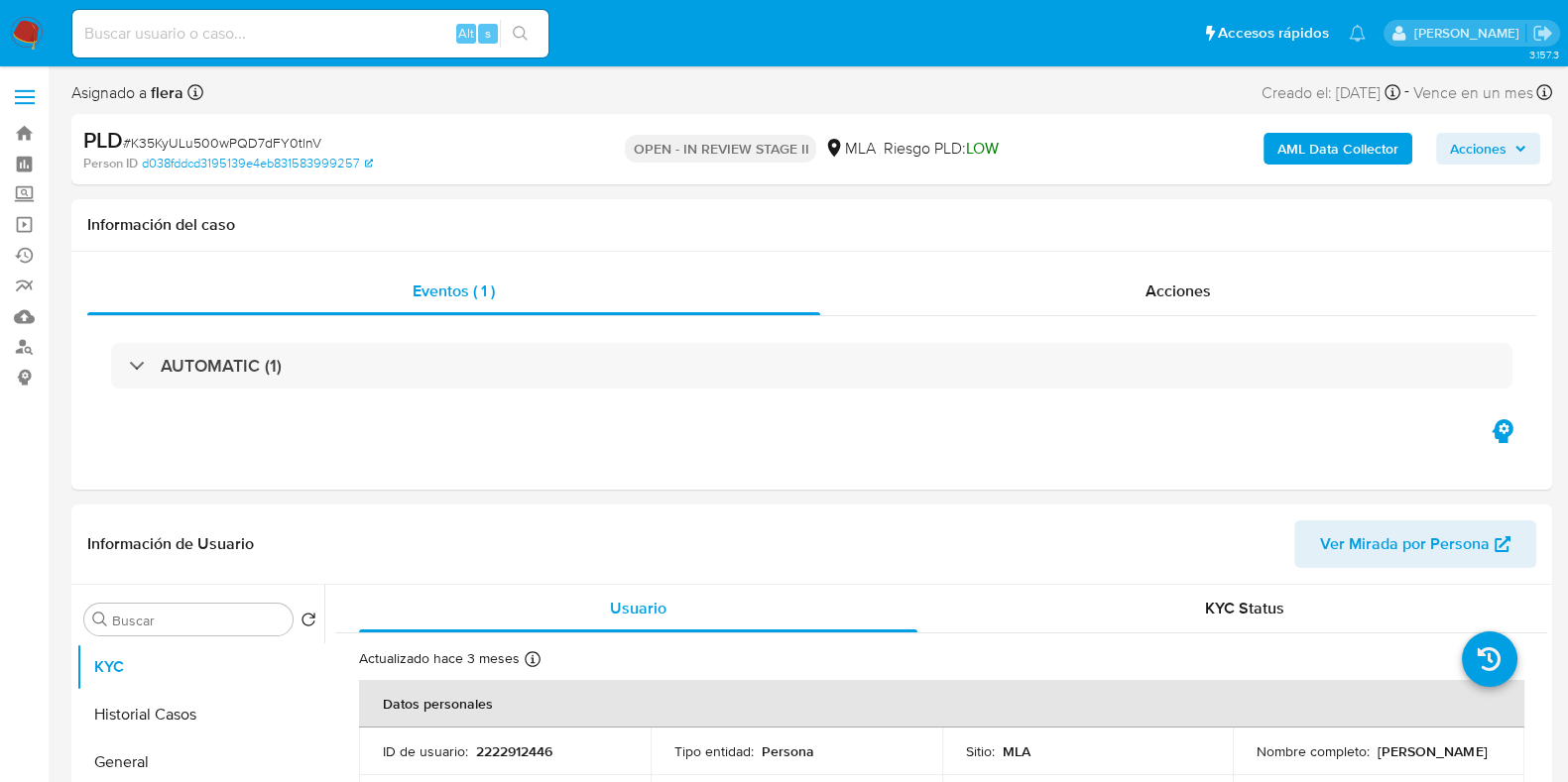
click at [1497, 141] on span "Acciones" at bounding box center [1477, 149] width 57 height 32
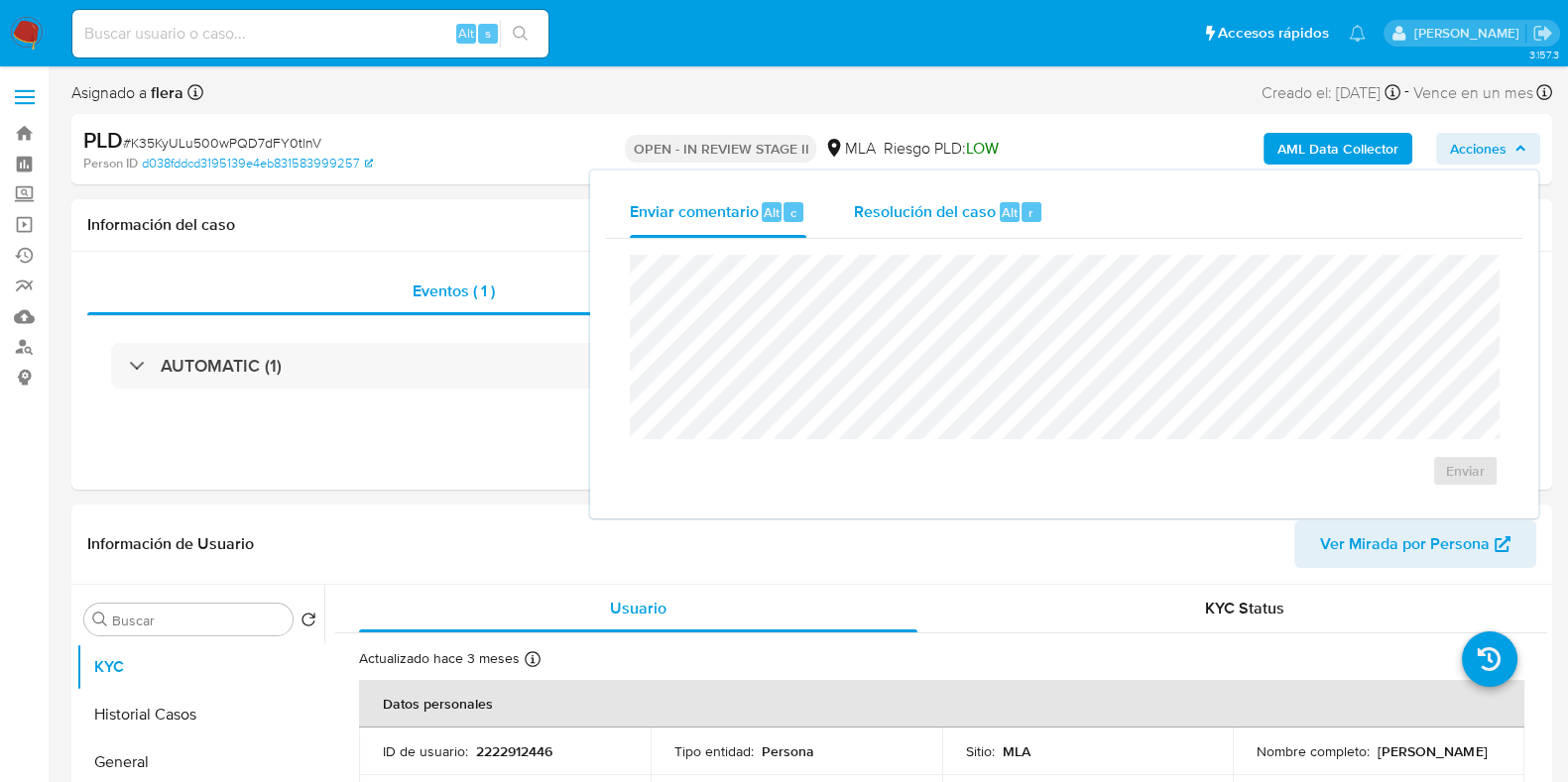
click at [1002, 210] on span "Alt" at bounding box center [1010, 212] width 16 height 19
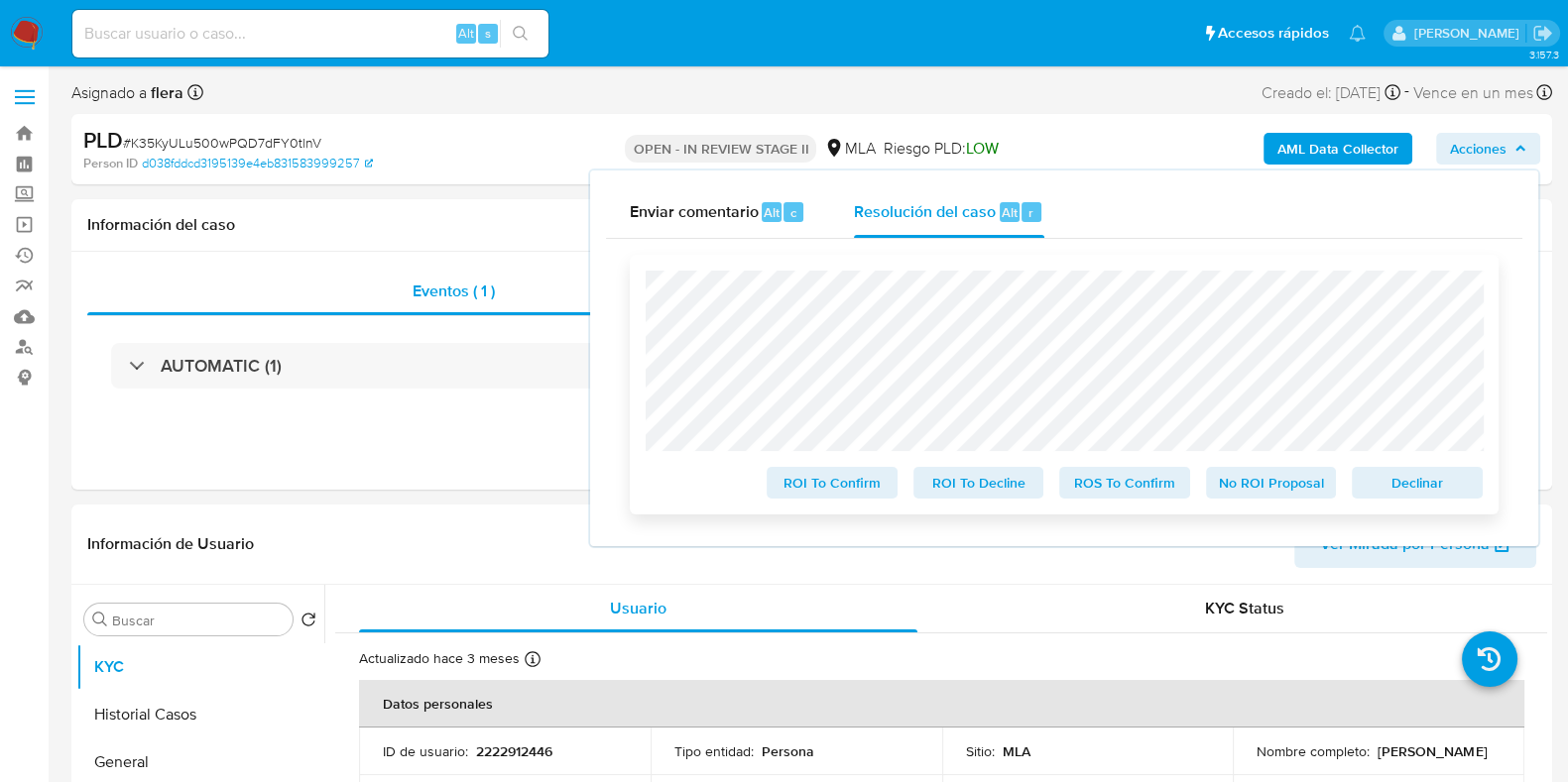
click at [1244, 484] on span "No ROI Proposal" at bounding box center [1272, 483] width 103 height 28
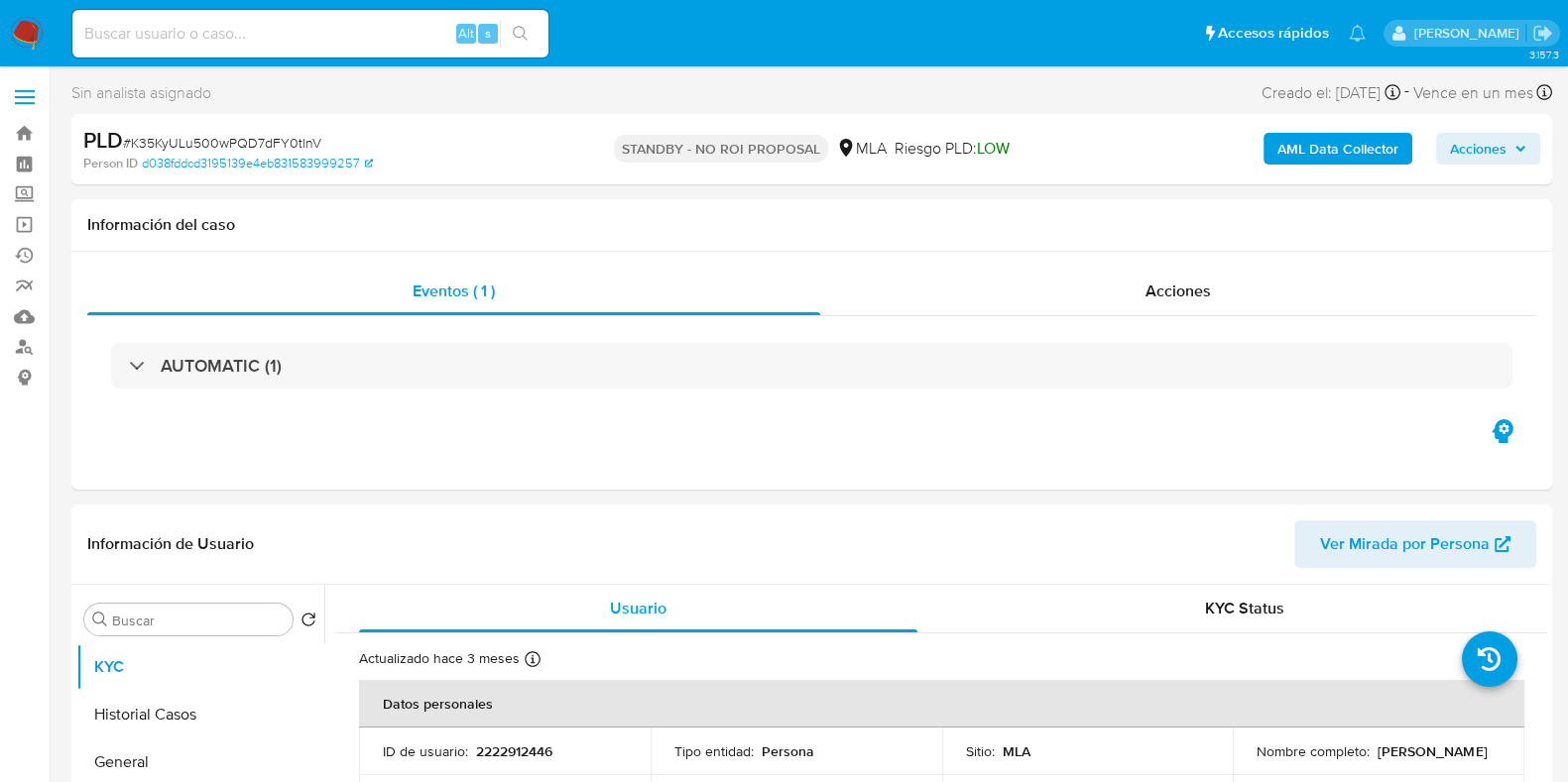
select select "10"
click at [304, 27] on input at bounding box center [310, 34] width 476 height 26
paste input "tfoWqZ9B2pIpyw51Qt8Es6aQ"
type input "tfoWqZ9B2pIpyw51Qt8Es6aQ"
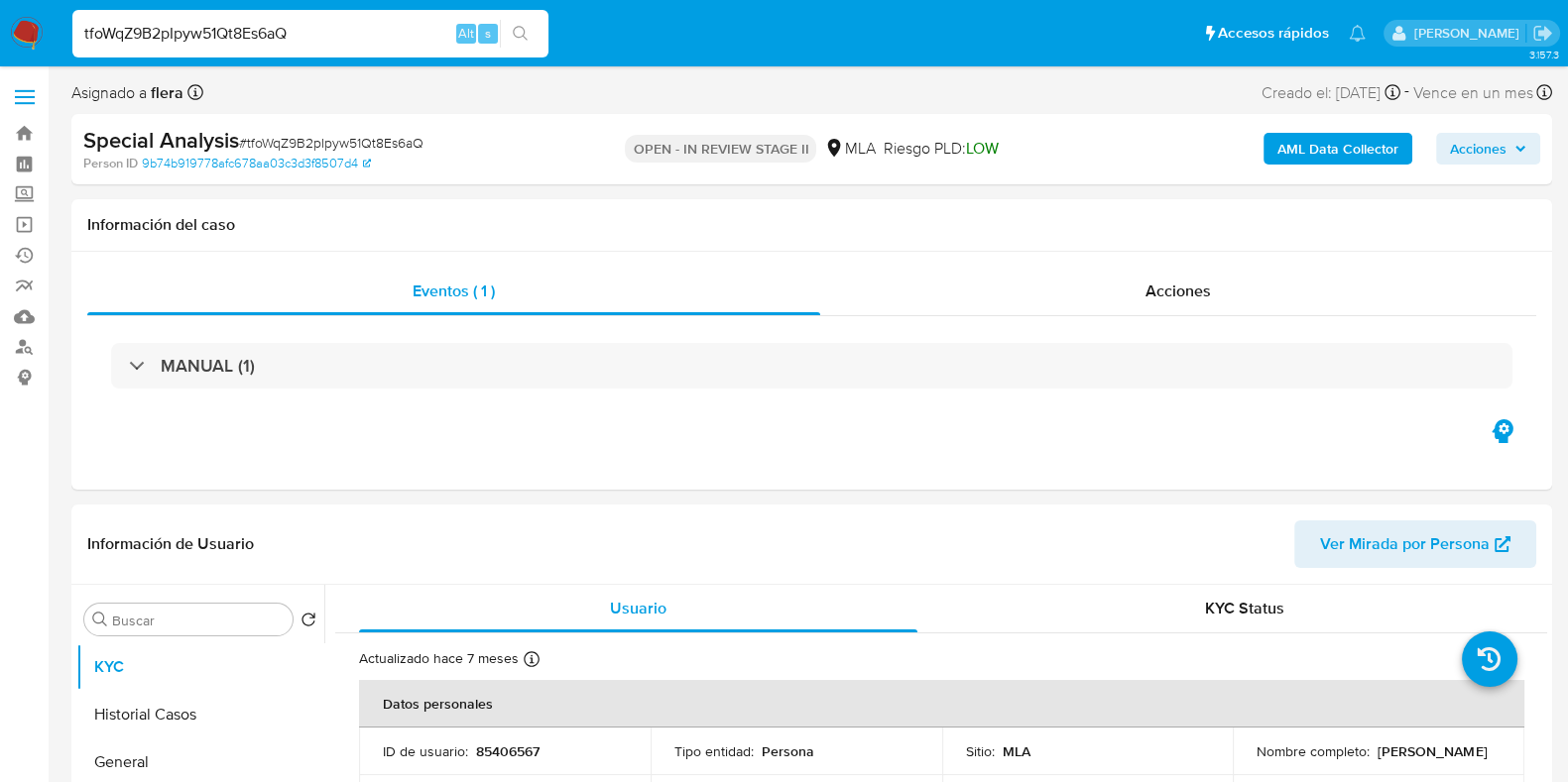
select select "10"
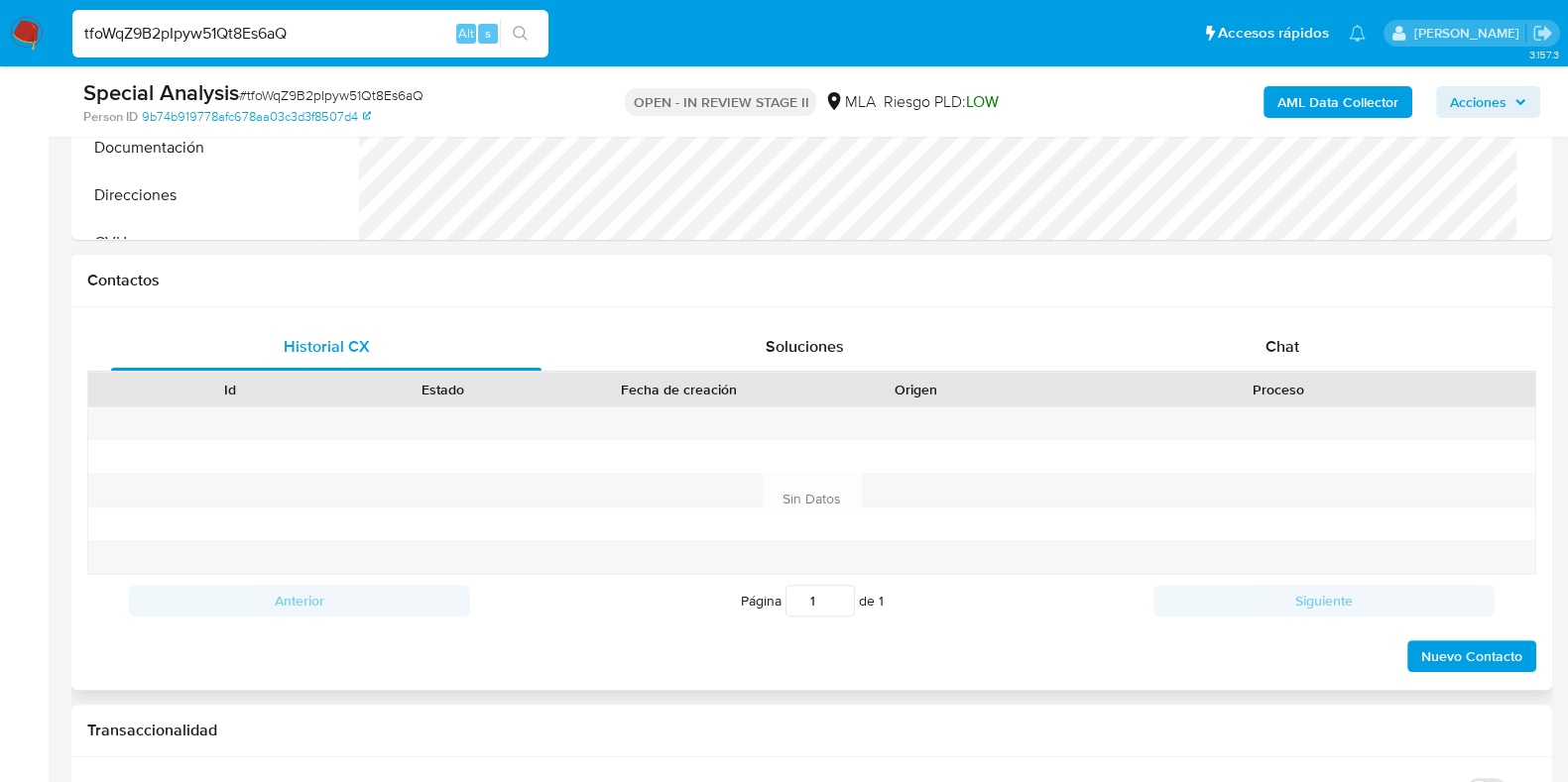
scroll to position [991, 0]
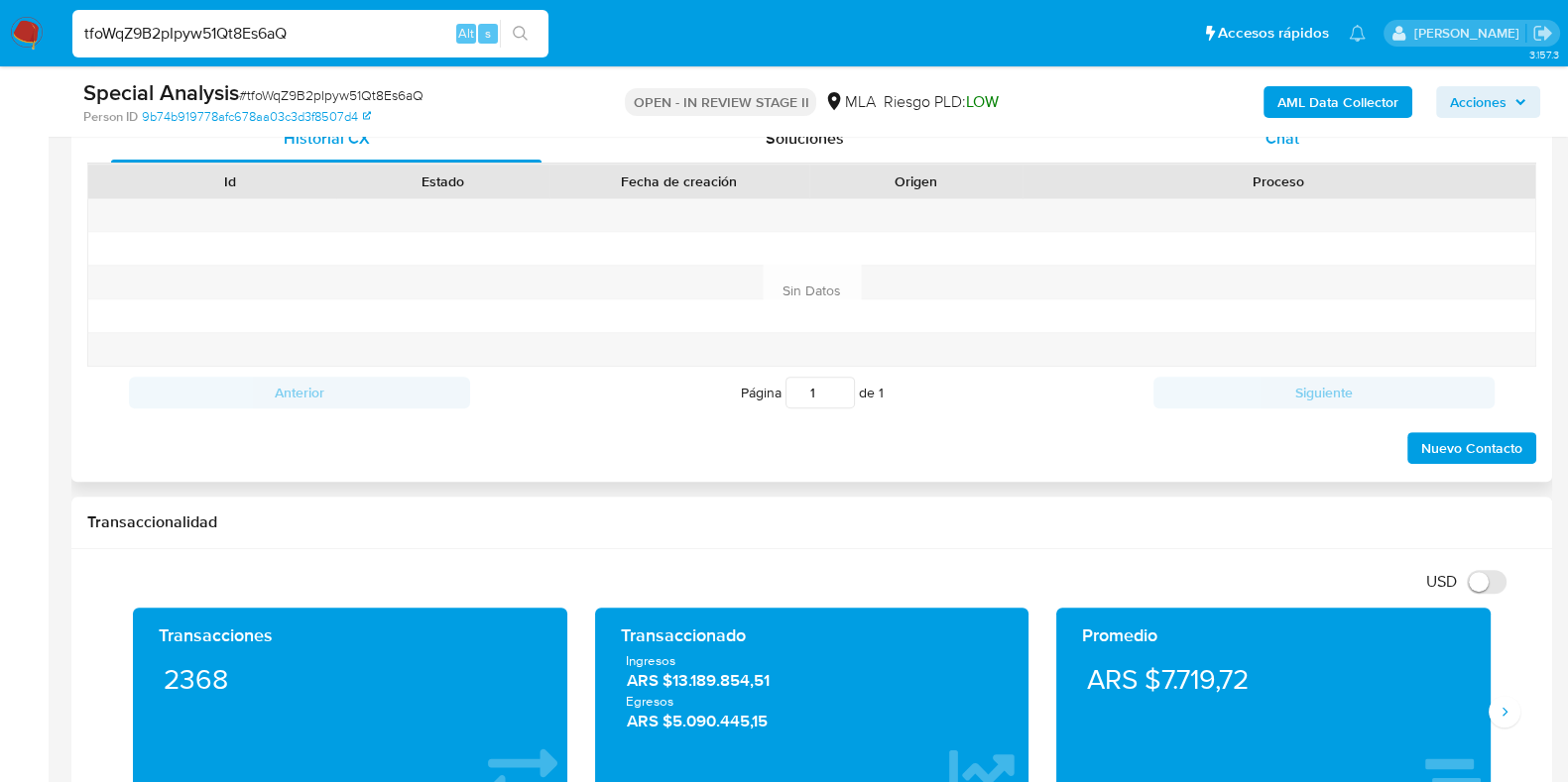
click at [1274, 149] on div "Chat" at bounding box center [1281, 139] width 431 height 48
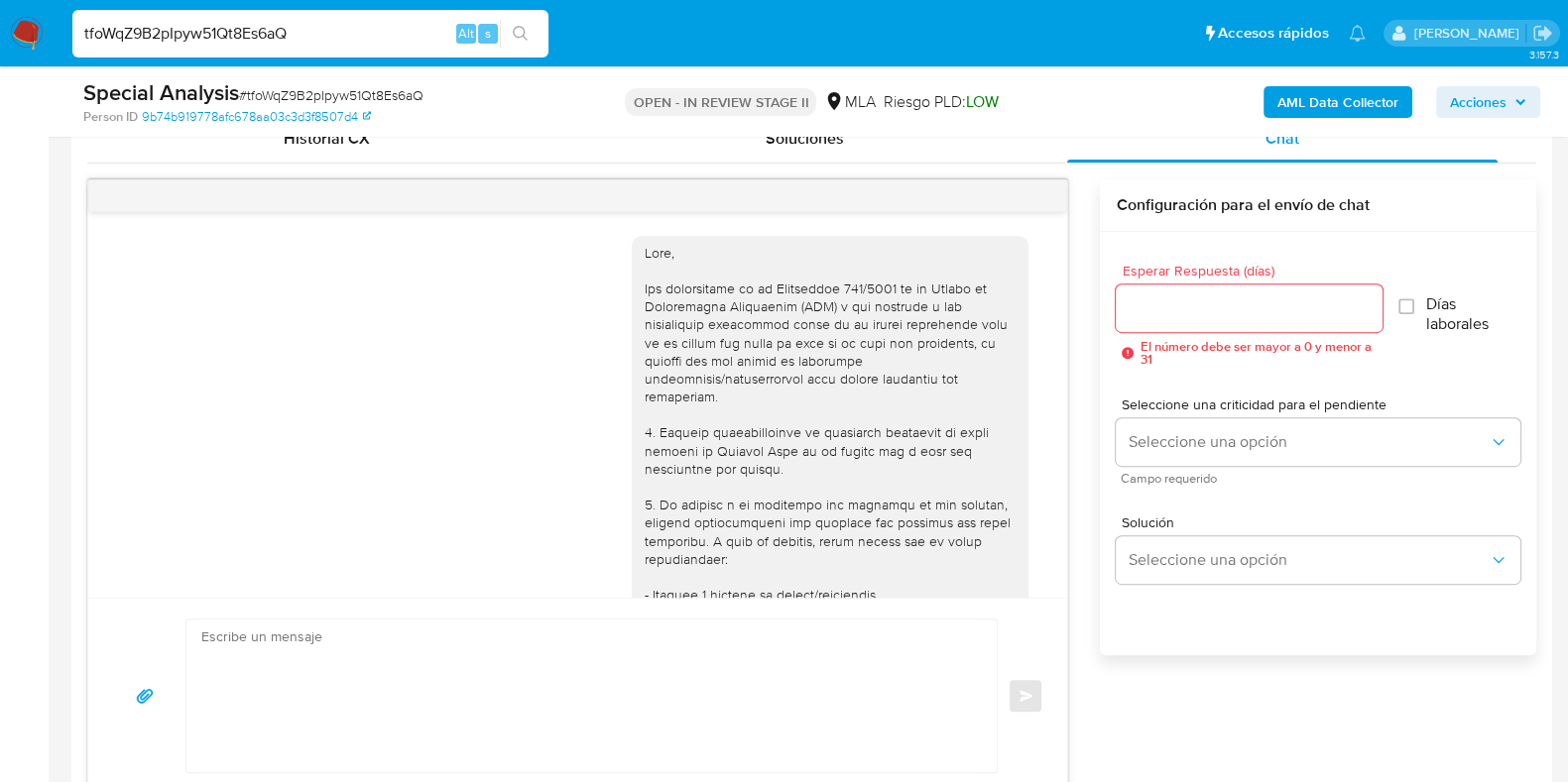
scroll to position [1686, 0]
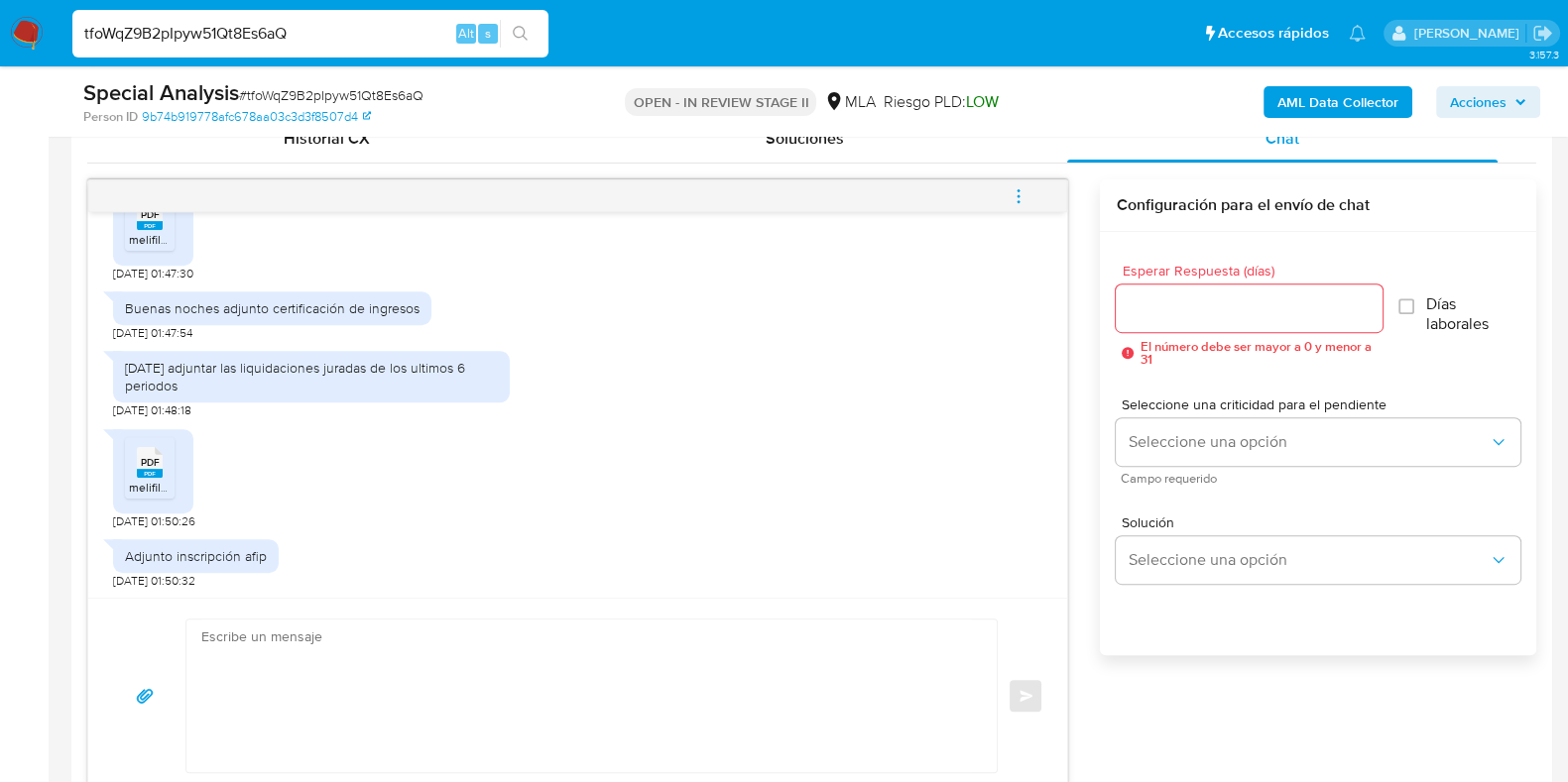
click at [361, 687] on textarea at bounding box center [586, 695] width 770 height 152
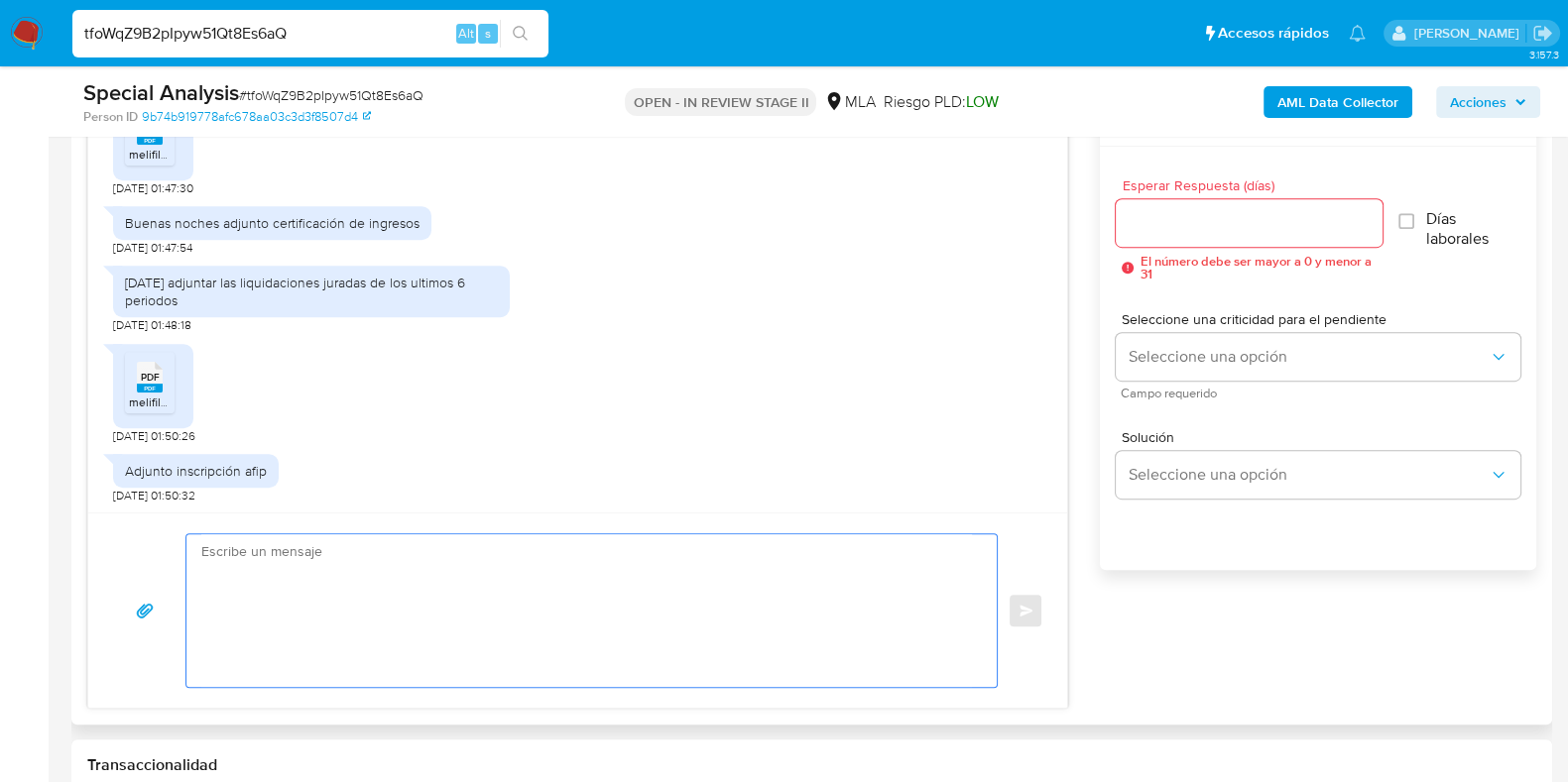
scroll to position [1115, 0]
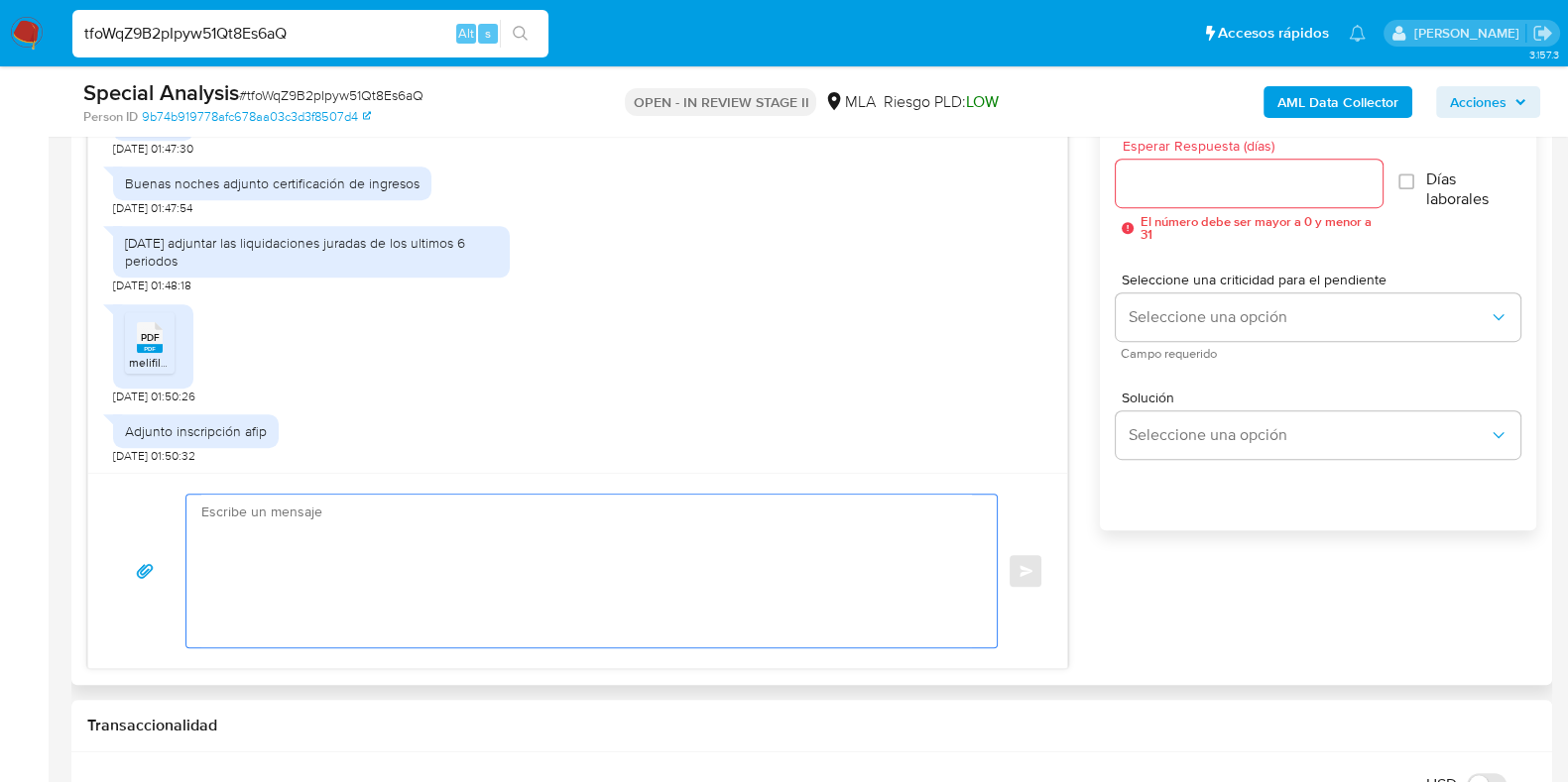
paste textarea "Hola, ¡Muchas gracias por tu respuesta! Confirmamos la recepción de la document…"
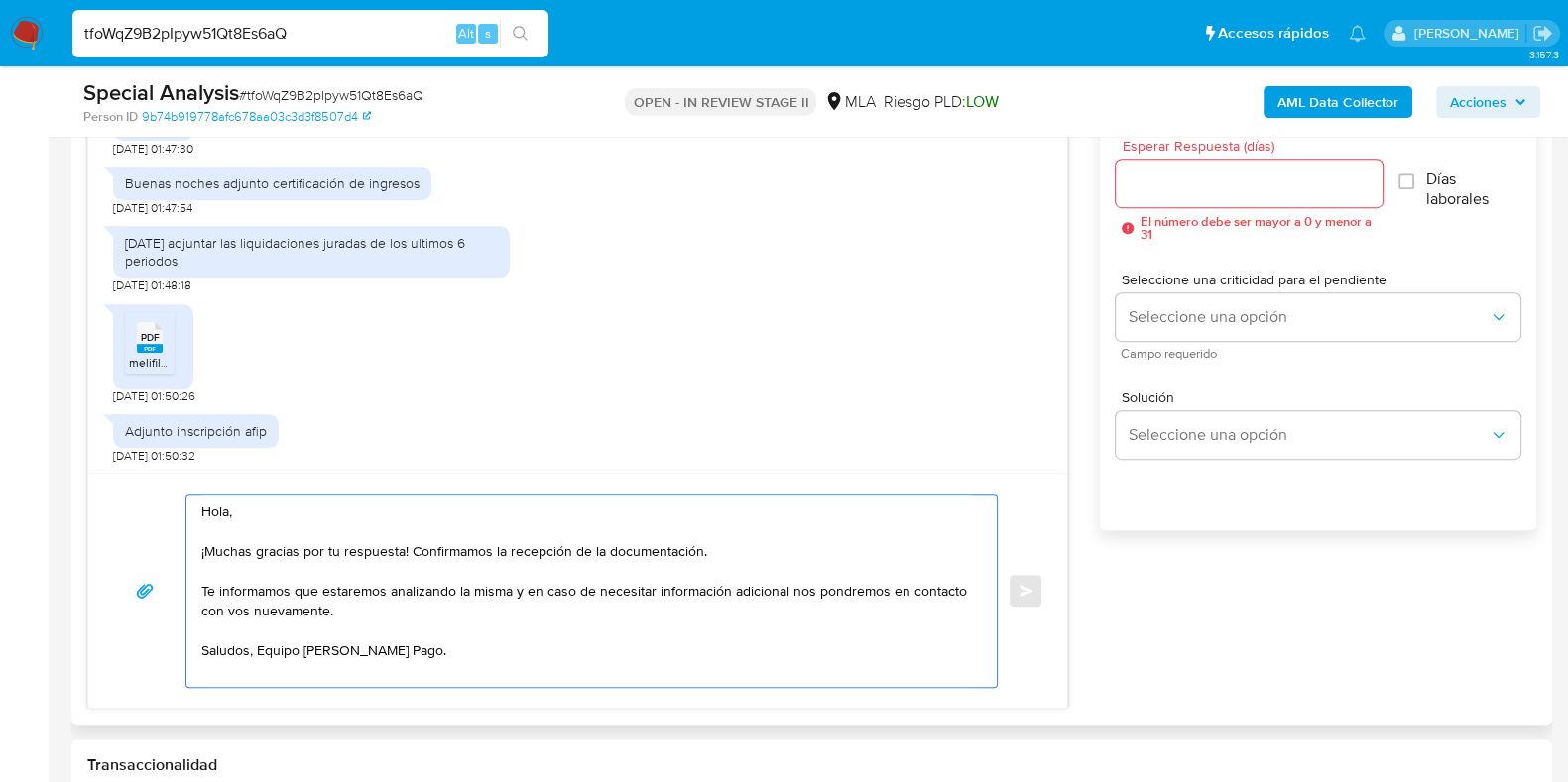
click at [203, 549] on textarea "Hola, ¡Muchas gracias por tu respuesta! Confirmamos la recepción de la document…" at bounding box center [586, 590] width 770 height 192
click at [403, 548] on textarea "Hola, Muchas gracias por tu respuesta! Confirmamos la recepción de la documenta…" at bounding box center [586, 590] width 770 height 192
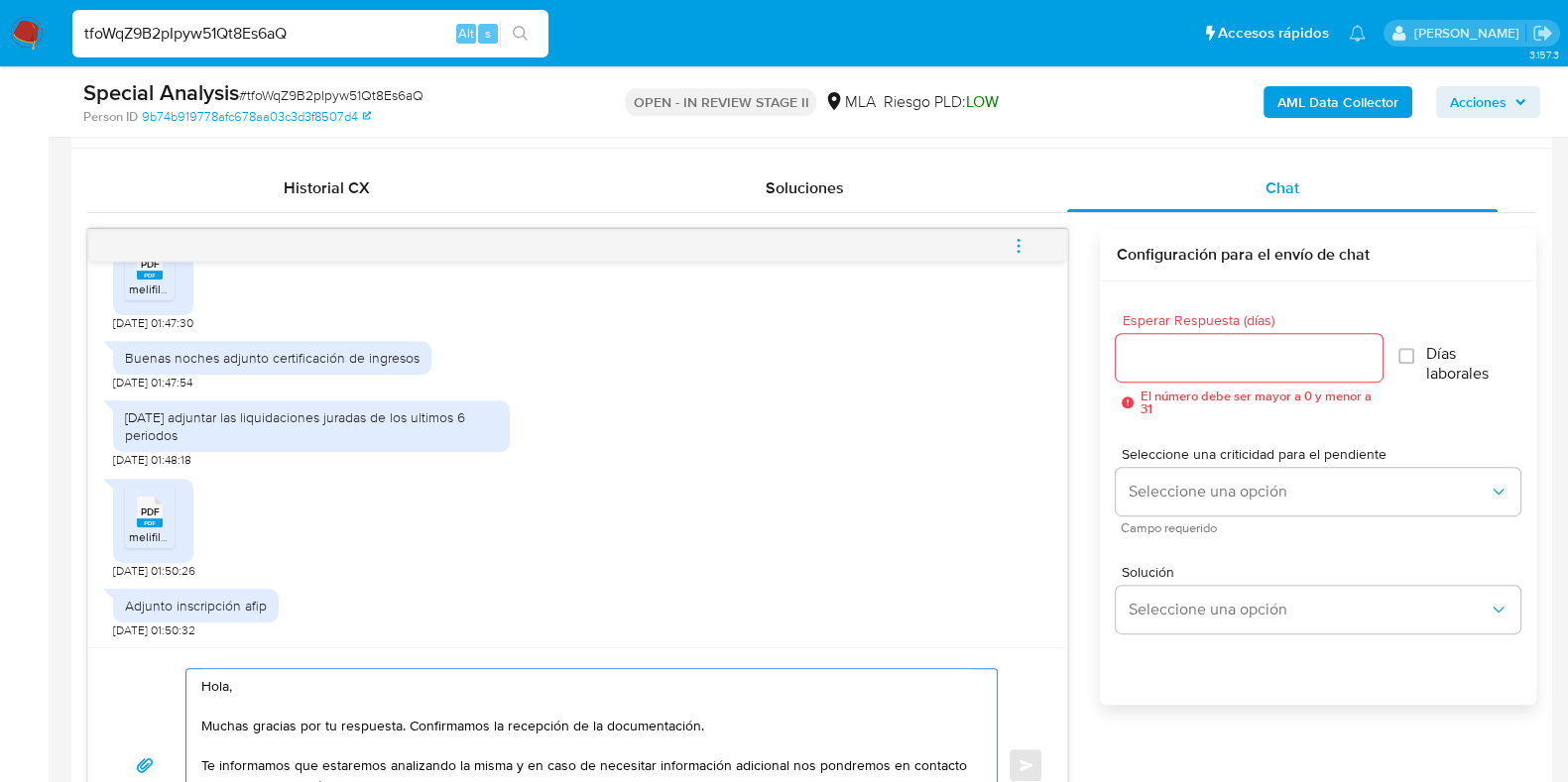
scroll to position [867, 0]
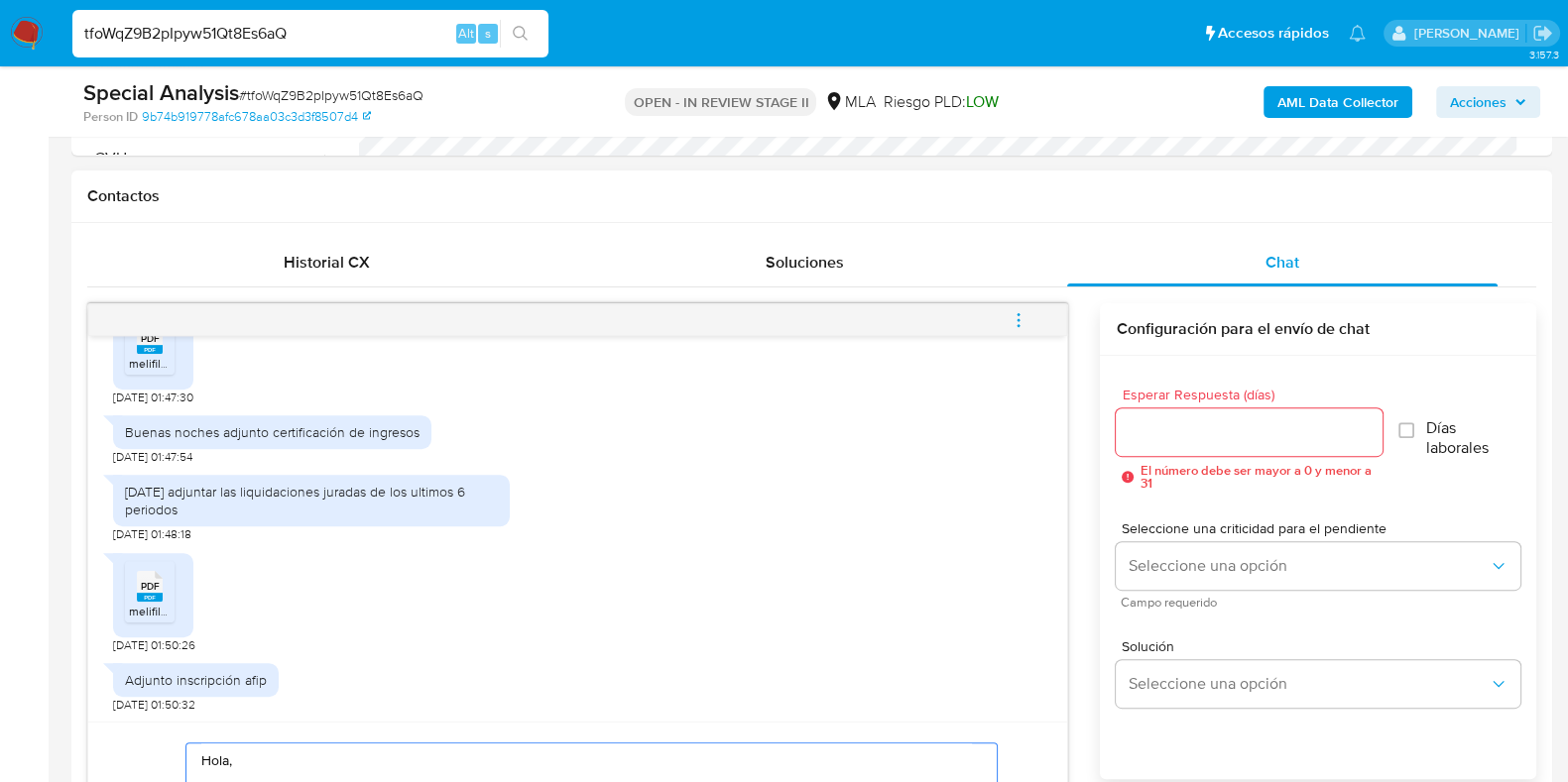
type textarea "Hola, Muchas gracias por tu respuesta. Confirmamos la recepción de la documenta…"
click at [1163, 424] on input "Esperar Respuesta (días)" at bounding box center [1248, 433] width 266 height 26
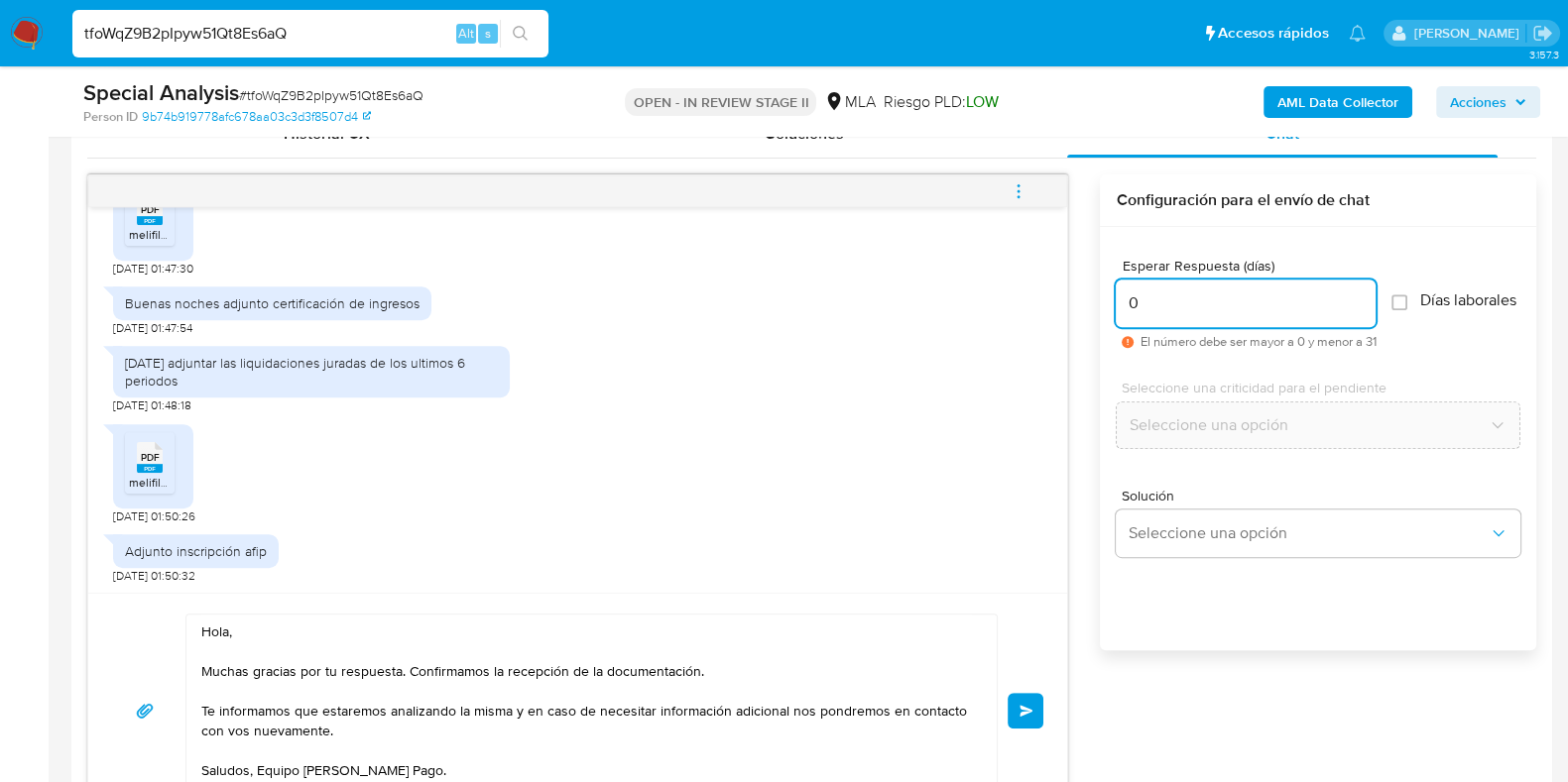
scroll to position [1115, 0]
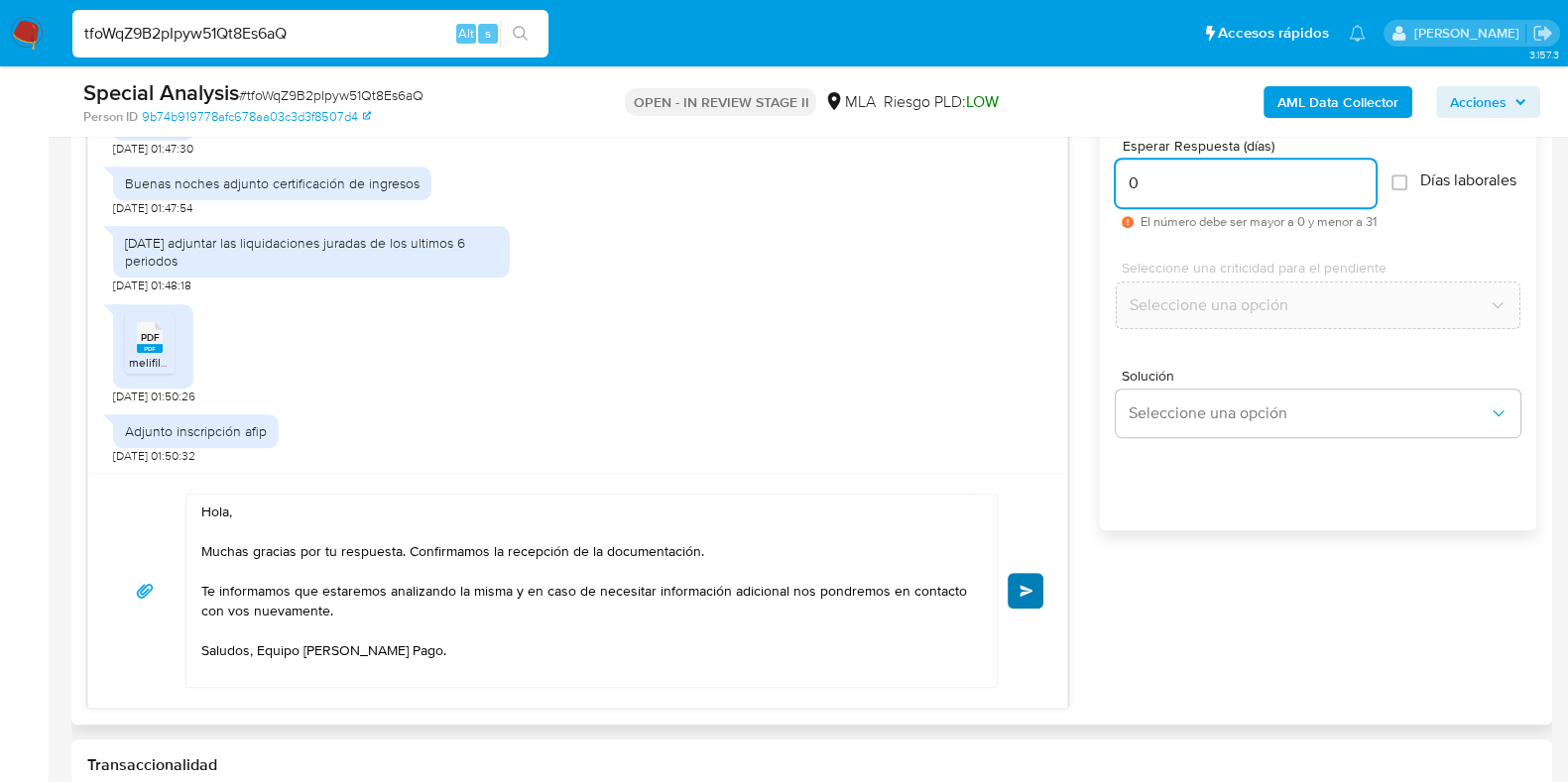
type input "0"
click at [1033, 579] on button "Enviar" at bounding box center [1026, 591] width 36 height 36
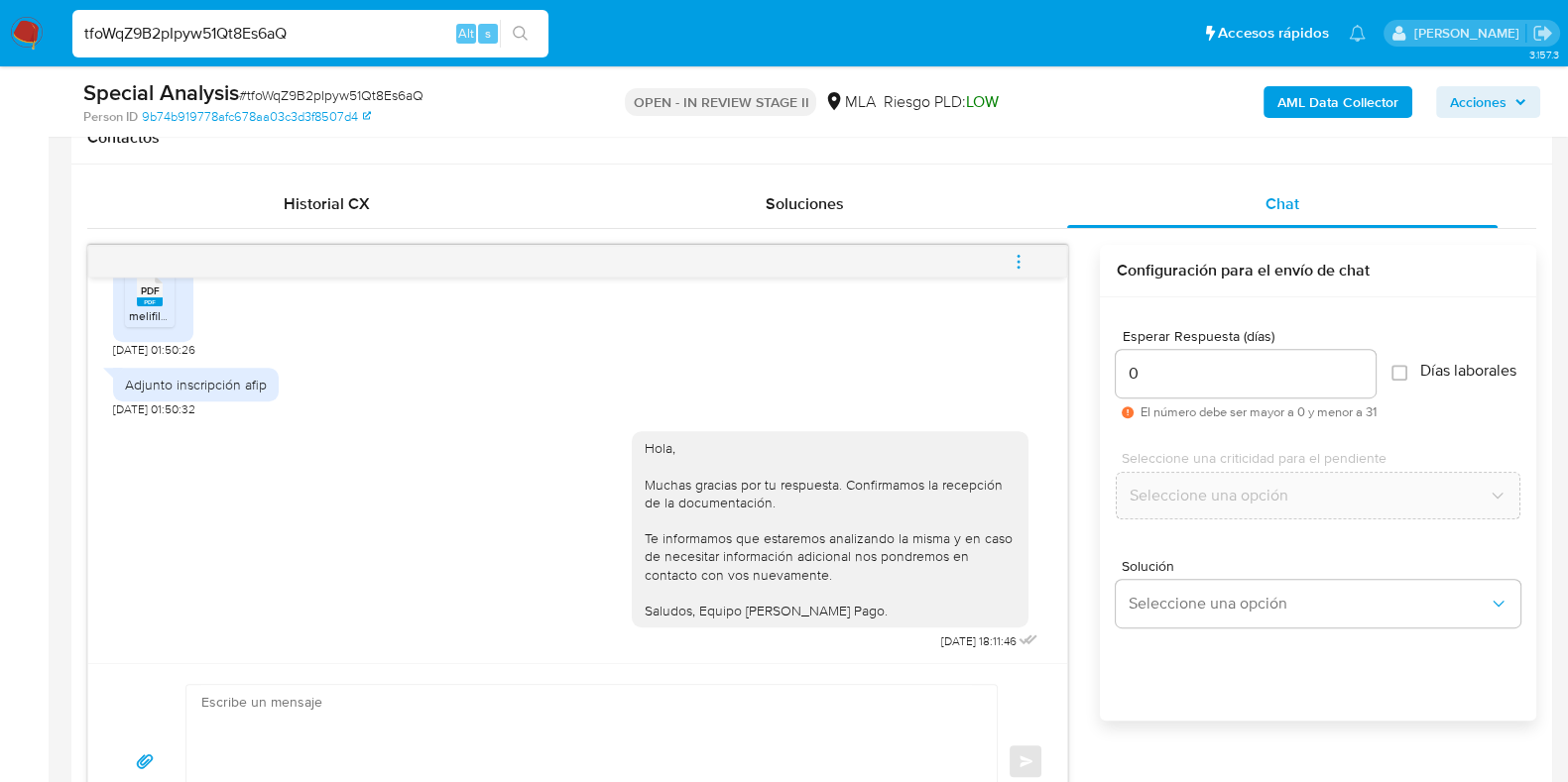
scroll to position [867, 0]
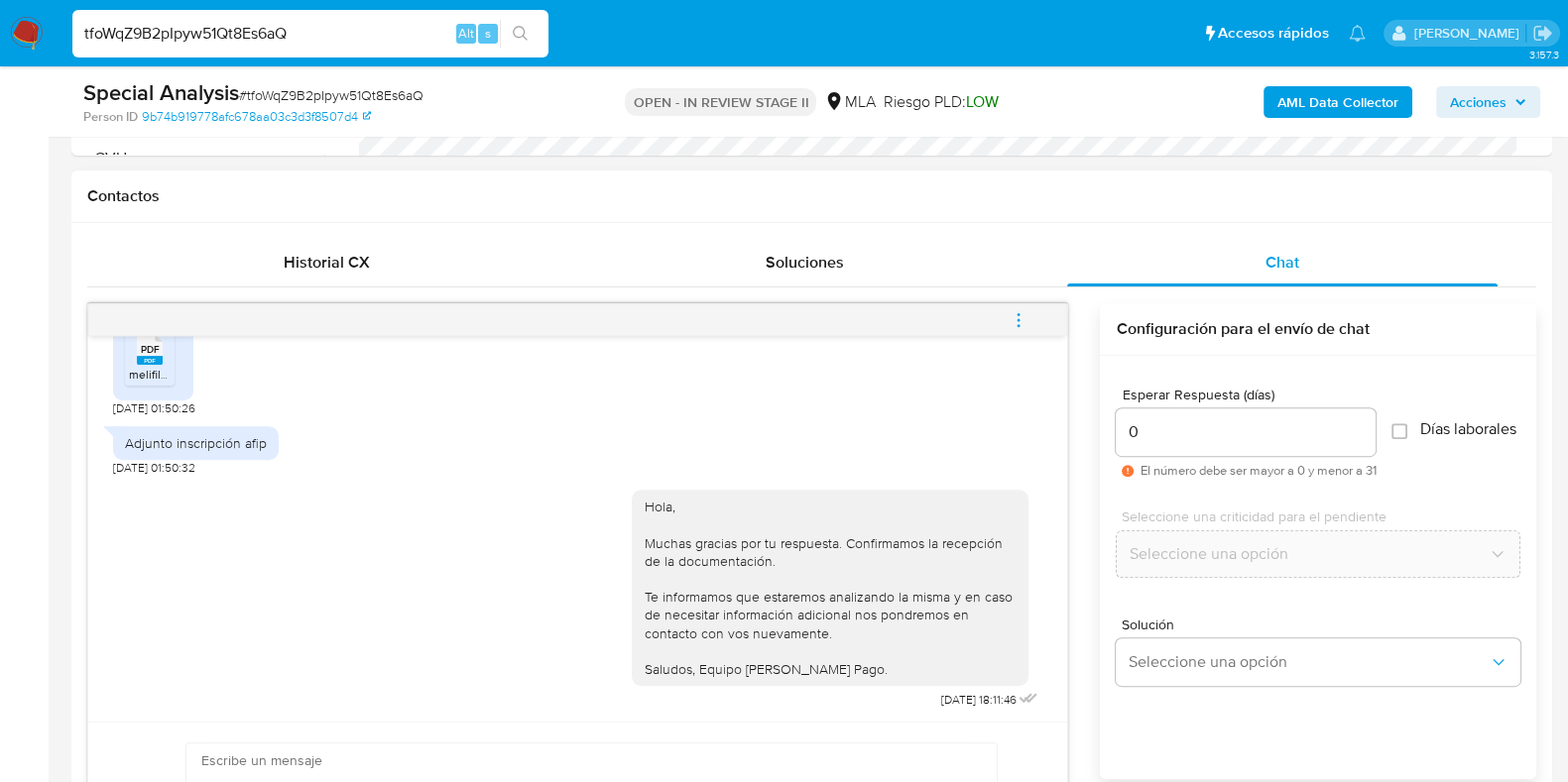
click at [1027, 324] on button "menu-action" at bounding box center [1019, 320] width 66 height 48
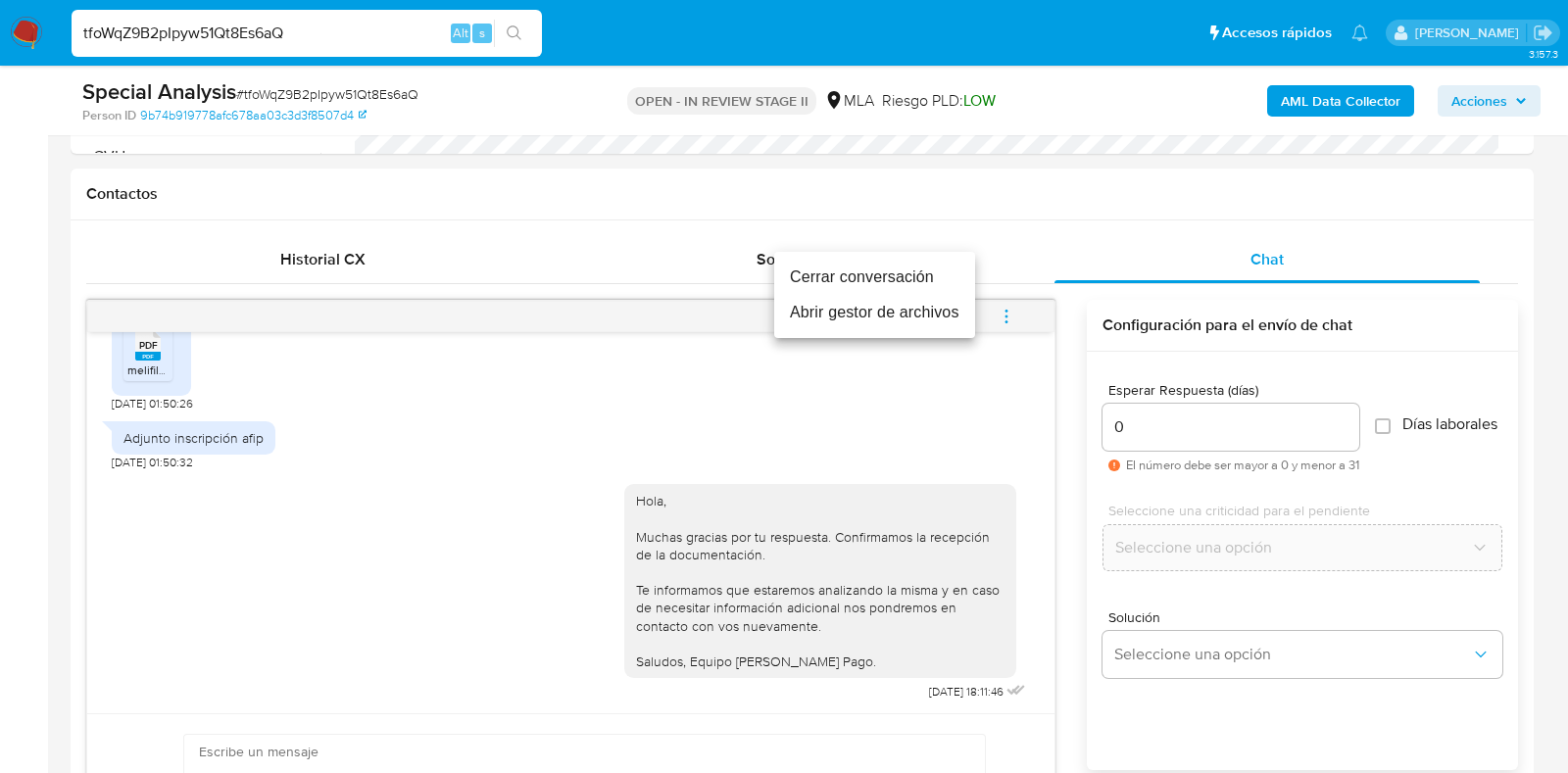
click at [892, 276] on li "Cerrar conversación" at bounding box center [874, 277] width 201 height 35
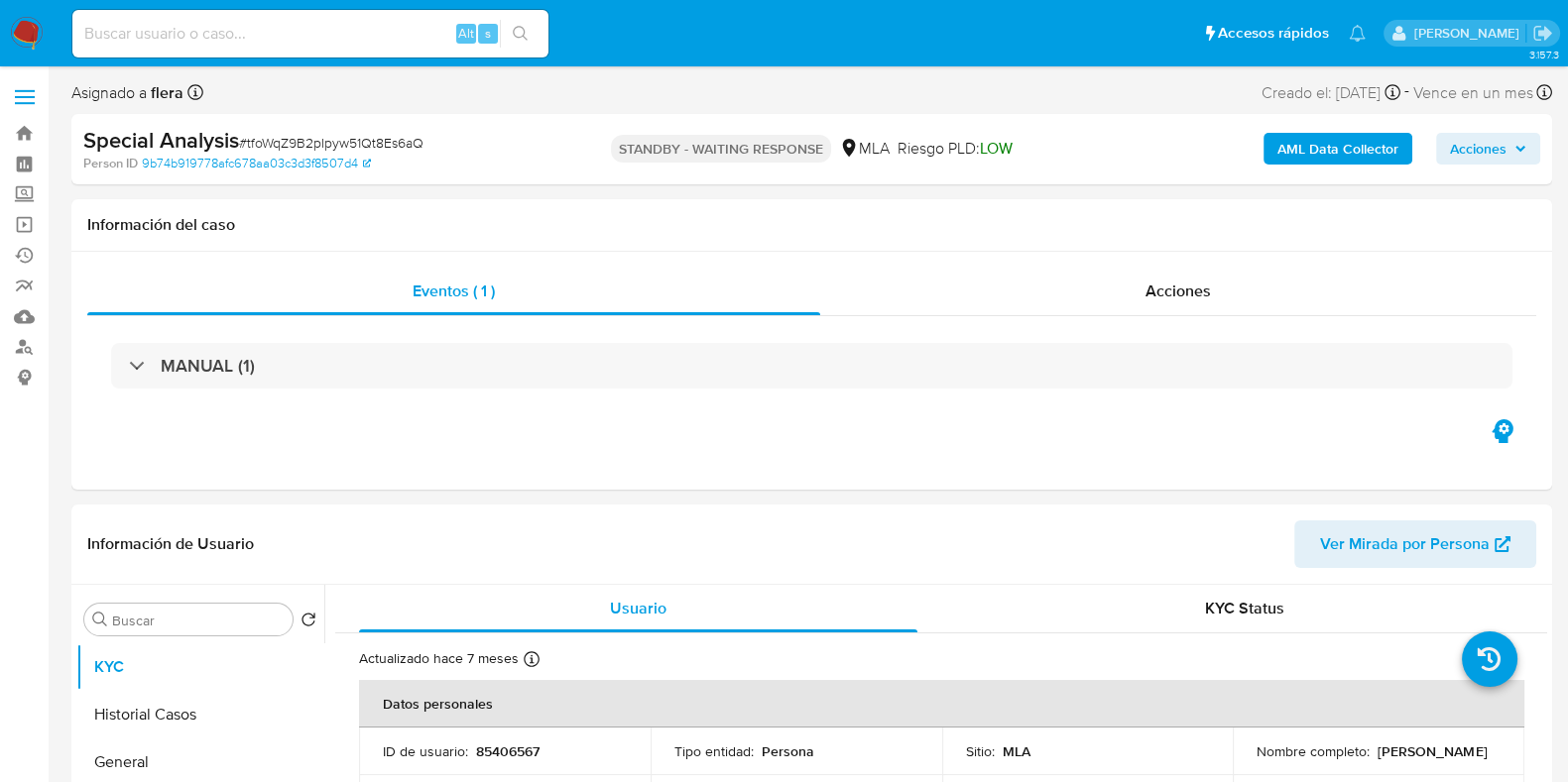
select select "10"
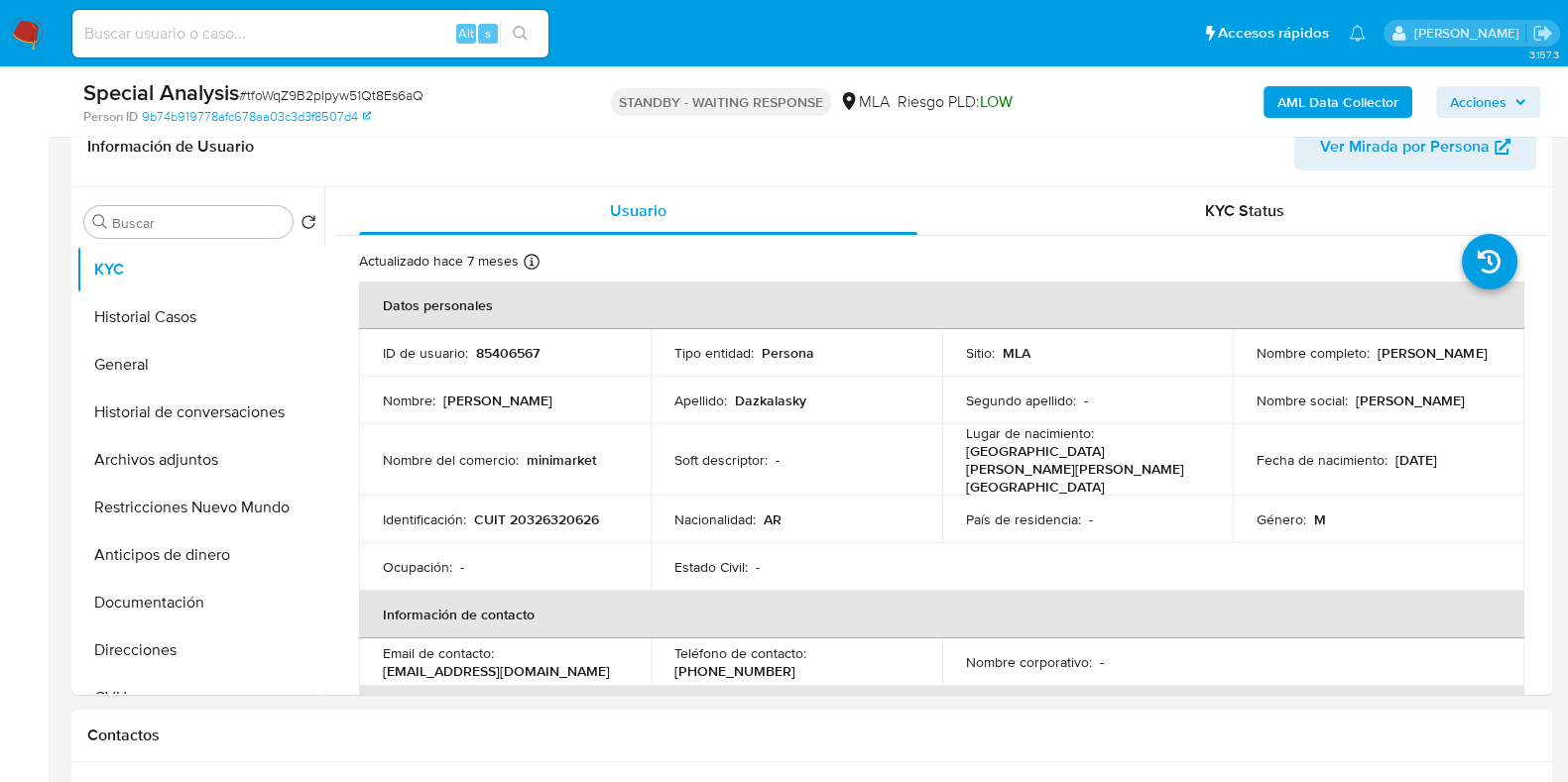
scroll to position [372, 0]
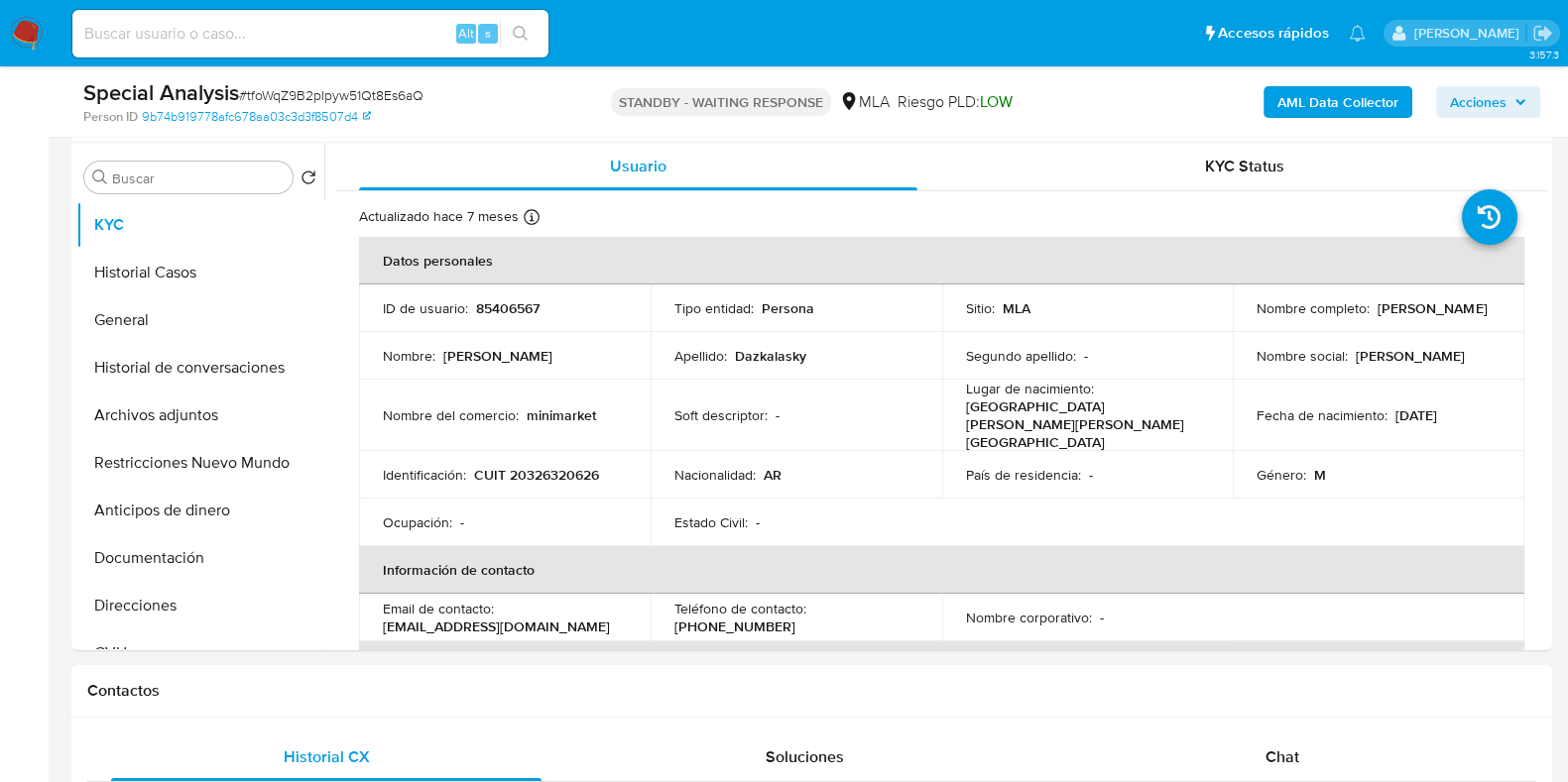
click at [347, 94] on span "# tfoWqZ9B2pIpyw51Qt8Es6aQ" at bounding box center [330, 96] width 184 height 20
copy span "tfoWqZ9B2pIpyw51Qt8Es6aQ"
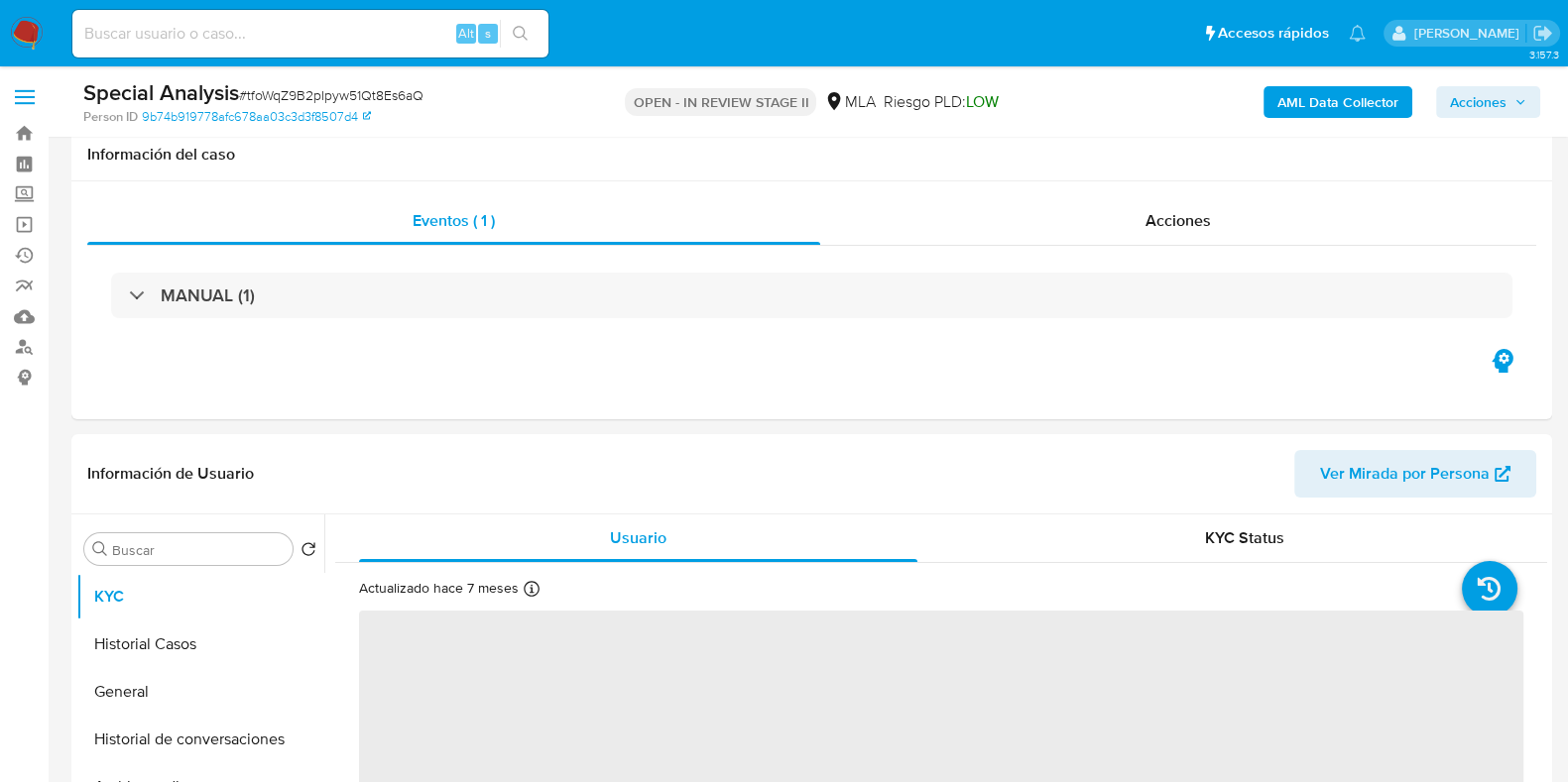
scroll to position [247, 0]
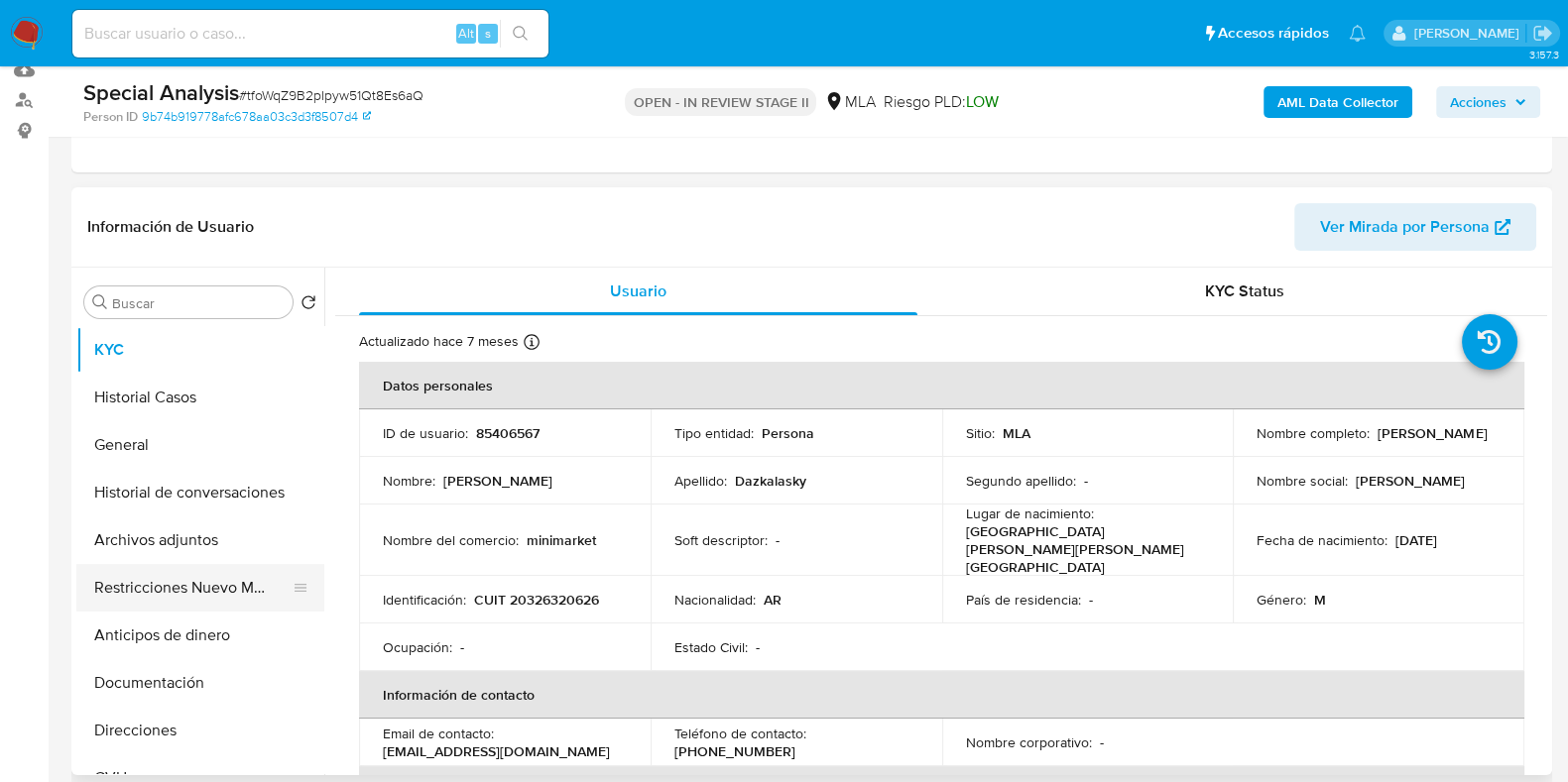
select select "10"
click at [236, 30] on input at bounding box center [310, 34] width 476 height 26
paste input "k8xbdwYYxF7lPbXjb6084gkB"
type input "k8xbdwYYxF7lPbXjb6084gkB"
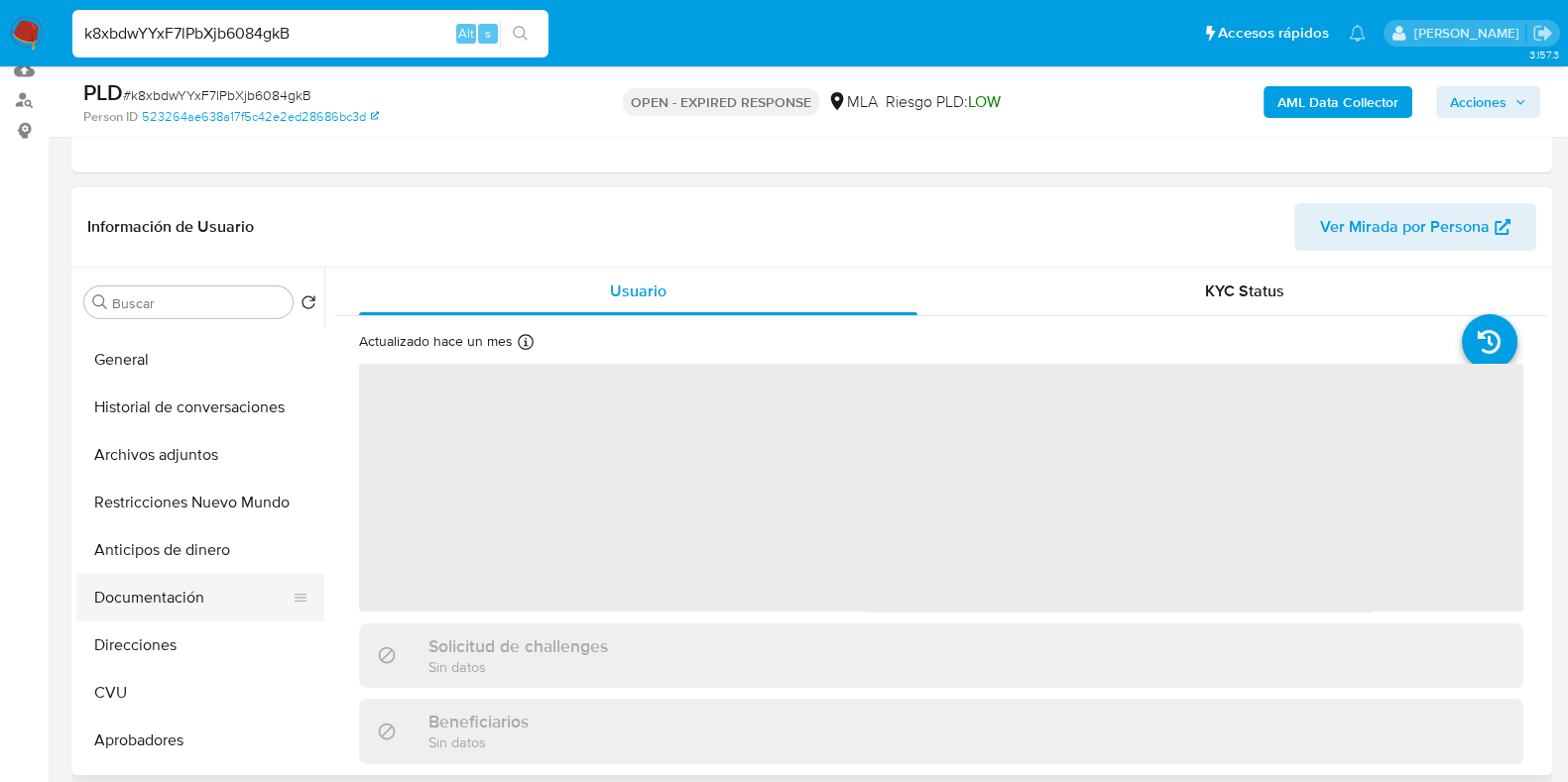
scroll to position [123, 0]
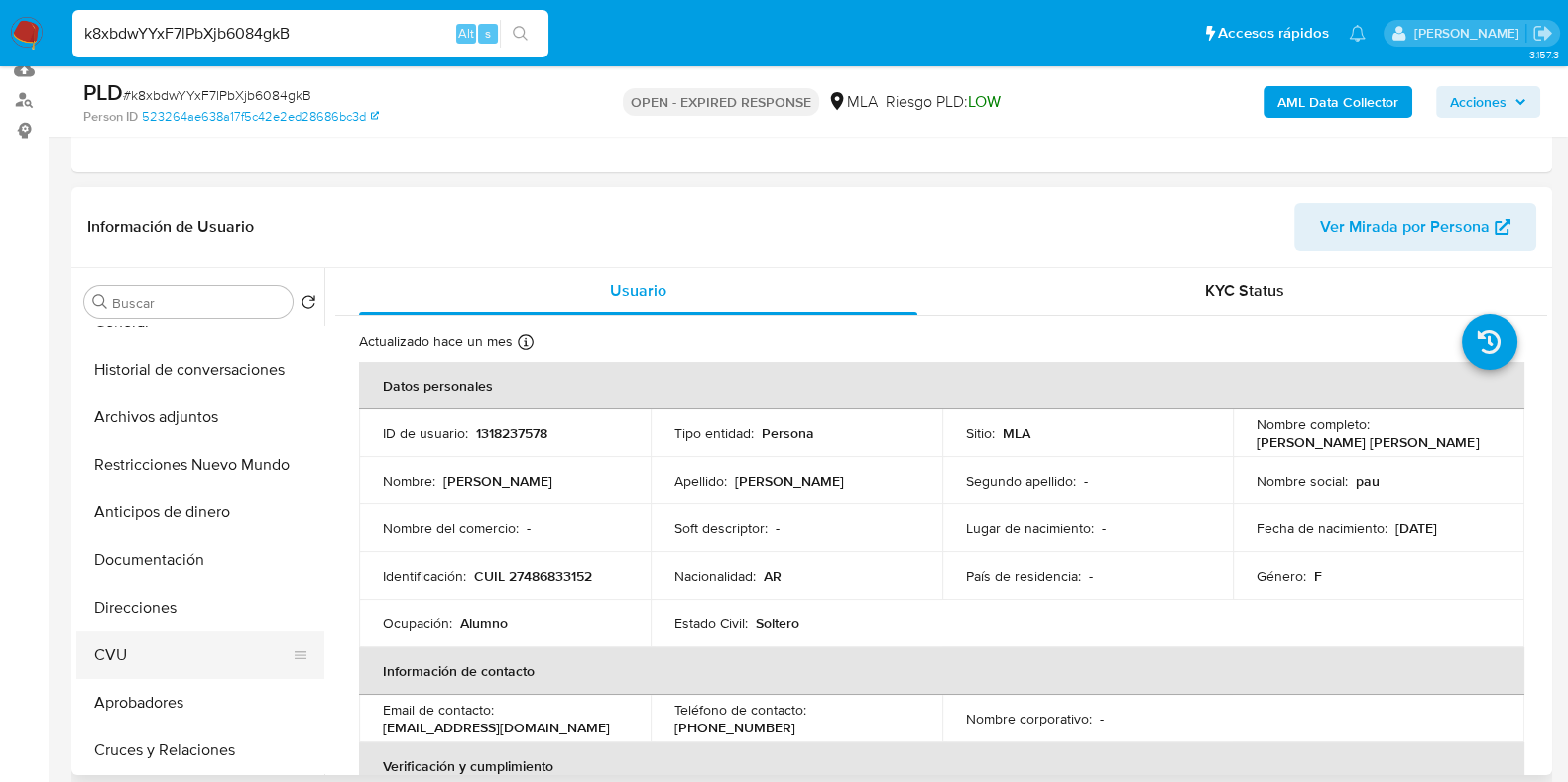
select select "10"
click at [168, 399] on button "Archivos adjuntos" at bounding box center [192, 418] width 232 height 48
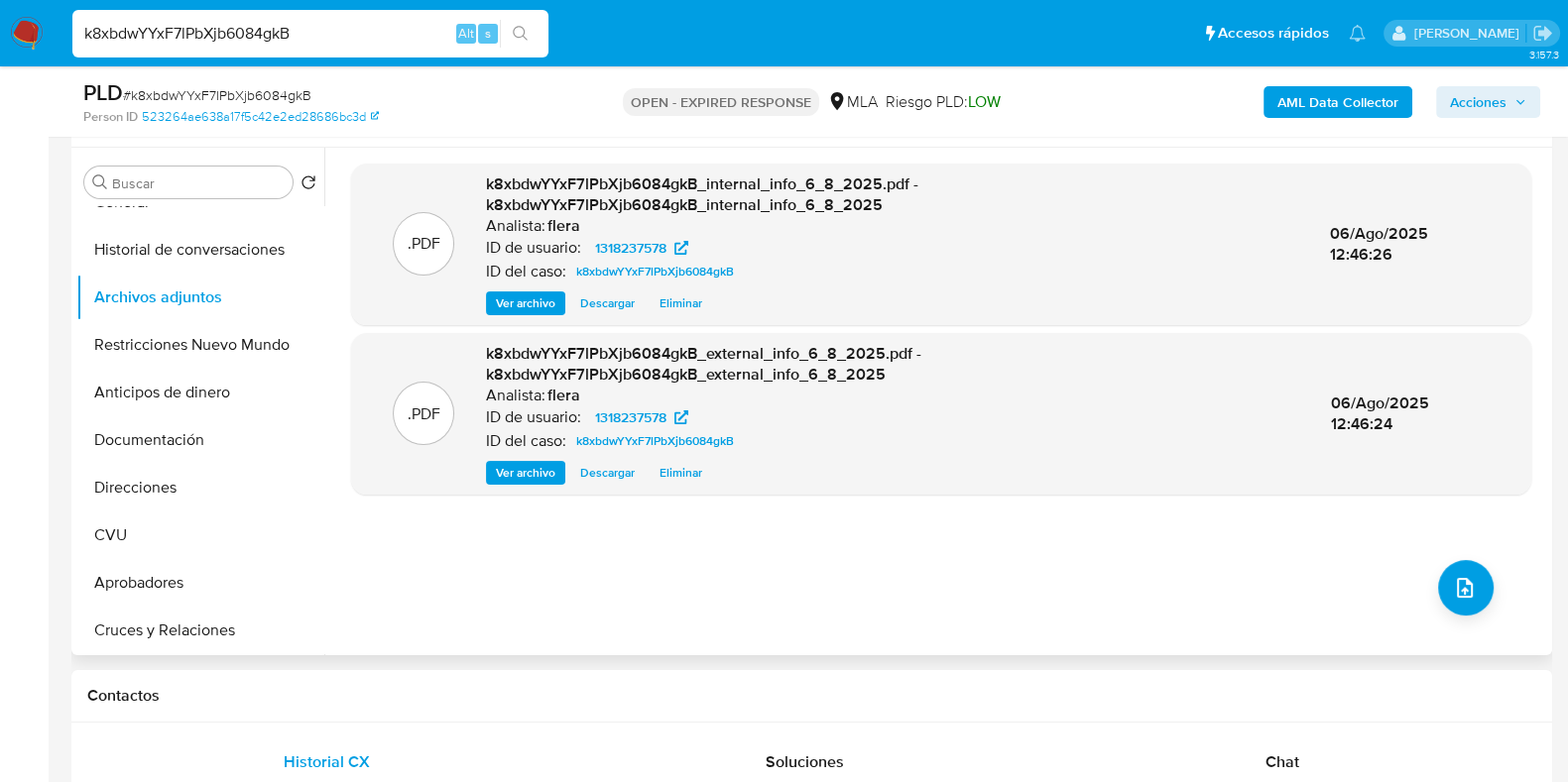
scroll to position [372, 0]
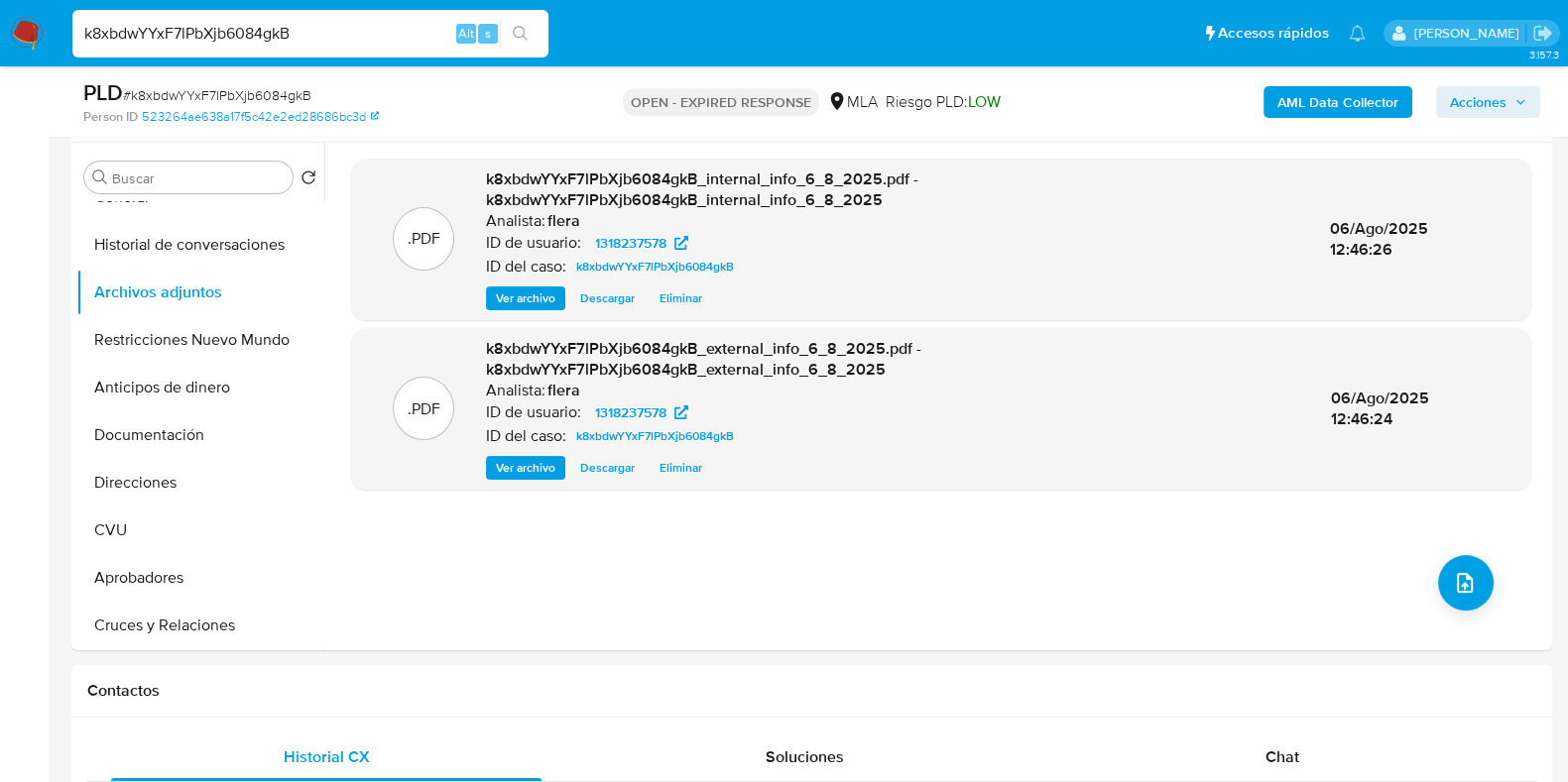
click at [247, 37] on input "k8xbdwYYxF7lPbXjb6084gkB" at bounding box center [310, 34] width 476 height 26
paste input "K35KyULu500wPQD7dFY0tlnV"
type input "K35KyULu500wPQD7dFY0tlnV"
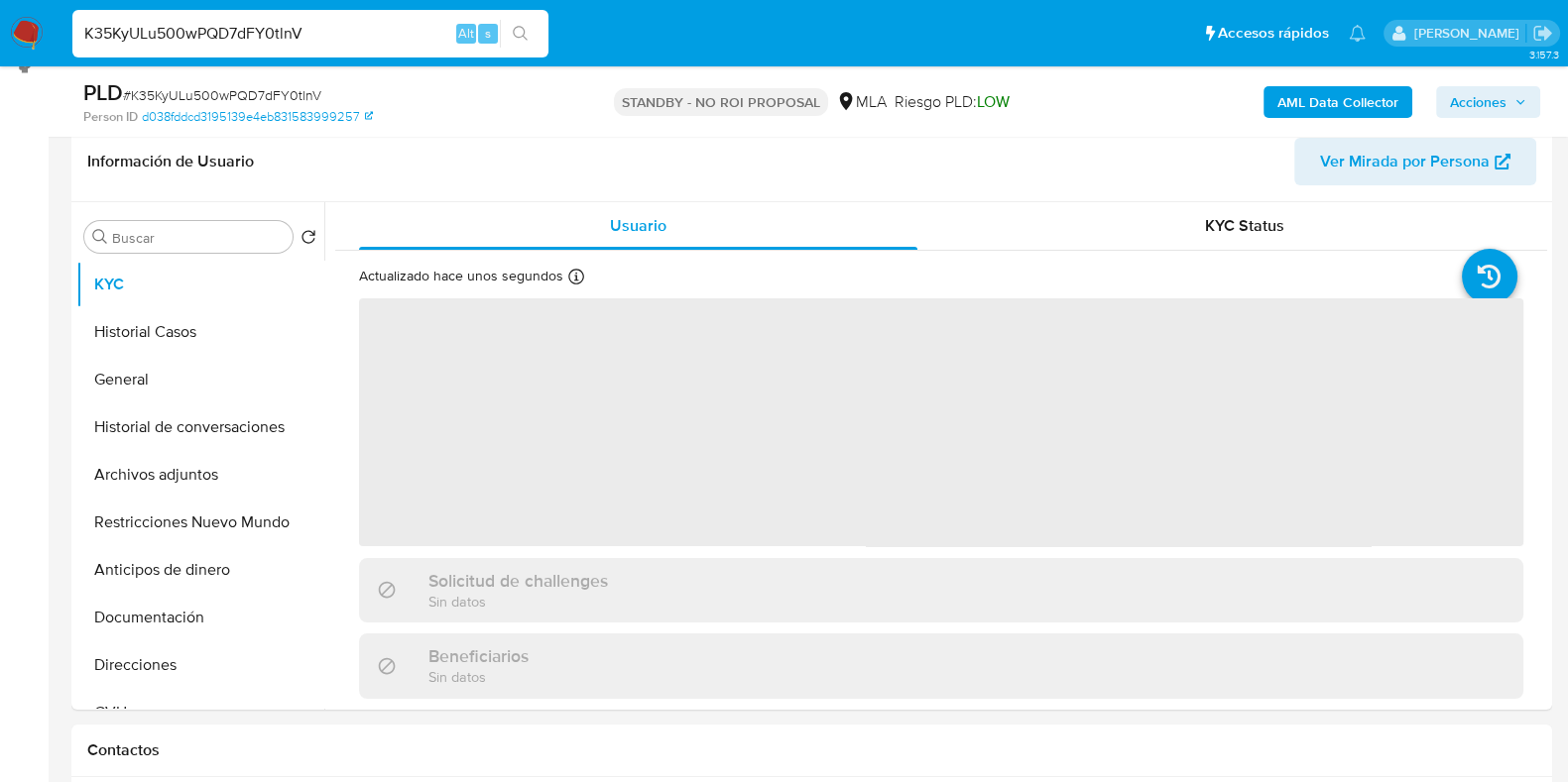
scroll to position [372, 0]
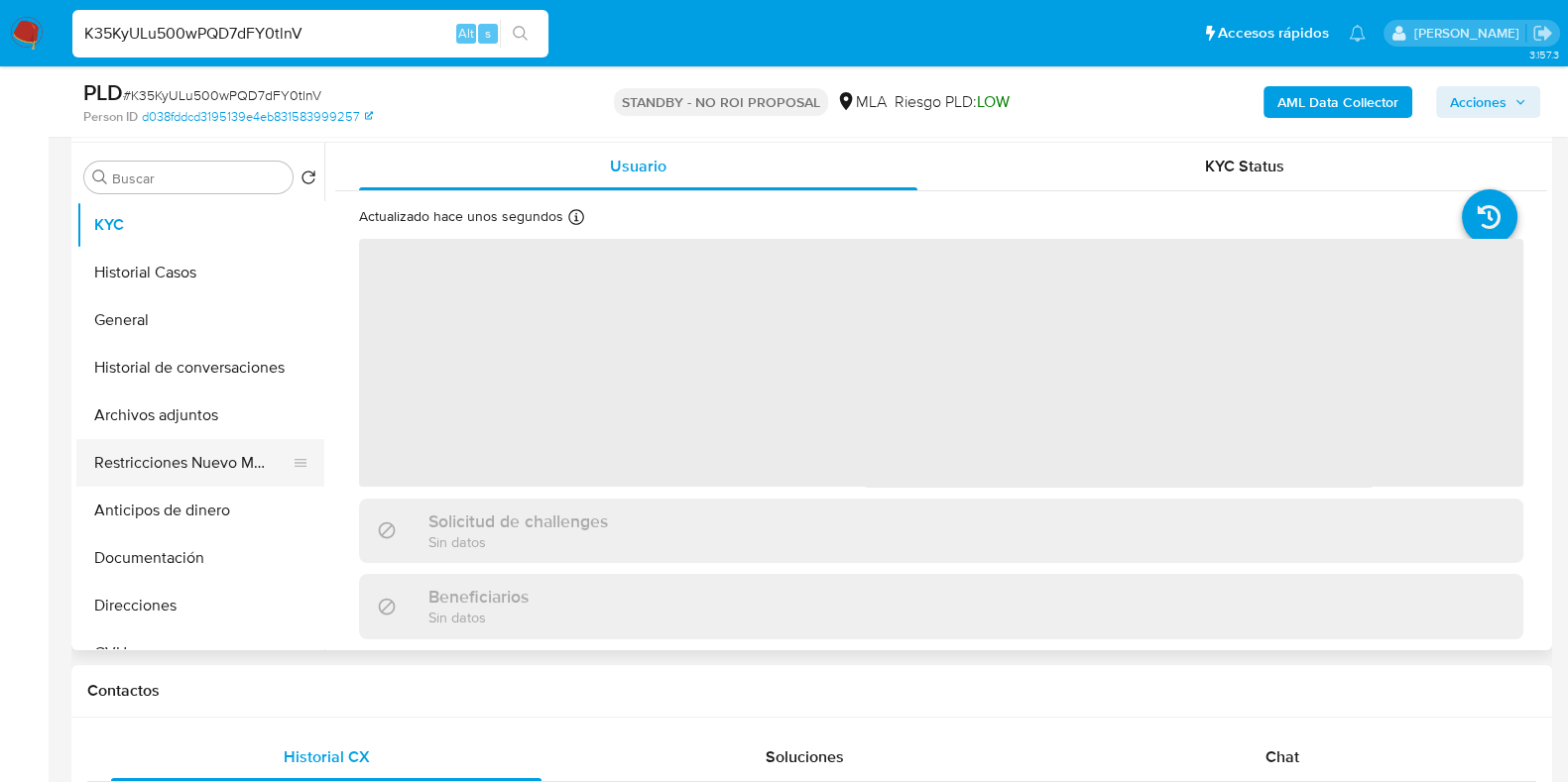
select select "10"
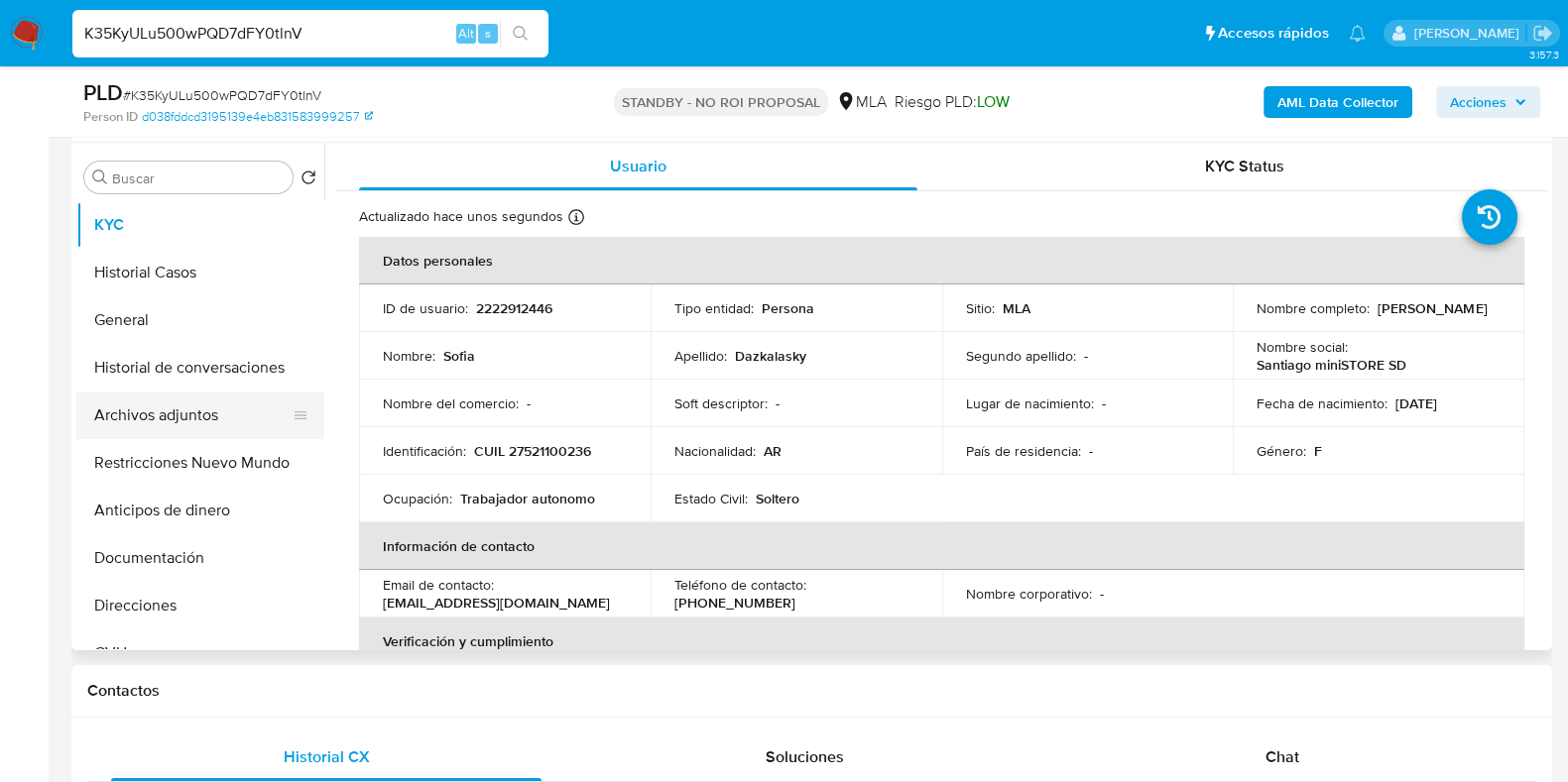
click at [187, 394] on button "Archivos adjuntos" at bounding box center [192, 416] width 232 height 48
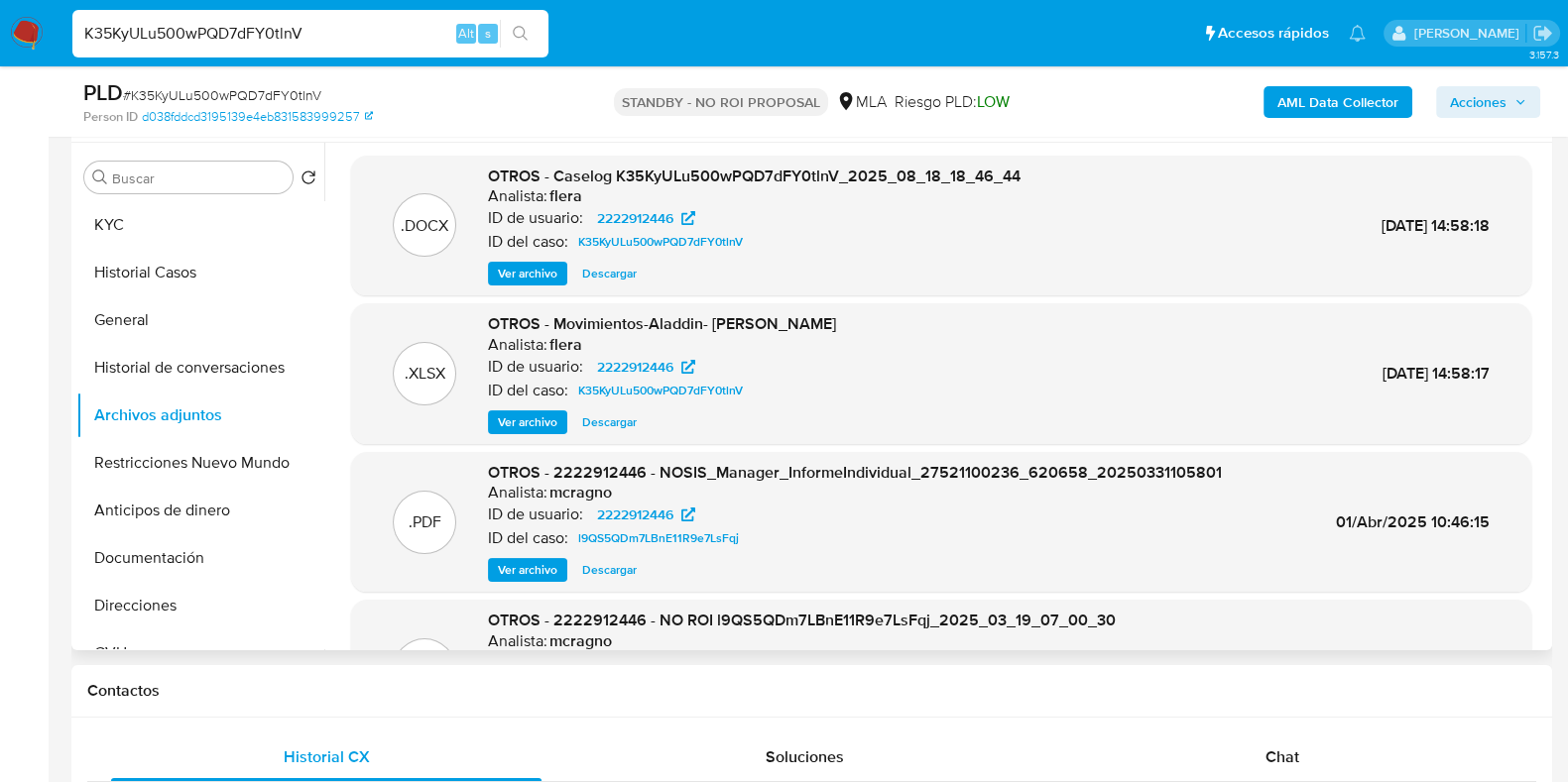
scroll to position [0, 0]
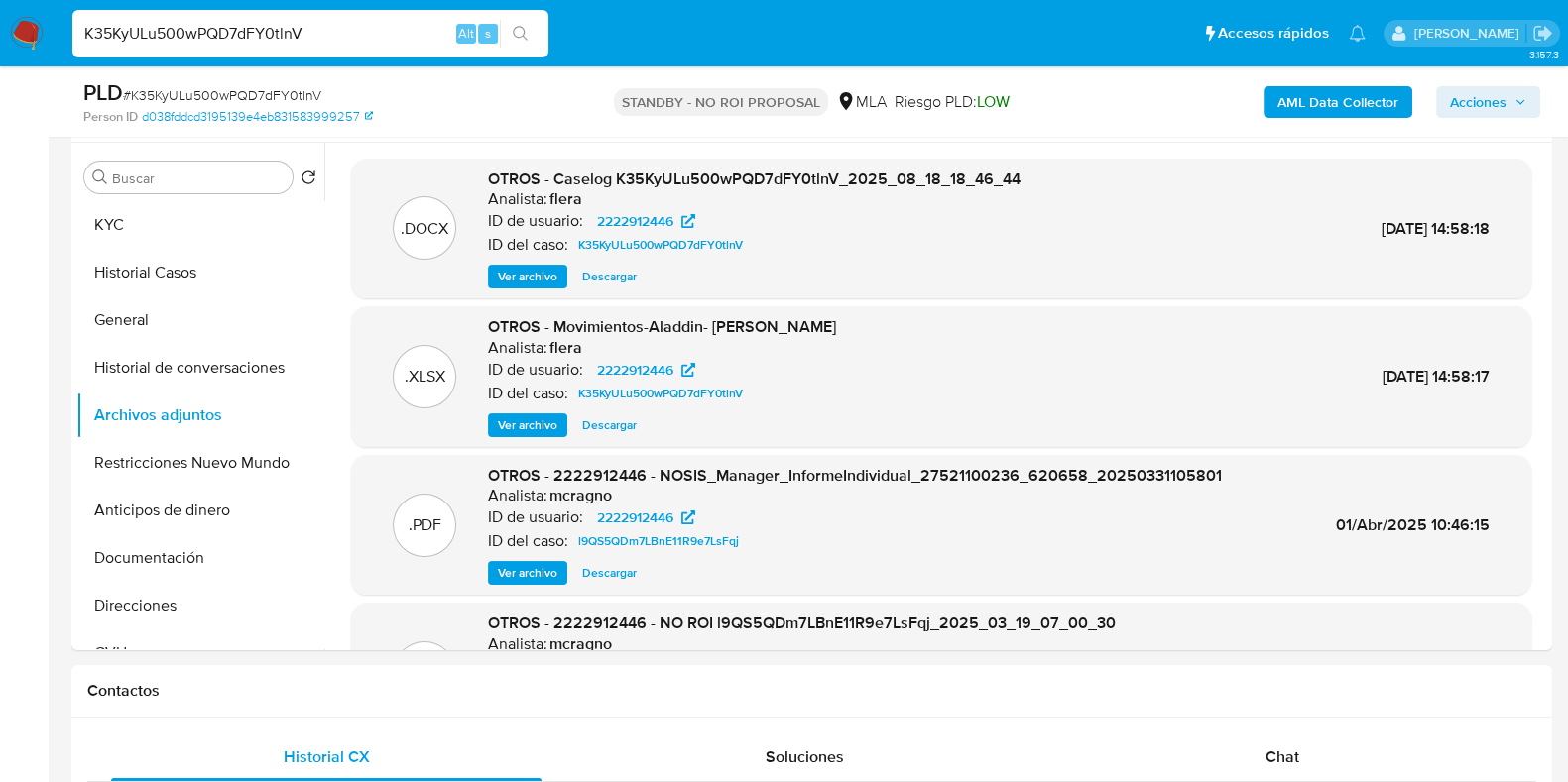
click at [1280, 95] on b "AML Data Collector" at bounding box center [1338, 102] width 121 height 32
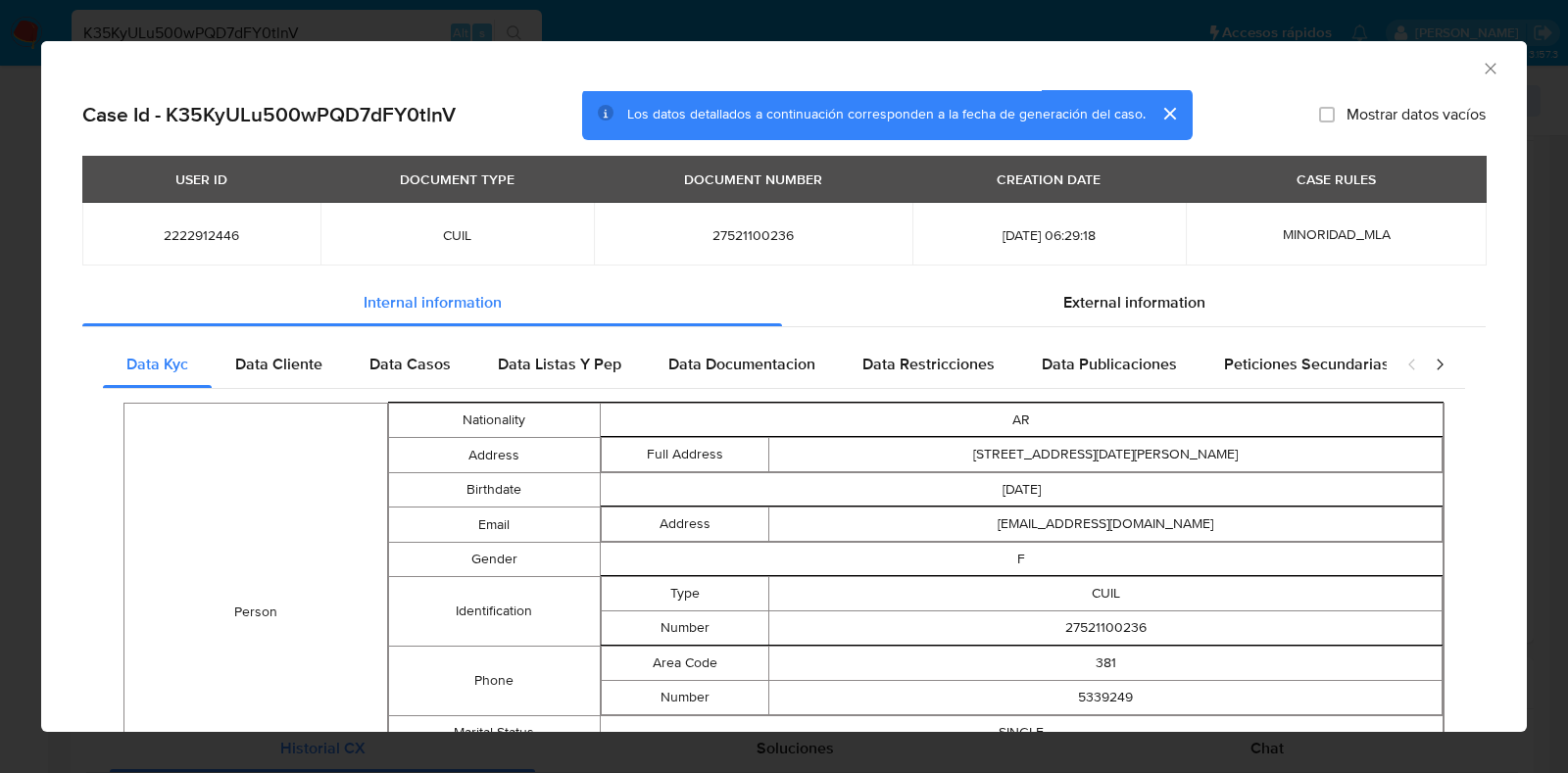
click at [1484, 64] on icon "Cerrar ventana" at bounding box center [1489, 68] width 11 height 11
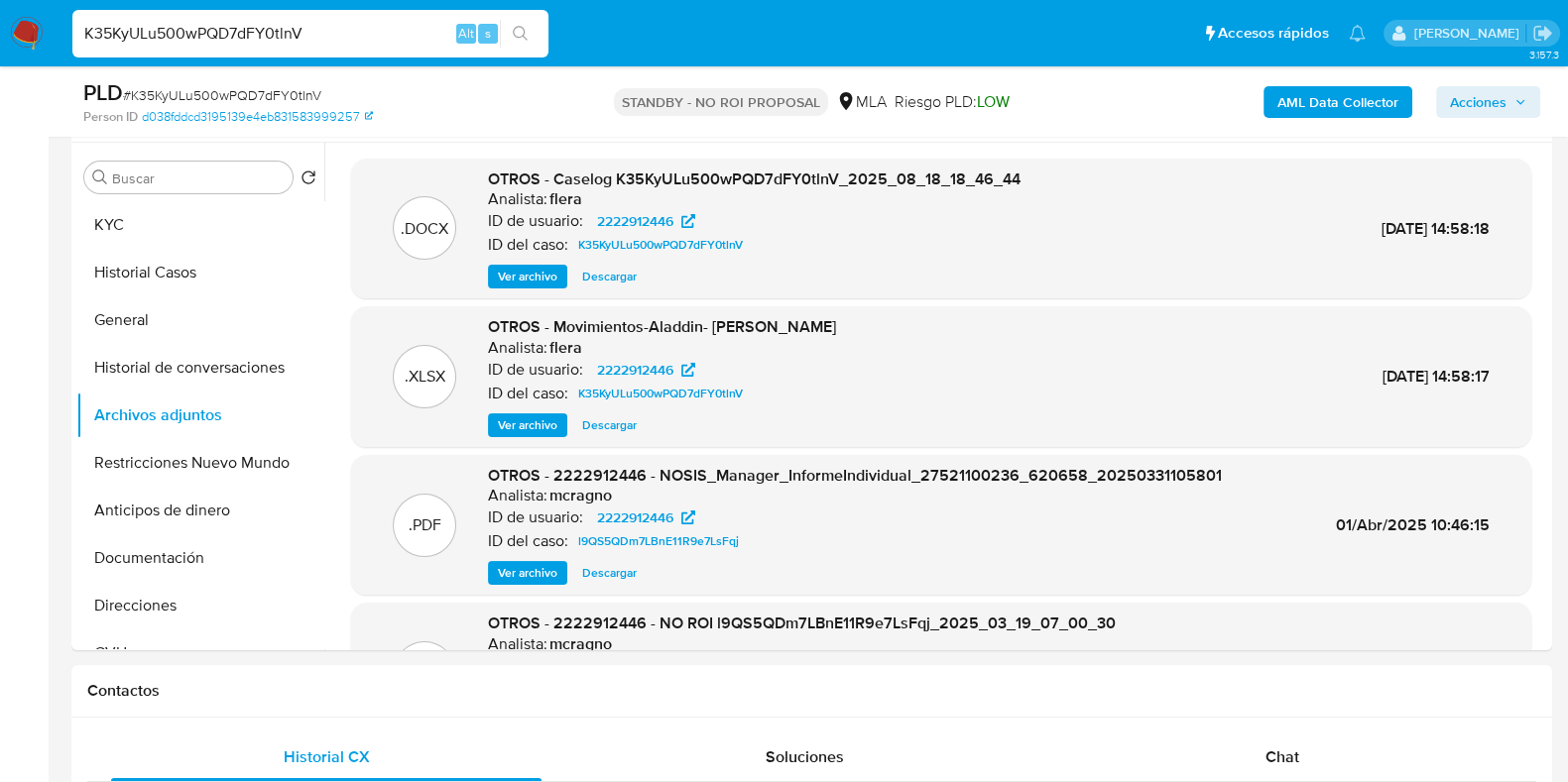
click at [233, 89] on span "# K35KyULu500wPQD7dFY0tlnV" at bounding box center [222, 96] width 198 height 20
copy span "K35KyULu500wPQD7dFY0tlnV"
click at [154, 282] on button "Historial Casos" at bounding box center [192, 273] width 232 height 48
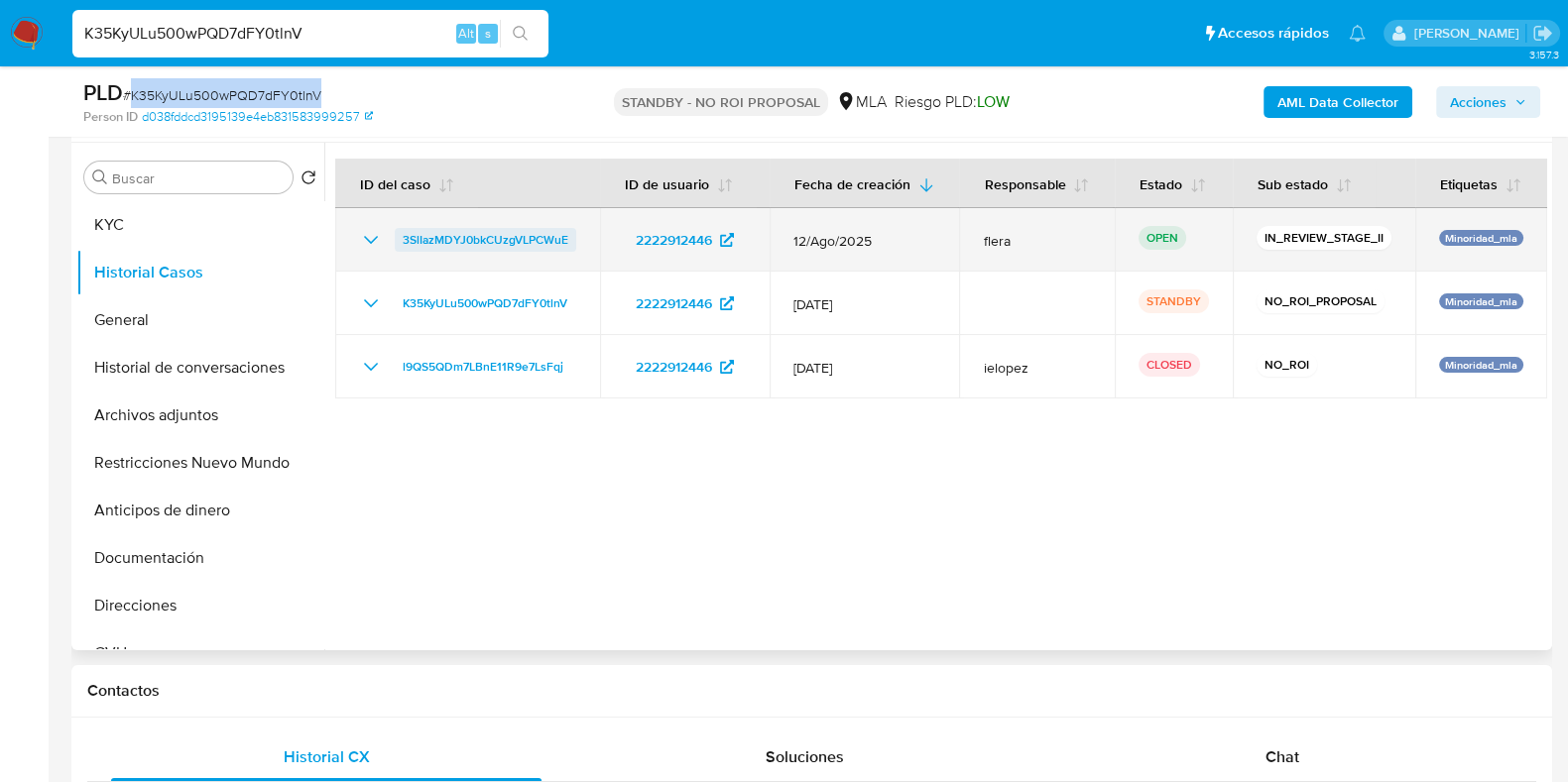
click at [438, 250] on span "3SlIazMDYJ0bkCUzgVLPCWuE" at bounding box center [486, 240] width 165 height 24
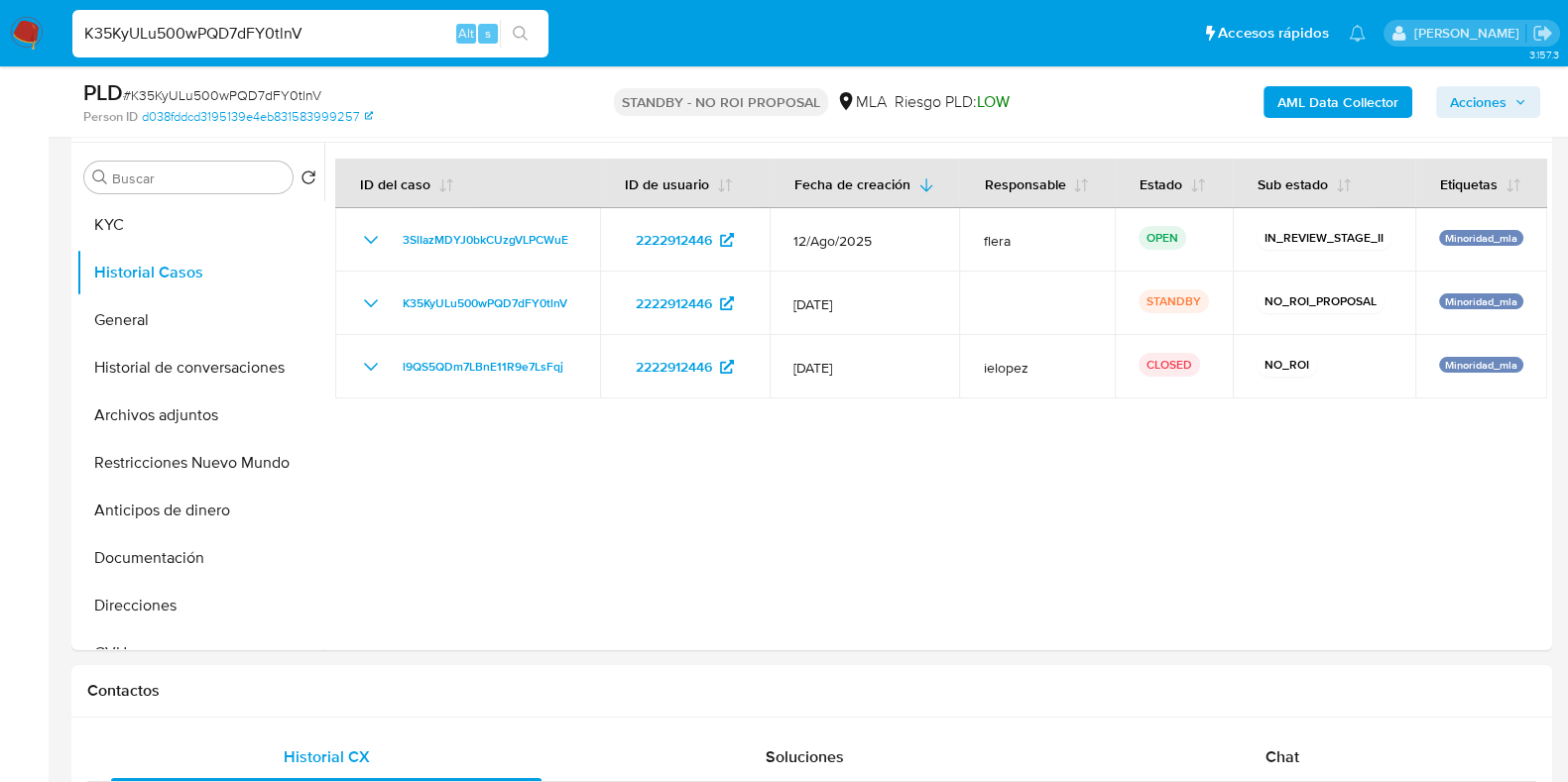
click at [240, 40] on input "K35KyULu500wPQD7dFY0tlnV" at bounding box center [310, 34] width 476 height 26
paste input "tfoWqZ9B2pIpyw51Qt8Es6aQ"
type input "tfoWqZ9B2pIpyw51Qt8Es6aQ"
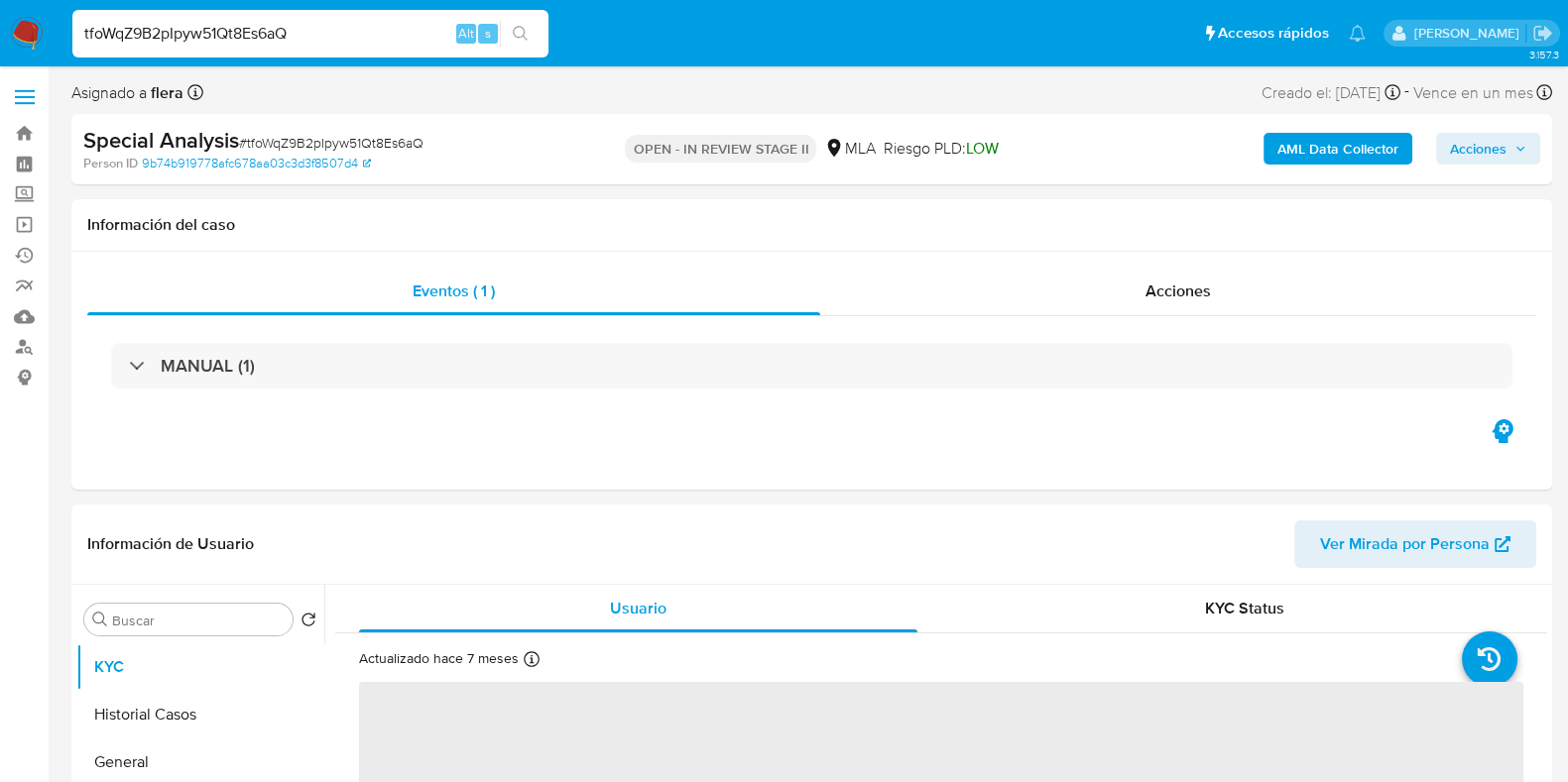
select select "10"
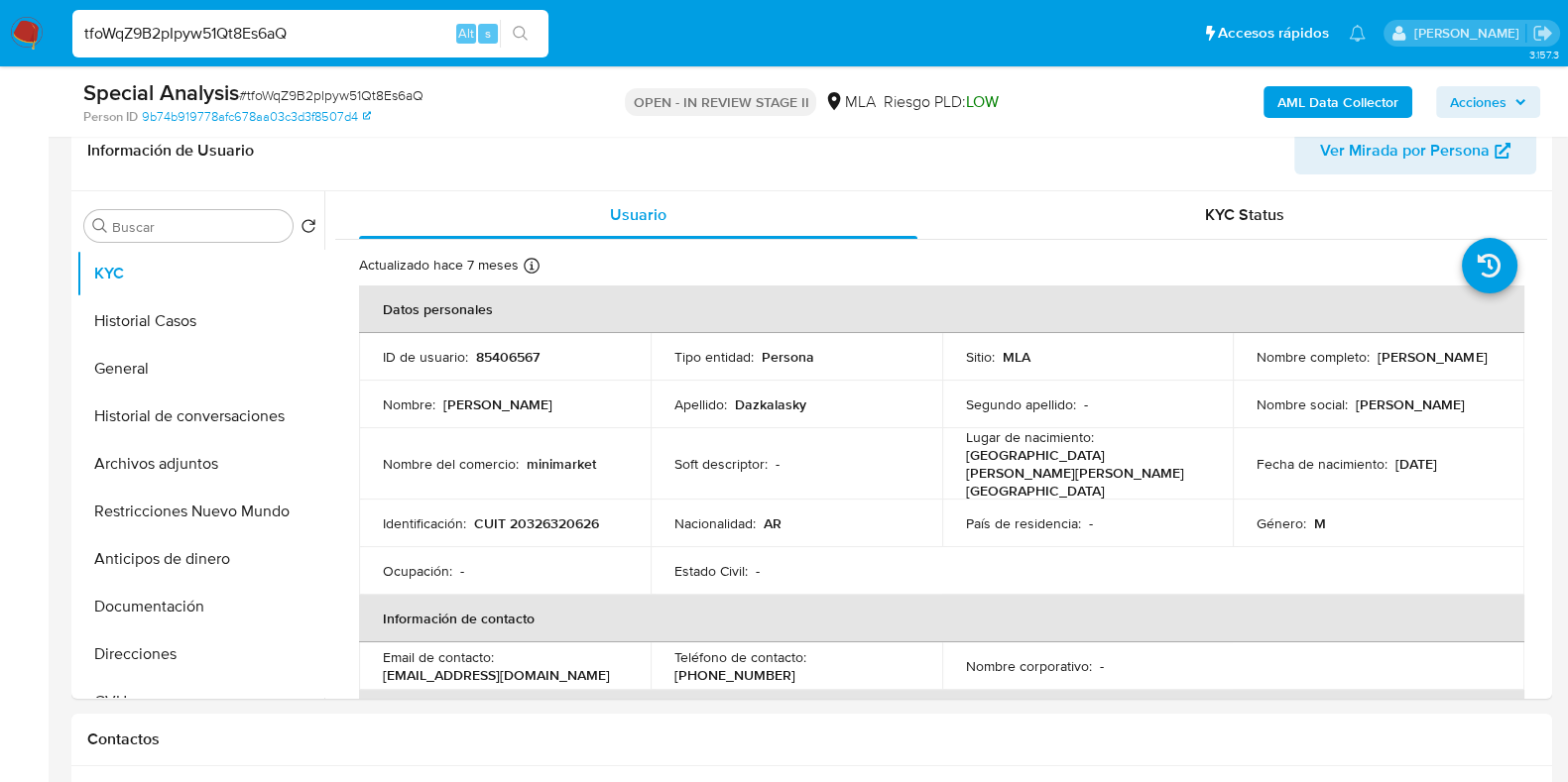
scroll to position [372, 0]
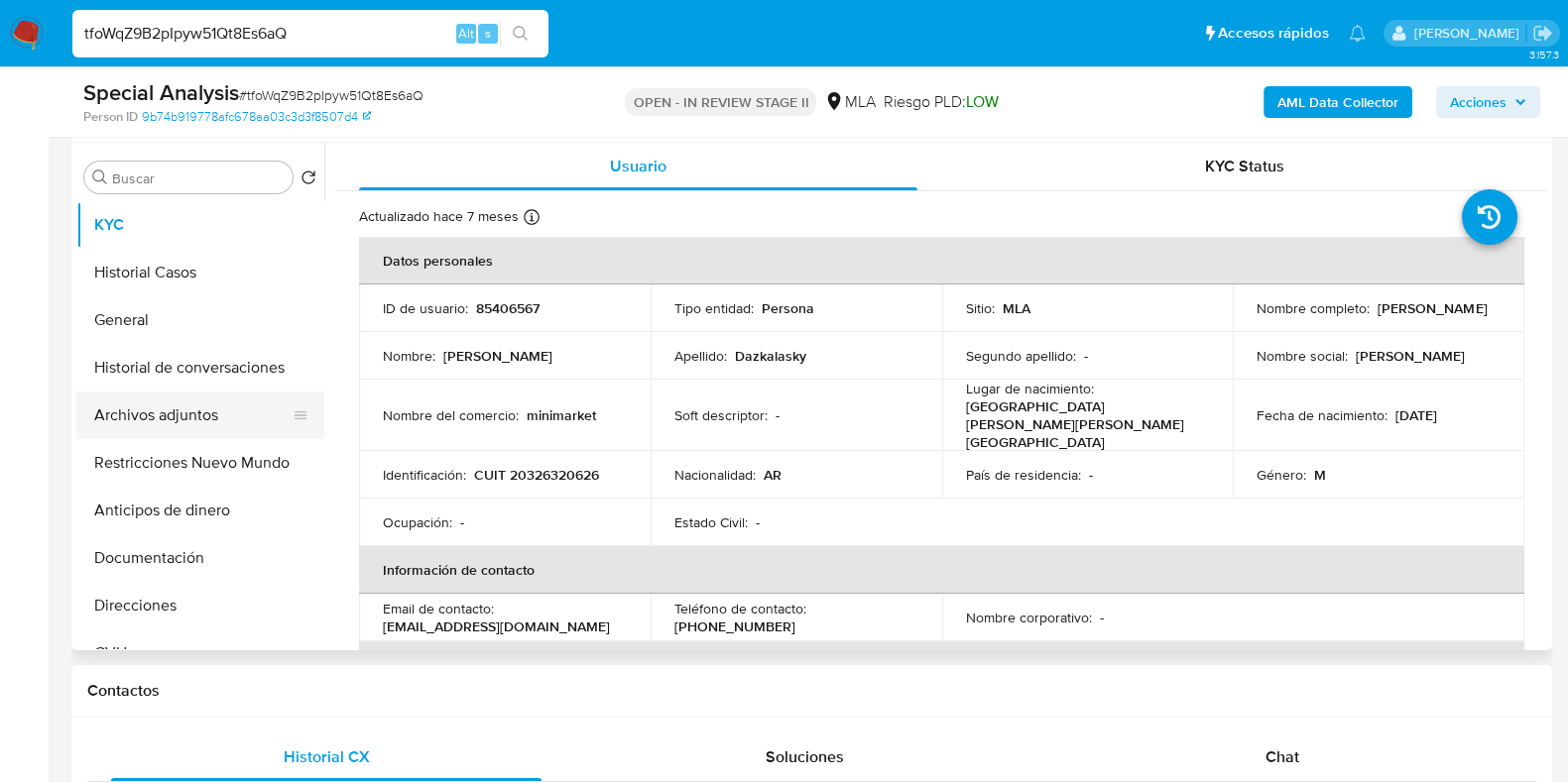
click at [202, 415] on button "Archivos adjuntos" at bounding box center [192, 416] width 232 height 48
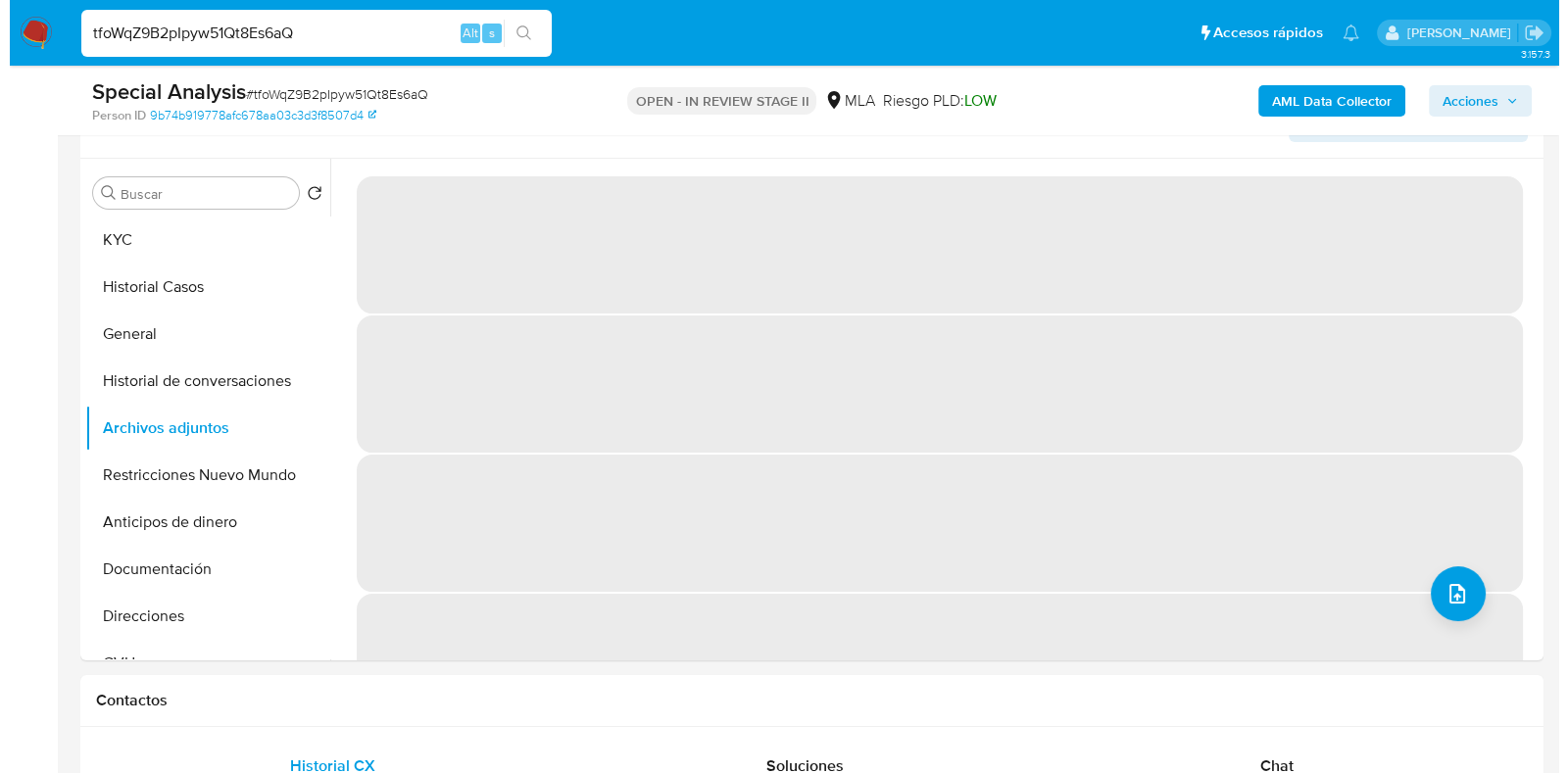
scroll to position [244, 0]
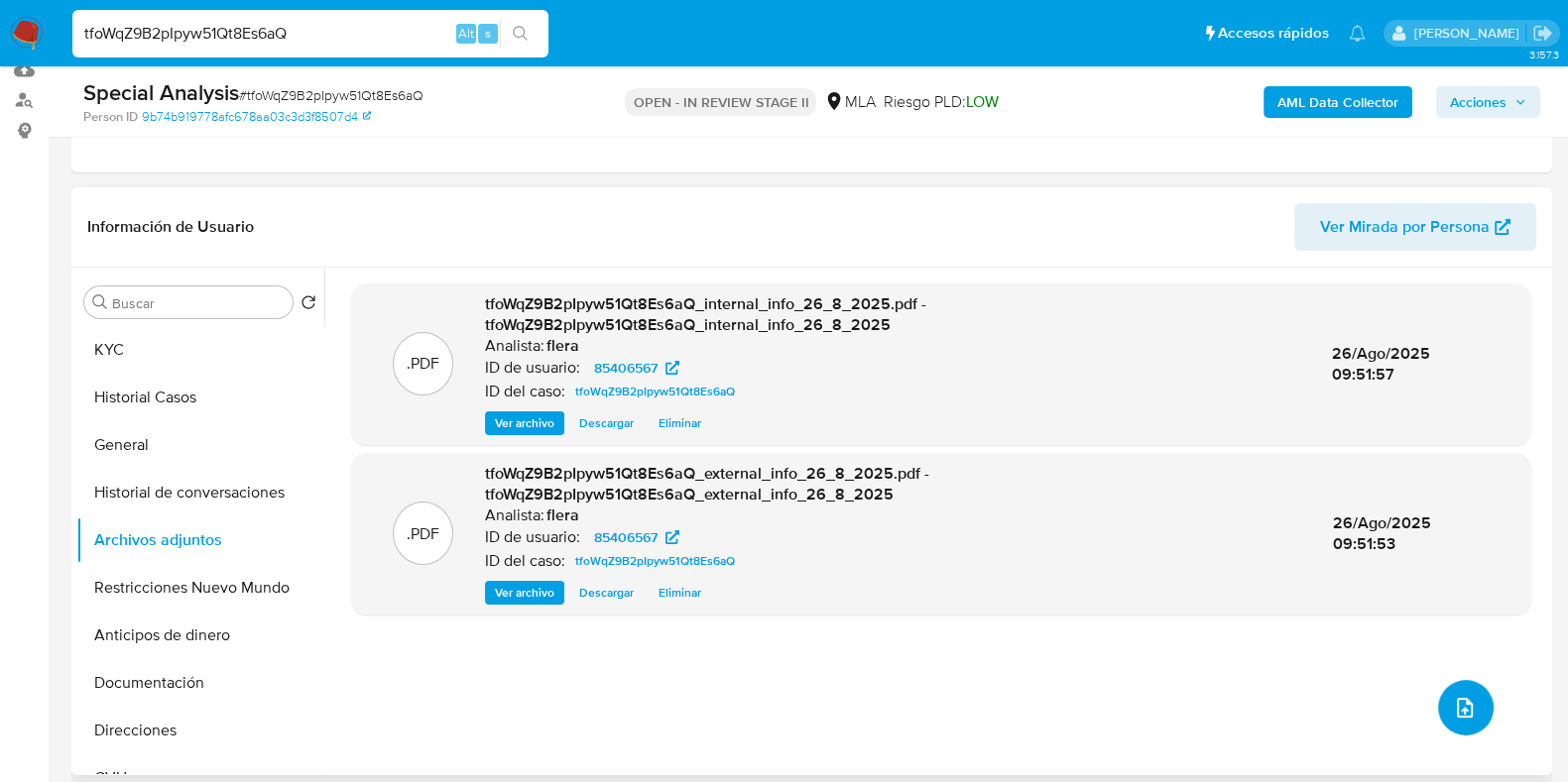
click at [1468, 701] on icon "upload-file" at bounding box center [1465, 708] width 24 height 24
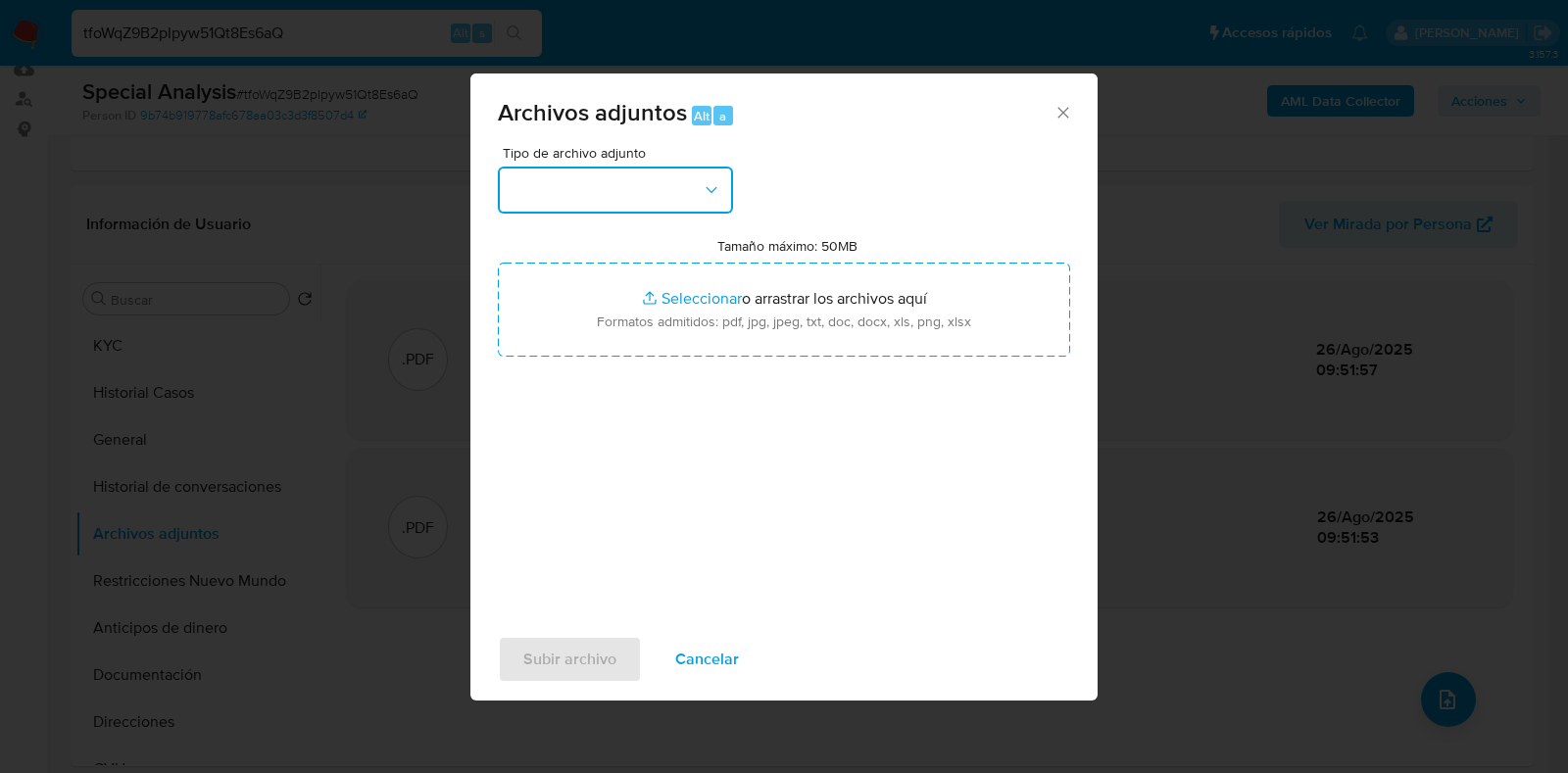
click at [686, 206] on button "button" at bounding box center [614, 190] width 235 height 47
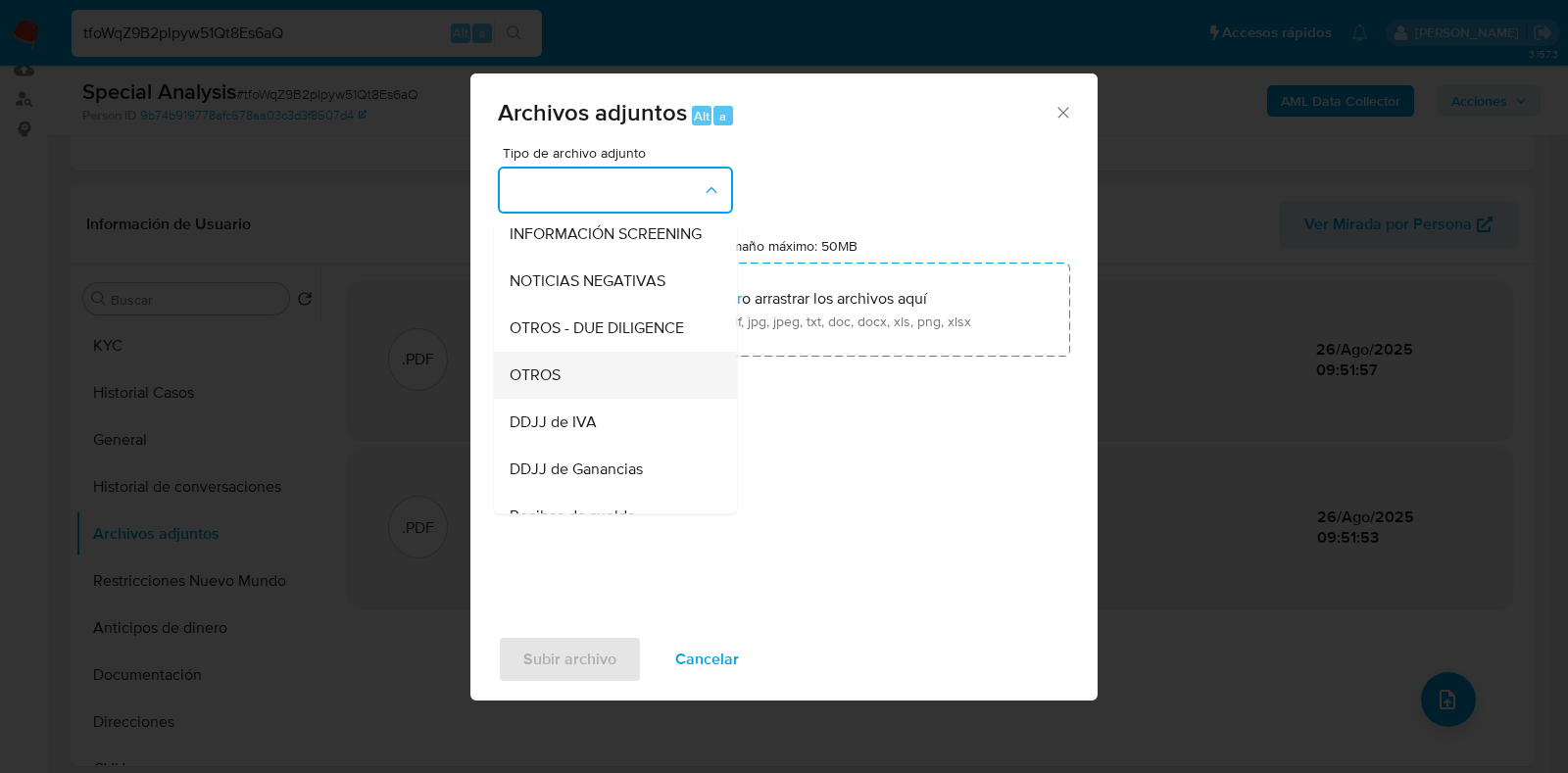
click at [638, 399] on div "OTROS" at bounding box center [609, 376] width 200 height 47
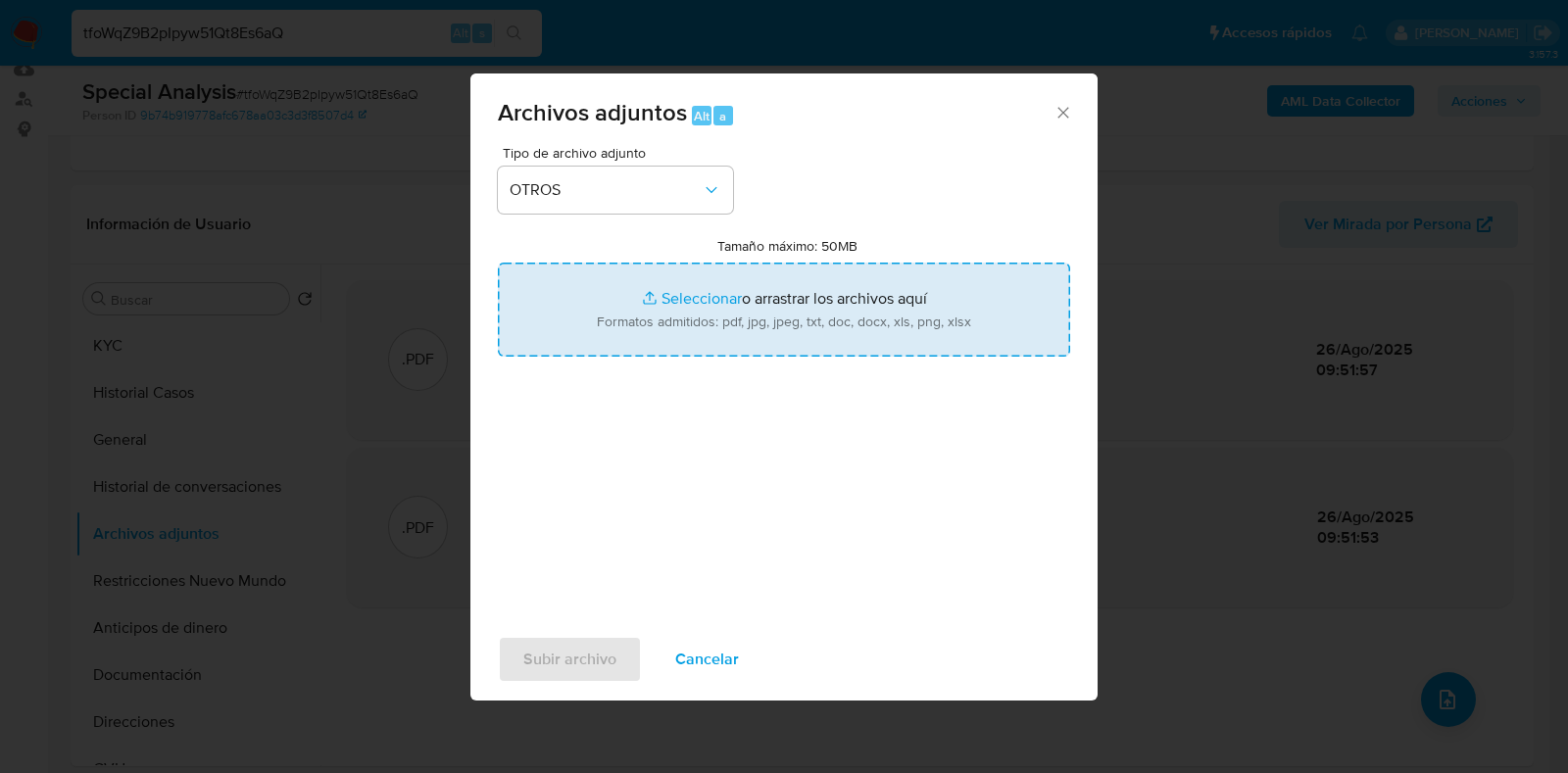
type input "C:\fakepath\Movimientos-Aladdin- Federico Dazkalasky.xlsx"
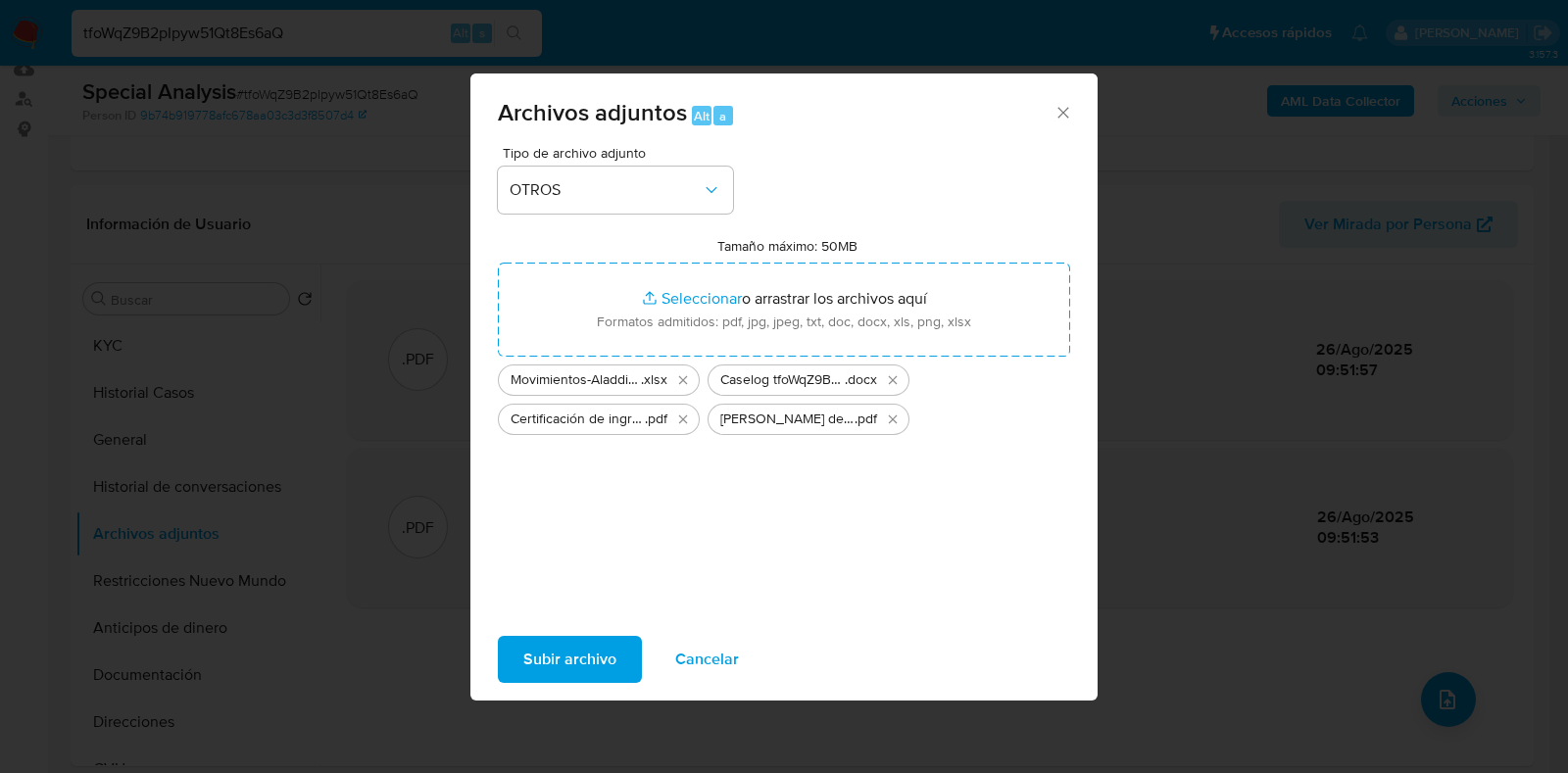
click at [580, 643] on span "Subir archivo" at bounding box center [569, 660] width 93 height 43
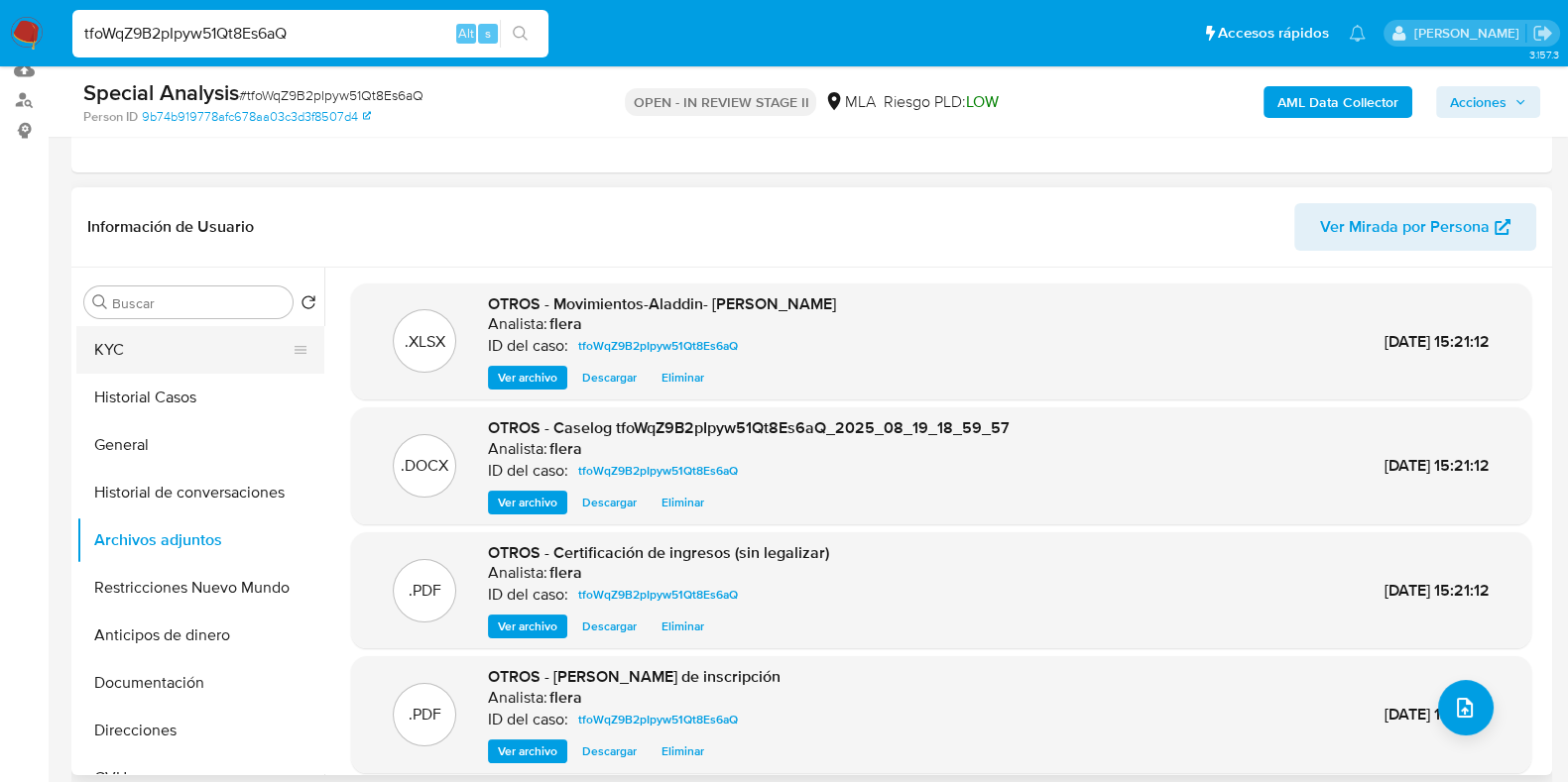
click at [168, 354] on button "KYC" at bounding box center [192, 350] width 232 height 48
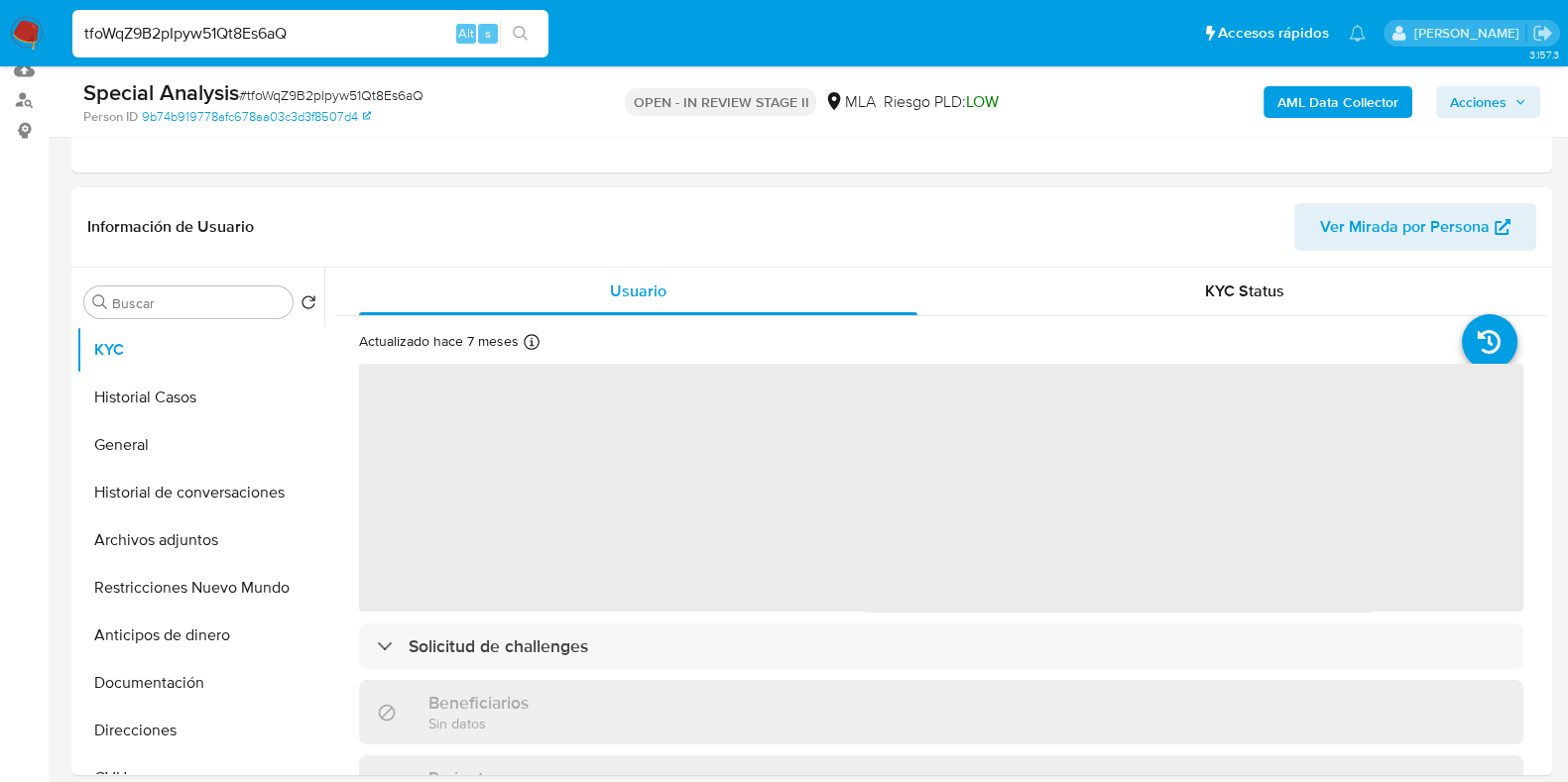
click at [1527, 106] on button "Acciones" at bounding box center [1487, 102] width 104 height 32
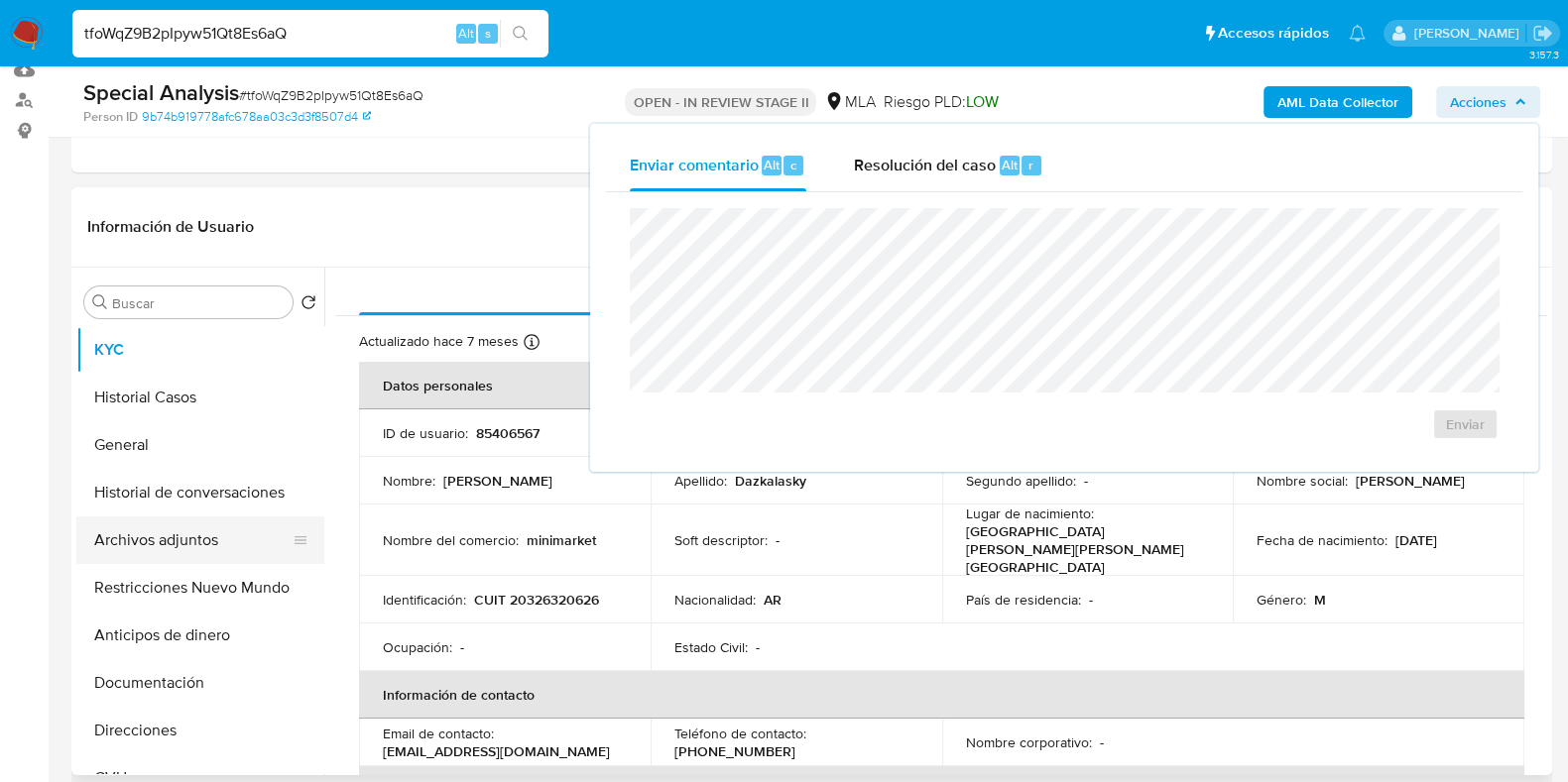
click at [198, 545] on button "Archivos adjuntos" at bounding box center [192, 540] width 232 height 48
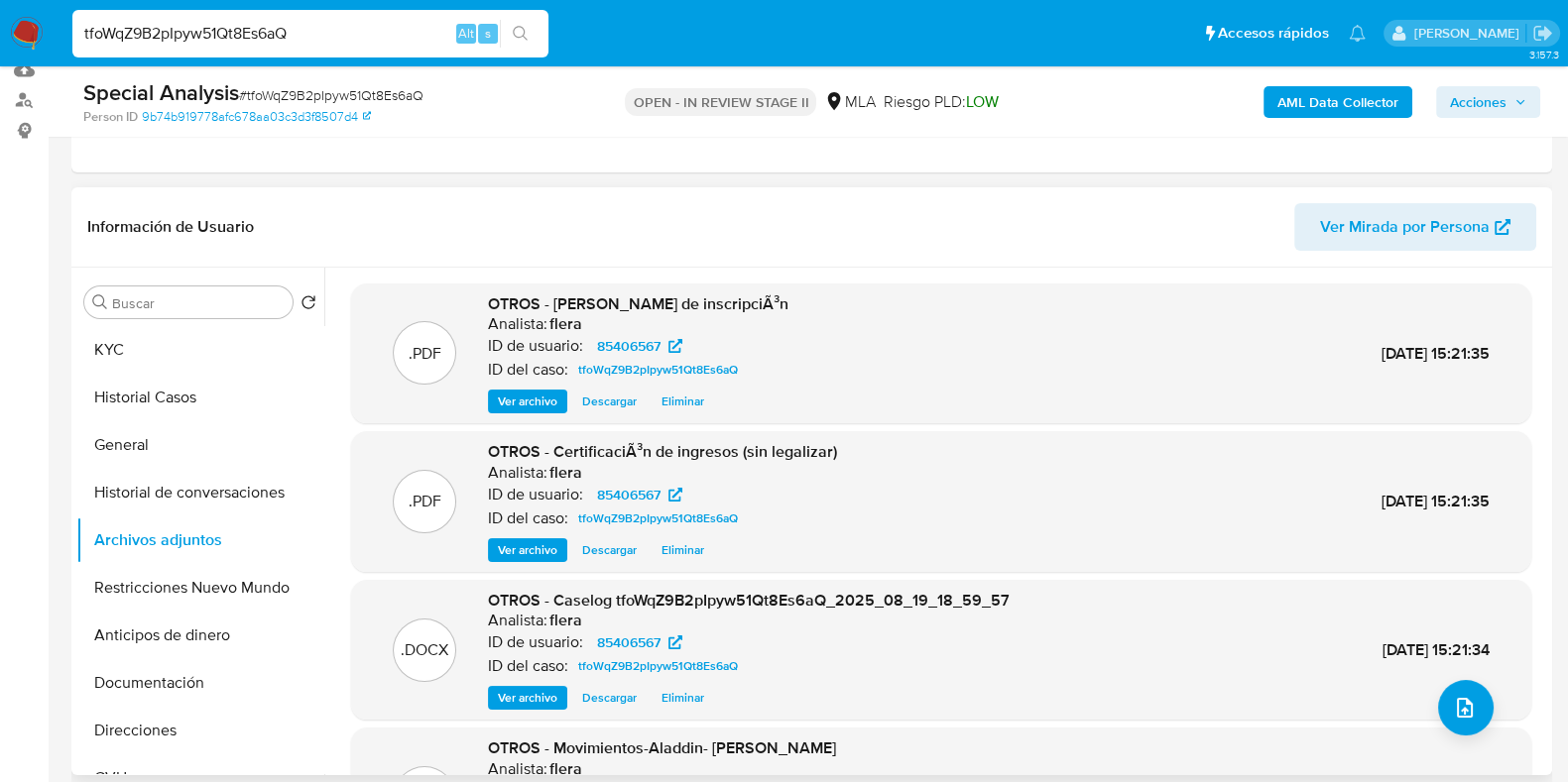
scroll to position [166, 0]
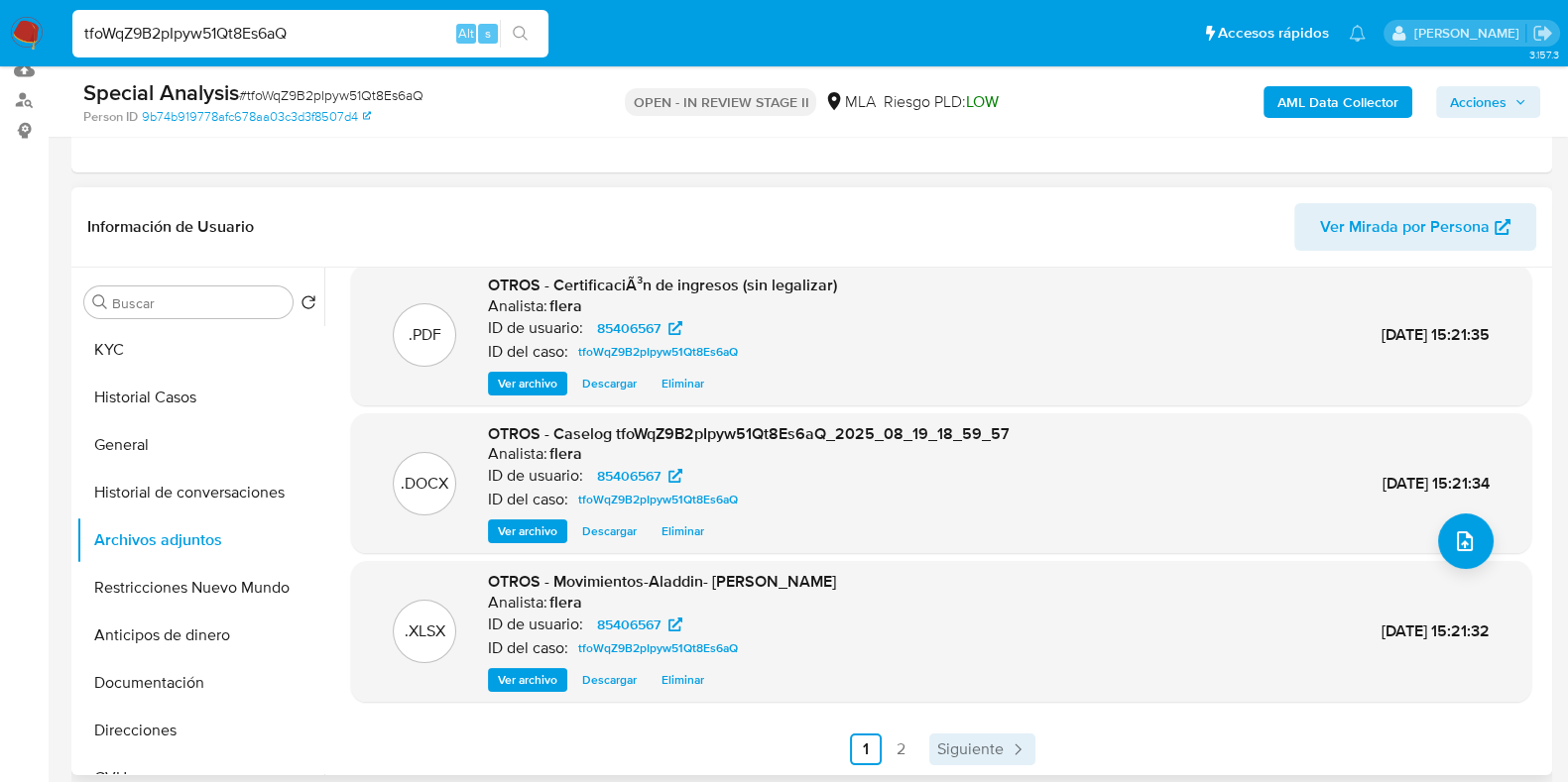
click at [970, 734] on link "Siguiente" at bounding box center [982, 749] width 106 height 32
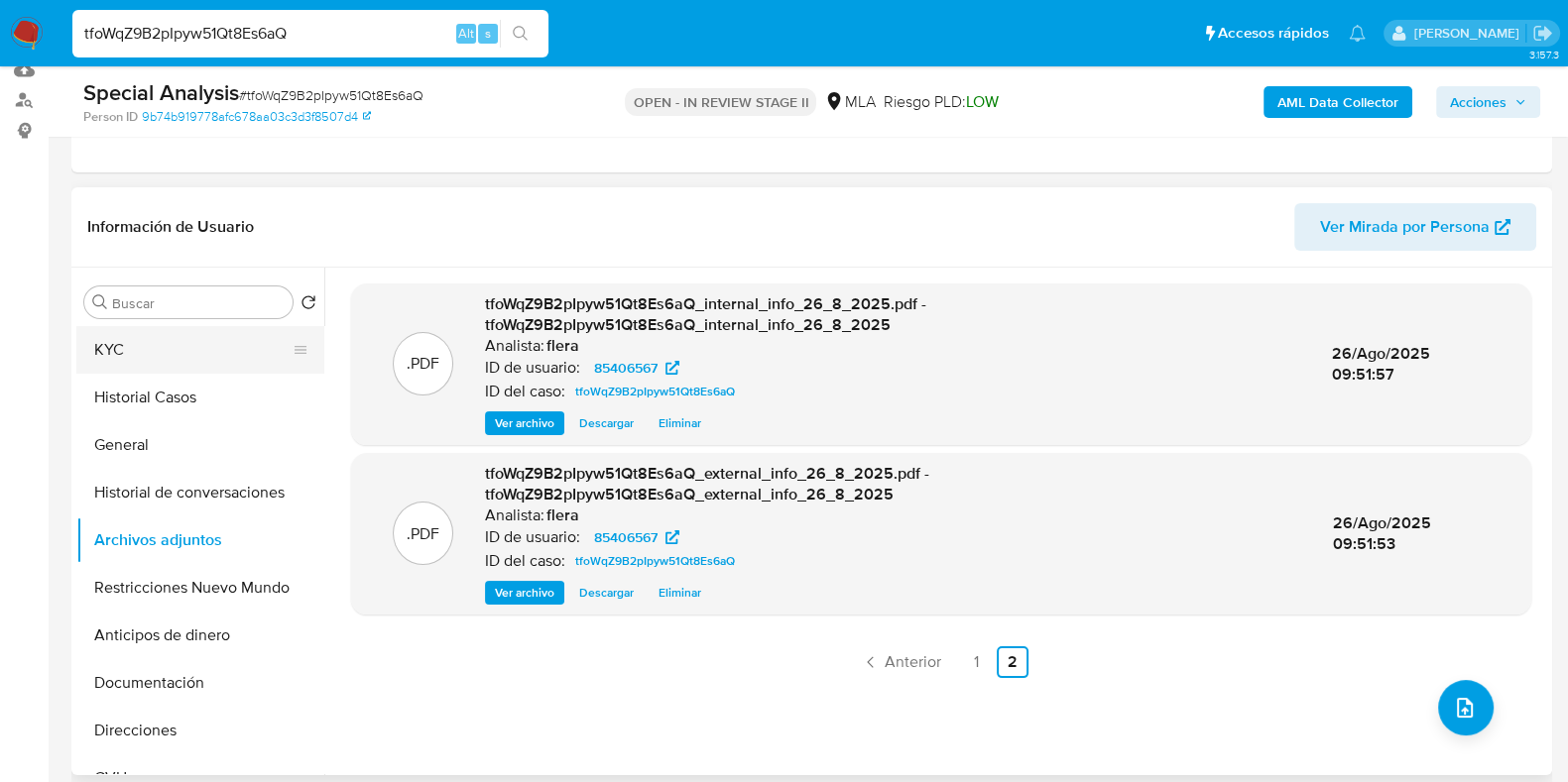
click at [191, 353] on button "KYC" at bounding box center [192, 350] width 232 height 48
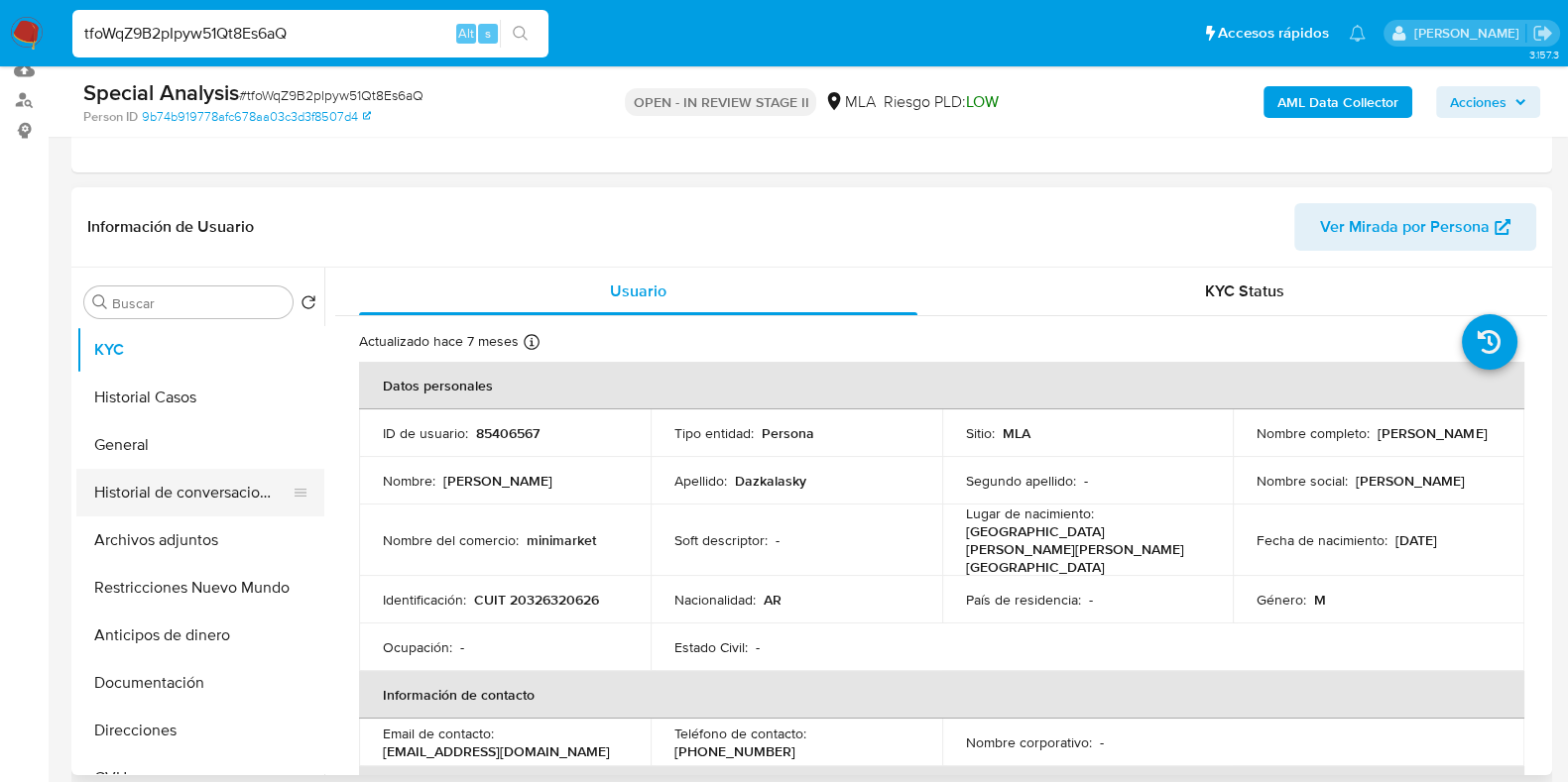
click at [197, 491] on button "Historial de conversaciones" at bounding box center [192, 492] width 232 height 48
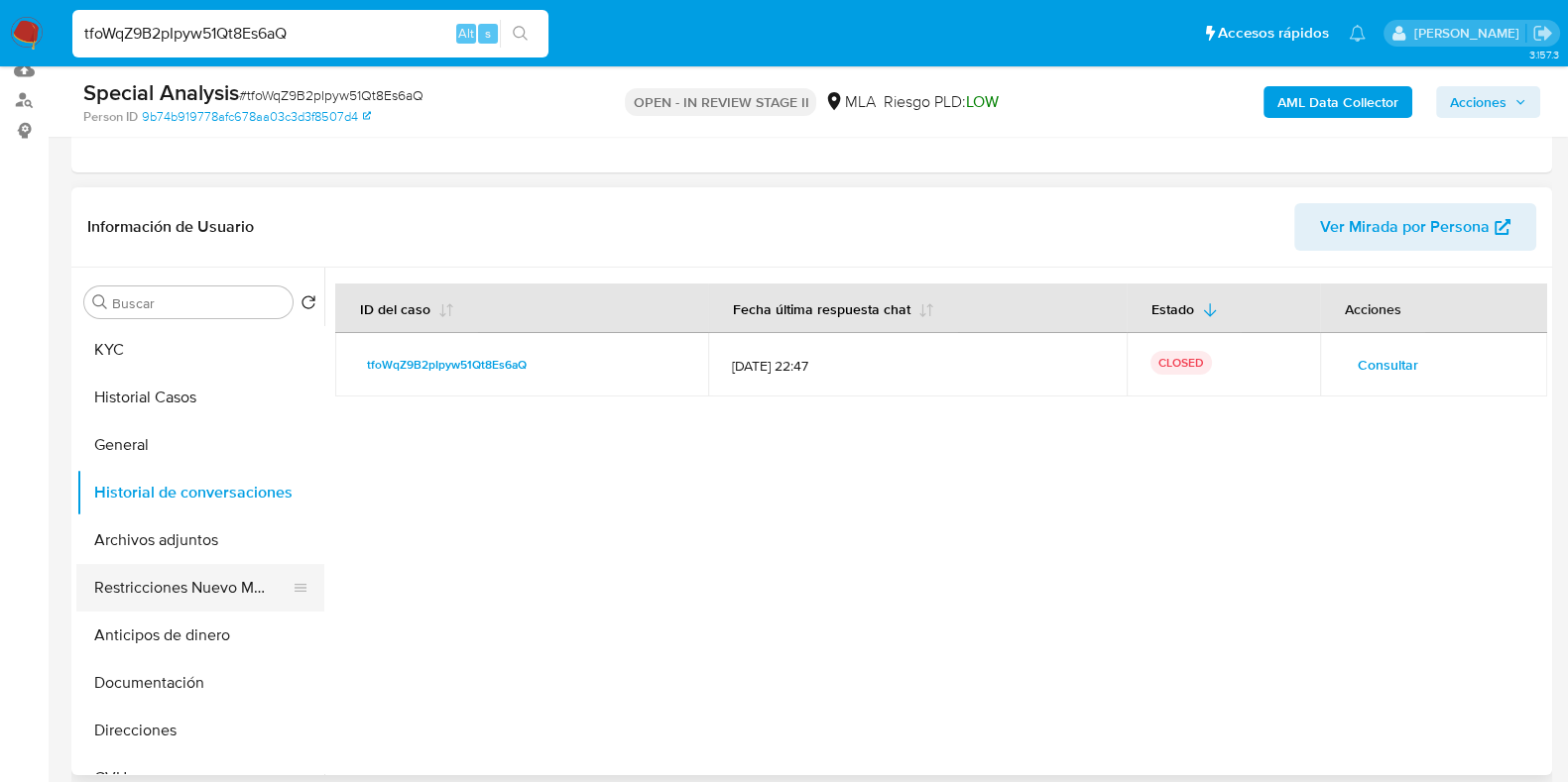
click at [213, 589] on button "Restricciones Nuevo Mundo" at bounding box center [192, 588] width 232 height 48
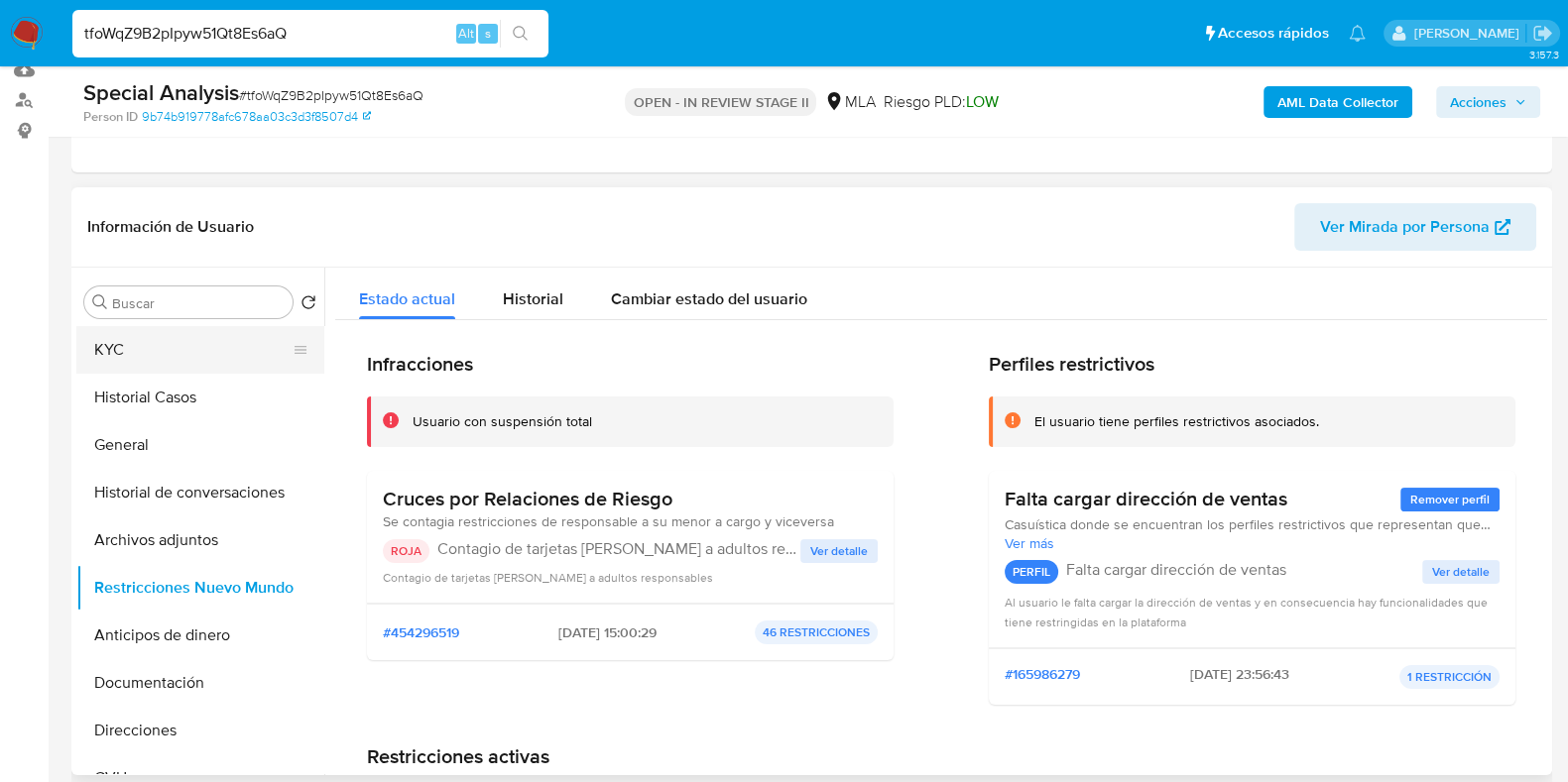
click at [158, 344] on button "KYC" at bounding box center [192, 350] width 232 height 48
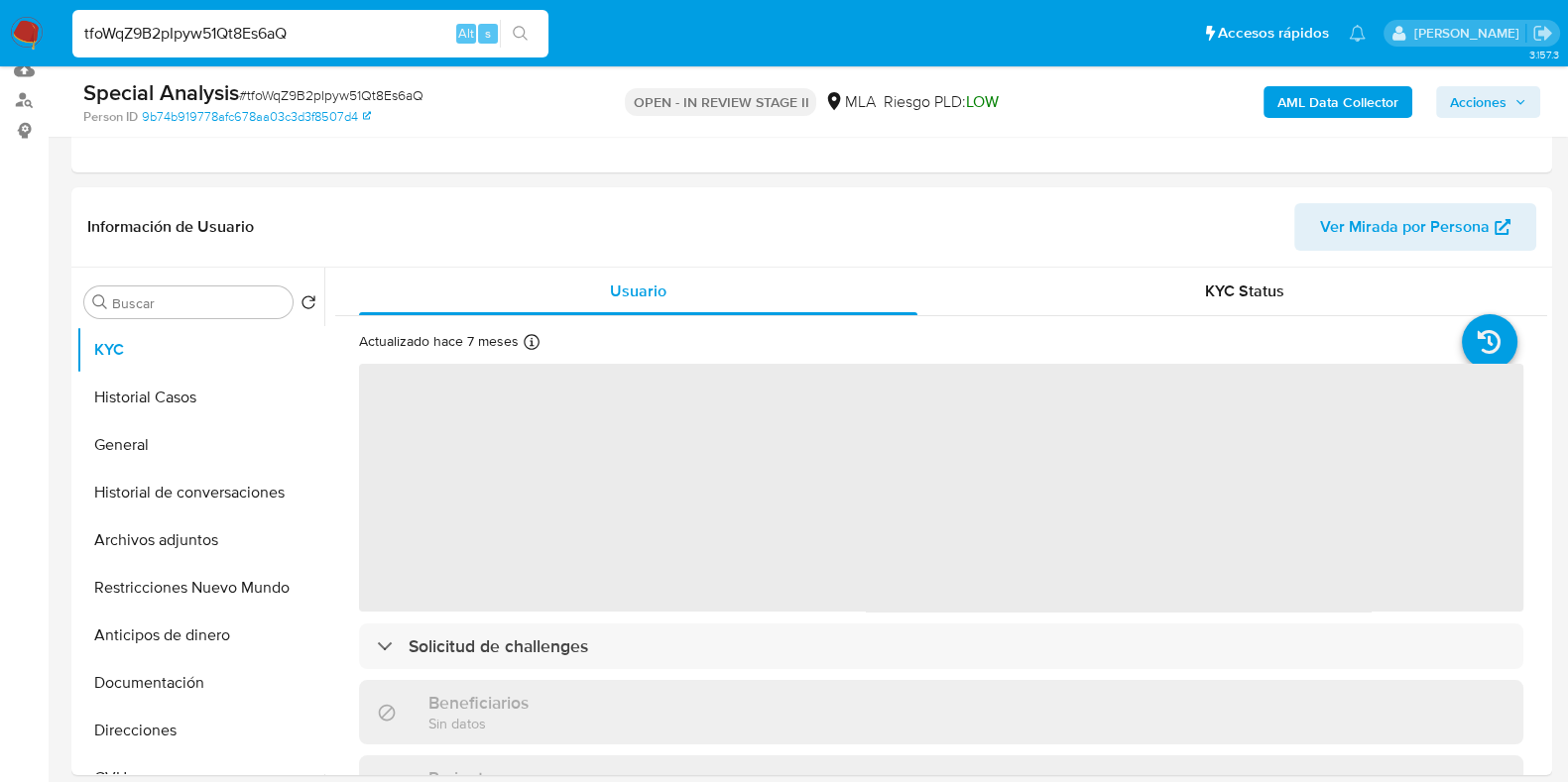
click at [1470, 113] on span "Acciones" at bounding box center [1477, 102] width 57 height 32
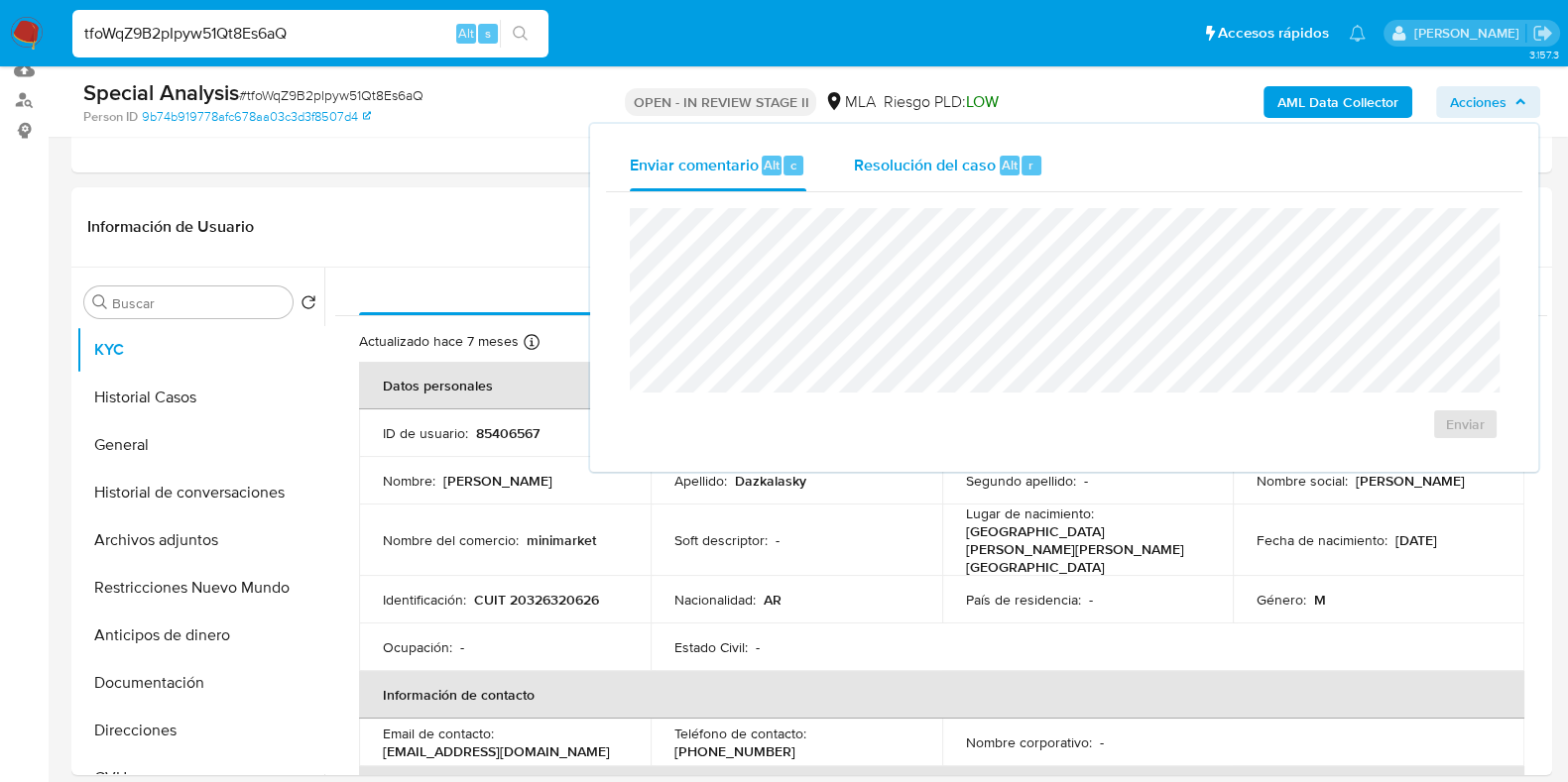
click at [930, 152] on span "Resolución del caso" at bounding box center [924, 163] width 142 height 23
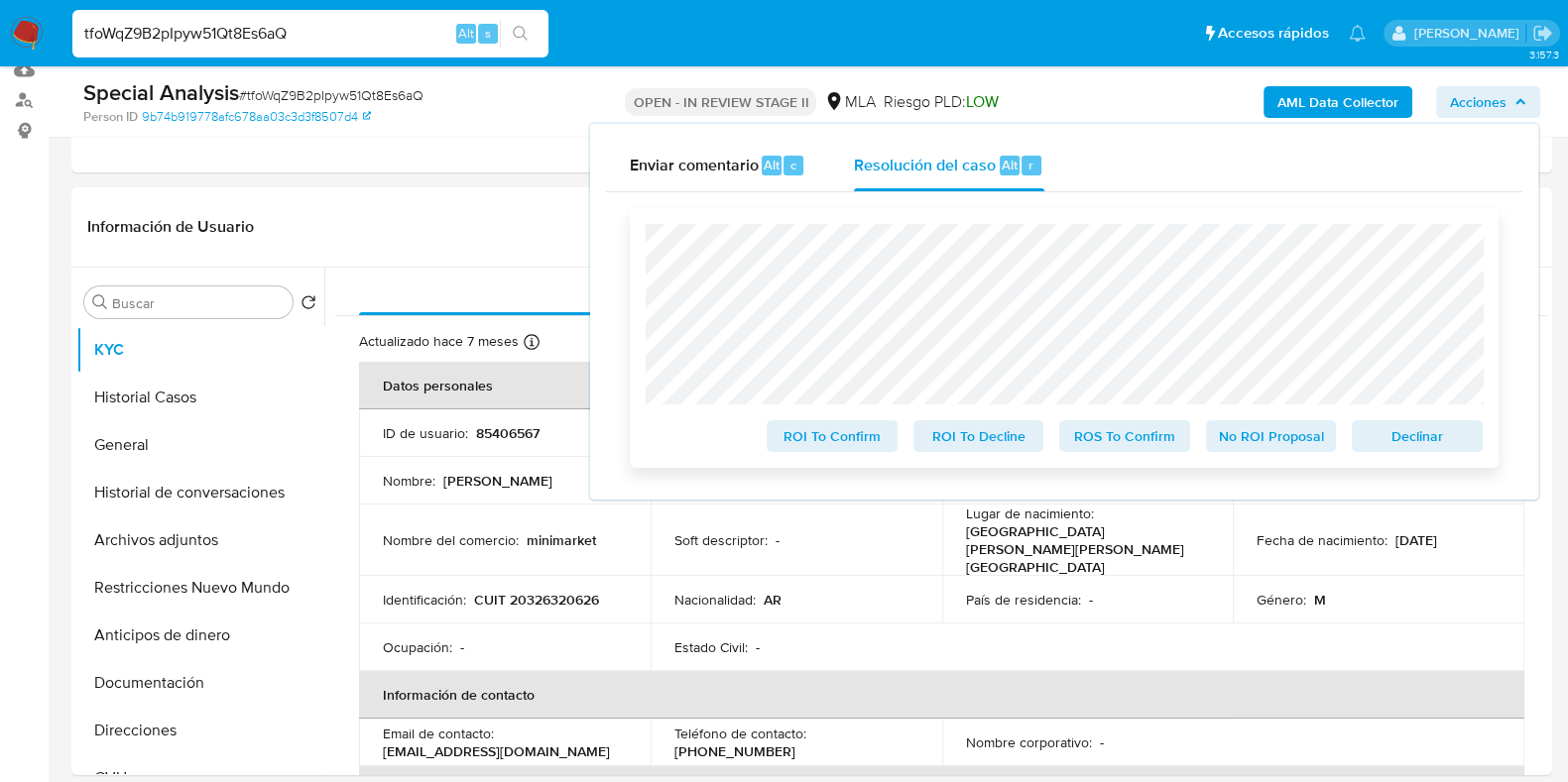
click at [1276, 443] on span "No ROI Proposal" at bounding box center [1272, 437] width 103 height 28
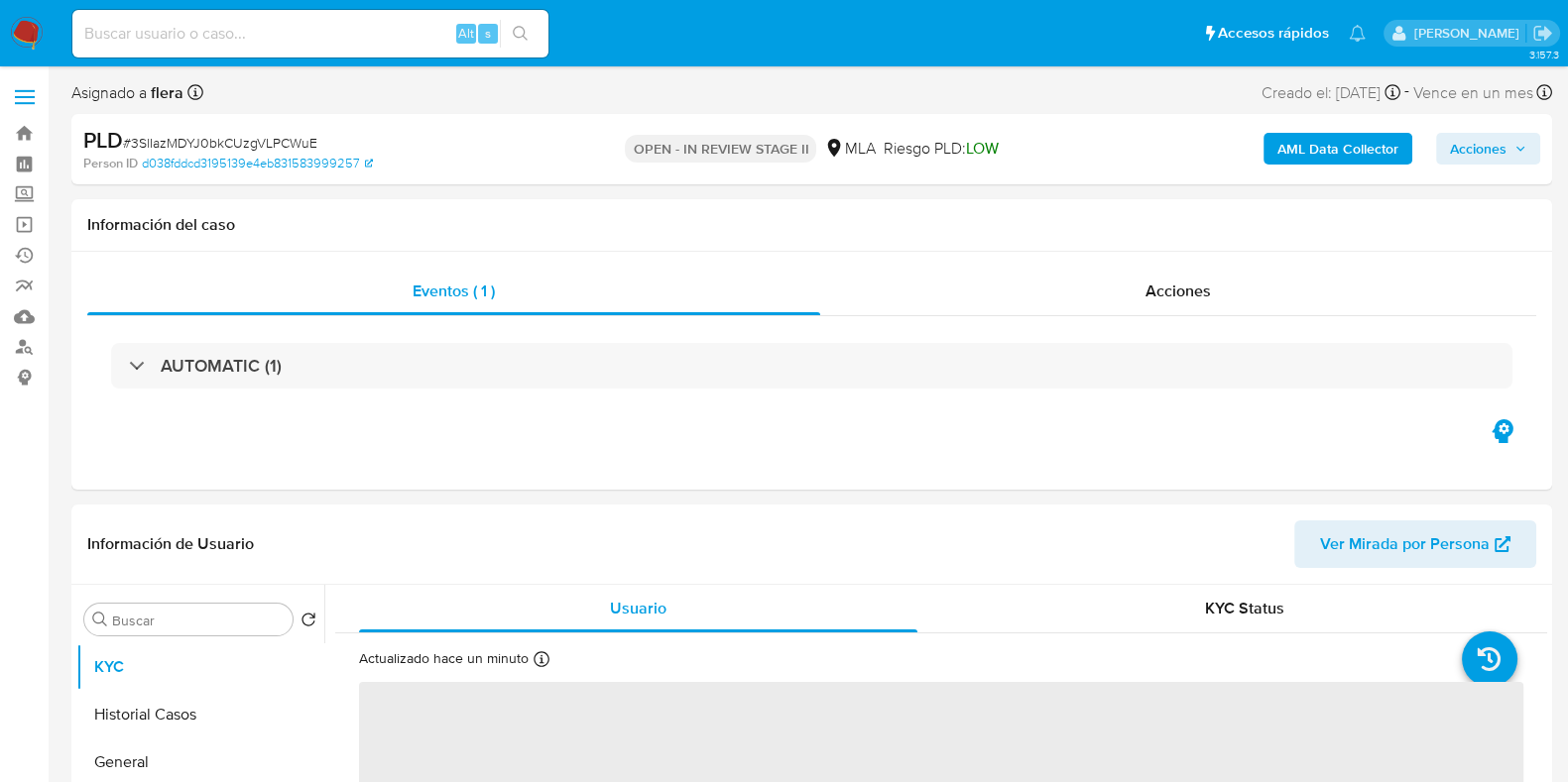
click at [1342, 145] on b "AML Data Collector" at bounding box center [1338, 149] width 121 height 32
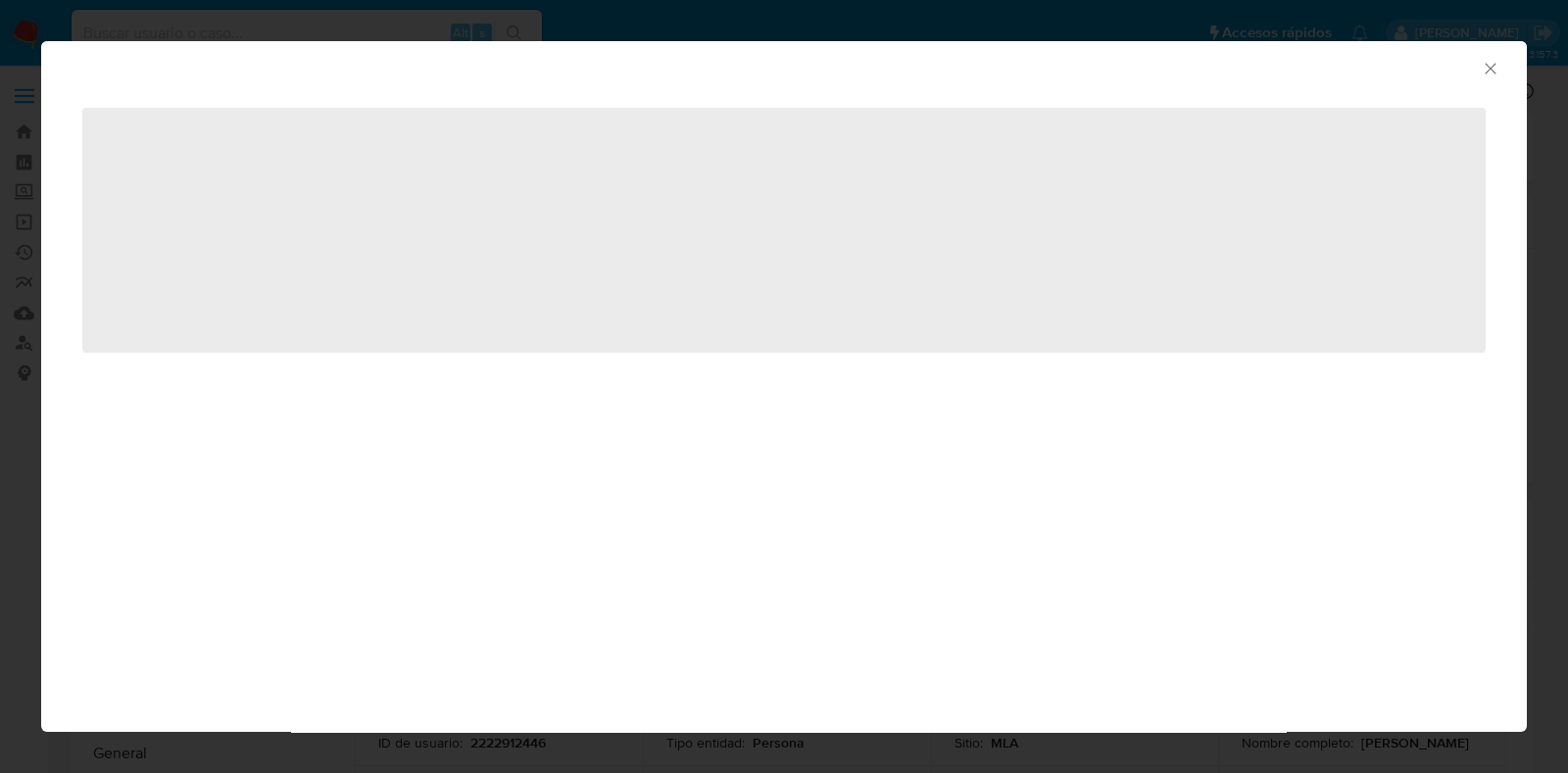
select select "10"
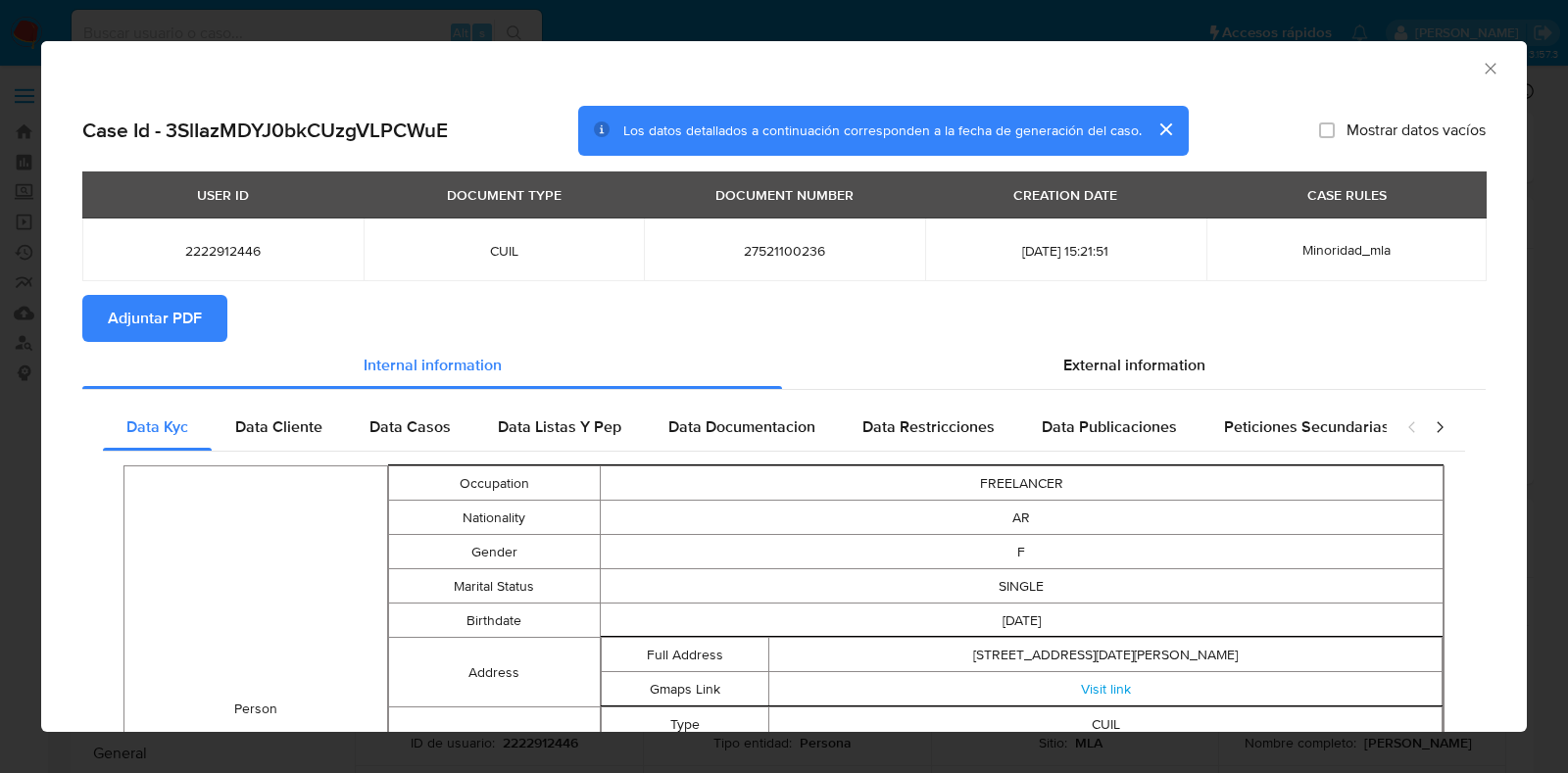
click at [197, 312] on span "Adjuntar PDF" at bounding box center [155, 319] width 94 height 43
click at [1146, 365] on span "External information" at bounding box center [1133, 365] width 143 height 23
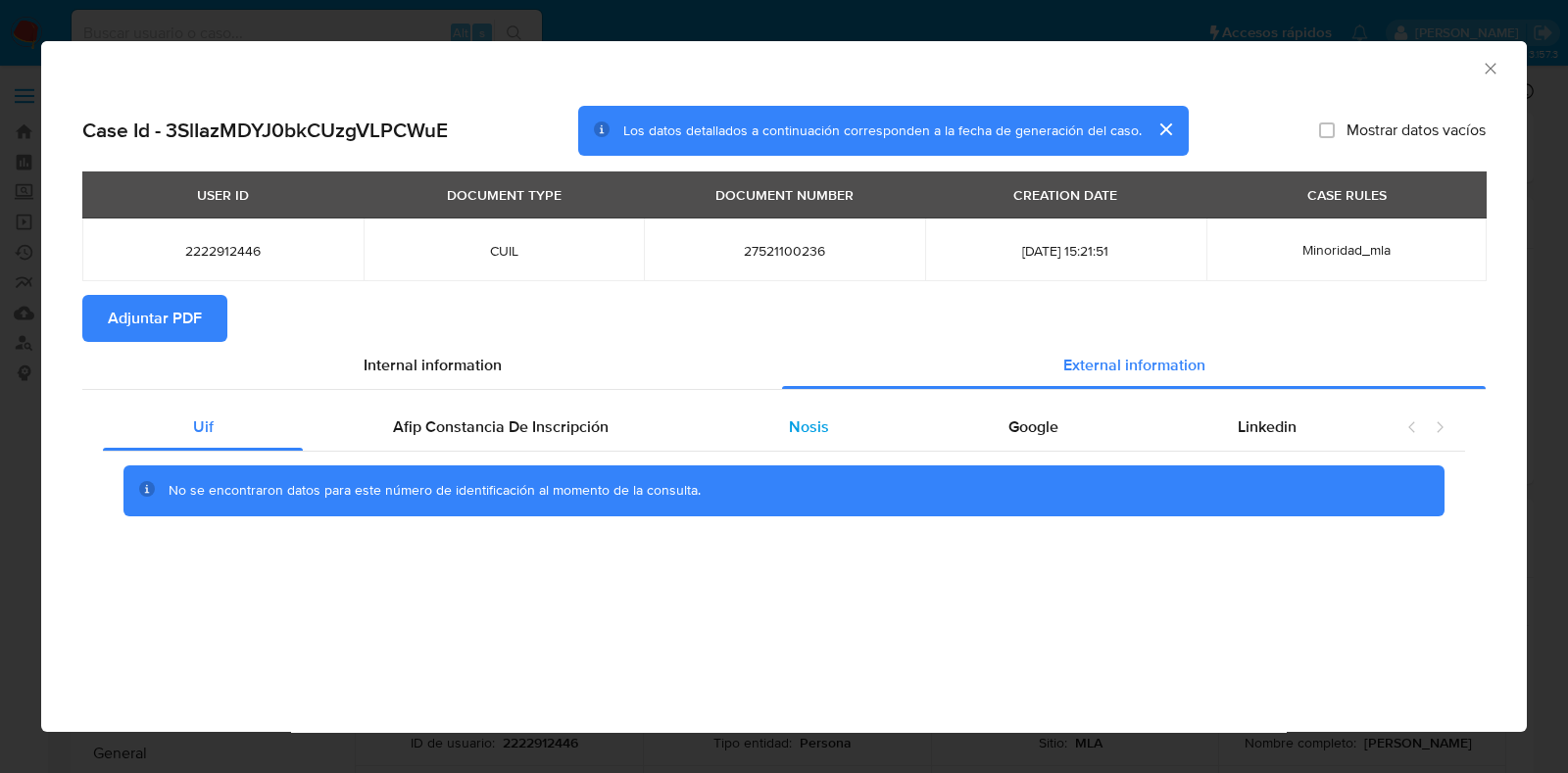
click at [806, 431] on span "Nosis" at bounding box center [808, 427] width 40 height 23
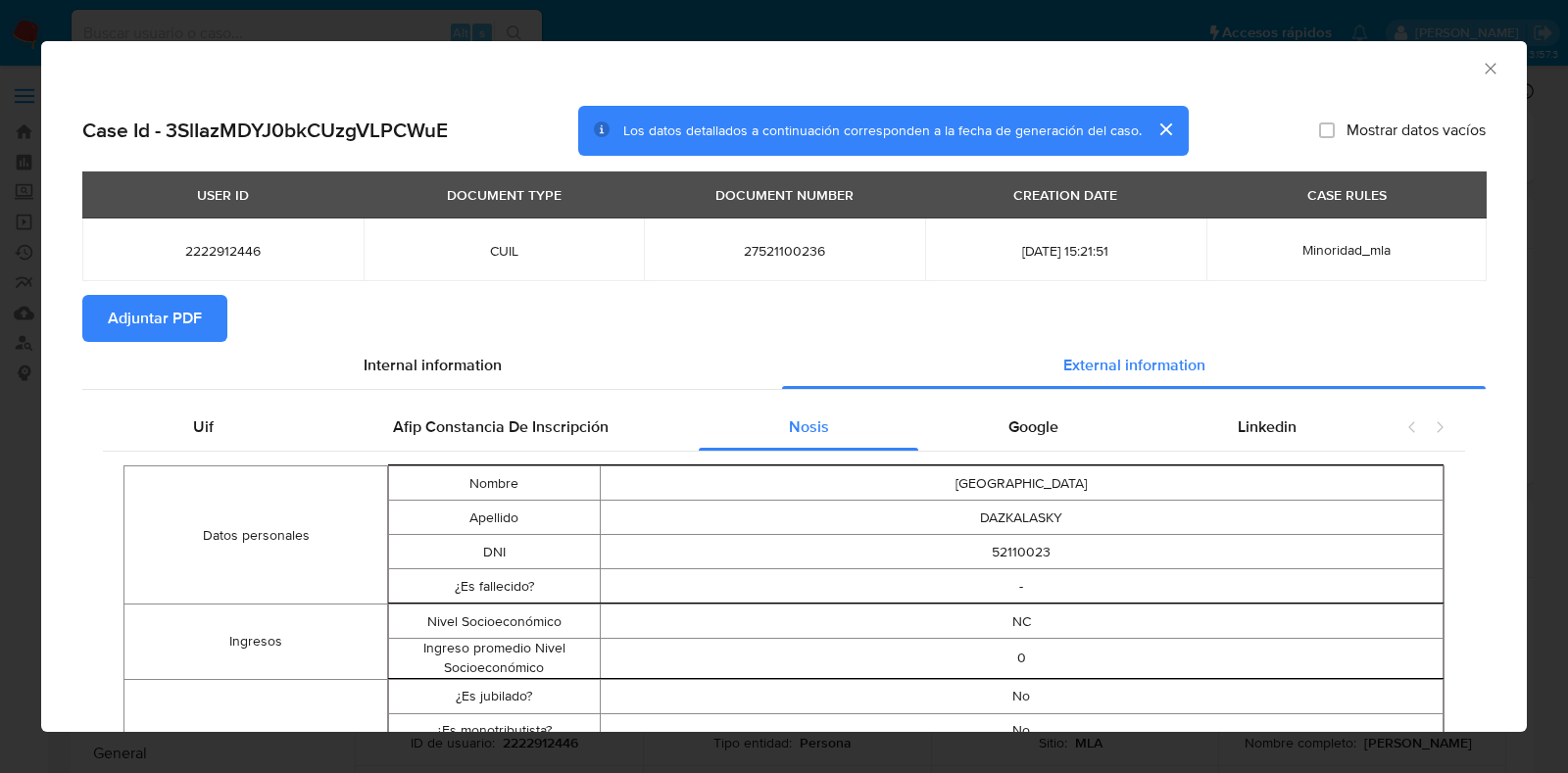
click at [1481, 67] on icon "Cerrar ventana" at bounding box center [1490, 69] width 20 height 20
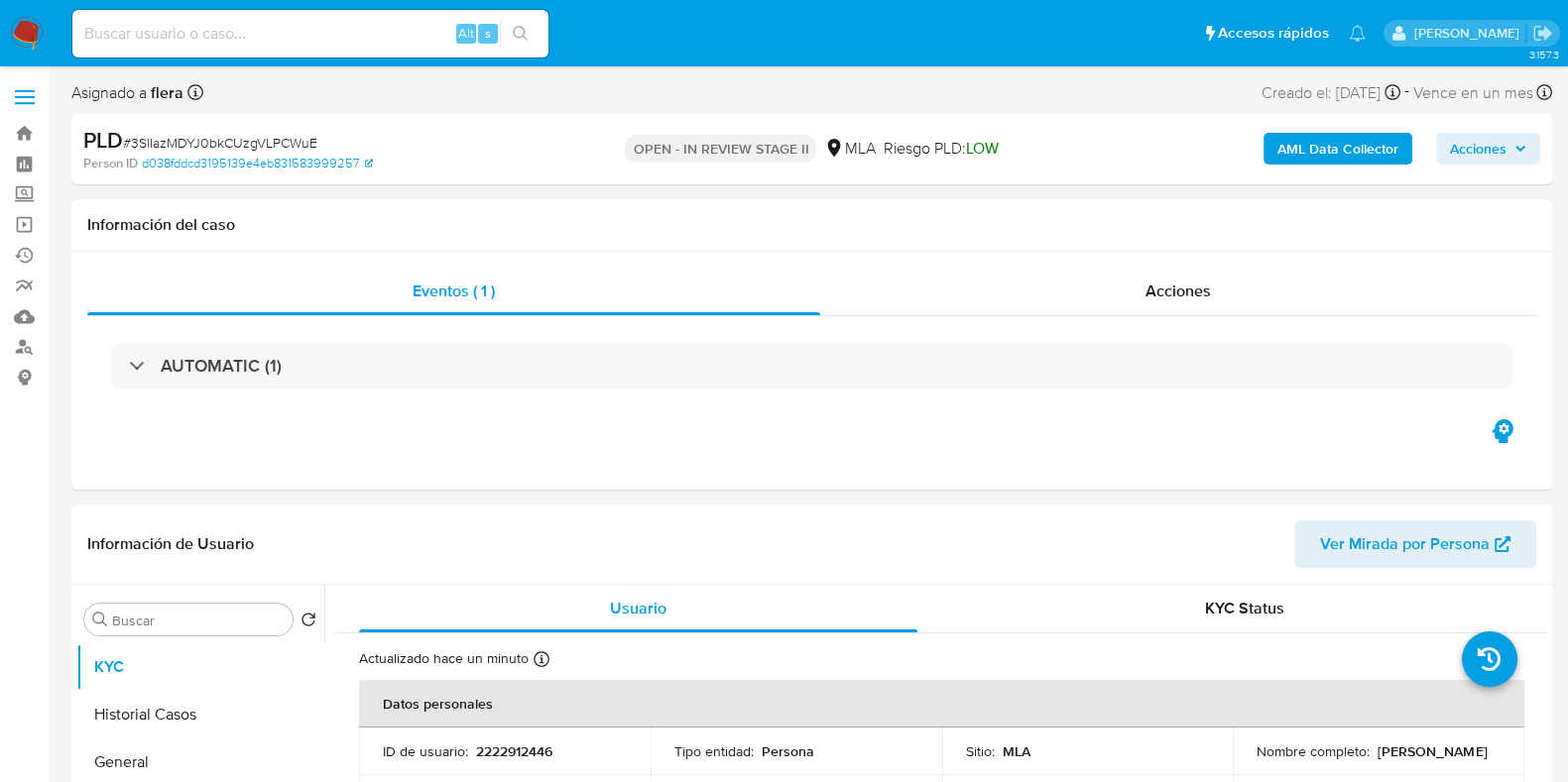
click at [1478, 144] on span "Acciones" at bounding box center [1477, 149] width 57 height 32
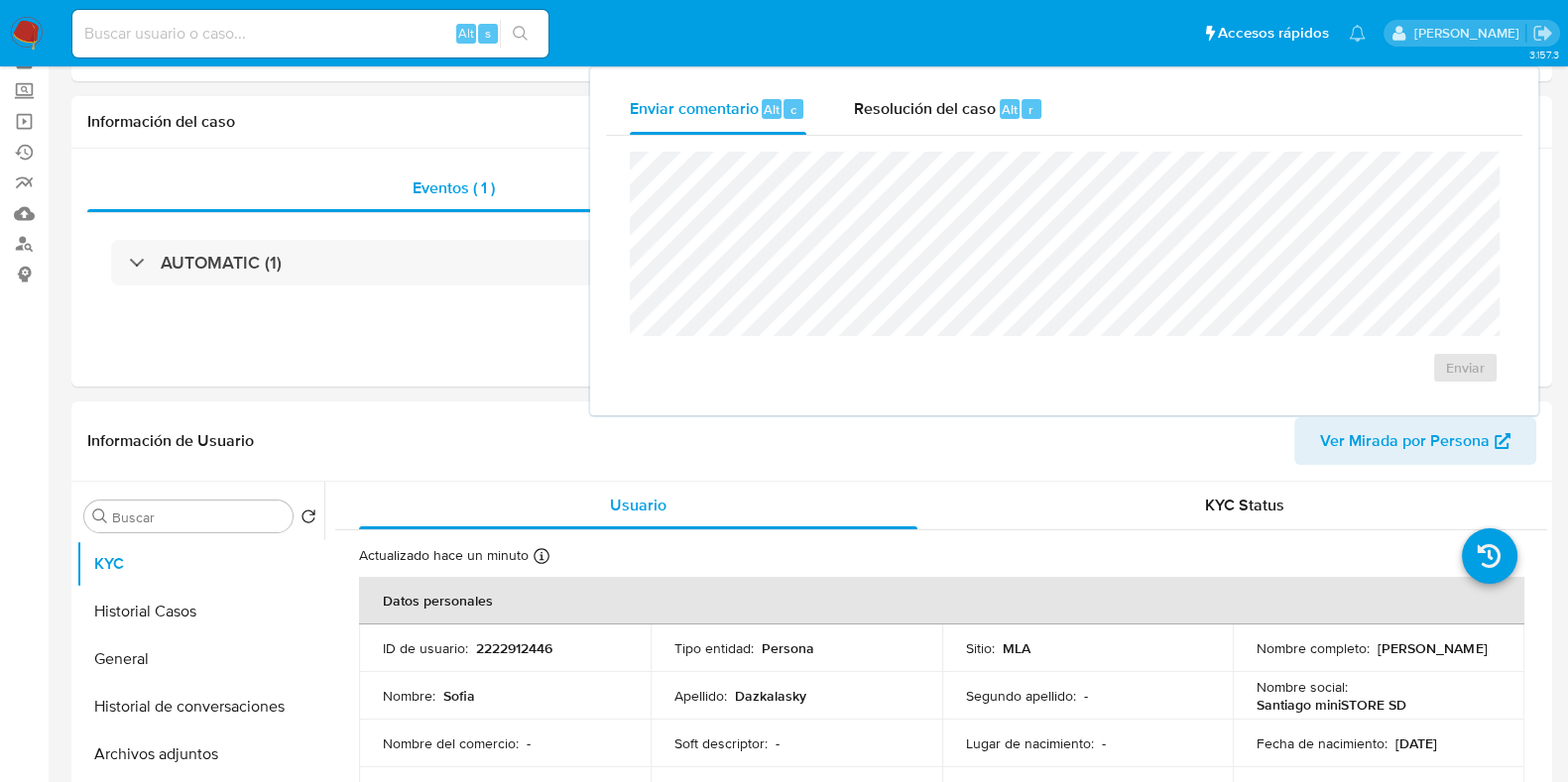
scroll to position [247, 0]
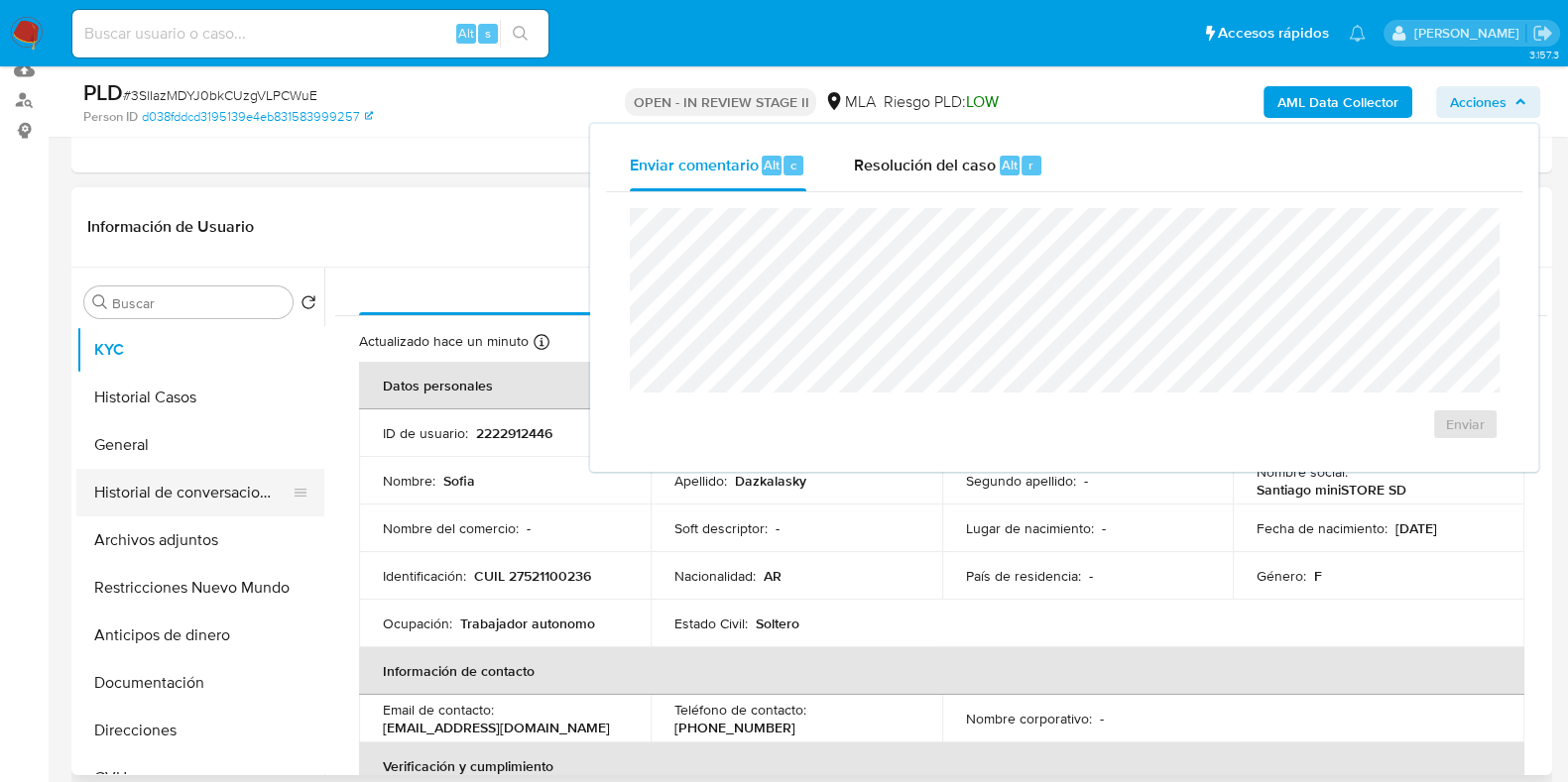
click at [219, 491] on button "Historial de conversaciones" at bounding box center [192, 492] width 232 height 48
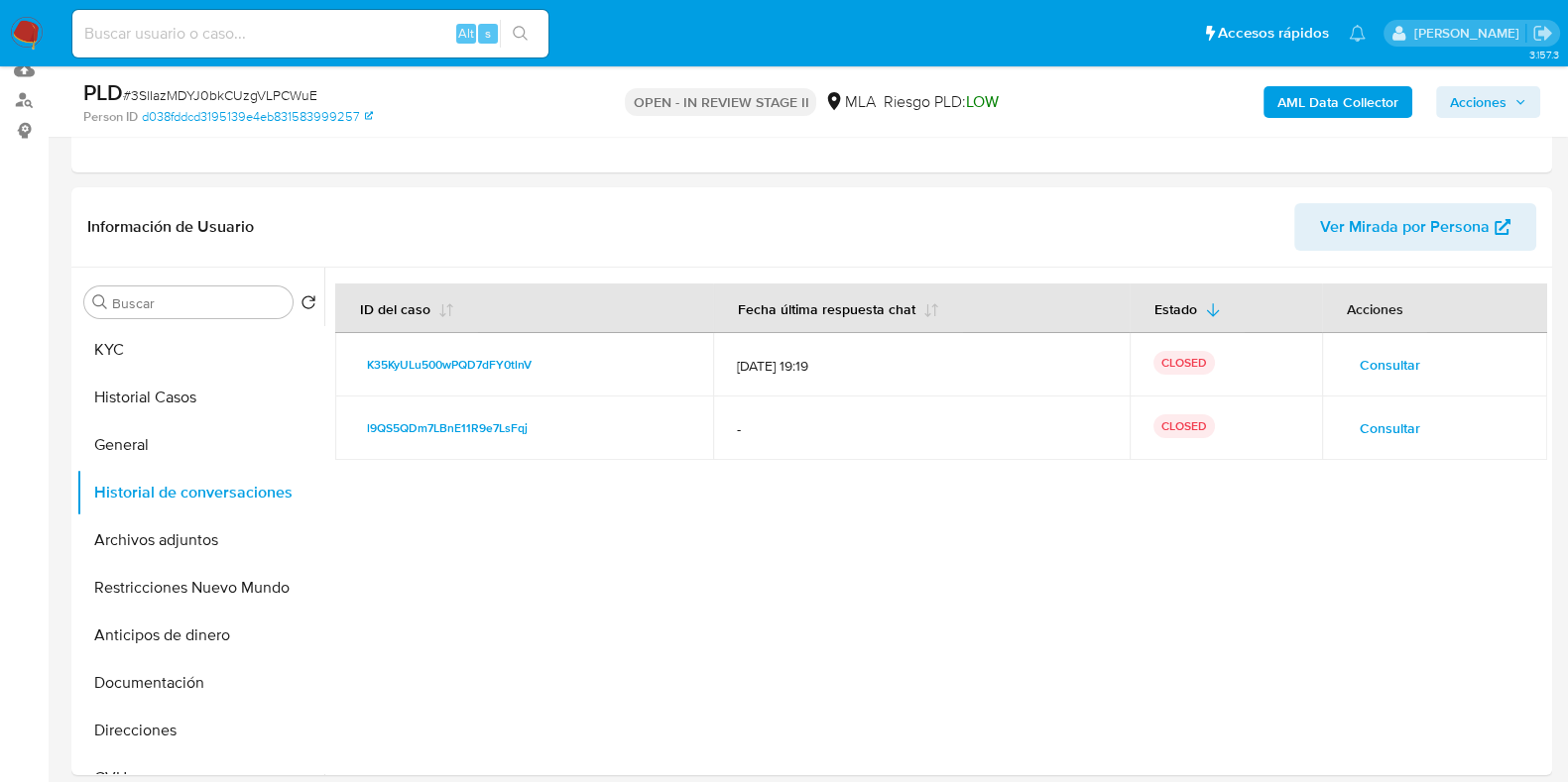
click at [1517, 101] on icon "button" at bounding box center [1520, 101] width 8 height 5
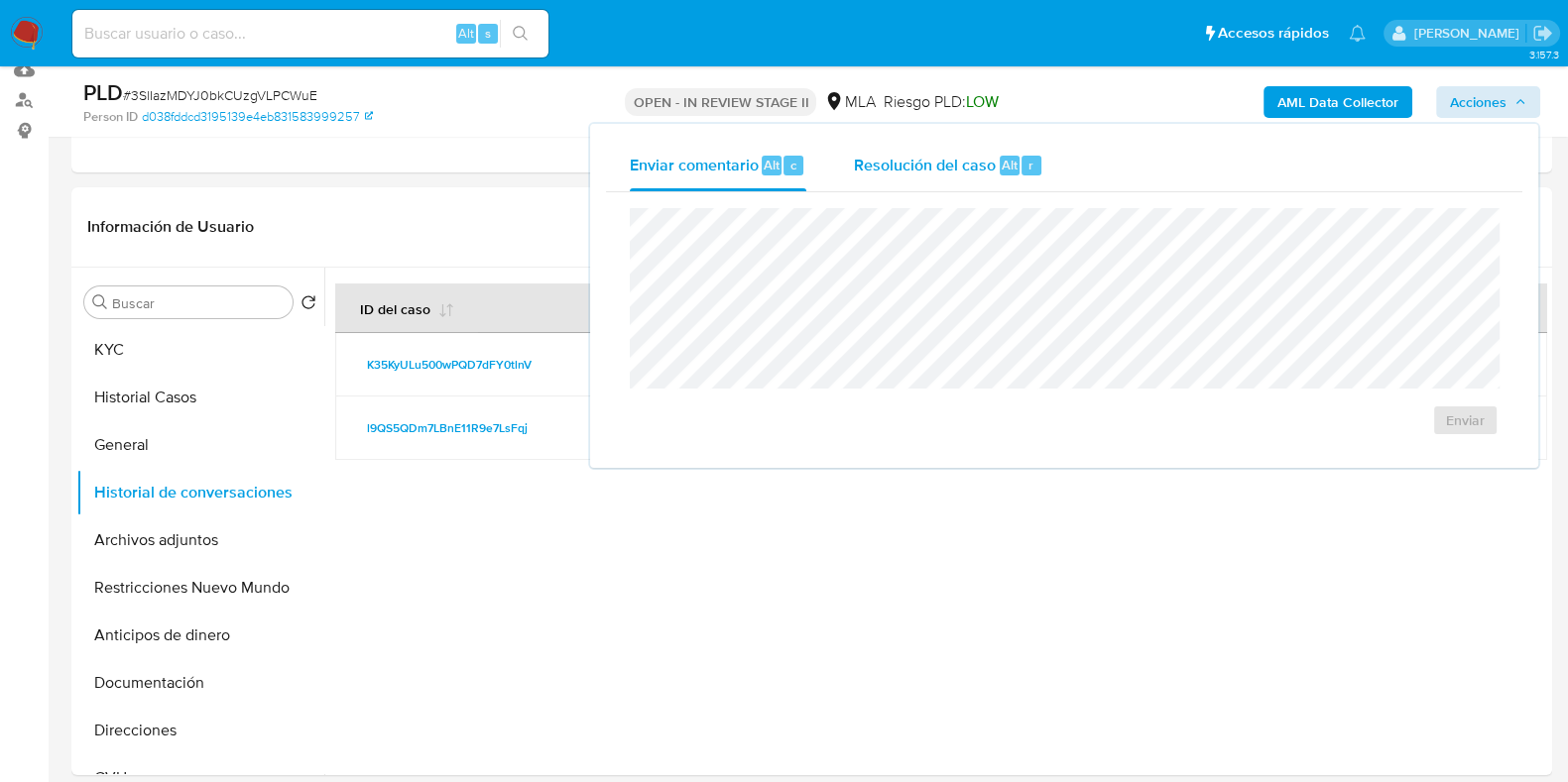
click at [940, 161] on span "Resolución del caso" at bounding box center [924, 163] width 142 height 23
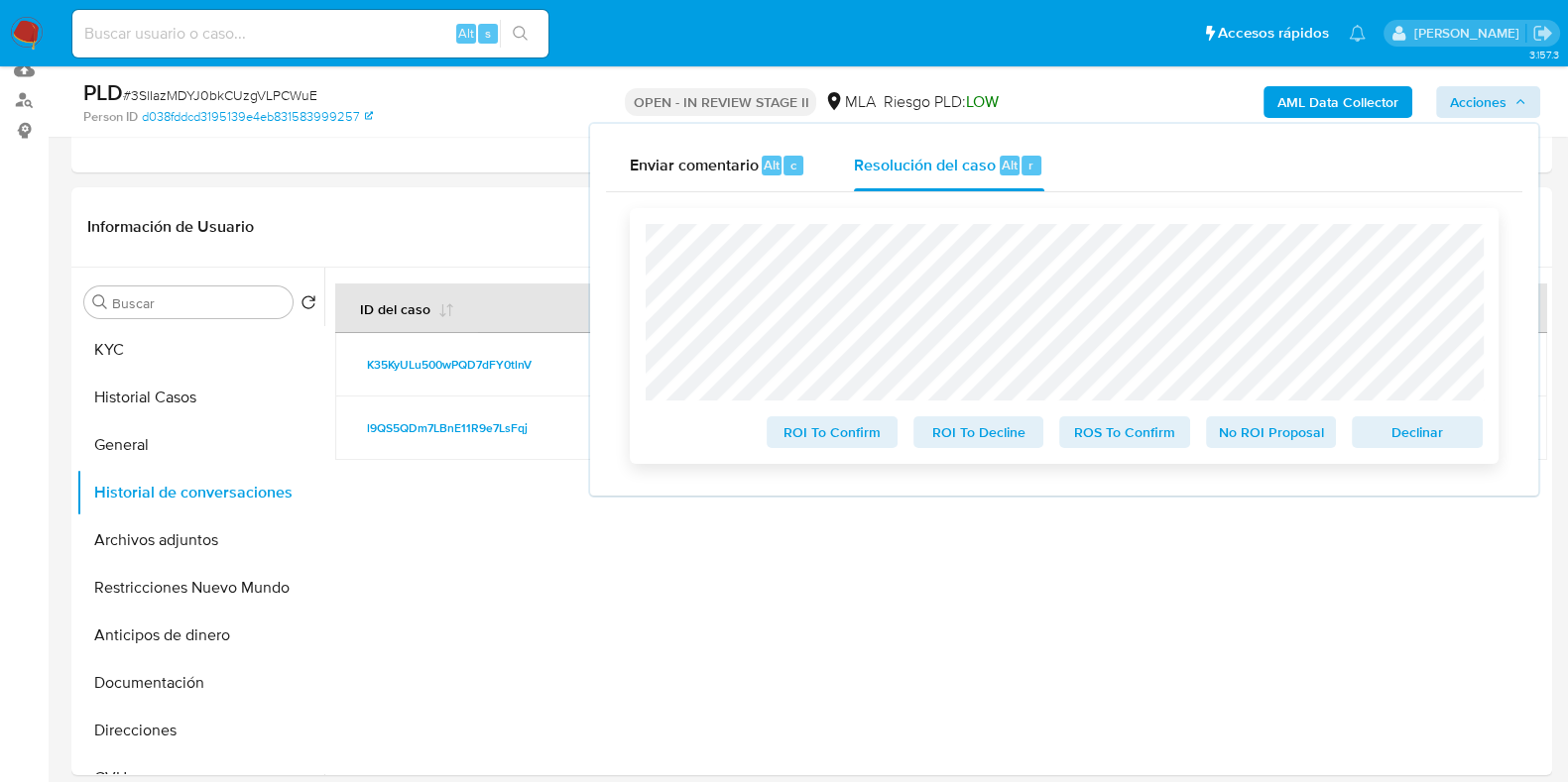
click at [1265, 430] on span "No ROI Proposal" at bounding box center [1272, 433] width 103 height 28
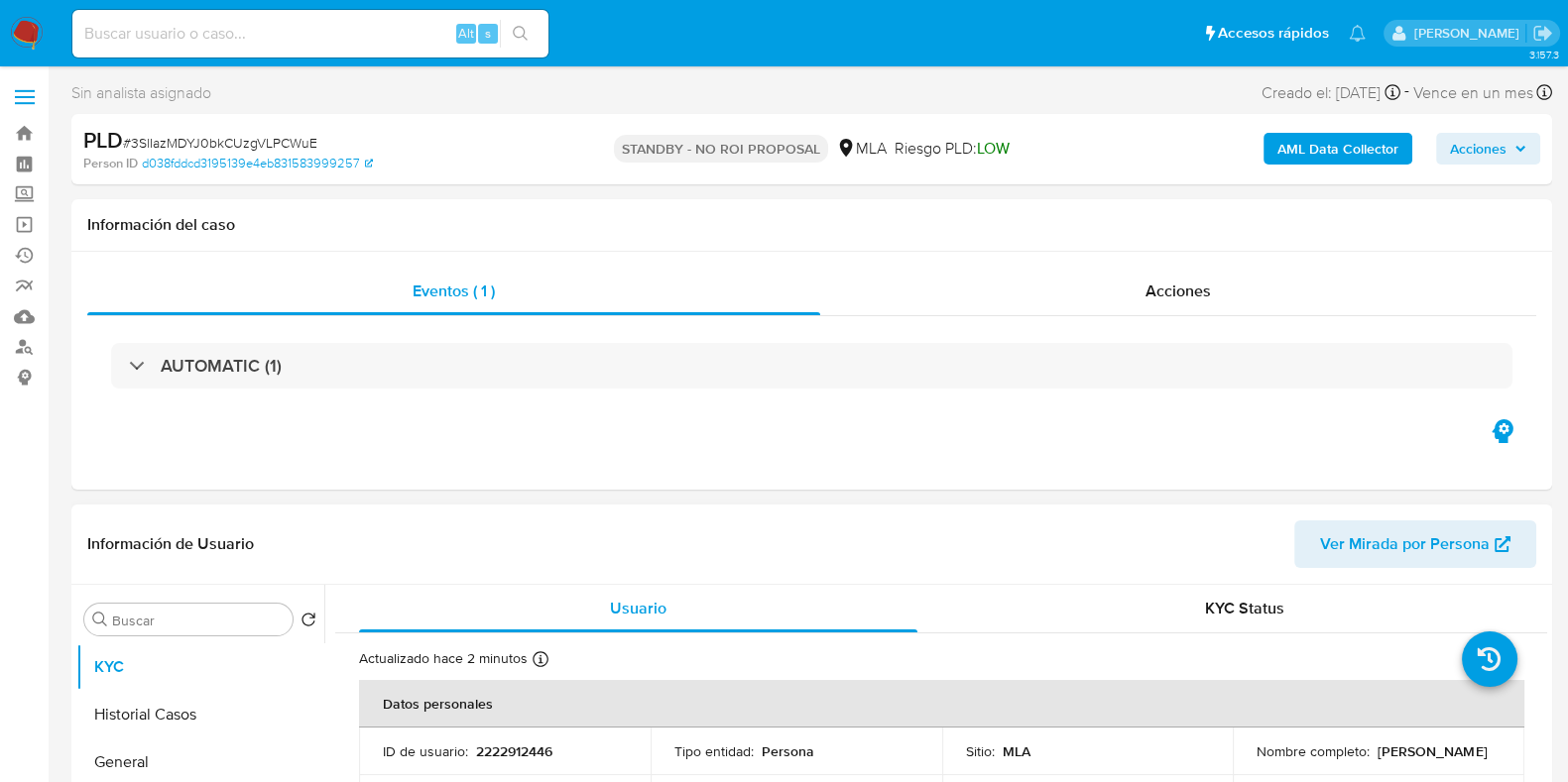
select select "10"
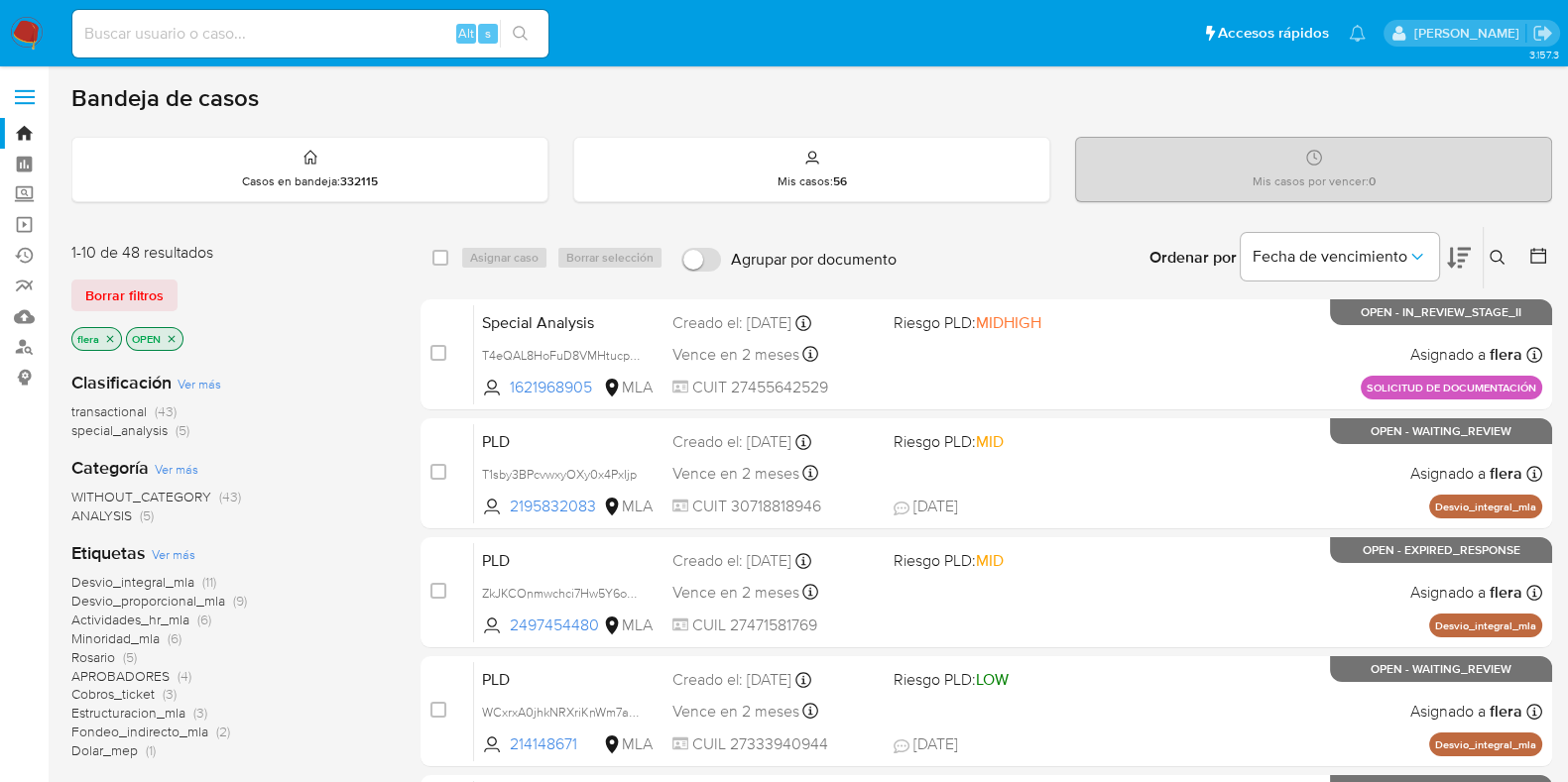
click at [162, 421] on span "special_analysis" at bounding box center [119, 431] width 97 height 20
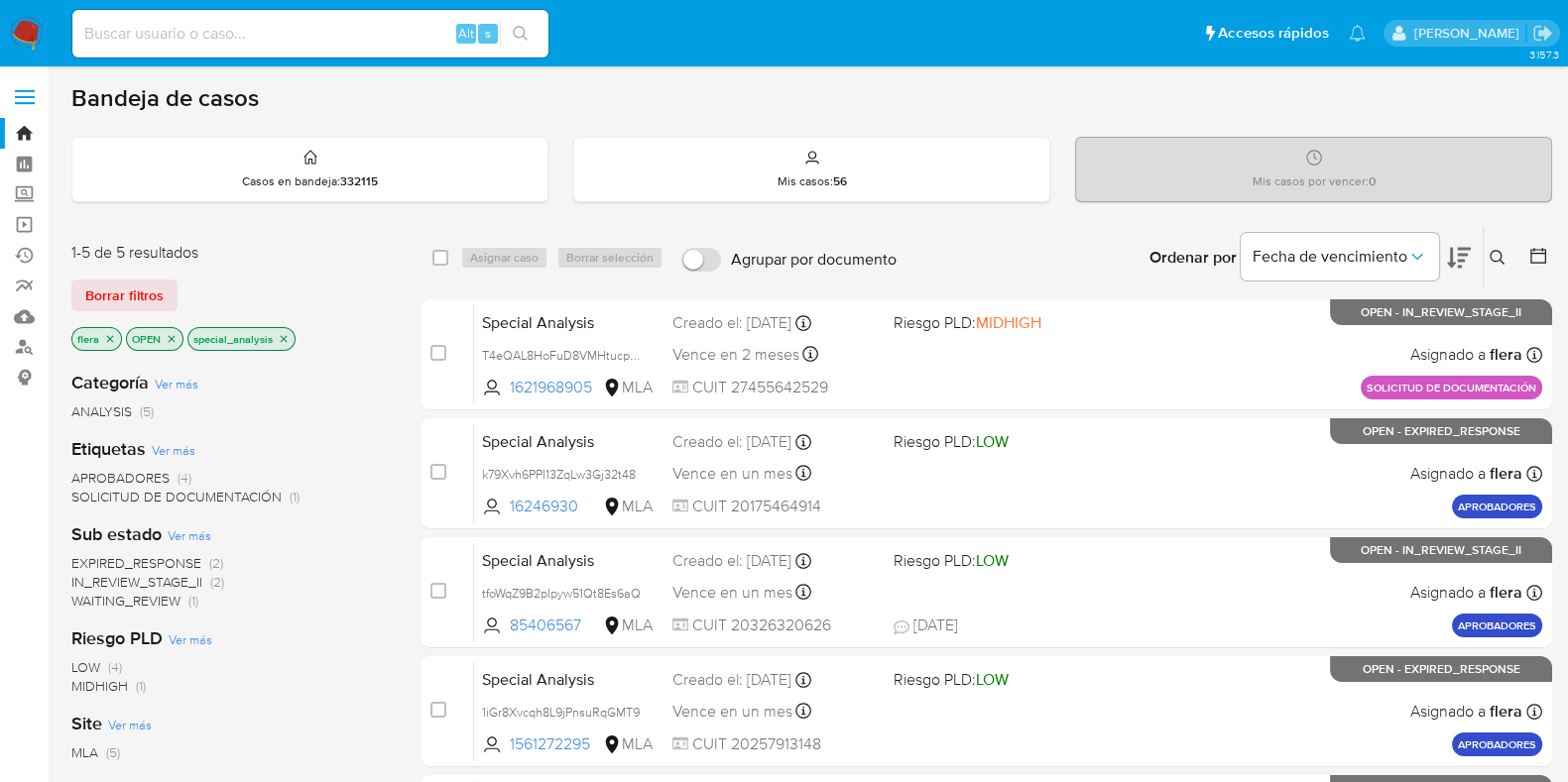
click at [285, 340] on icon "close-filter" at bounding box center [284, 339] width 12 height 12
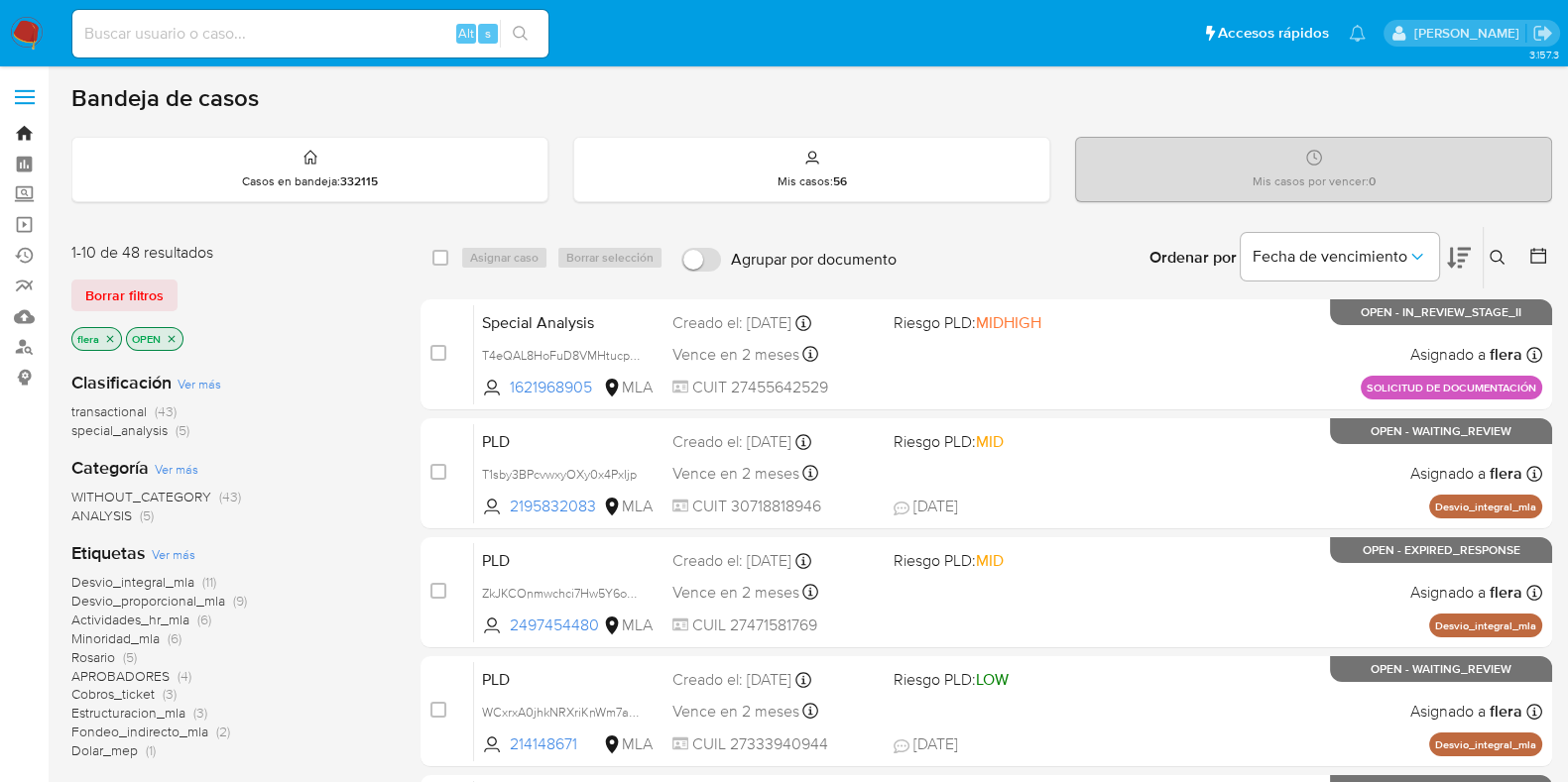
click at [28, 125] on link "Bandeja" at bounding box center [117, 133] width 236 height 31
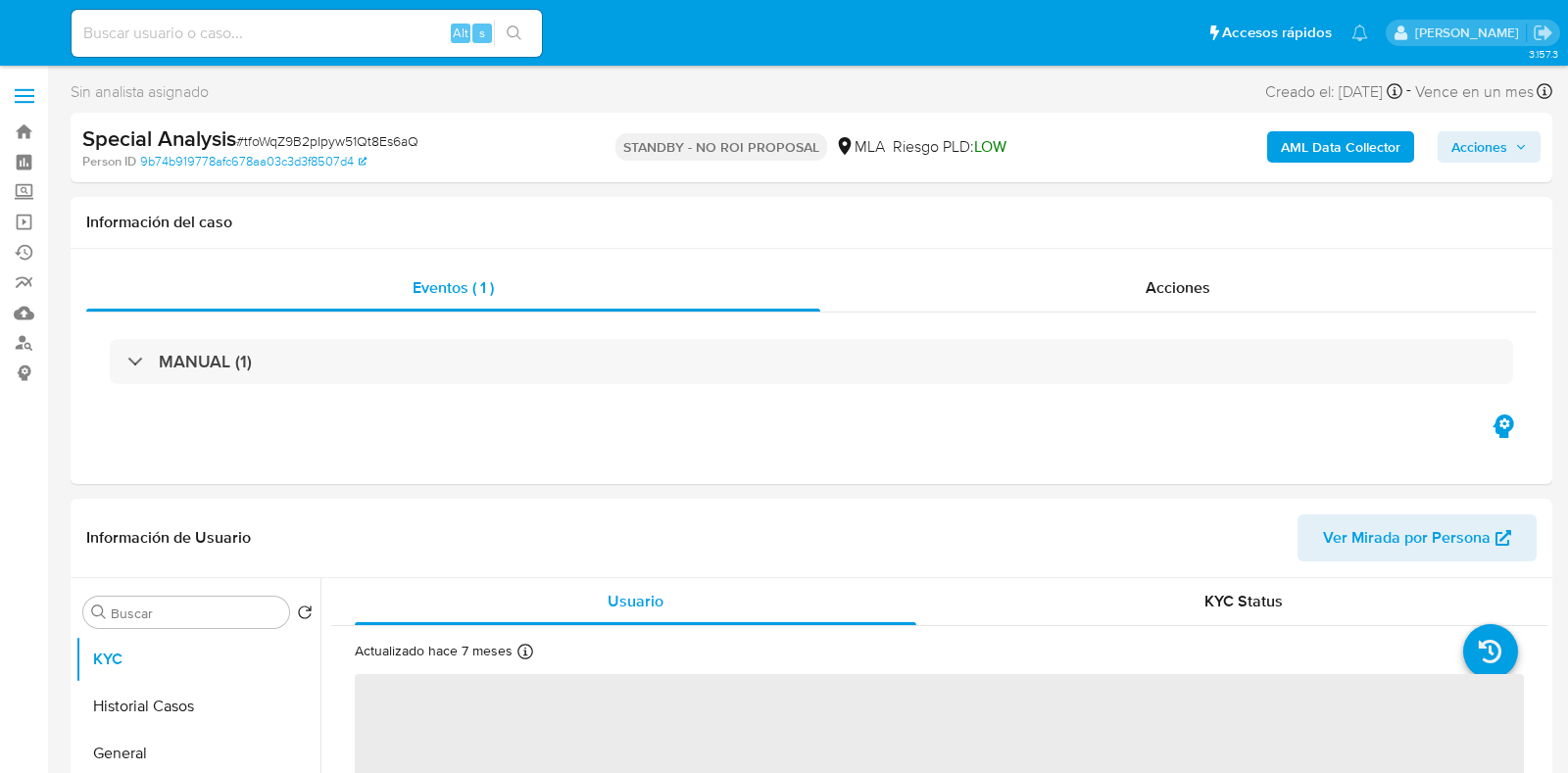
select select "10"
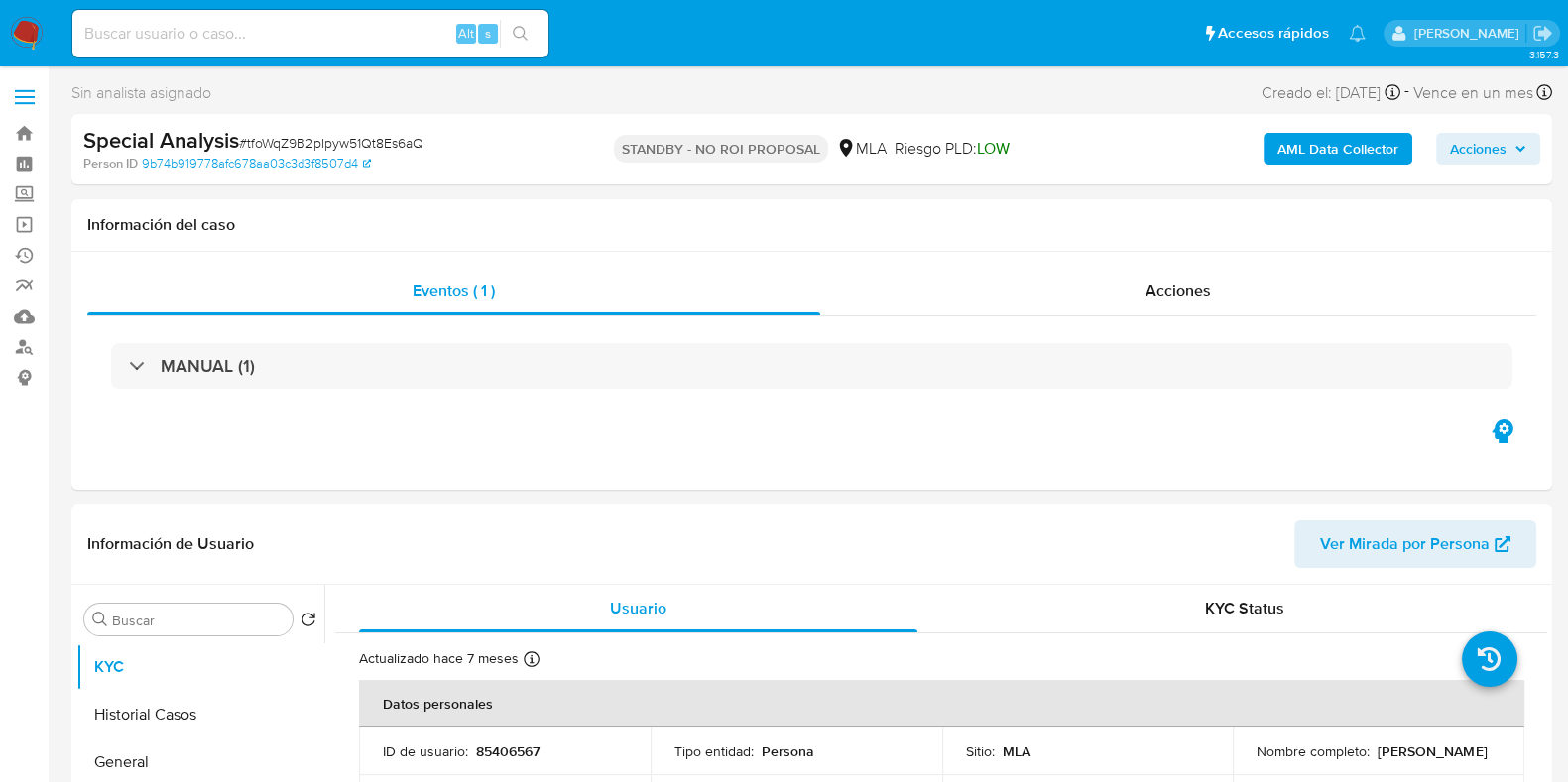
click at [330, 47] on div "Alt s" at bounding box center [310, 34] width 476 height 48
click at [328, 37] on input at bounding box center [310, 34] width 476 height 26
paste input "bXsaOxEa7NNPZpFCKYfe9EWn"
type input "bXsaOxEa7NNPZpFCKYfe9EWn"
select select "10"
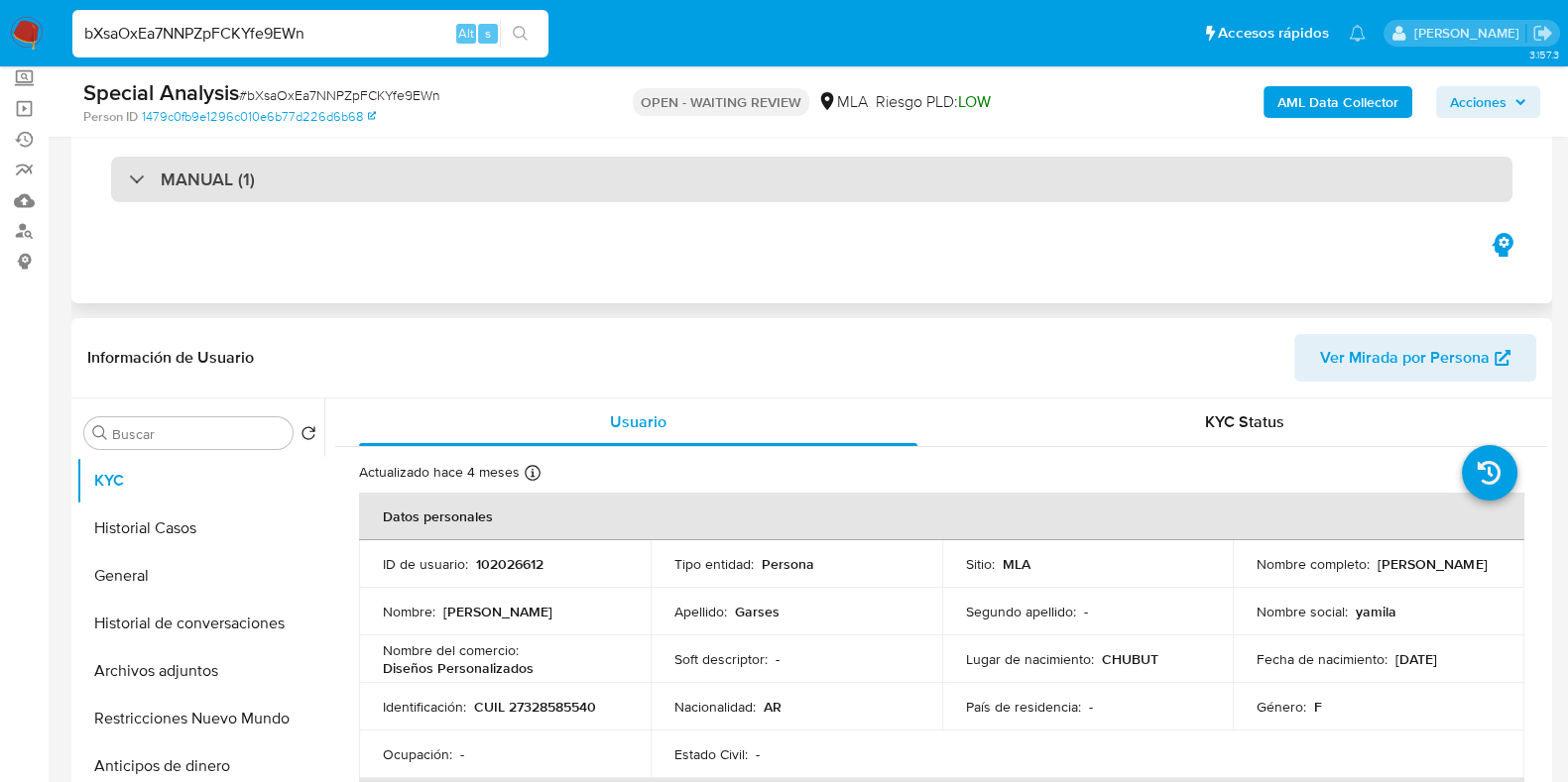
scroll to position [372, 0]
